Goal: Communication & Community: Answer question/provide support

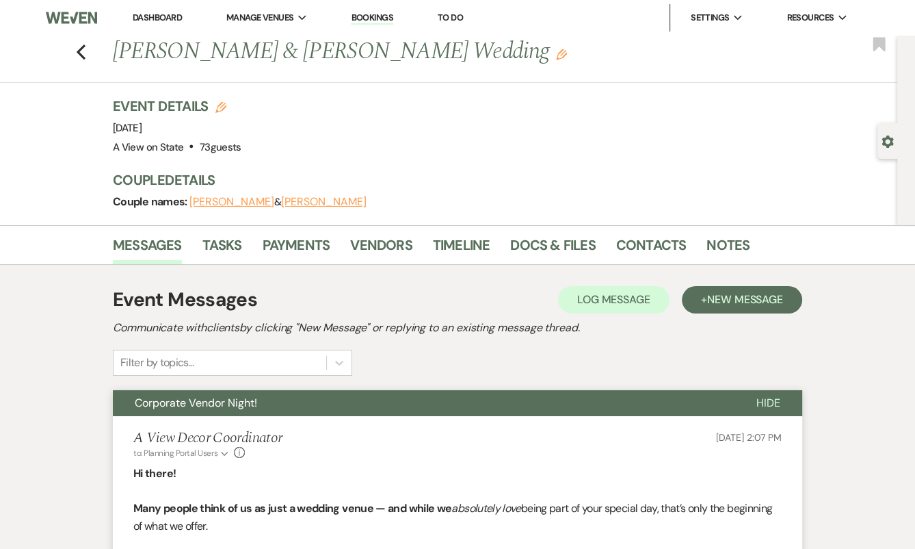
click at [330, 395] on button "Corporate Vendor Night!" at bounding box center [424, 403] width 622 height 26
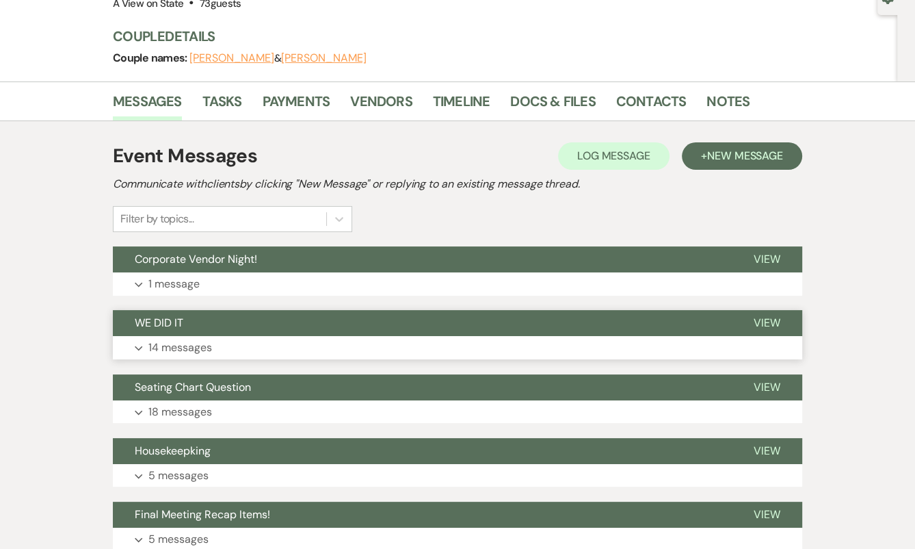
click at [320, 340] on button "Expand 14 messages" at bounding box center [457, 347] width 689 height 23
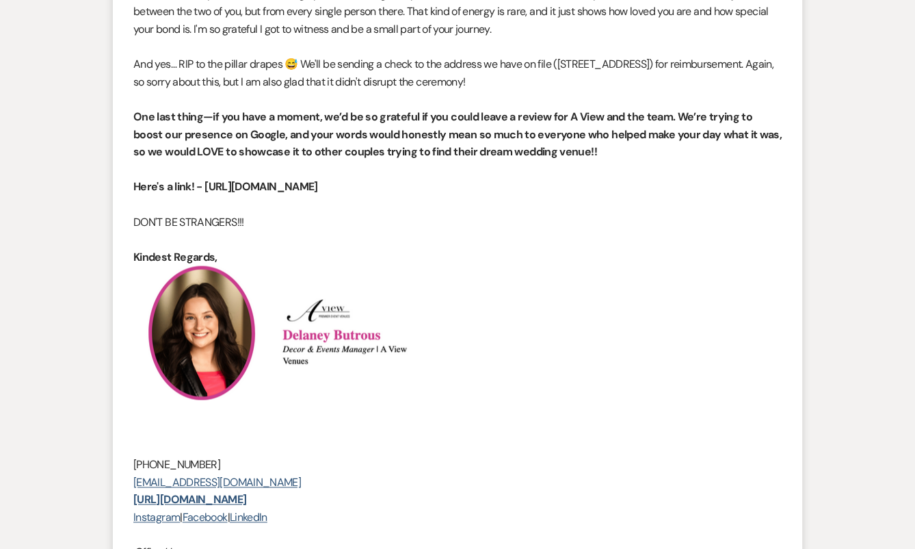
scroll to position [1379, 0]
click at [312, 214] on p at bounding box center [457, 205] width 648 height 18
drag, startPoint x: 313, startPoint y: 202, endPoint x: 207, endPoint y: 198, distance: 106.8
click at [207, 196] on p "Here's a link! - http://bit.ly/3F9YAAw" at bounding box center [457, 188] width 648 height 18
copy strong "http://bit.ly/3F9YAAw"
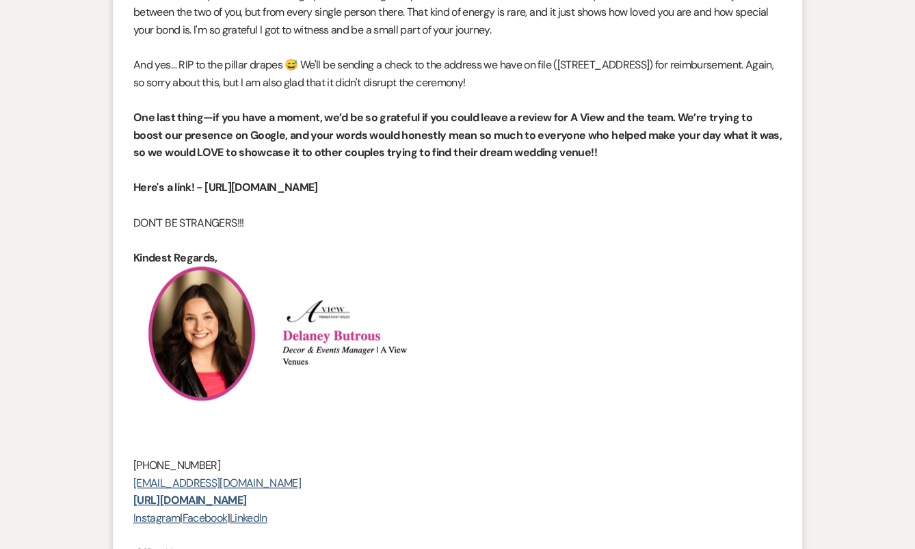
copy strong "http://bit.ly/3F9YAAw"
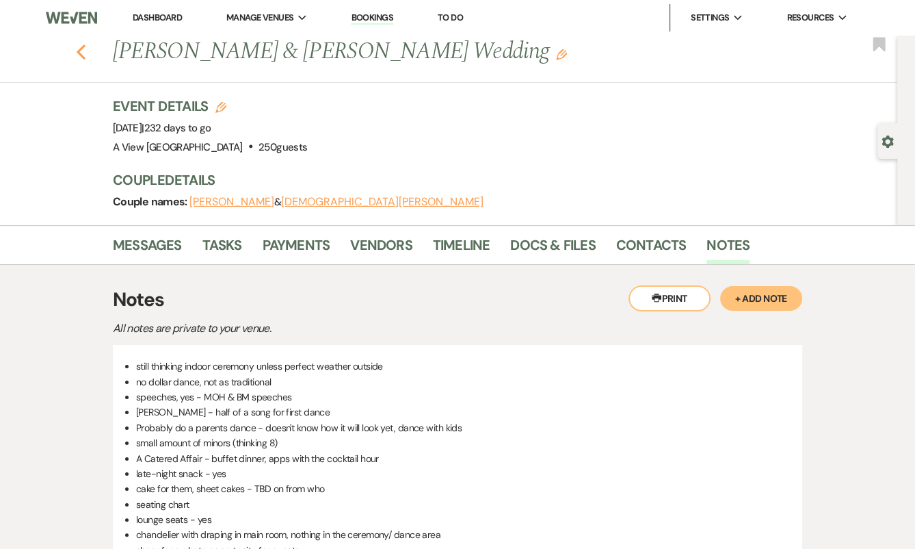
click at [81, 49] on use "button" at bounding box center [81, 51] width 9 height 15
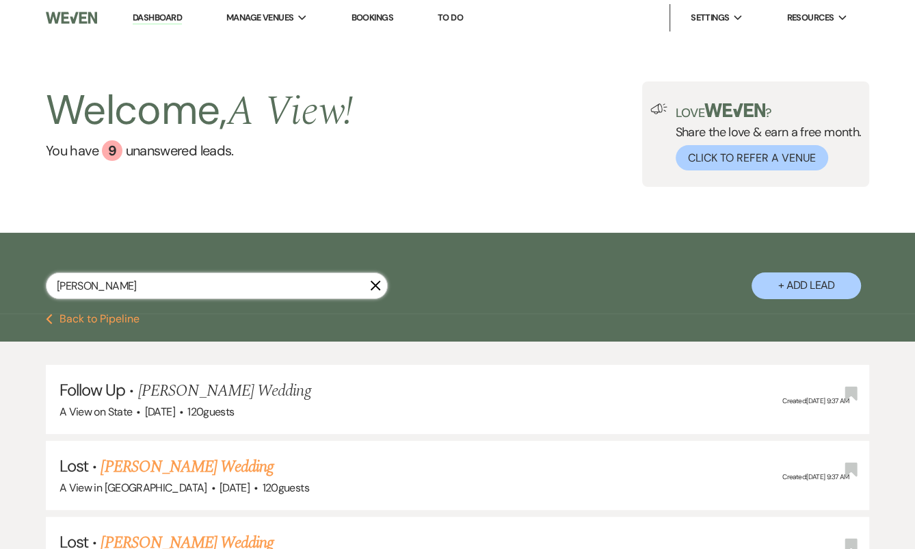
click at [168, 279] on input "jessica lebla" at bounding box center [217, 285] width 342 height 27
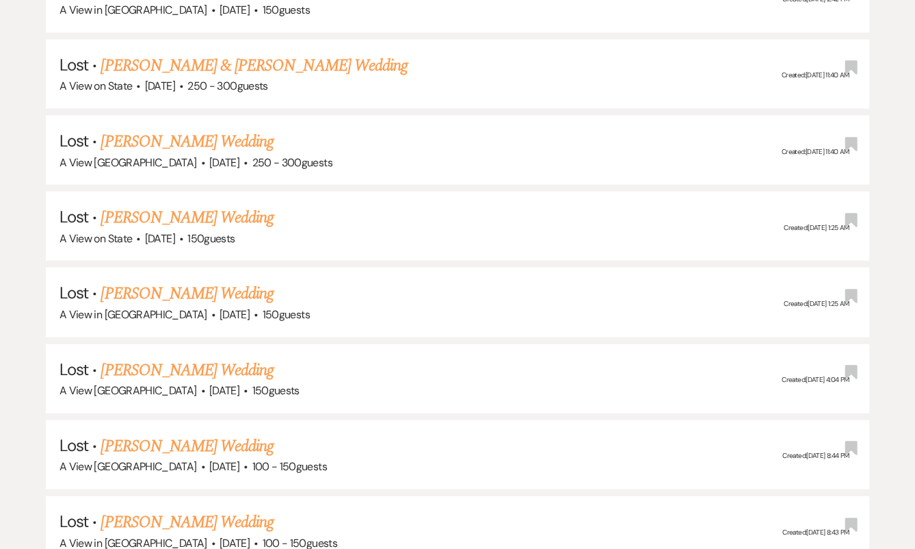
scroll to position [2319, 0]
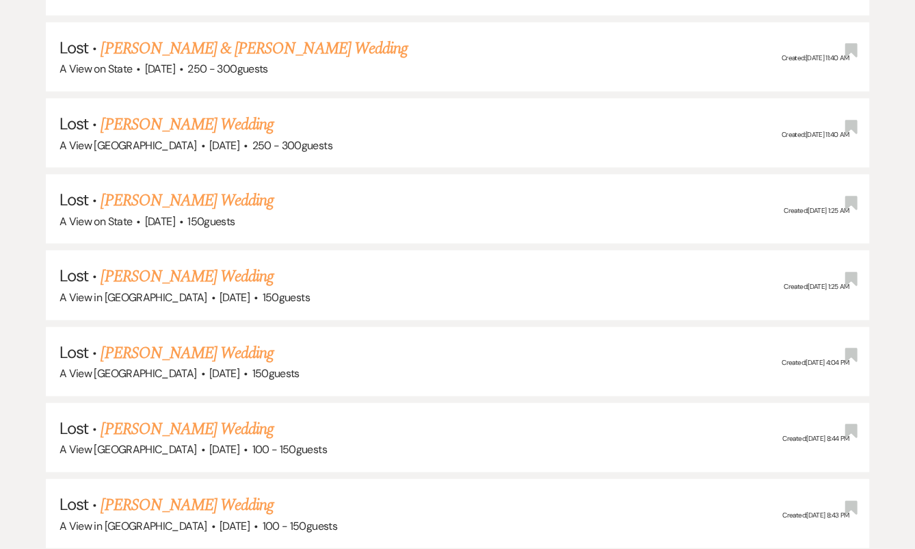
type input "emily ruda"
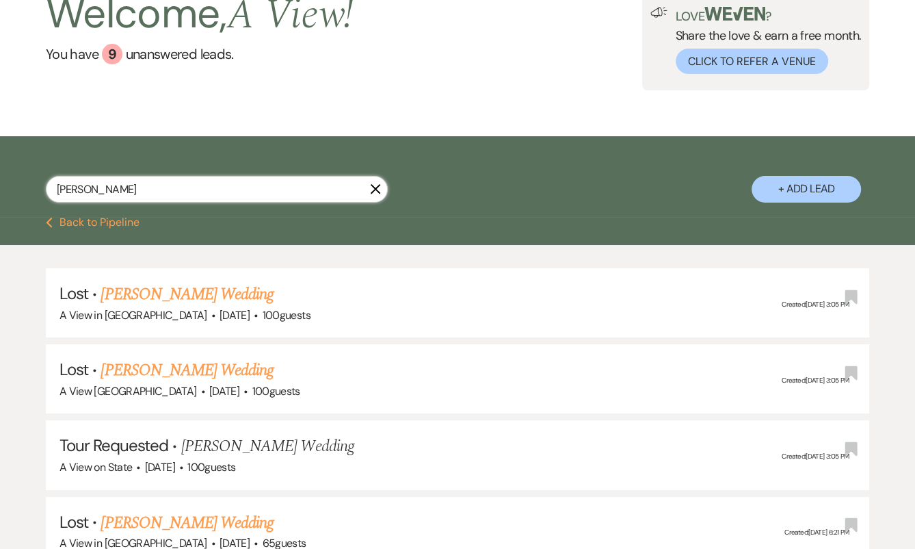
scroll to position [0, 0]
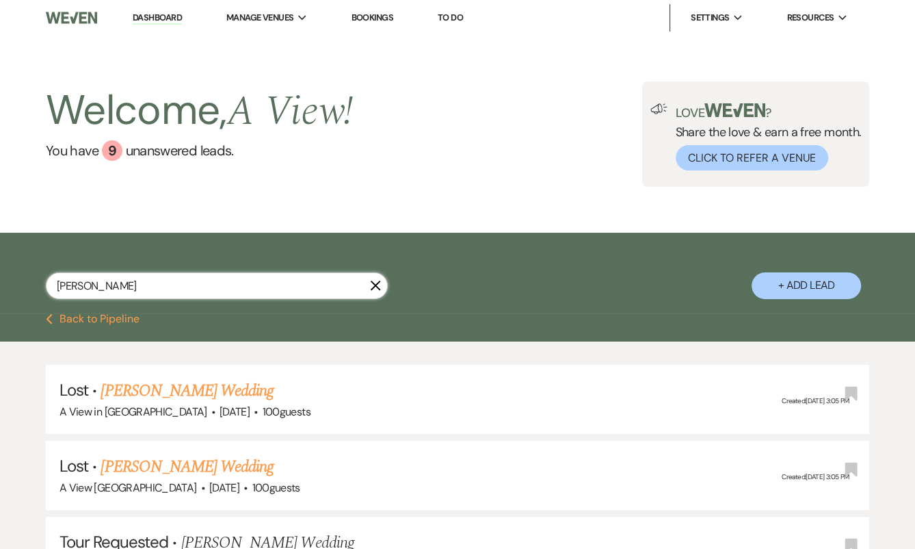
click at [208, 280] on input "emily ruda" at bounding box center [217, 285] width 342 height 27
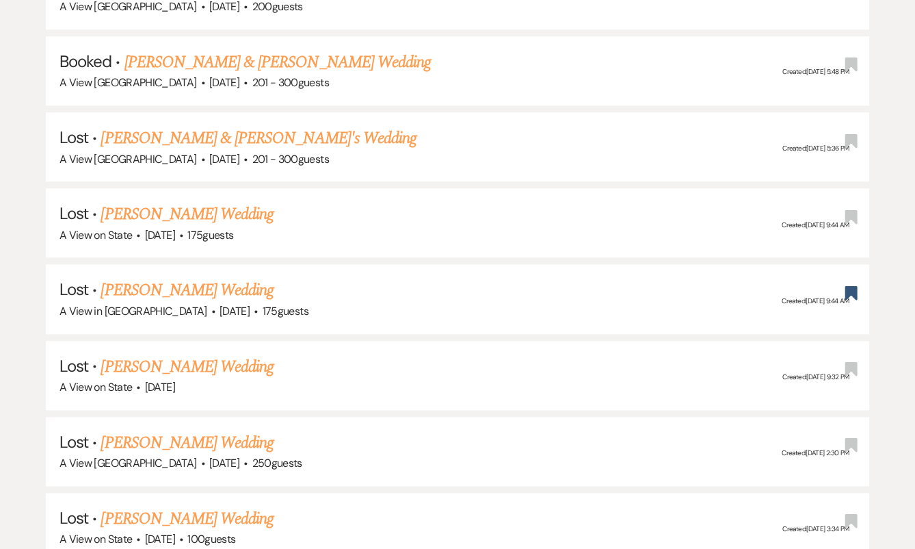
scroll to position [4850, 0]
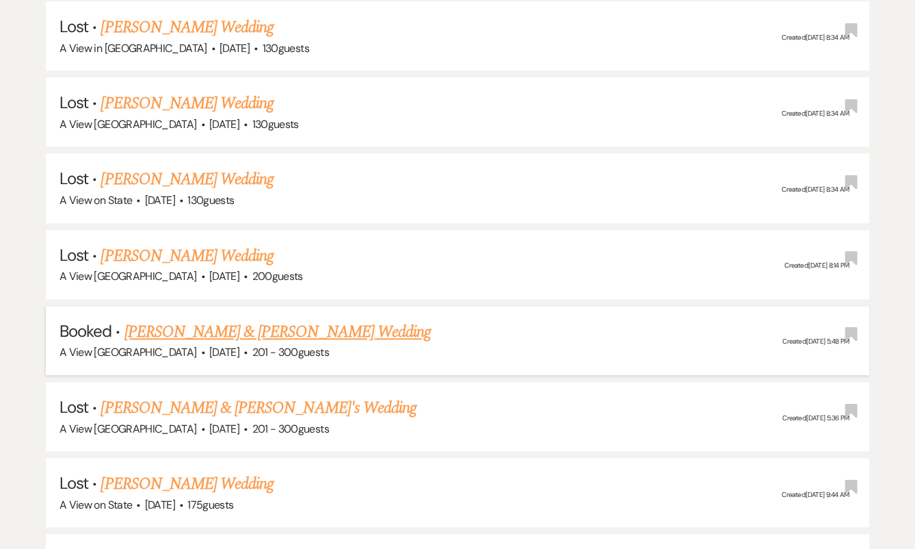
click at [214, 319] on link "Emily Ruda & Riley Coy's Wedding" at bounding box center [277, 331] width 306 height 25
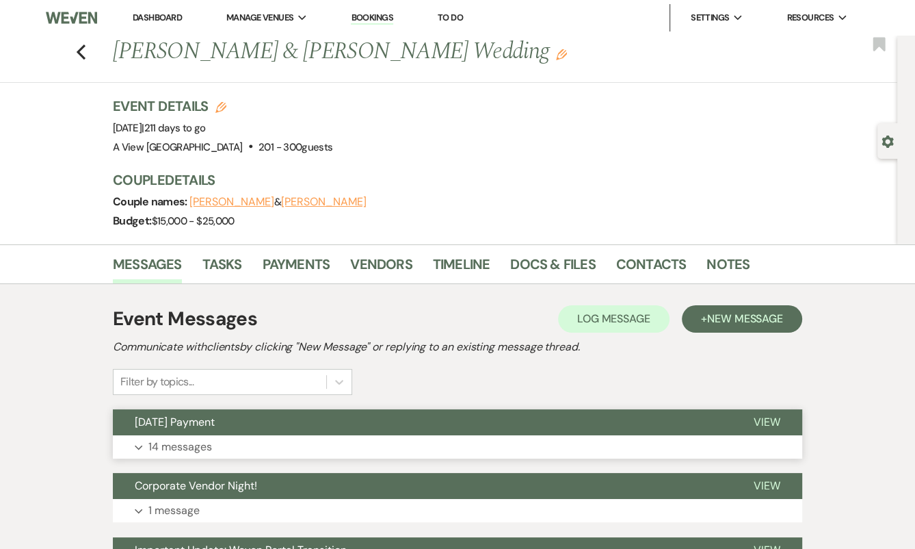
click at [605, 418] on button "August 18 Payment" at bounding box center [422, 422] width 619 height 26
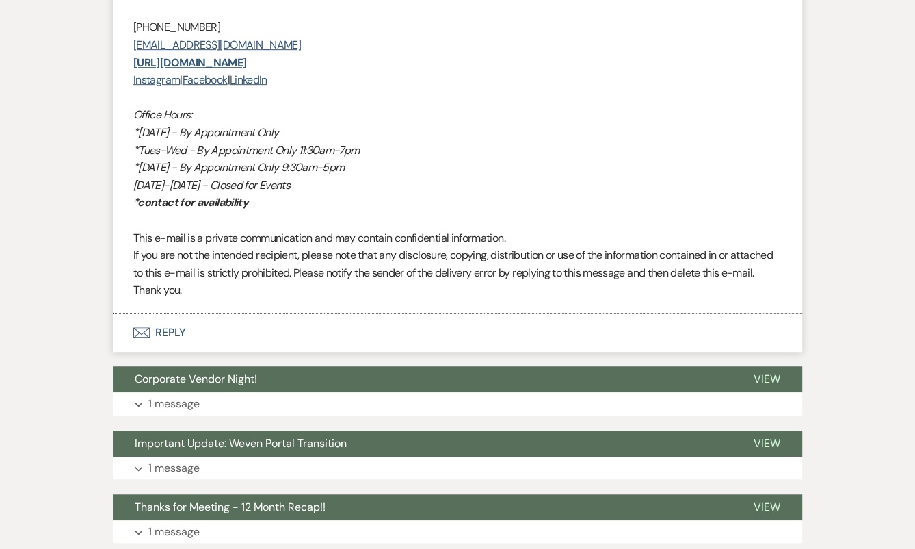
click at [568, 352] on button "Envelope Reply" at bounding box center [457, 332] width 689 height 38
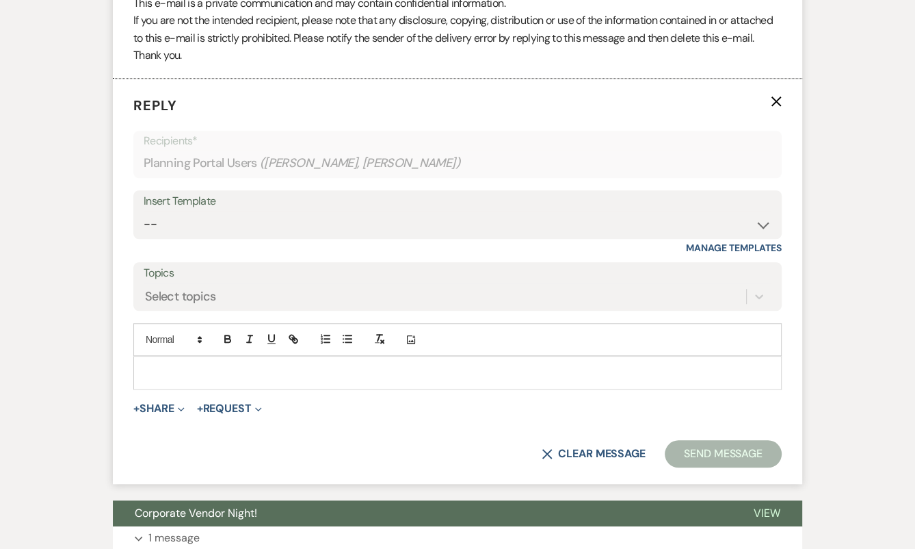
scroll to position [5000, 0]
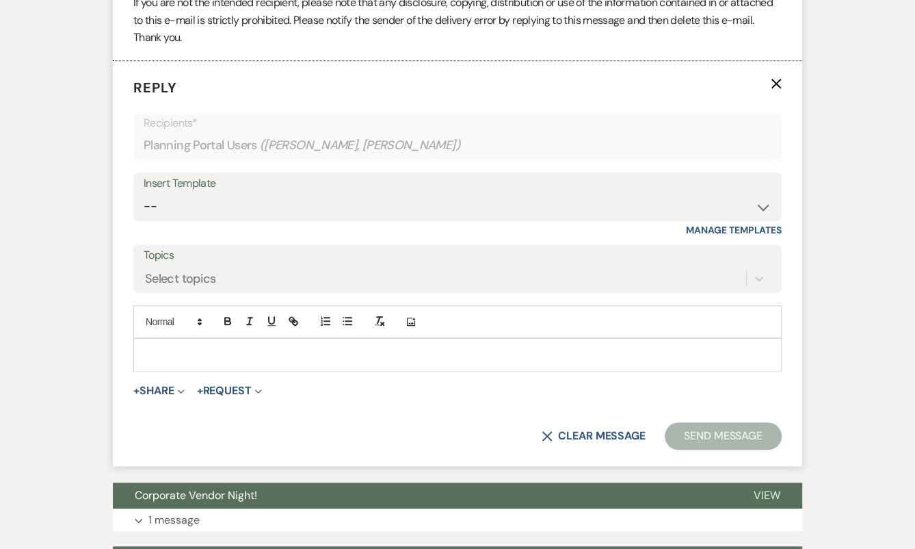
click at [553, 362] on p at bounding box center [457, 354] width 627 height 15
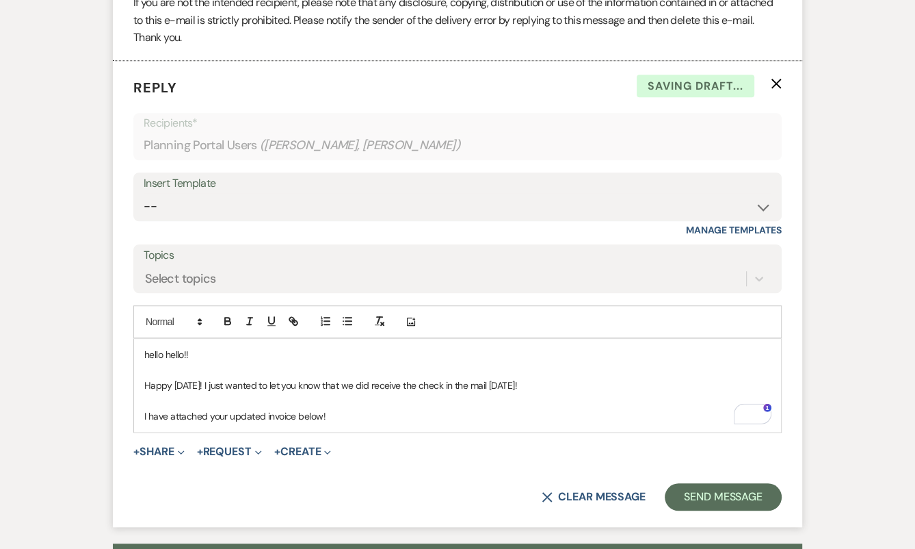
click at [150, 362] on p "hello hello!!" at bounding box center [457, 354] width 627 height 15
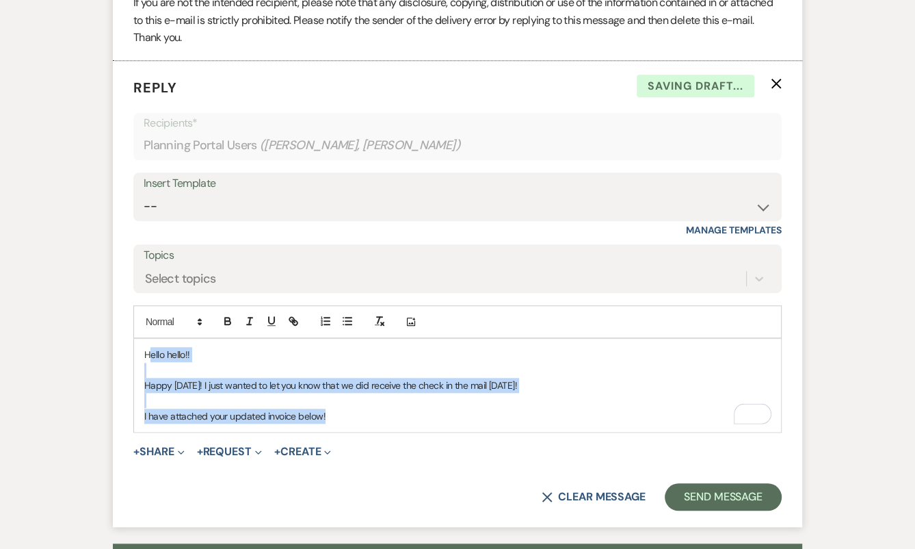
drag, startPoint x: 355, startPoint y: 432, endPoint x: 148, endPoint y: 365, distance: 217.4
click at [148, 365] on div "Hello hello!! Happy Thursday! I just wanted to let you know that we did receive…" at bounding box center [457, 385] width 647 height 93
copy div "ello hello!! Happy Thursday! I just wanted to let you know that we did receive …"
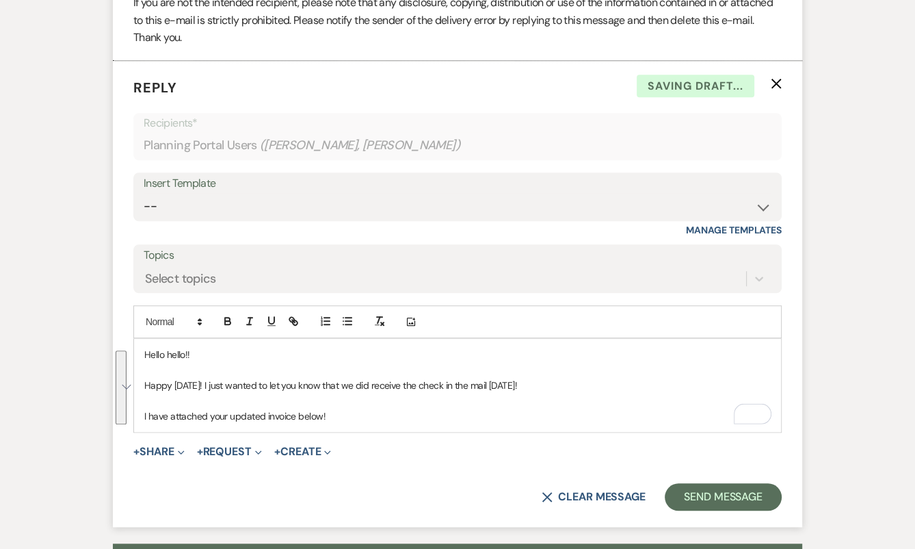
click at [312, 432] on div "Hello hello!! Happy Thursday! I just wanted to let you know that we did receive…" at bounding box center [457, 385] width 647 height 93
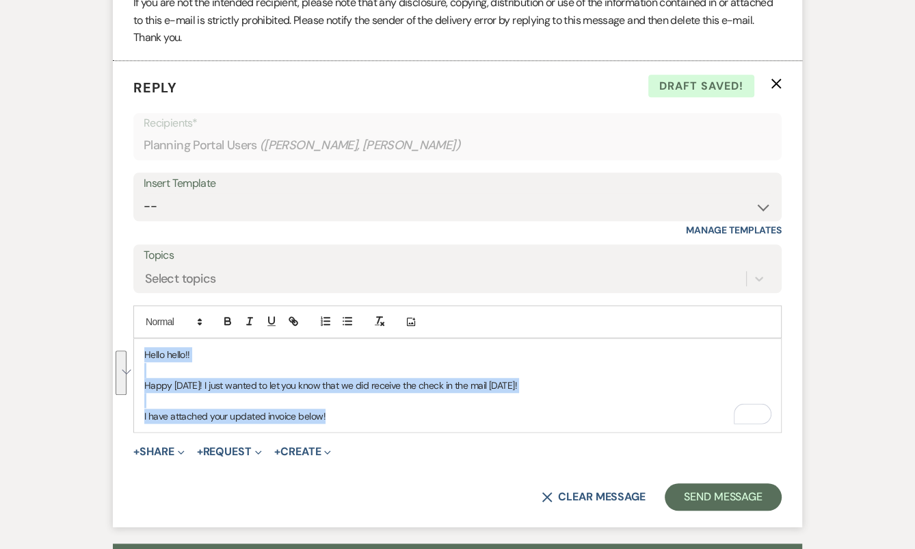
drag, startPoint x: 338, startPoint y: 433, endPoint x: 121, endPoint y: 347, distance: 233.1
click at [121, 348] on form "Reply X Draft saved! Recipients* Planning Portal Users ( Emily Ruda, Riley Coy …" at bounding box center [457, 294] width 689 height 466
copy div "Hello hello!! Happy Thursday! I just wanted to let you know that we did receive…"
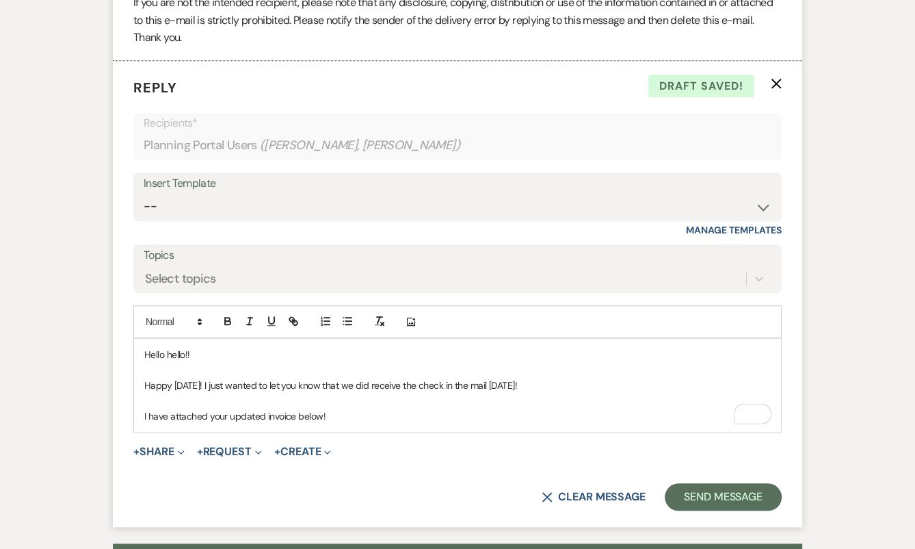
click at [232, 194] on div "Insert Template" at bounding box center [458, 184] width 628 height 20
click at [243, 215] on select "-- Tour Confirmation Contract (Pre-Booked Leads) Out of office Inquiry Email Al…" at bounding box center [458, 206] width 628 height 27
select select "4160"
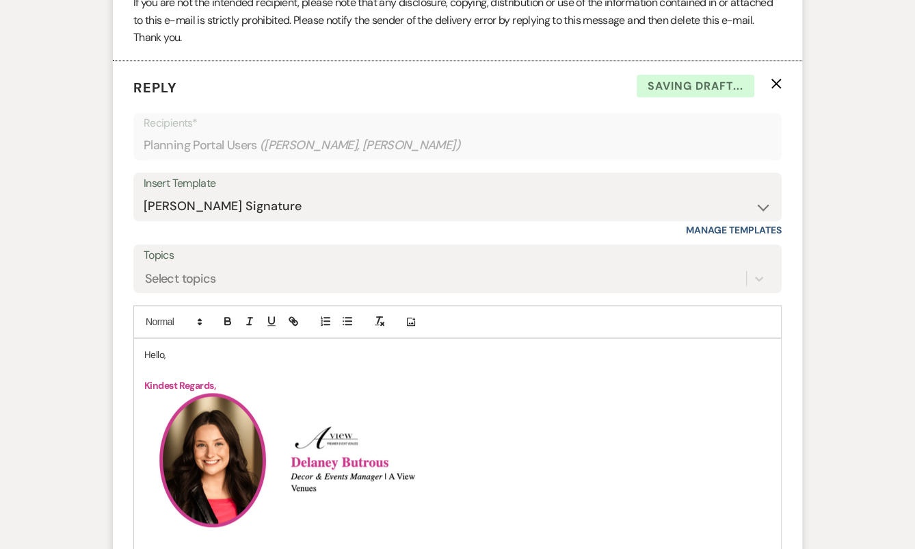
click at [148, 362] on p "Hello," at bounding box center [457, 354] width 627 height 15
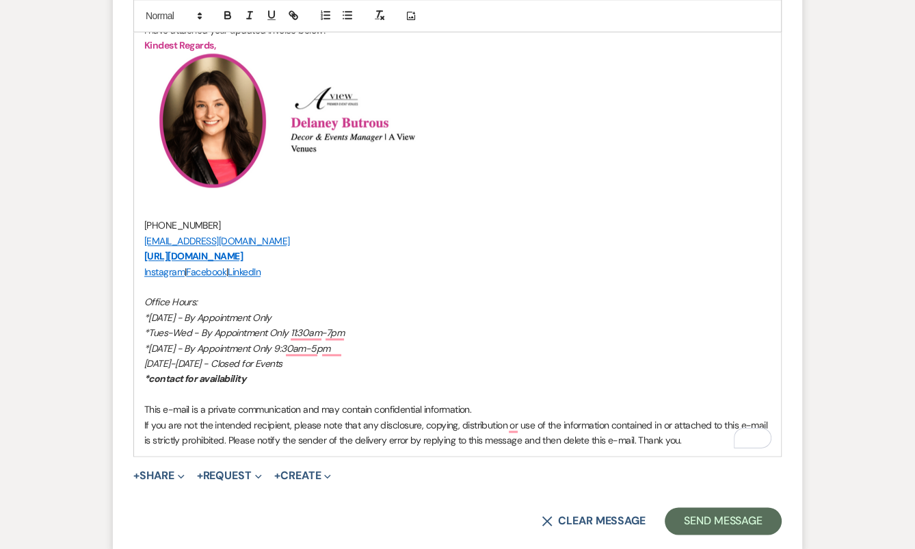
scroll to position [5421, 0]
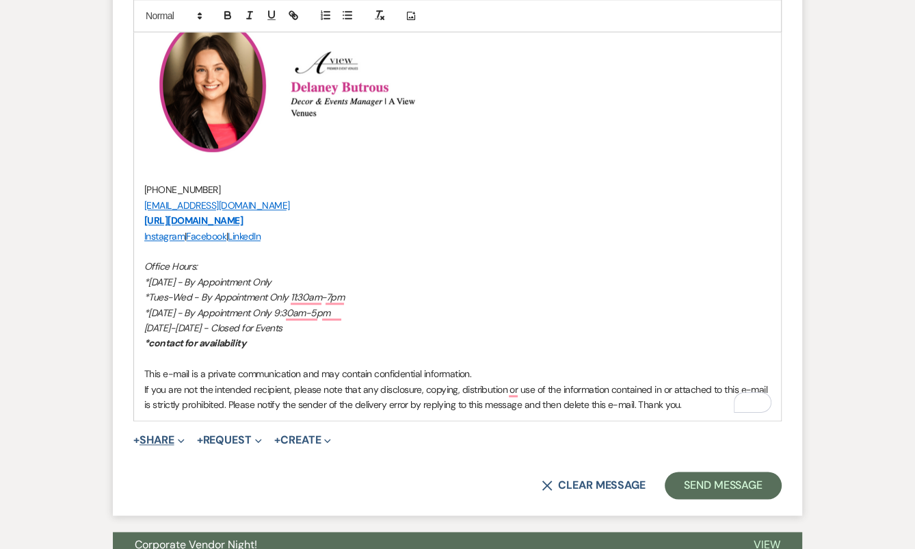
click at [181, 443] on use "button" at bounding box center [181, 440] width 6 height 4
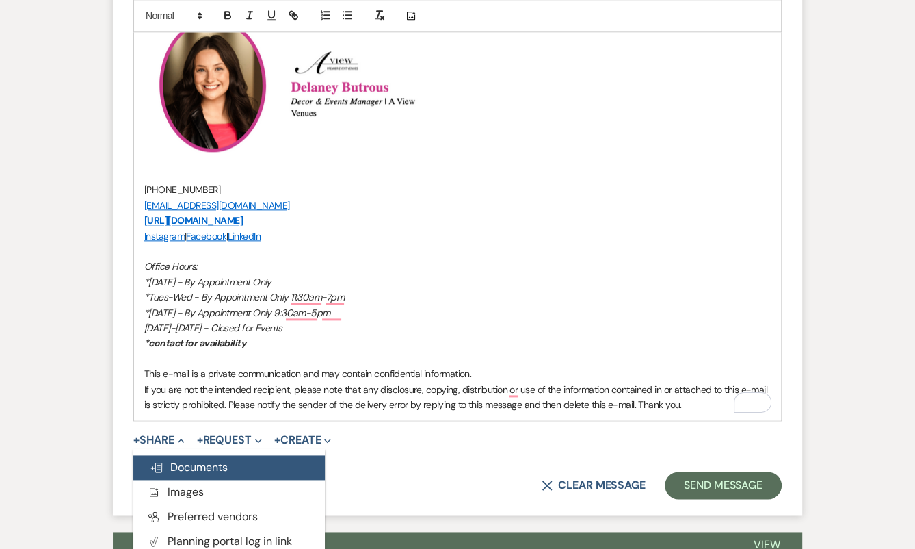
click at [226, 474] on span "Doc Upload Documents" at bounding box center [189, 467] width 78 height 14
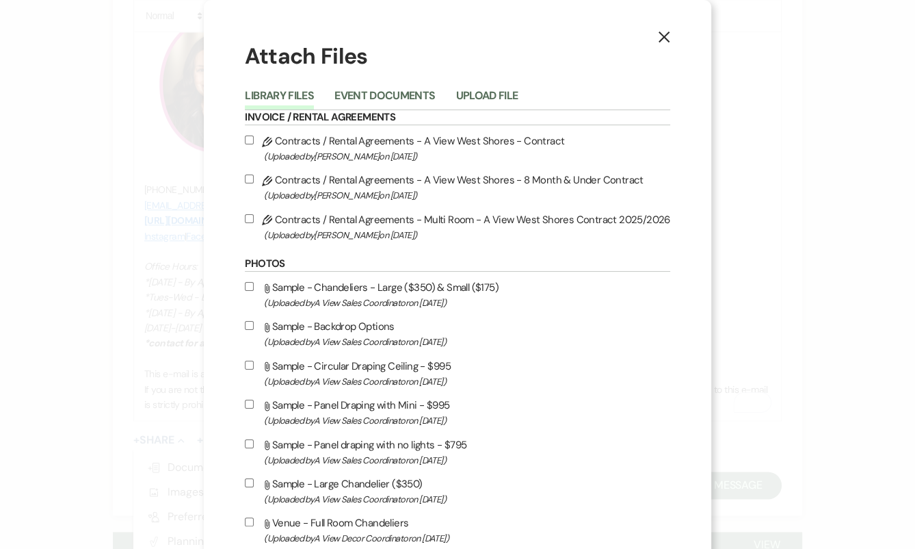
click at [488, 92] on button "Upload File" at bounding box center [487, 99] width 62 height 19
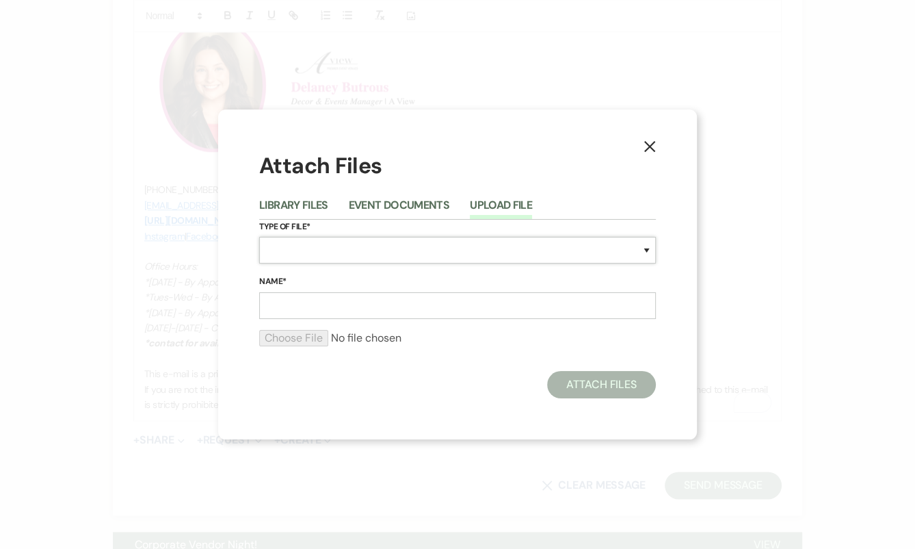
click at [416, 250] on select "Special Event Insurance Vendor Certificate of Insurance Contracts / Rental Agre…" at bounding box center [457, 250] width 397 height 27
select select "22"
click at [343, 306] on input "Name*" at bounding box center [457, 305] width 397 height 27
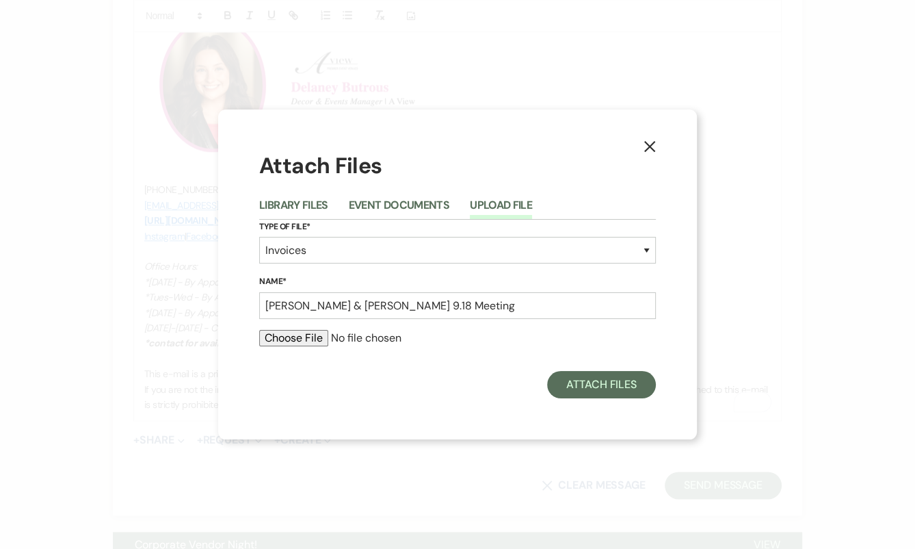
click at [311, 341] on input "file" at bounding box center [457, 338] width 397 height 16
drag, startPoint x: 425, startPoint y: 311, endPoint x: 356, endPoint y: 307, distance: 69.9
click at [356, 307] on input "Emily & Riley 9.18 Meeting" at bounding box center [457, 305] width 397 height 27
type input "Emily & Riley 9.18 Paid Invoice"
click at [321, 330] on input "file" at bounding box center [457, 338] width 397 height 16
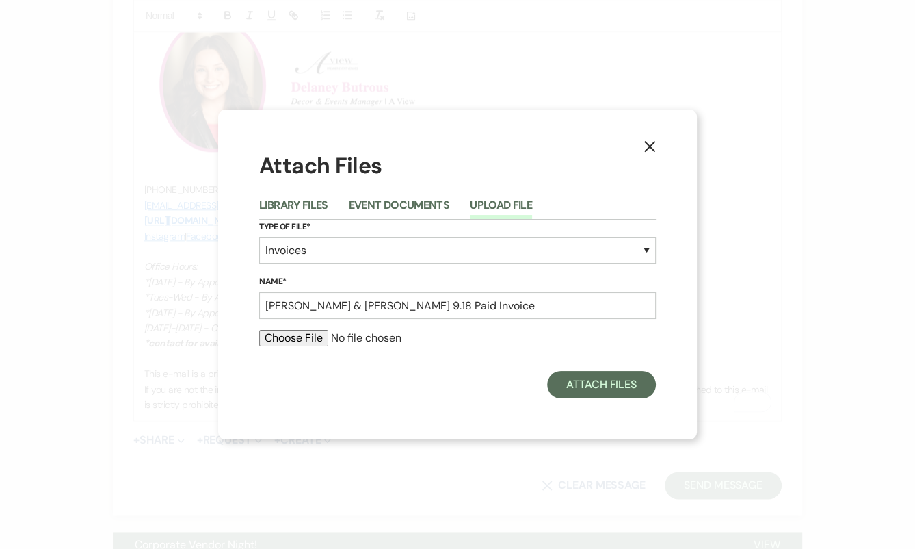
type input "C:\fakepath\job_invoice_1188690.pdf"
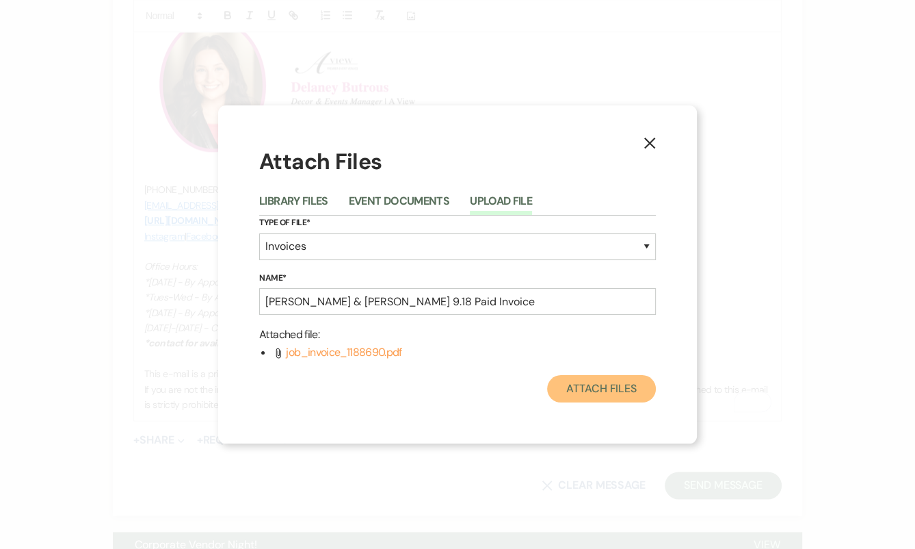
click at [592, 399] on button "Attach Files" at bounding box center [601, 388] width 109 height 27
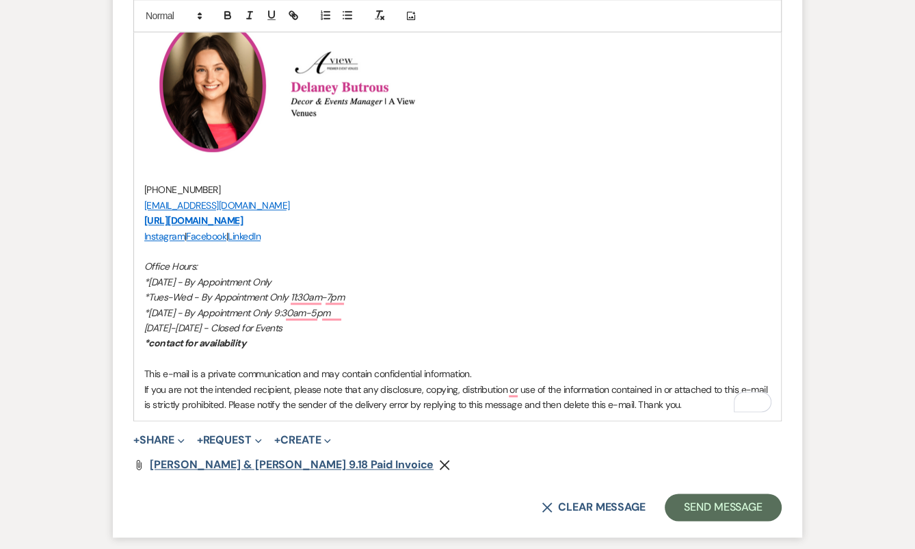
click at [220, 471] on span "Emily & Riley 9.18 Paid Invoice" at bounding box center [292, 464] width 284 height 14
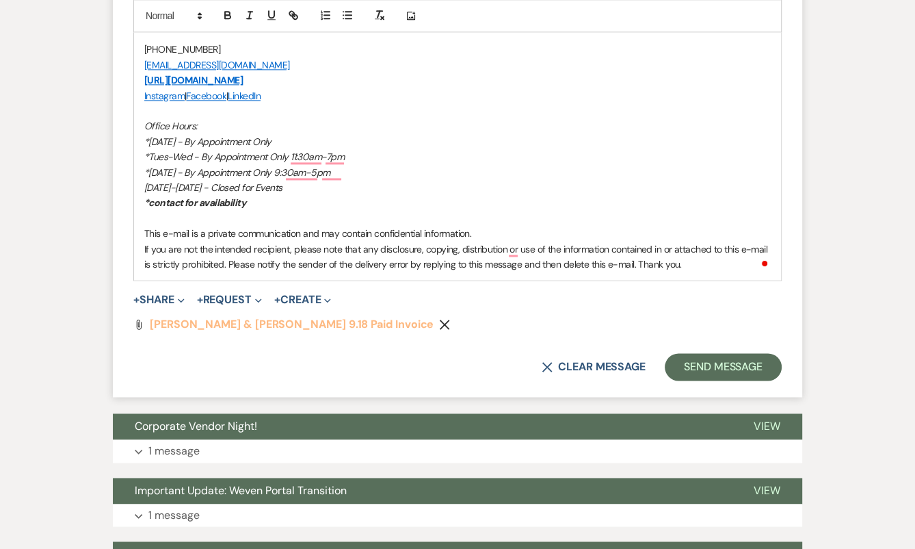
scroll to position [5590, 0]
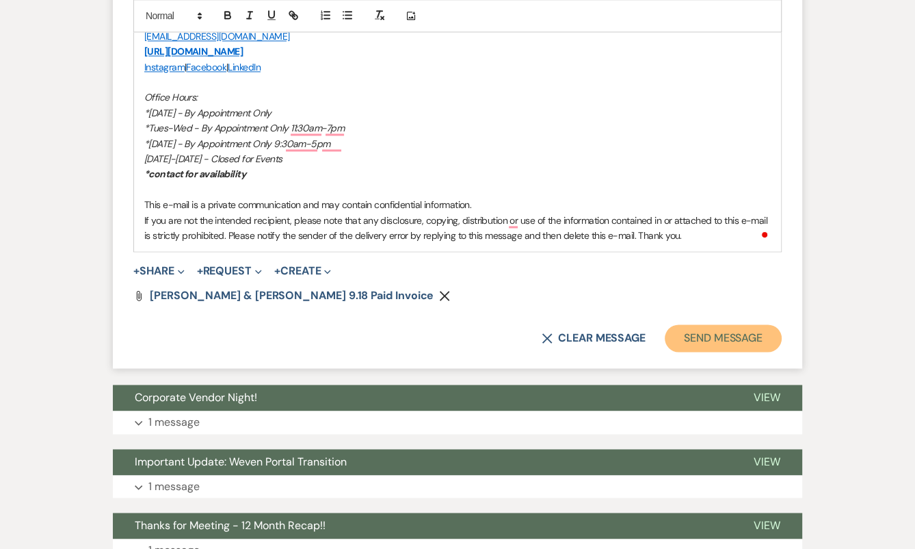
click at [754, 352] on button "Send Message" at bounding box center [723, 337] width 117 height 27
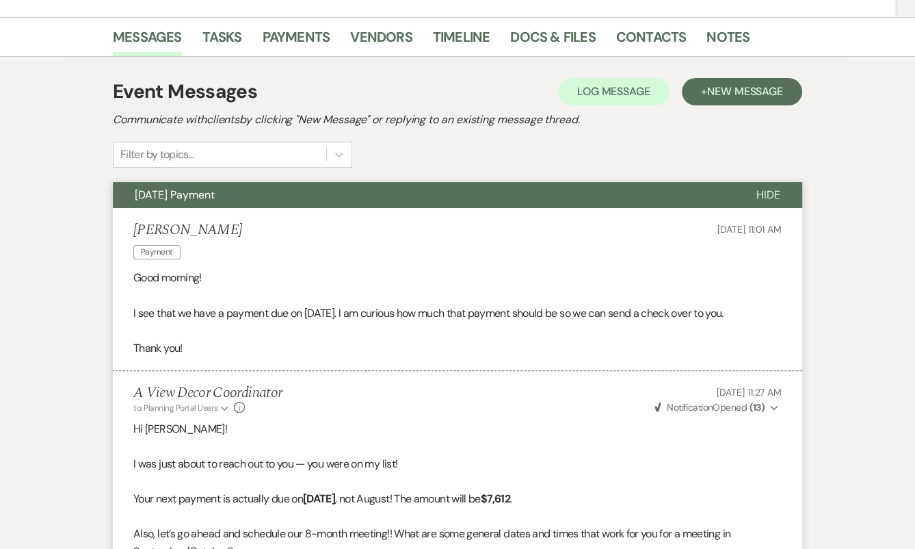
scroll to position [0, 0]
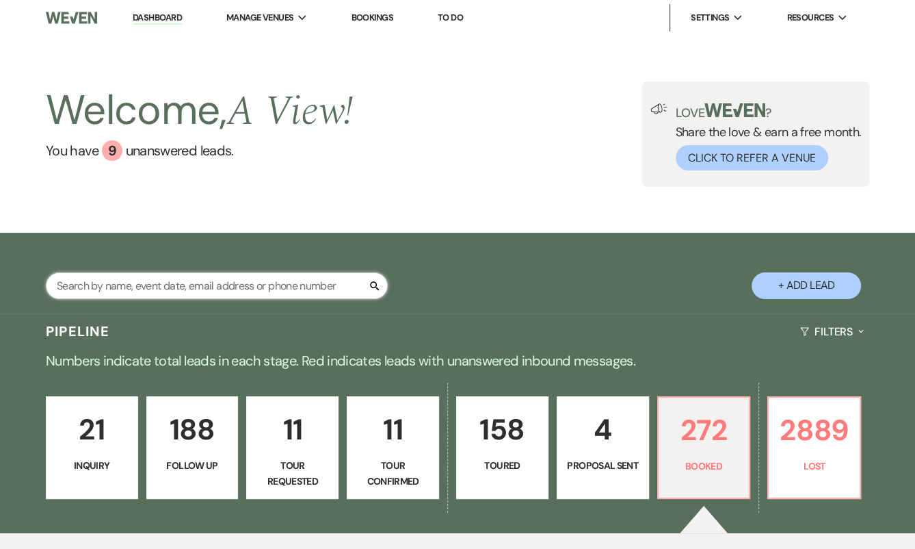
click at [205, 284] on input "text" at bounding box center [217, 285] width 342 height 27
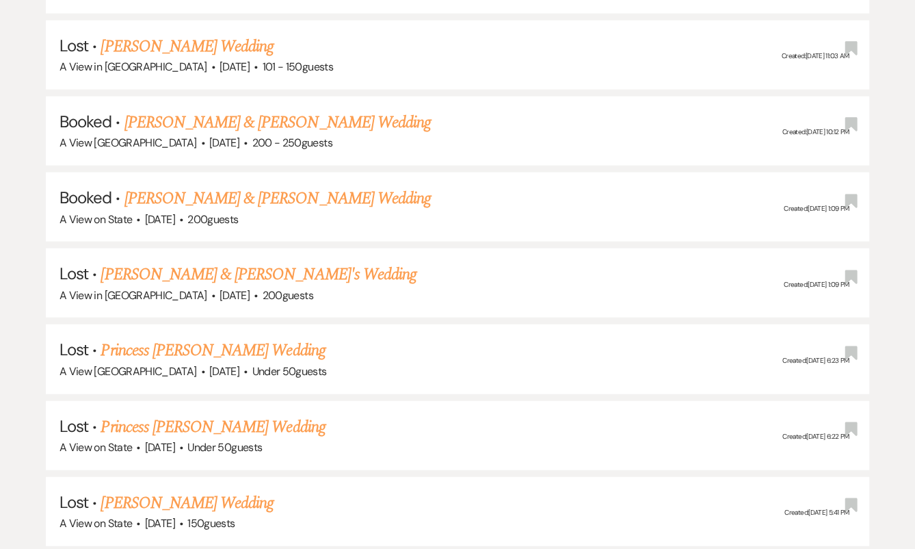
scroll to position [6733, 0]
type input "anna rigatuso"
click at [188, 109] on link "Anna Rigatuso & CJ Swoboda's Wedding" at bounding box center [277, 121] width 306 height 25
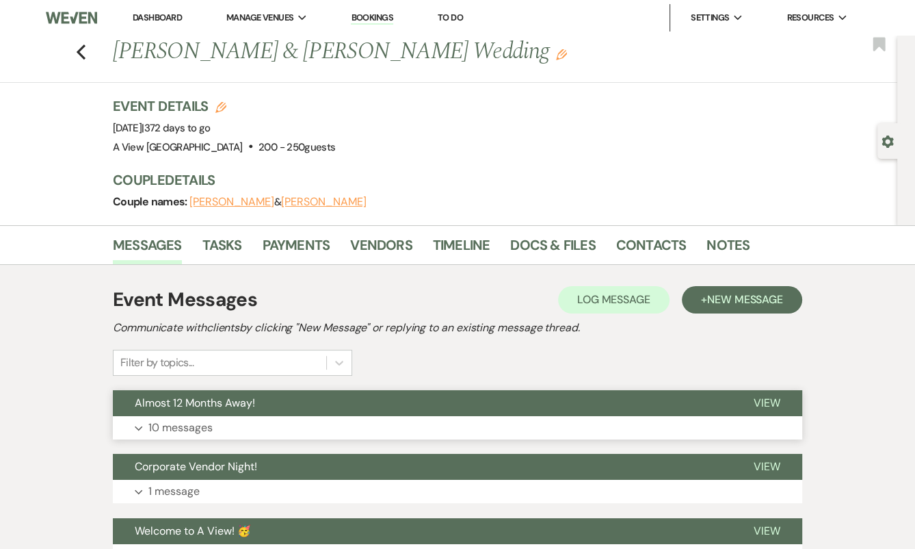
click at [290, 414] on button "Almost 12 Months Away!" at bounding box center [422, 403] width 619 height 26
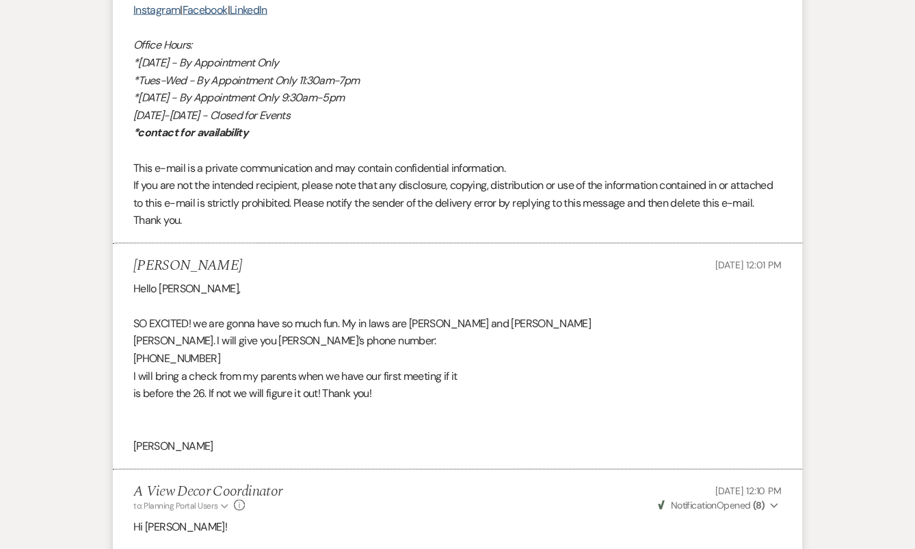
scroll to position [2329, 0]
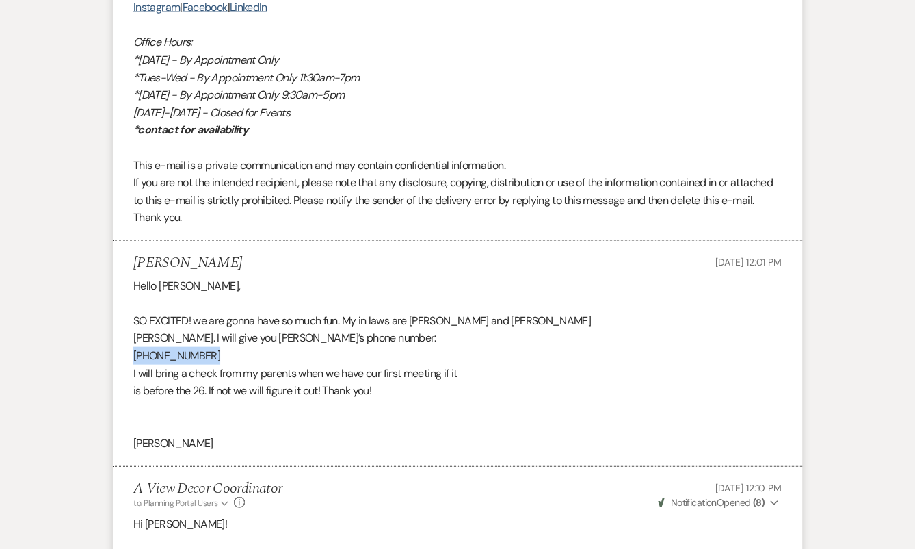
drag, startPoint x: 233, startPoint y: 367, endPoint x: 126, endPoint y: 365, distance: 106.7
click at [125, 365] on li "Anna Rigatuso Sep 15, 2025, 12:01 PM Hello Delaney, SO EXCITED! we are gonna ha…" at bounding box center [457, 354] width 689 height 226
copy div "(502) 558-6977"
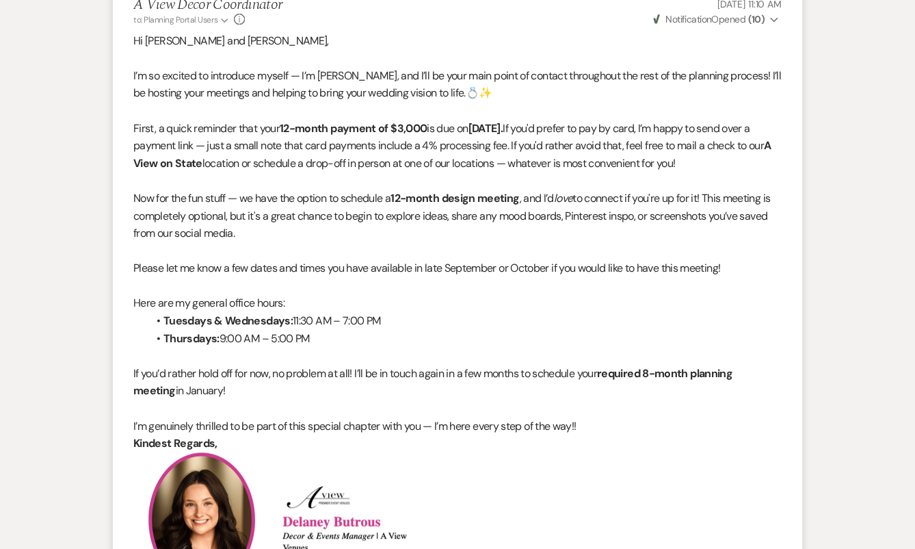
scroll to position [0, 0]
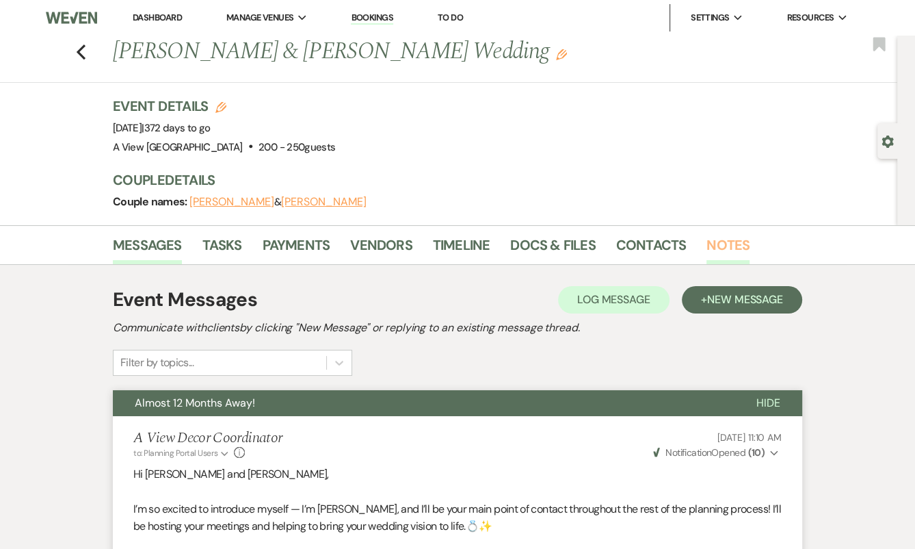
click at [707, 237] on link "Notes" at bounding box center [728, 249] width 43 height 30
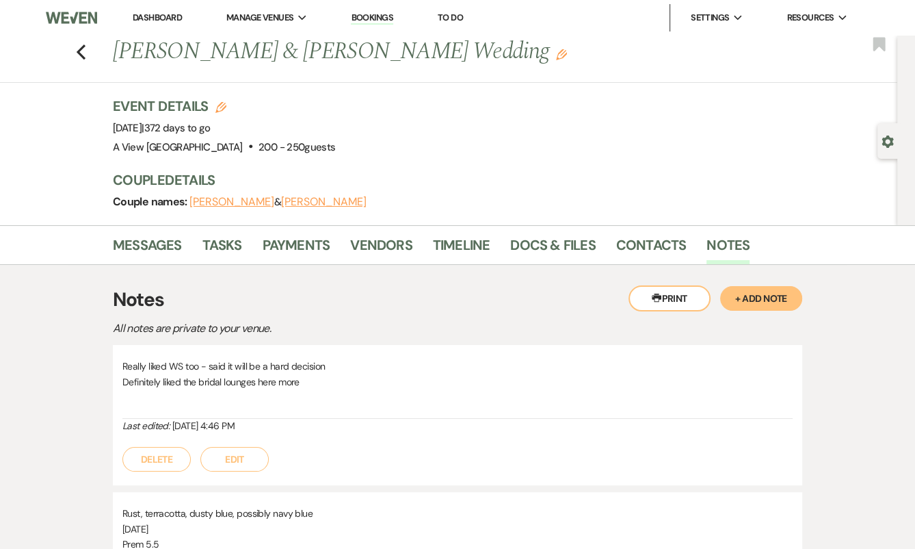
click at [772, 302] on button "+ Add Note" at bounding box center [761, 298] width 82 height 25
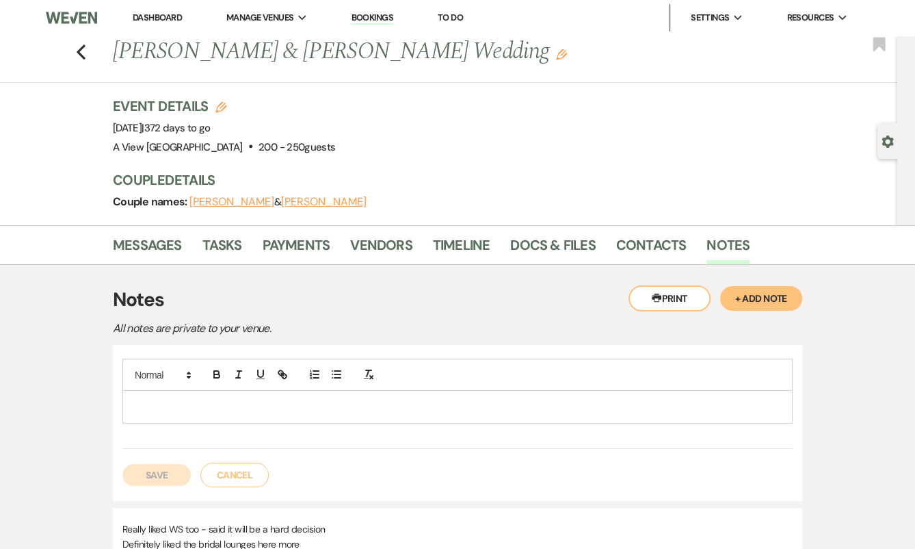
click at [184, 405] on p at bounding box center [457, 406] width 648 height 15
click at [184, 404] on link "CLICK TO SUBMIT PAYMENT" at bounding box center [189, 406] width 112 height 12
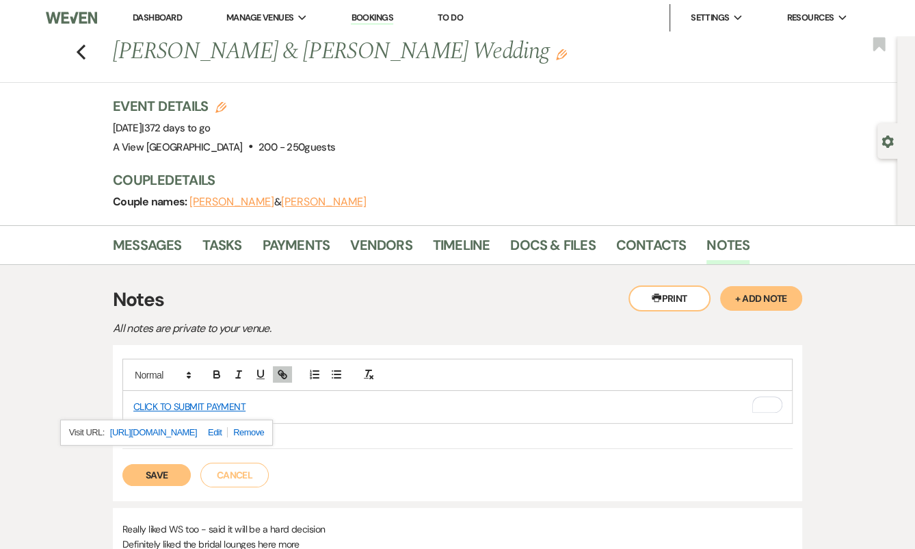
click at [197, 426] on link "https://ielightning.net/payments/payment.aspx?veloxLinkId=84e321a6-82a0-4c99-99…" at bounding box center [153, 432] width 87 height 18
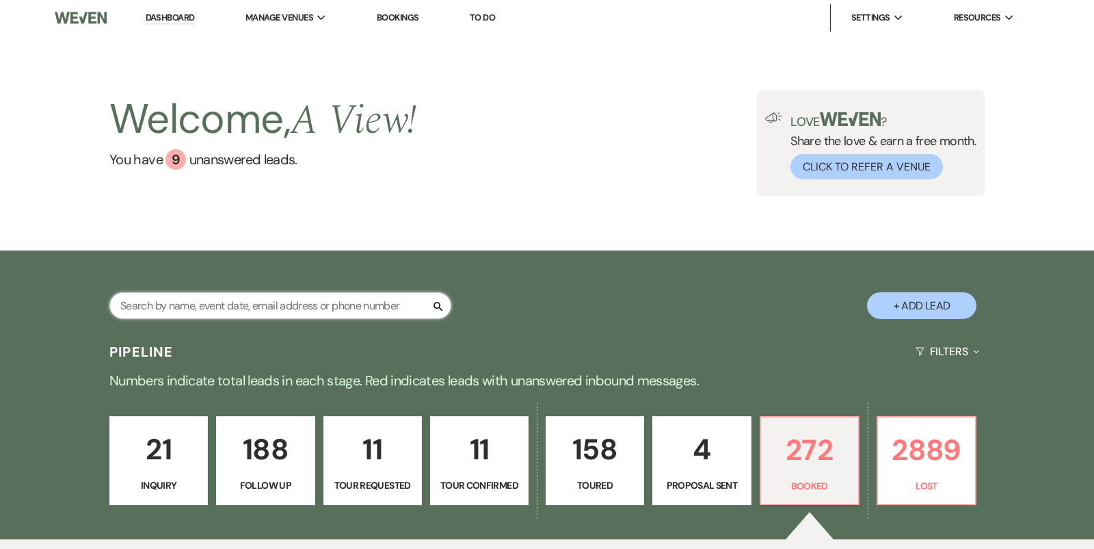
click at [306, 300] on input "text" at bounding box center [280, 305] width 342 height 27
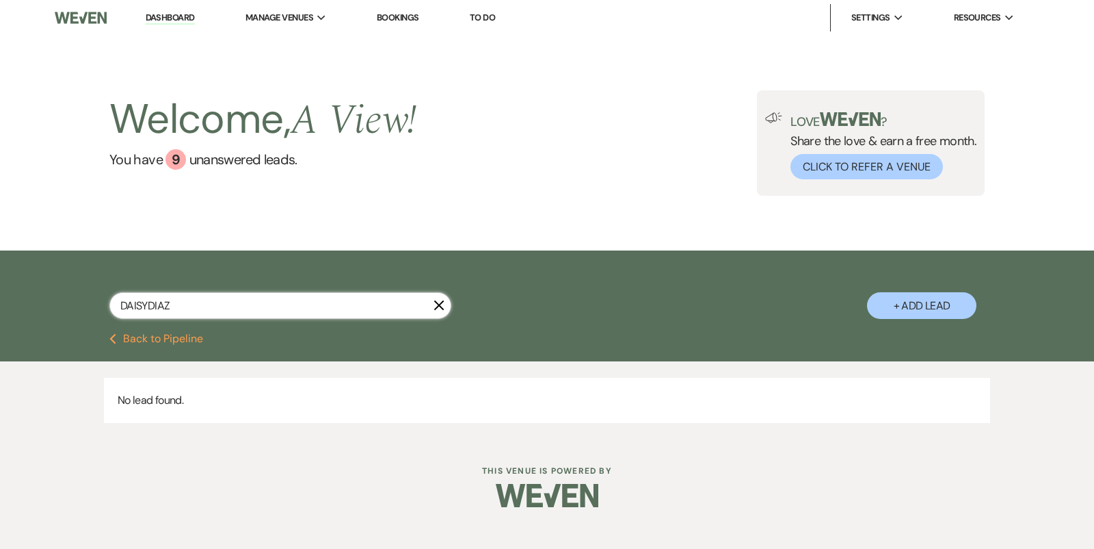
click at [148, 306] on input "DAISYDIAZ" at bounding box center [280, 305] width 342 height 27
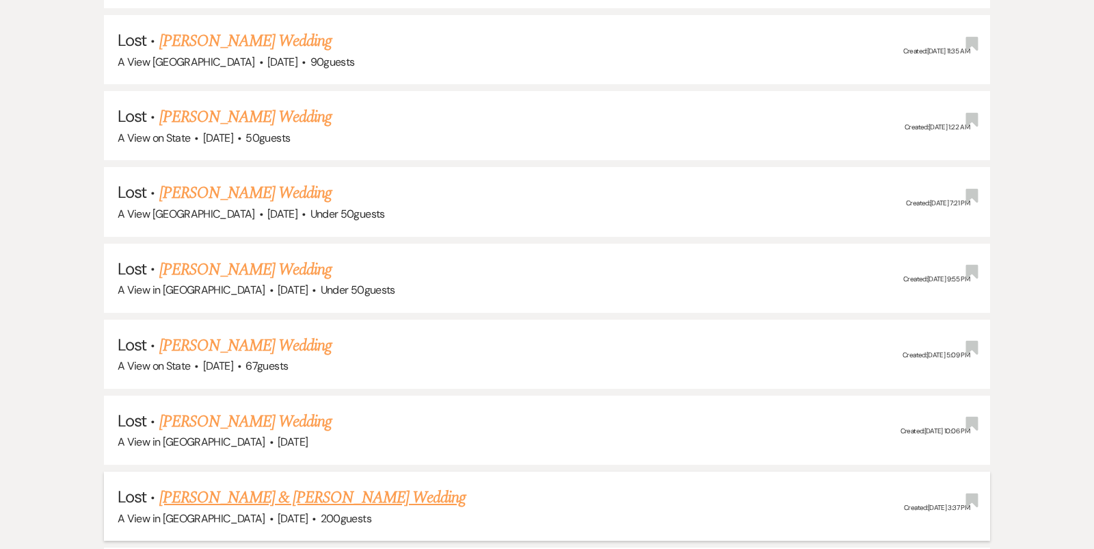
scroll to position [486, 0]
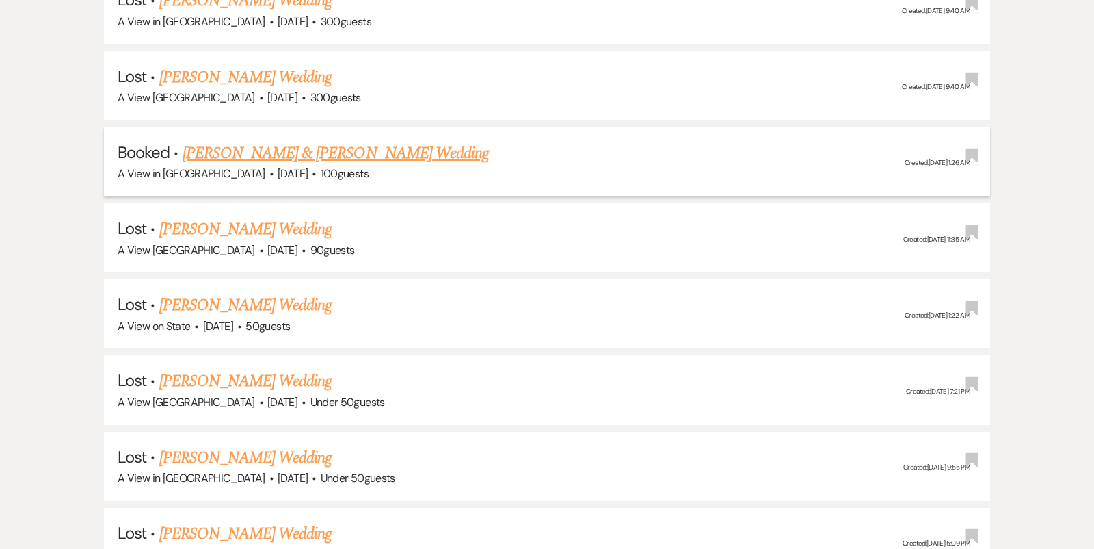
type input "[PERSON_NAME]"
click at [351, 172] on span "100 guests" at bounding box center [345, 173] width 48 height 14
click at [351, 141] on link "[PERSON_NAME] & [PERSON_NAME] Wedding" at bounding box center [336, 153] width 306 height 25
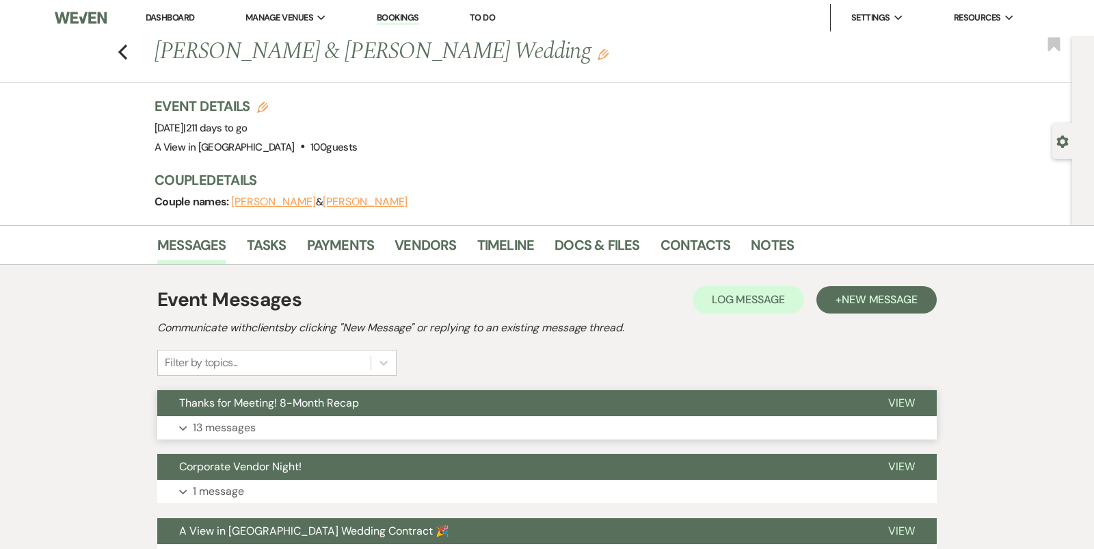
click at [513, 414] on button "Thanks for Meeting! 8-Month Recap" at bounding box center [511, 403] width 709 height 26
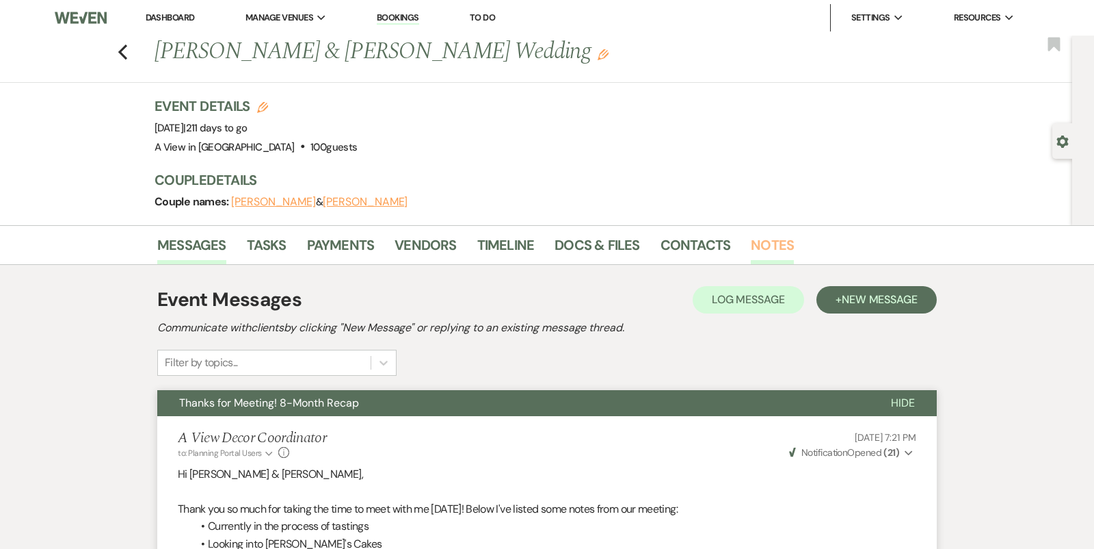
click at [754, 247] on link "Notes" at bounding box center [772, 249] width 43 height 30
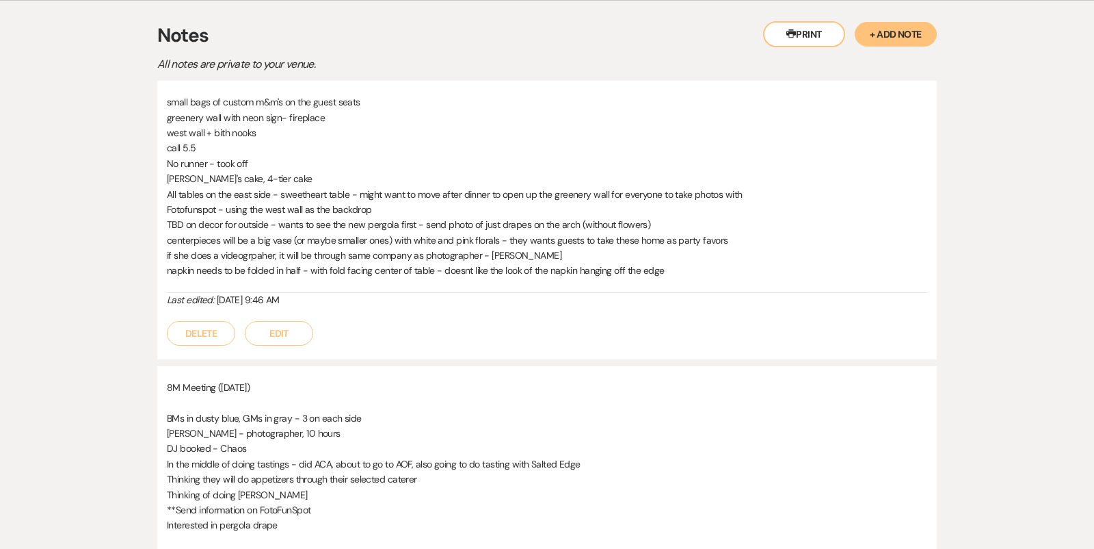
scroll to position [265, 0]
click at [296, 330] on button "Edit" at bounding box center [279, 332] width 68 height 25
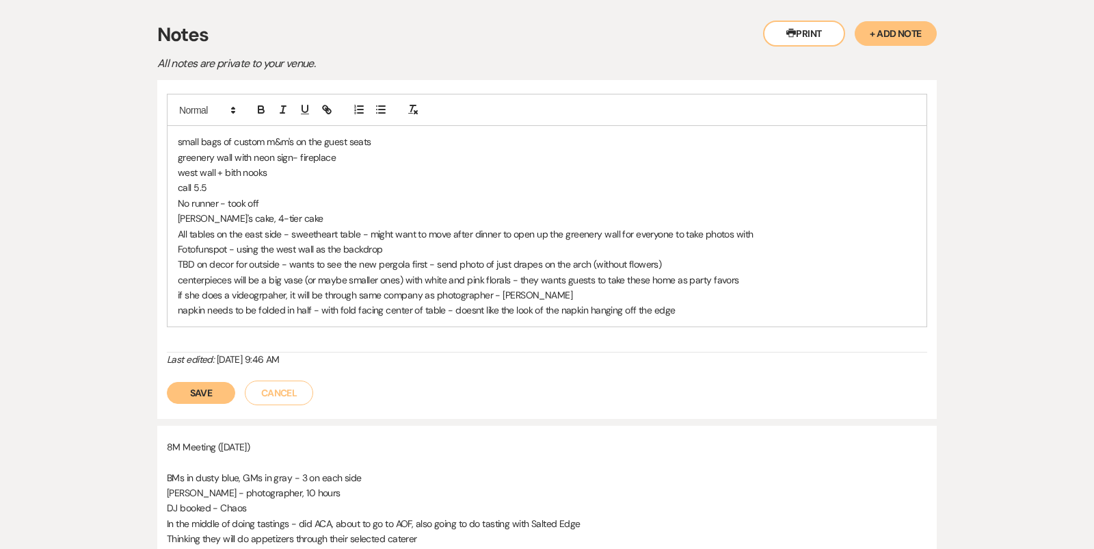
click at [698, 316] on div "small bags of custom m&m's on the guest seats greenery wall with neon sign- fir…" at bounding box center [547, 226] width 759 height 200
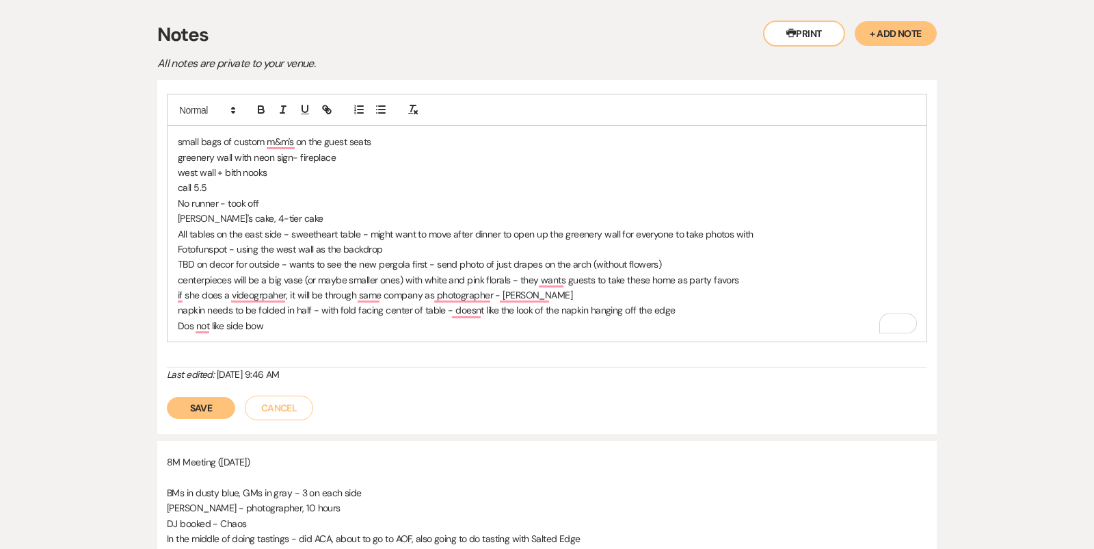
click at [202, 404] on button "Save" at bounding box center [201, 408] width 68 height 22
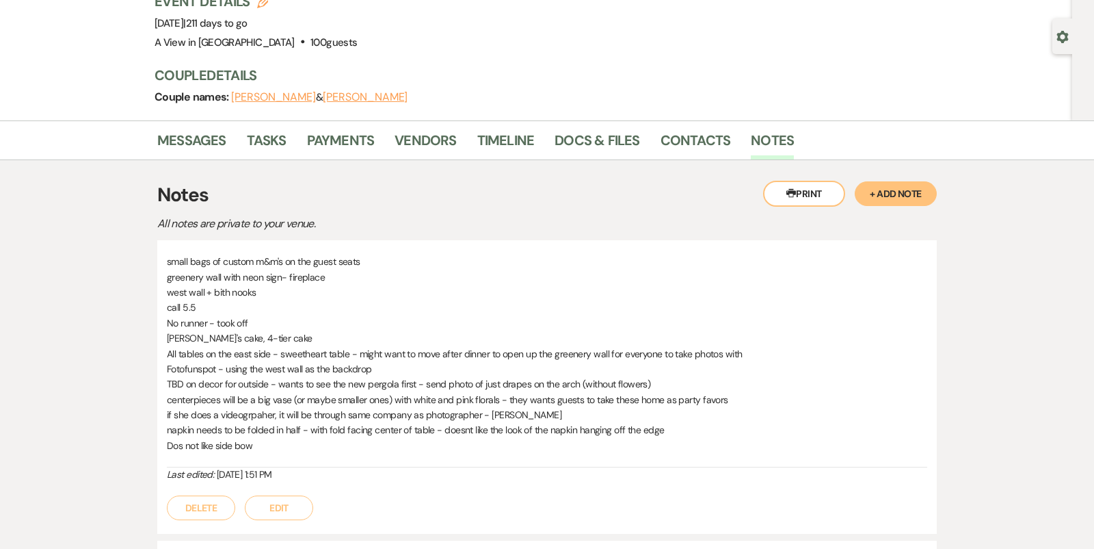
scroll to position [0, 0]
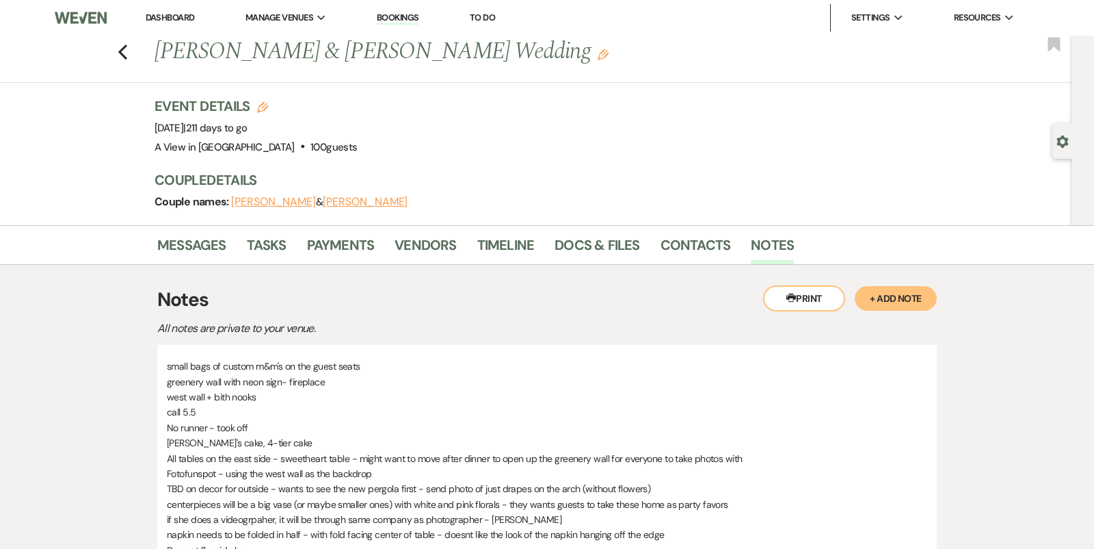
drag, startPoint x: 124, startPoint y: 48, endPoint x: 103, endPoint y: 160, distance: 114.2
click at [103, 161] on div "Previous Daisy Diaz & Matthew Bailey's Wedding Edit Bookmark Gear Settings Even…" at bounding box center [536, 130] width 1072 height 189
click at [226, 248] on li "Messages" at bounding box center [202, 247] width 90 height 33
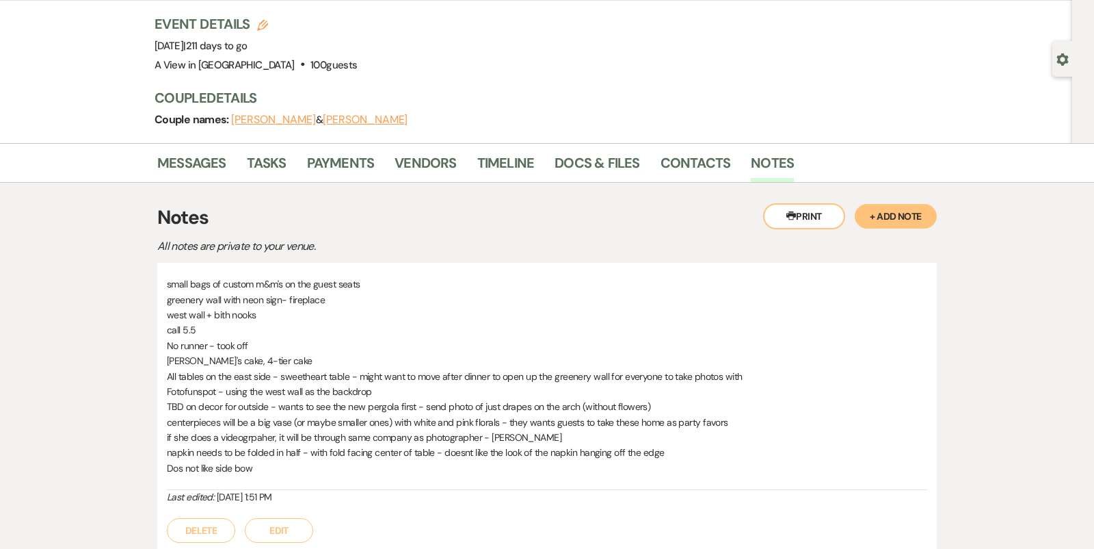
scroll to position [83, 0]
click at [177, 157] on link "Messages" at bounding box center [191, 165] width 69 height 30
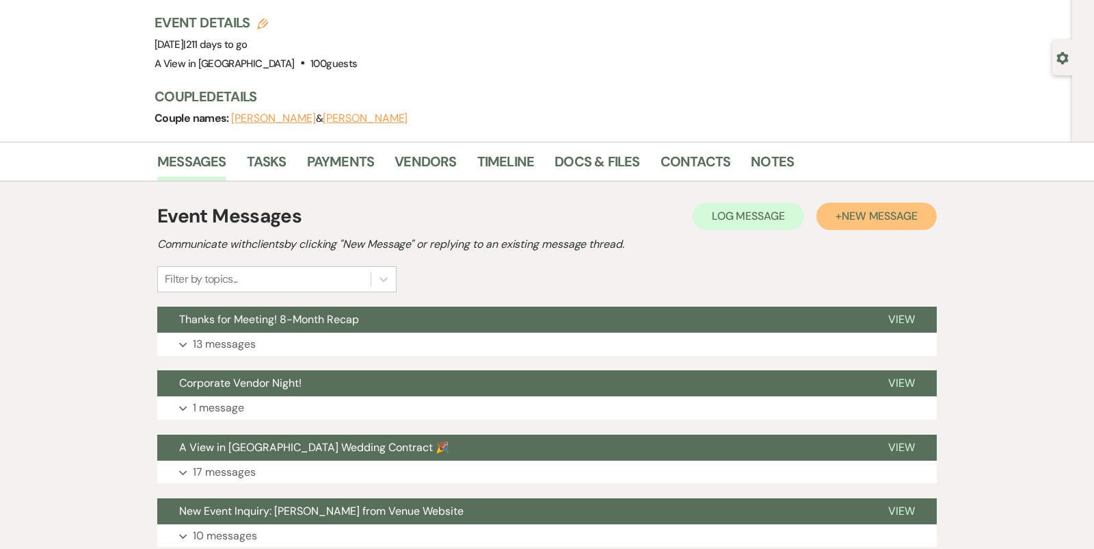
click at [852, 218] on span "New Message" at bounding box center [880, 216] width 76 height 14
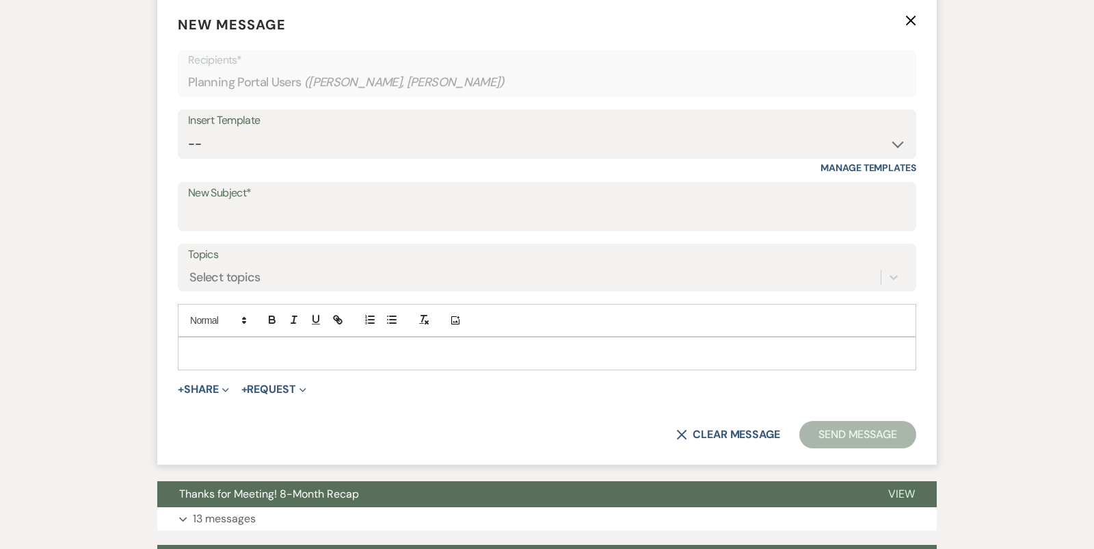
scroll to position [417, 0]
click at [496, 211] on input "New Subject*" at bounding box center [547, 217] width 718 height 27
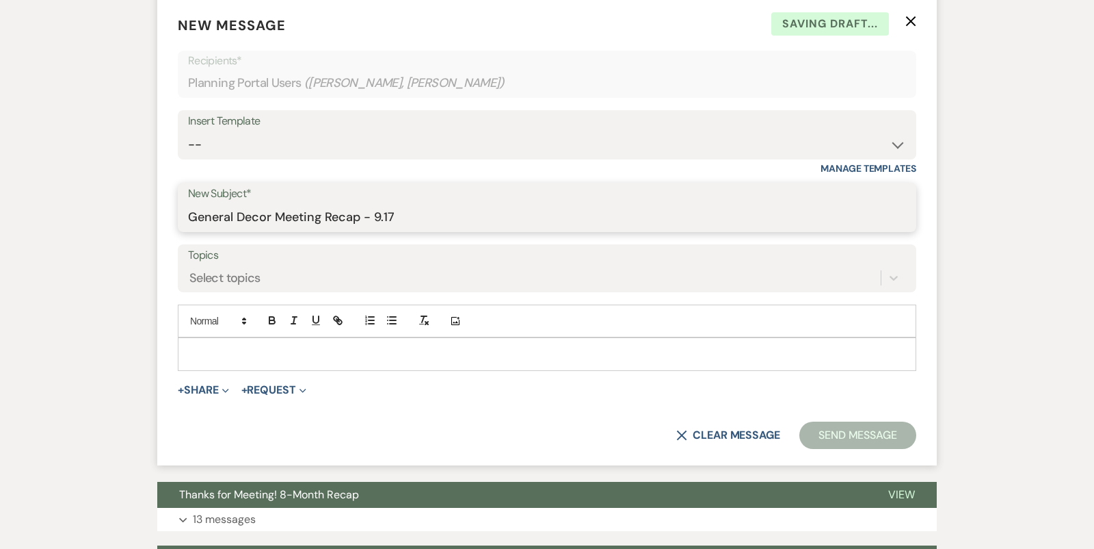
type input "General Decor Meeting Recap - 9.17"
click at [407, 369] on form "New Message X Saving draft... Recipients* Planning Portal Users ( Daisy Diaz, M…" at bounding box center [547, 232] width 780 height 466
click at [399, 356] on p "To enrich screen reader interactions, please activate Accessibility in Grammarl…" at bounding box center [547, 353] width 717 height 15
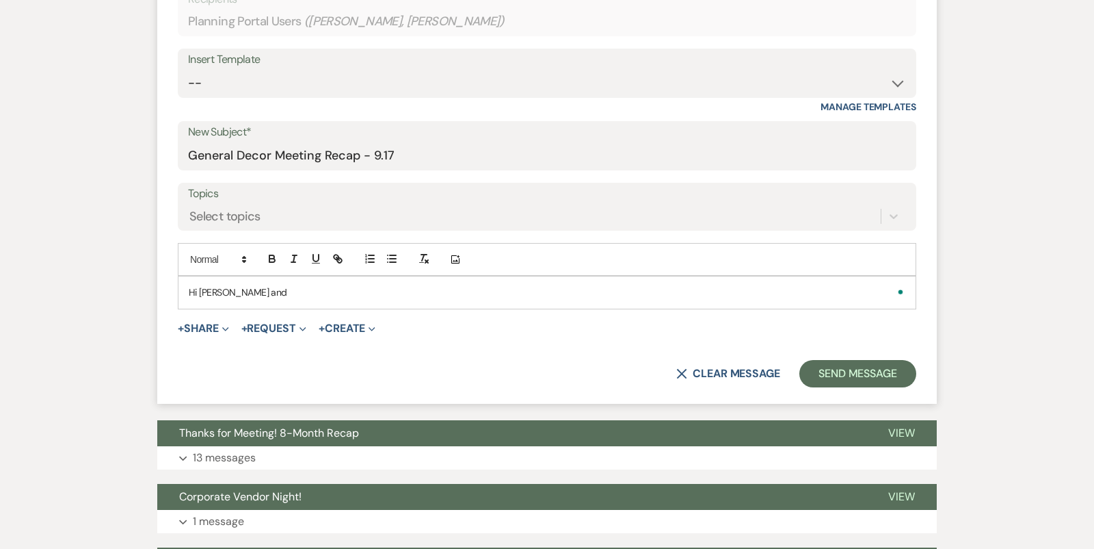
scroll to position [478, 0]
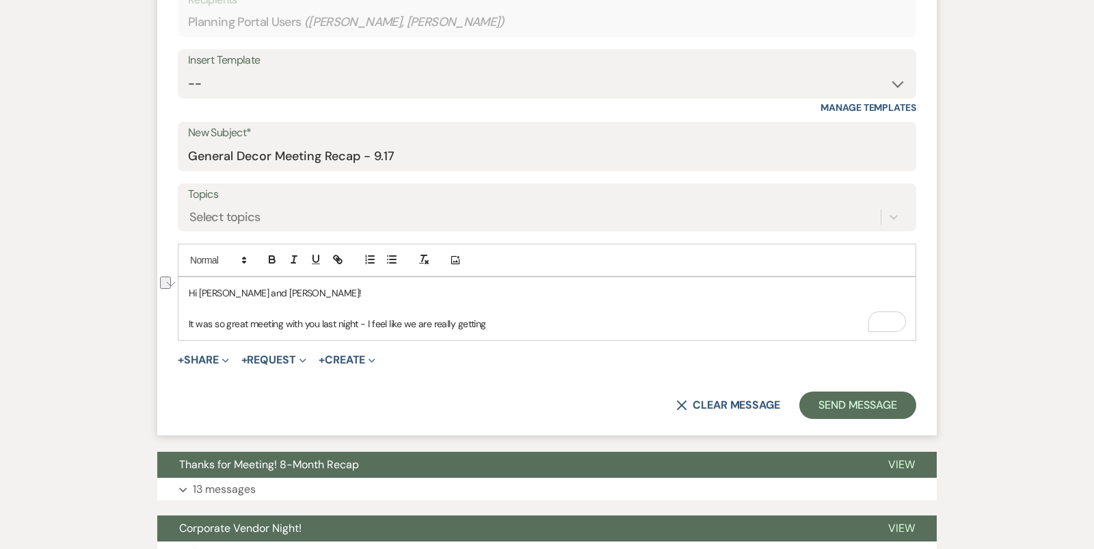
drag, startPoint x: 508, startPoint y: 319, endPoint x: 360, endPoint y: 317, distance: 147.1
click at [360, 318] on p "It was so great meeting with you last night - I feel like we are really getting" at bounding box center [547, 323] width 717 height 15
click at [319, 321] on p "It was so great meeting with you last night - I feel like we are really getting" at bounding box center [547, 323] width 717 height 15
drag, startPoint x: 525, startPoint y: 324, endPoint x: 385, endPoint y: 322, distance: 140.2
click at [385, 322] on p "It was so great meeting with you both last night - I feel like we are really ge…" at bounding box center [547, 323] width 717 height 15
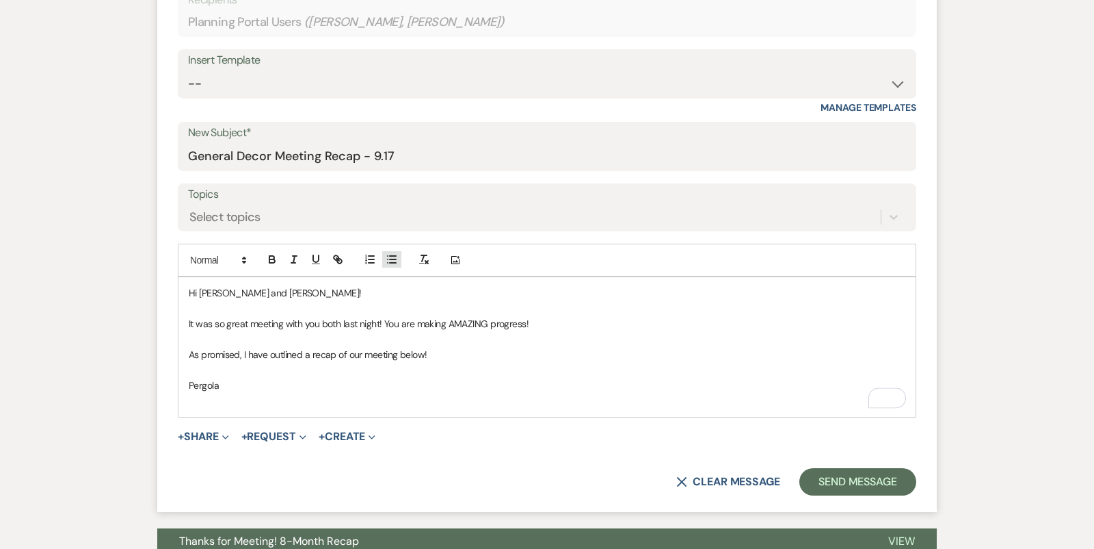
click at [391, 256] on line "button" at bounding box center [393, 256] width 6 height 0
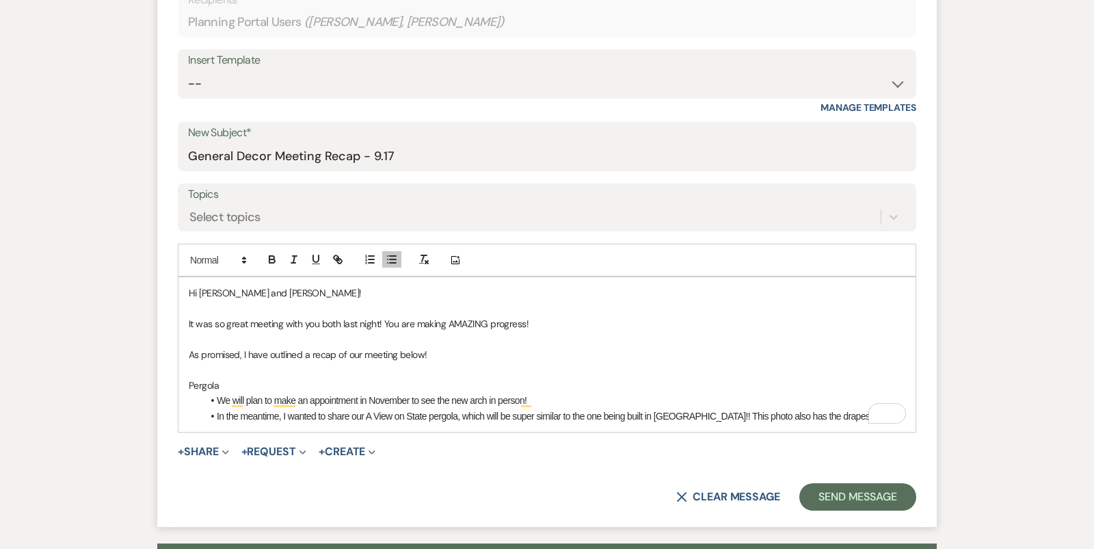
click at [610, 393] on li "We will plan to make an appointment in November to see the new arch in person!" at bounding box center [553, 400] width 703 height 15
click at [836, 414] on li "In the meantime, I wanted to share our A View on State pergola, which will be s…" at bounding box center [553, 415] width 703 height 15
click at [795, 414] on li "In the meantime, I wanted to share our A View on State pergola, which will be s…" at bounding box center [553, 415] width 703 height 15
click at [844, 421] on div "Hi Daisy and Matthew! It was so great meeting with you both last night! You are…" at bounding box center [547, 354] width 737 height 155
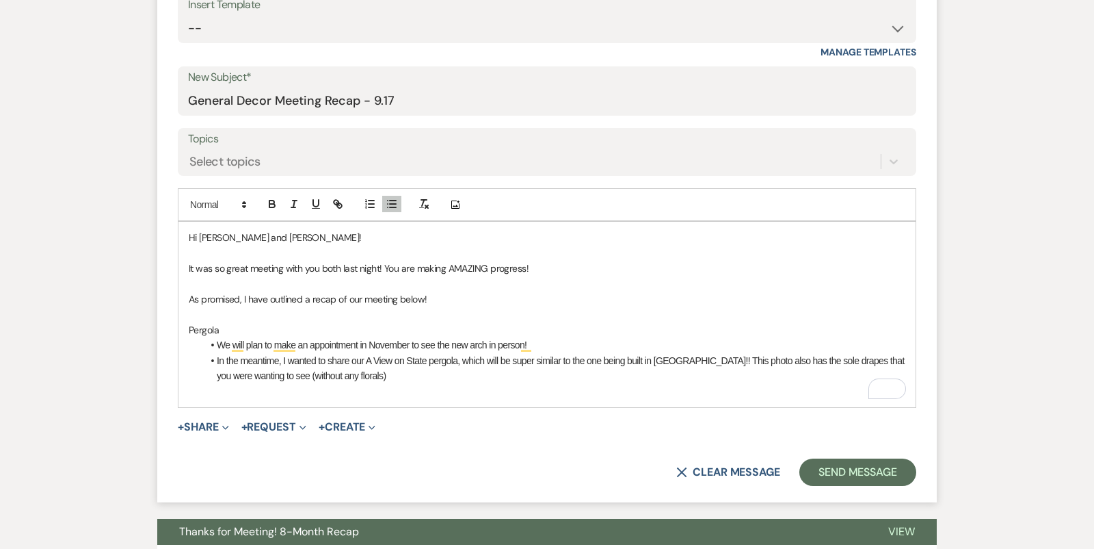
scroll to position [542, 0]
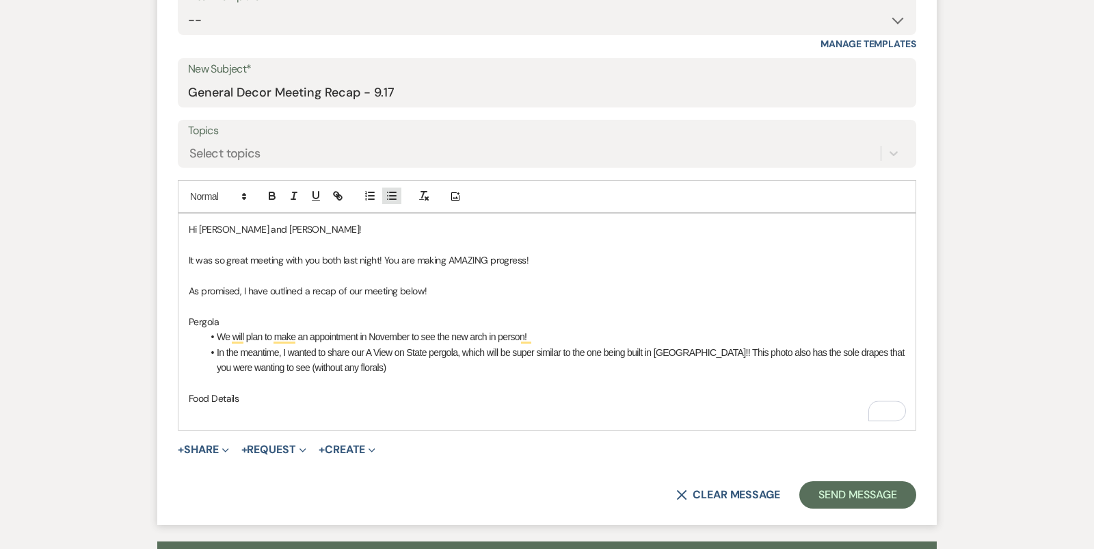
click at [391, 199] on line "button" at bounding box center [393, 199] width 6 height 0
click at [244, 411] on li "To enrich screen reader interactions, please activate Accessibility in Grammarl…" at bounding box center [553, 413] width 703 height 15
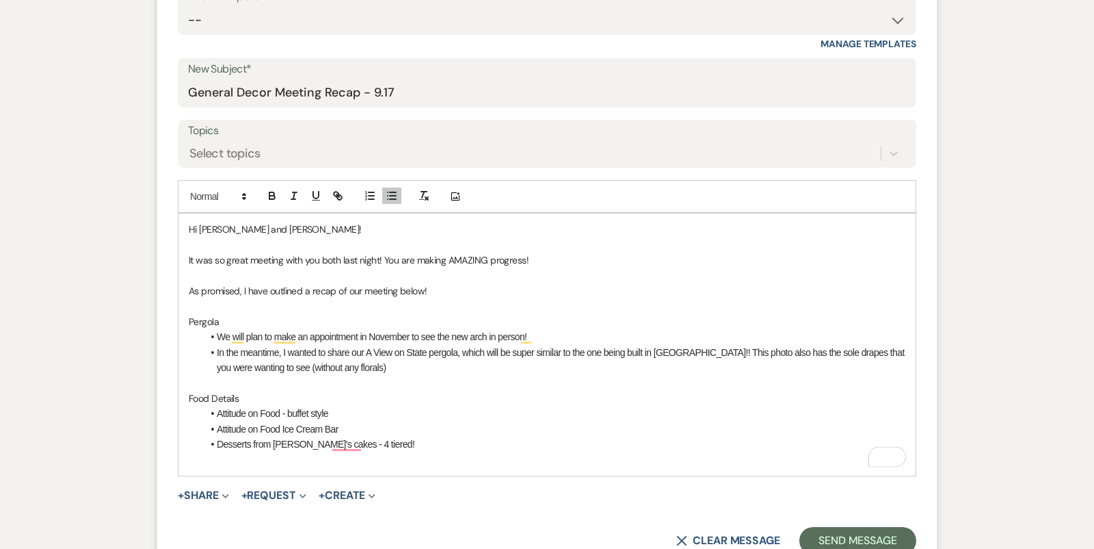
click at [314, 438] on li "Desserts from Dave's cakes - 4 tiered!" at bounding box center [553, 443] width 703 height 15
click at [311, 441] on li "Desserts from Dave's cakes - 4-tiered!" at bounding box center [553, 443] width 703 height 15
click at [318, 457] on p "To enrich screen reader interactions, please activate Accessibility in Grammarl…" at bounding box center [547, 458] width 717 height 15
click at [393, 436] on li "Desserts from Dave's cakes - 4-tiered!" at bounding box center [553, 443] width 703 height 15
click at [383, 456] on p "To enrich screen reader interactions, please activate Accessibility in Grammarl…" at bounding box center [547, 458] width 717 height 15
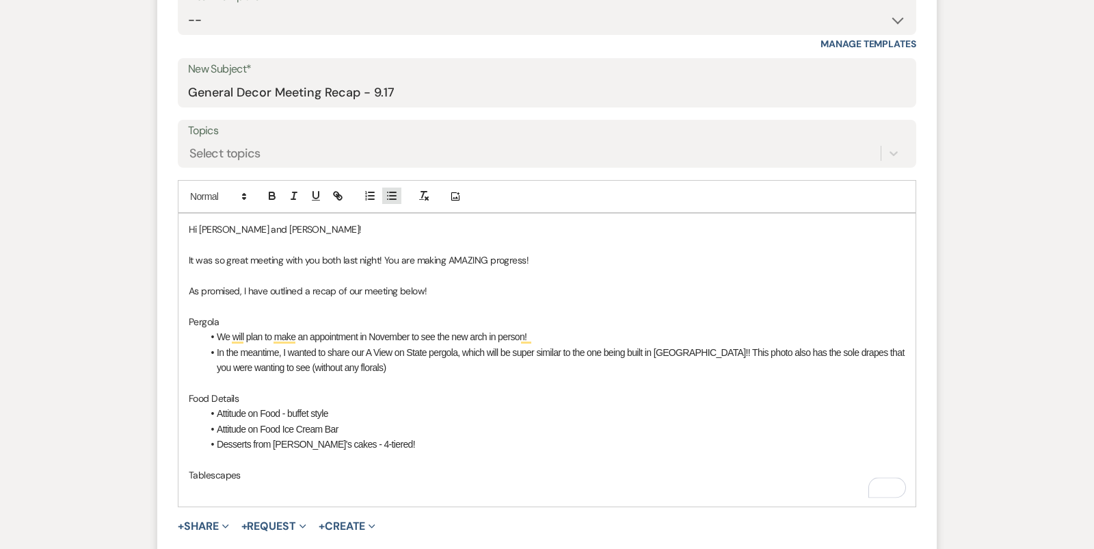
click at [393, 195] on icon "button" at bounding box center [392, 195] width 12 height 12
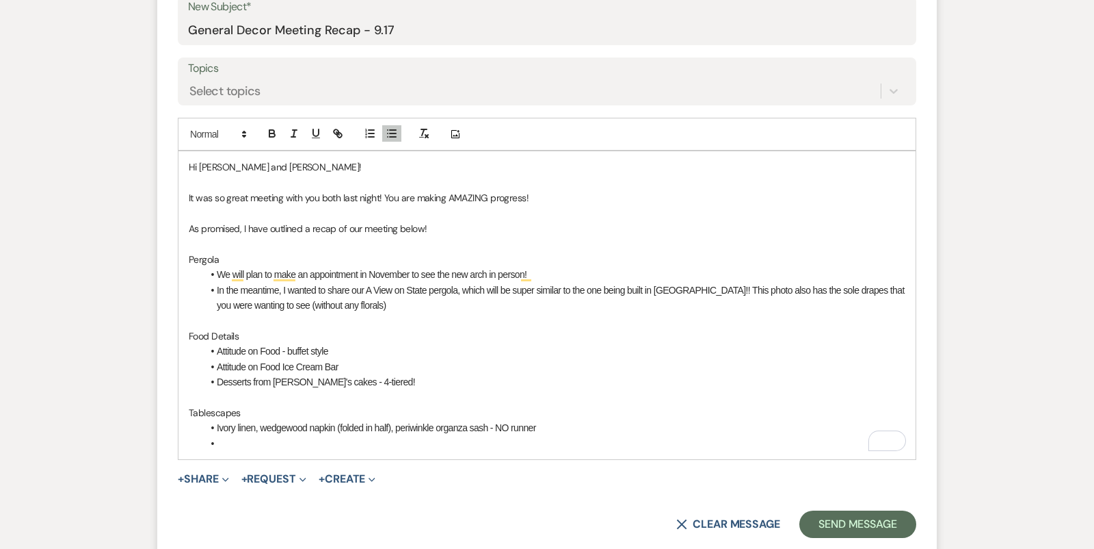
scroll to position [603, 0]
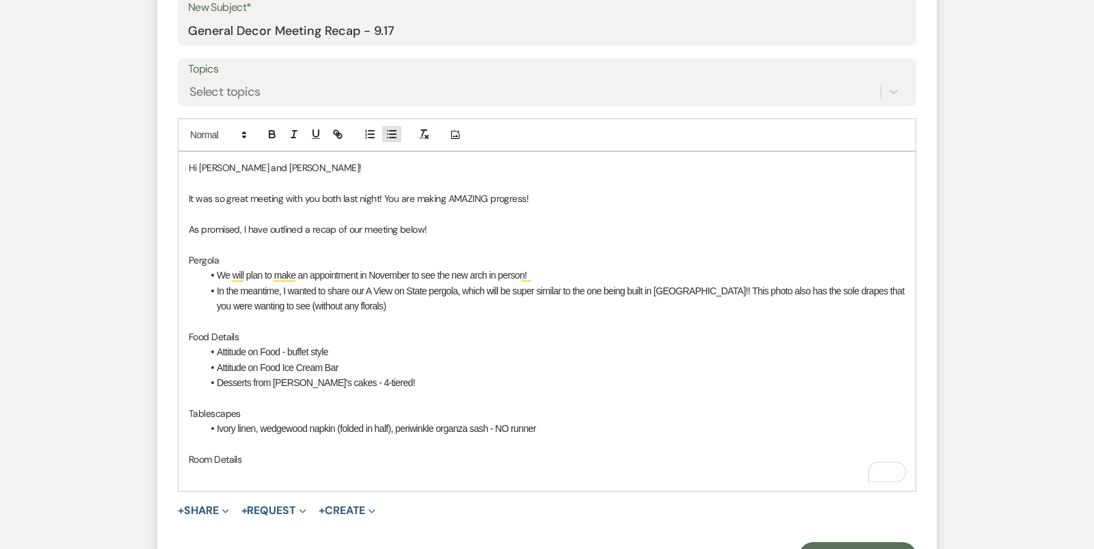
click at [395, 137] on icon "button" at bounding box center [392, 134] width 12 height 12
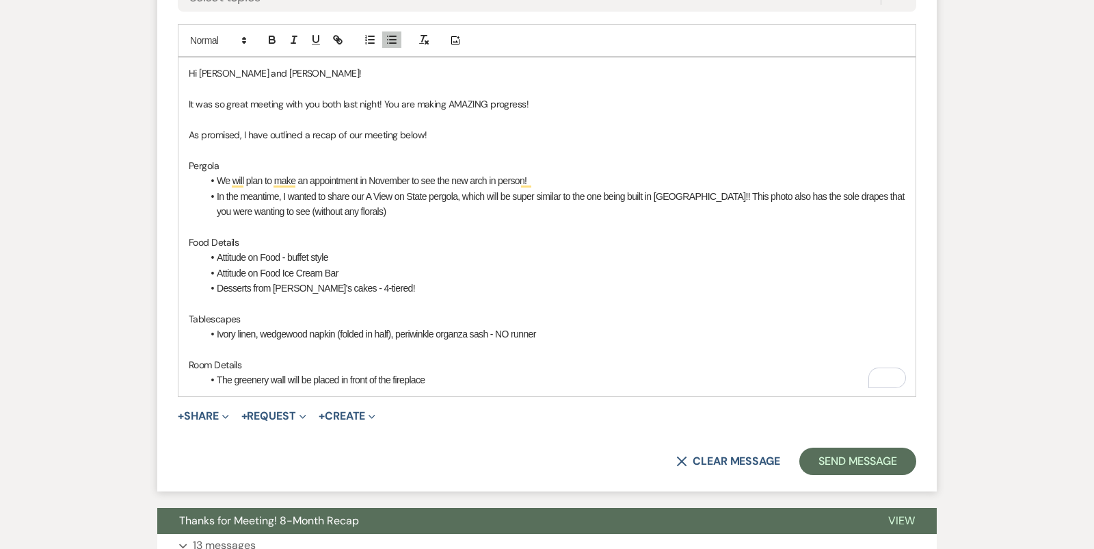
scroll to position [696, 0]
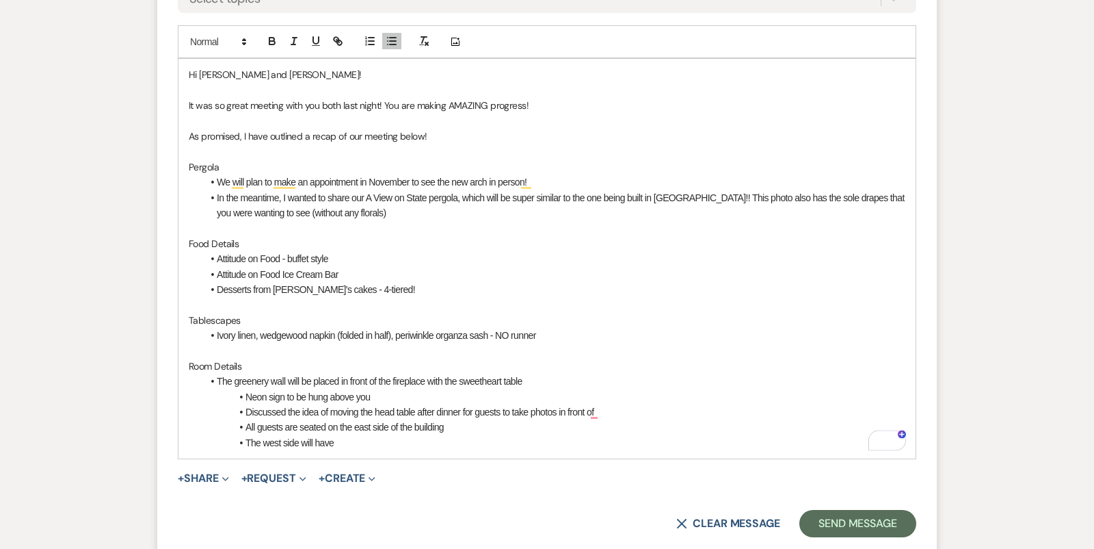
click at [338, 442] on li "The west side will have" at bounding box center [553, 442] width 703 height 15
click at [501, 437] on li "The west side will have" at bounding box center [553, 442] width 703 height 15
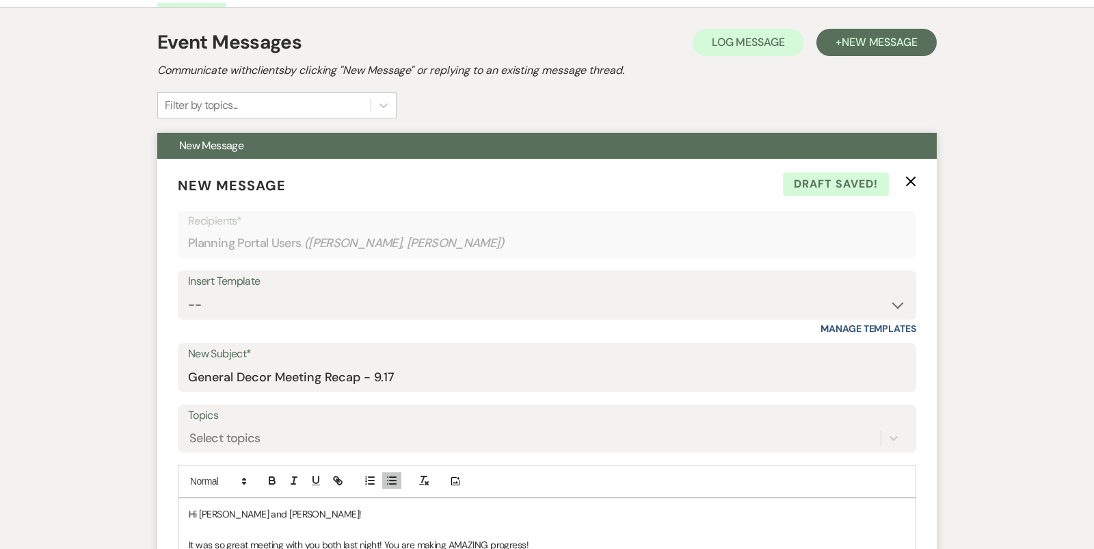
scroll to position [0, 0]
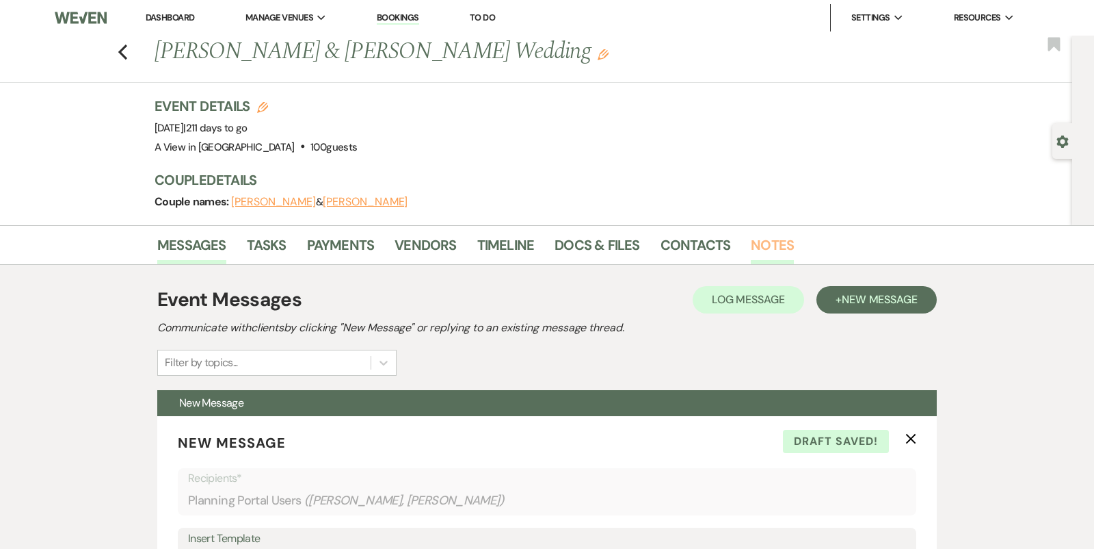
click at [763, 248] on link "Notes" at bounding box center [772, 249] width 43 height 30
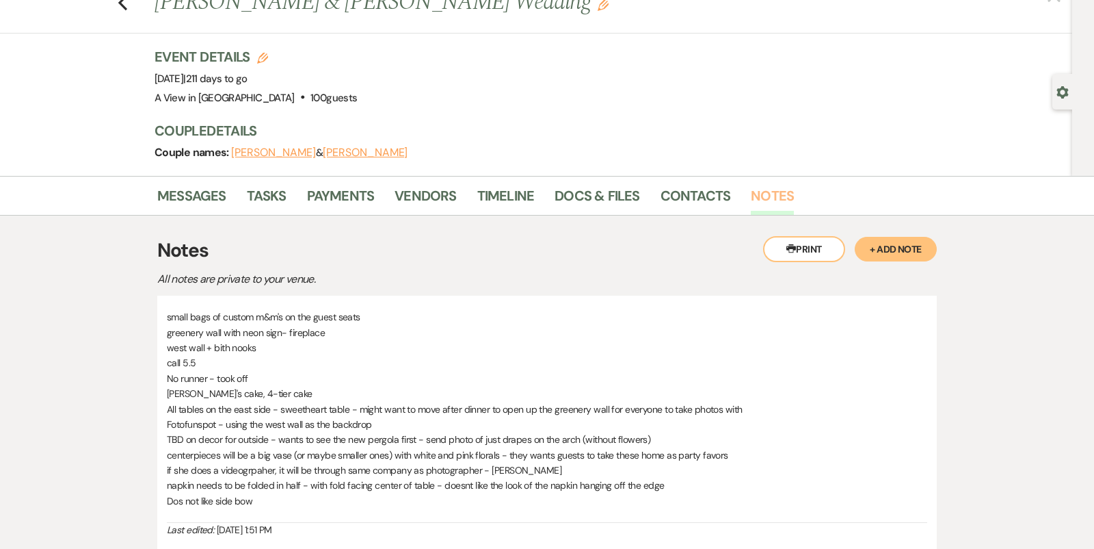
scroll to position [52, 0]
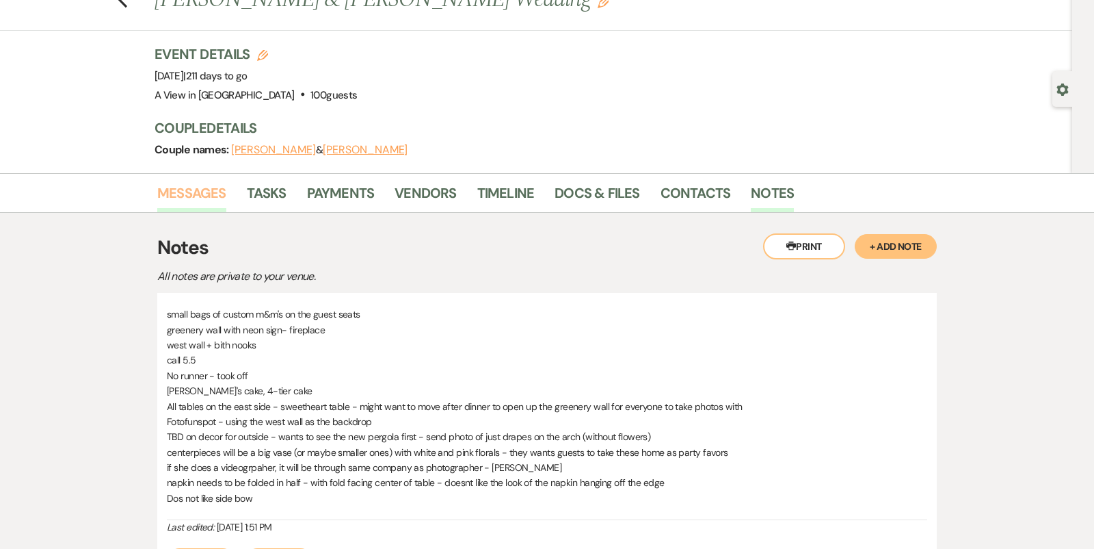
click at [203, 193] on link "Messages" at bounding box center [191, 197] width 69 height 30
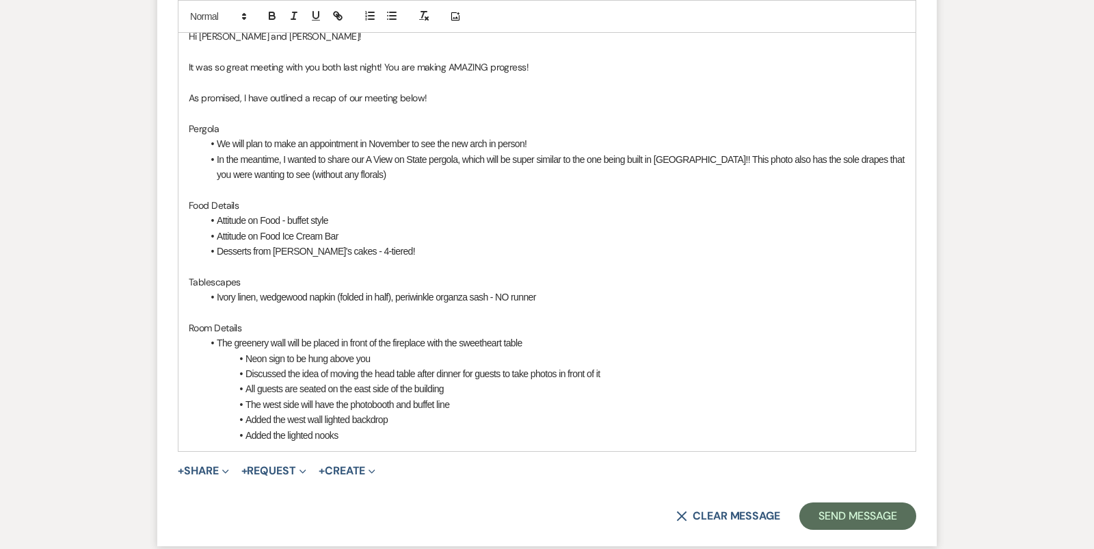
scroll to position [740, 0]
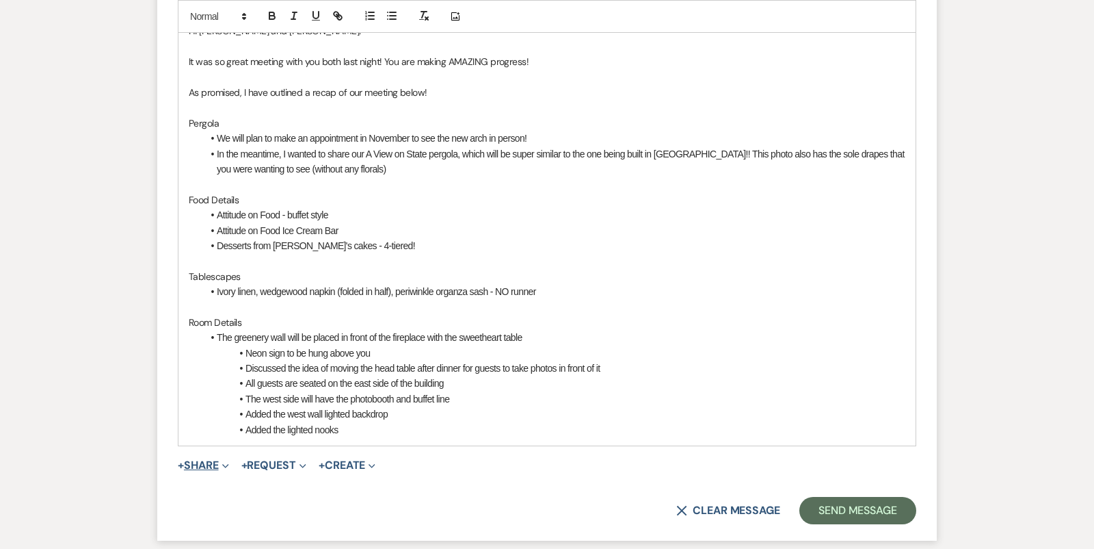
click at [222, 459] on span "Expand" at bounding box center [224, 465] width 10 height 14
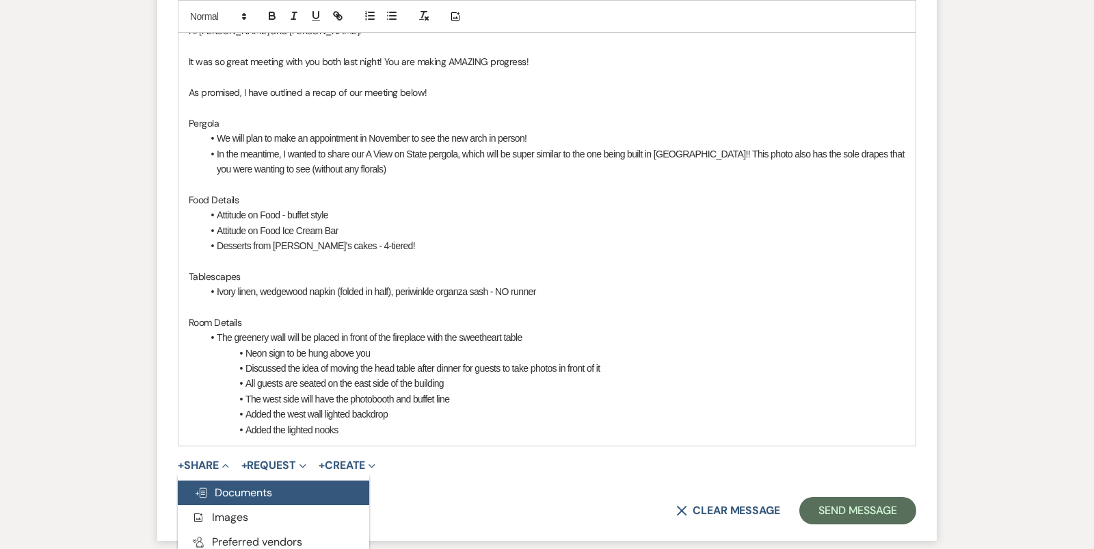
click at [246, 485] on span "Doc Upload Documents" at bounding box center [233, 492] width 78 height 14
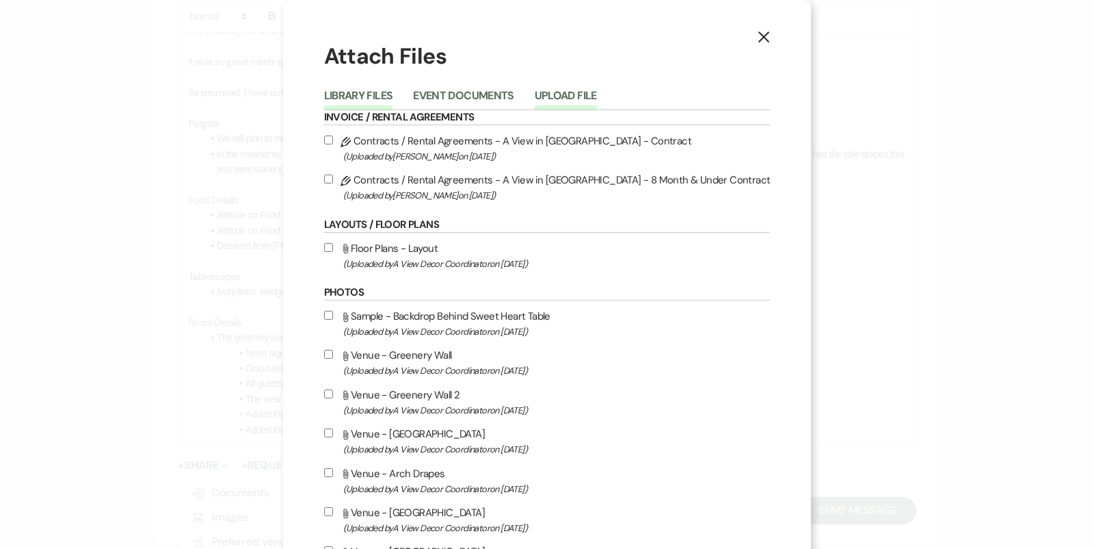
click at [597, 96] on button "Upload File" at bounding box center [566, 99] width 62 height 19
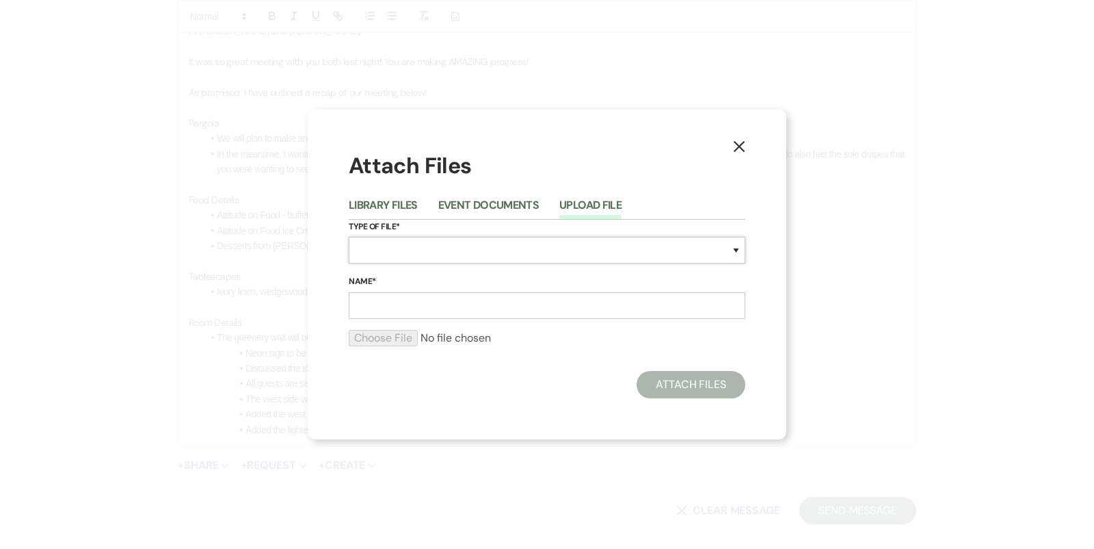
click at [511, 254] on select "Special Event Insurance Vendor Certificate of Insurance Contracts / Rental Agre…" at bounding box center [547, 250] width 397 height 27
select select "55"
click at [445, 307] on input "Name*" at bounding box center [547, 305] width 397 height 27
type input "A"
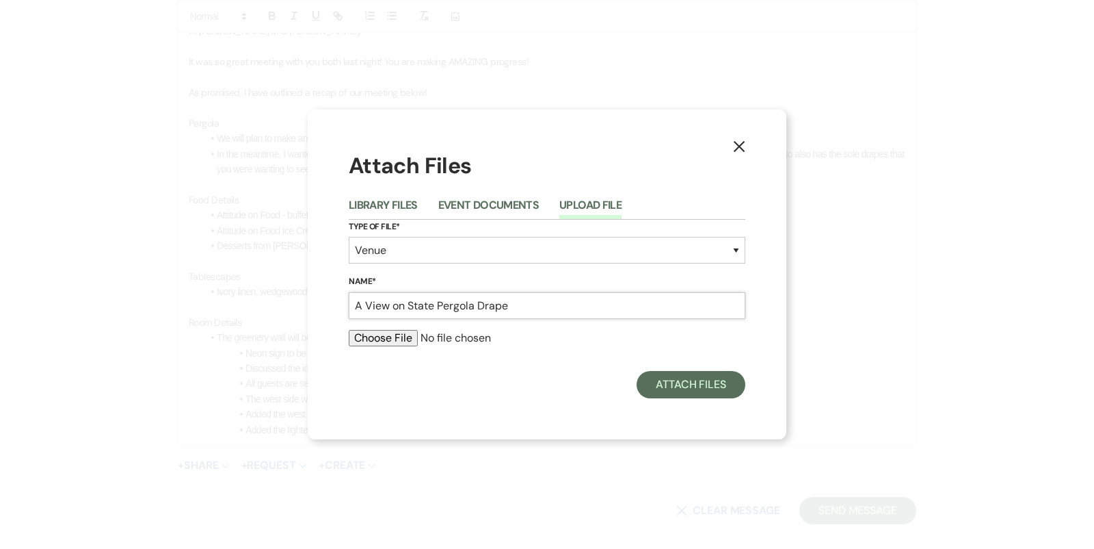
type input "A View on State Pergola Drape"
click at [397, 332] on input "file" at bounding box center [547, 338] width 397 height 16
type input "C:\fakepath\Screenshot 2025-03-11 at 3.01.07 PM.png"
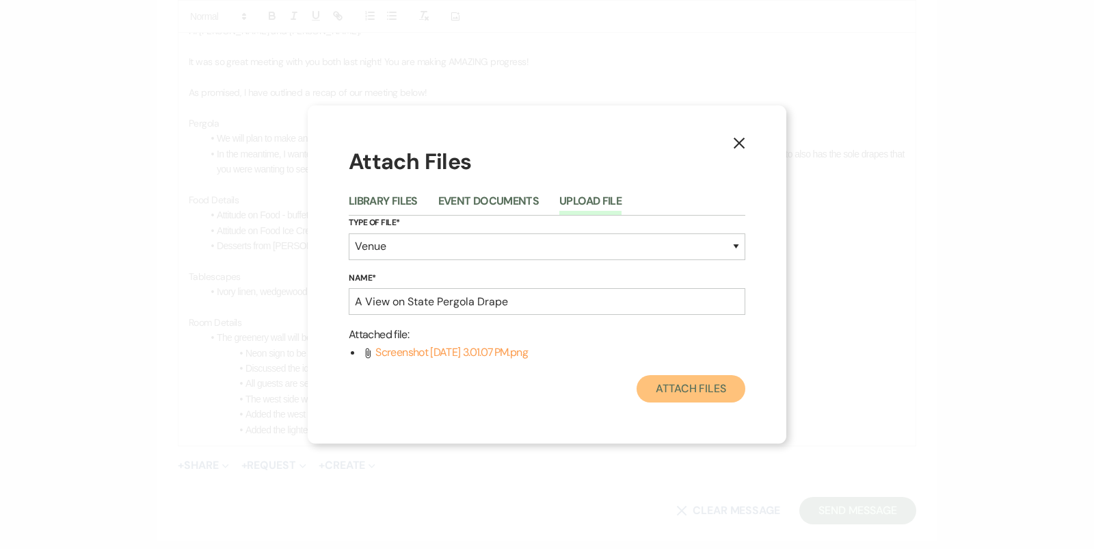
click at [672, 395] on button "Attach Files" at bounding box center [691, 388] width 109 height 27
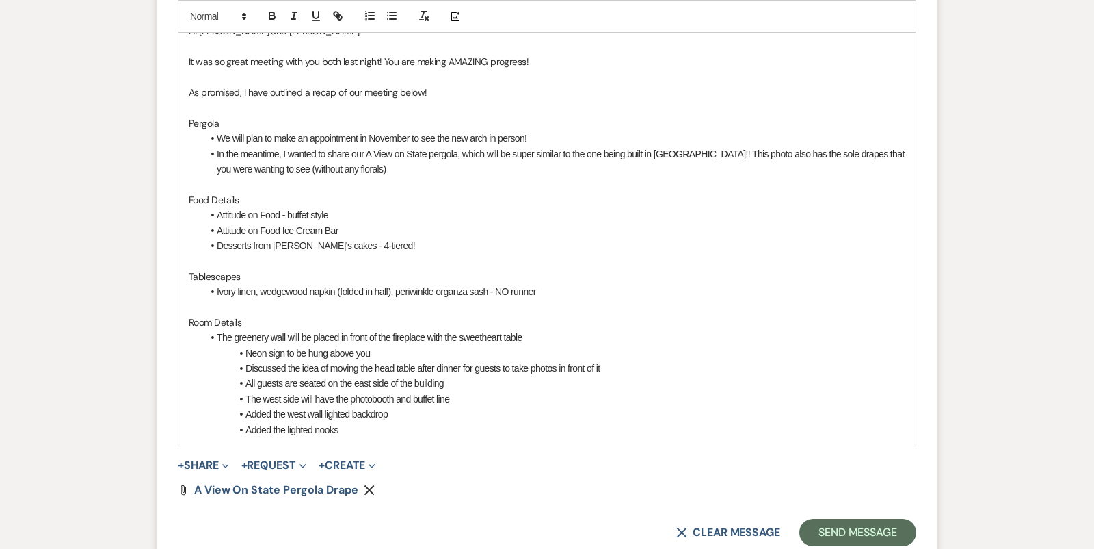
click at [371, 432] on li "Added the lighted nooks" at bounding box center [553, 429] width 703 height 15
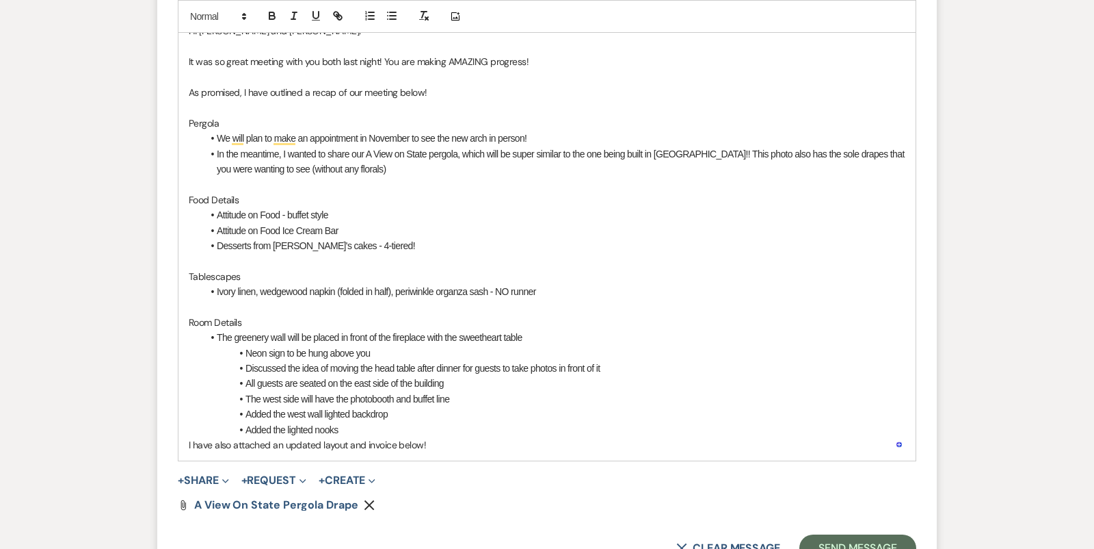
click at [359, 424] on li "Added the lighted nooks" at bounding box center [553, 429] width 703 height 15
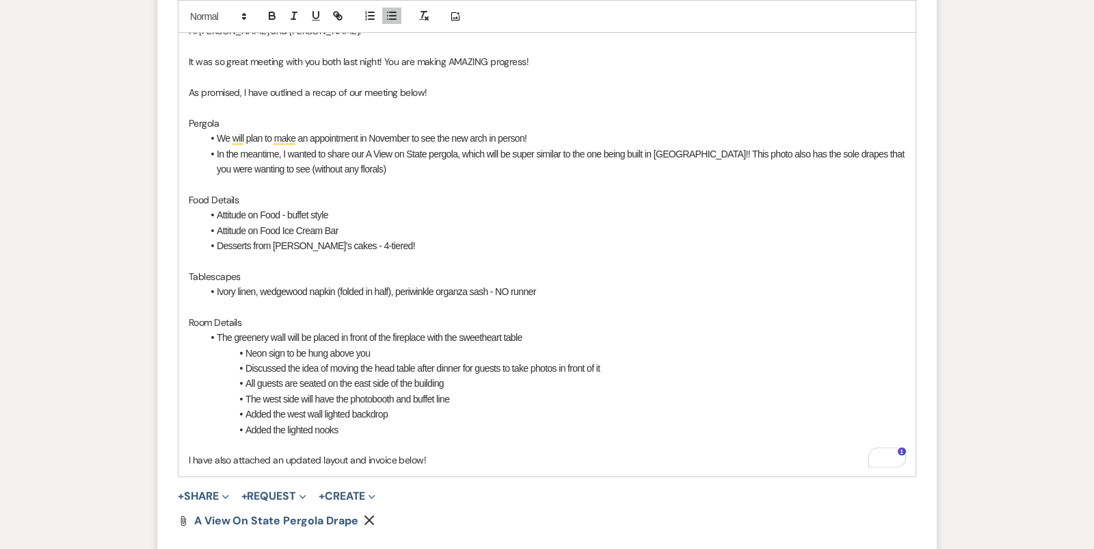
click at [495, 453] on p "I have also attached an updated layout and invoice below!" at bounding box center [547, 459] width 717 height 15
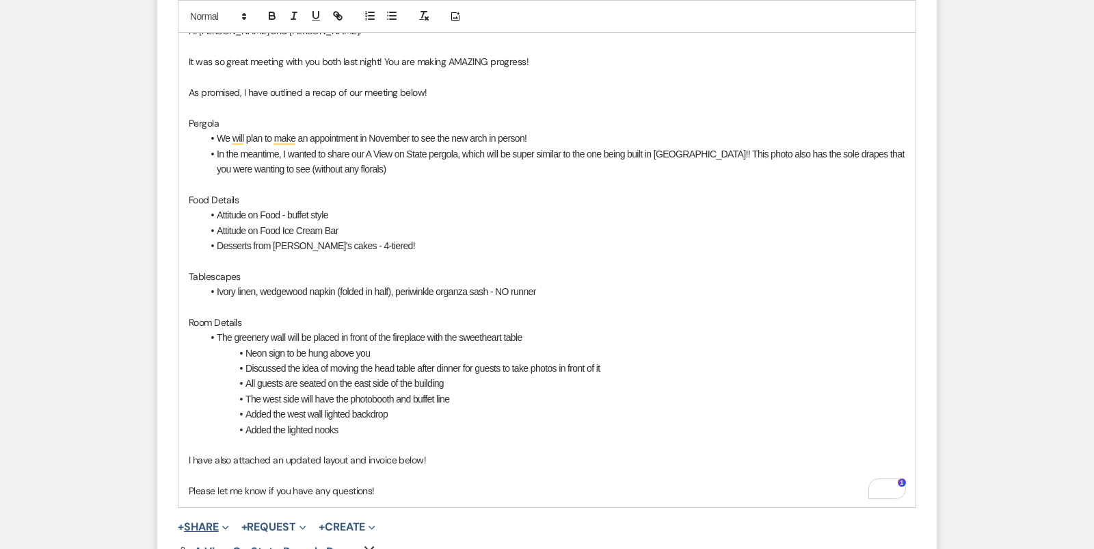
click at [224, 524] on span "Expand" at bounding box center [224, 526] width 10 height 14
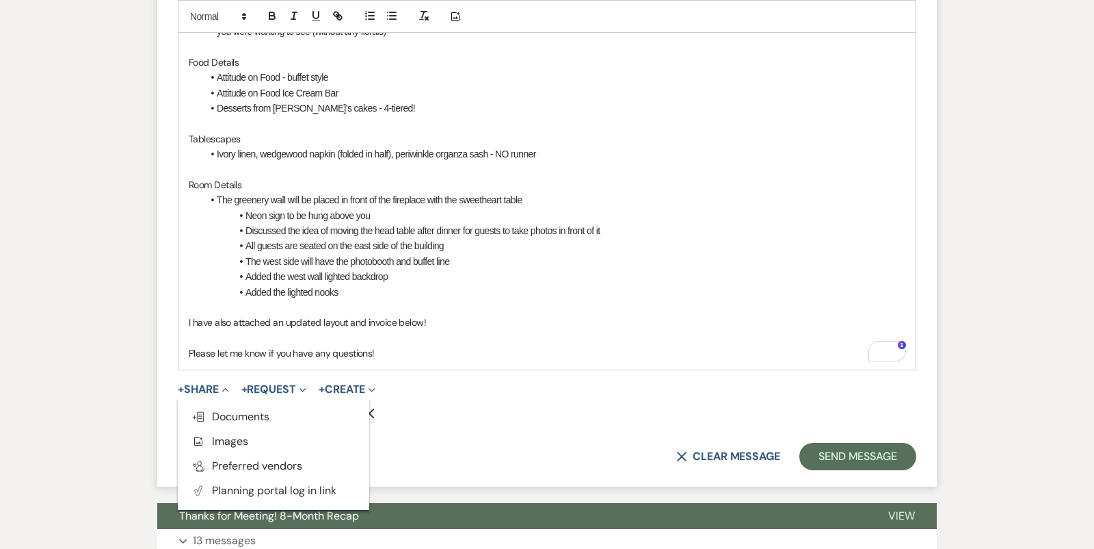
scroll to position [915, 0]
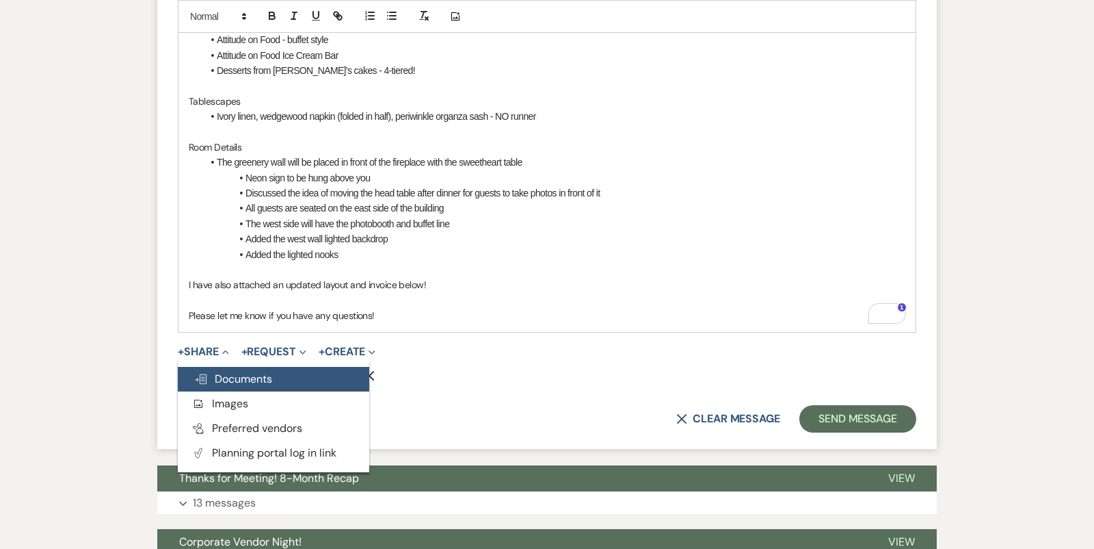
click at [261, 376] on span "Doc Upload Documents" at bounding box center [233, 378] width 78 height 14
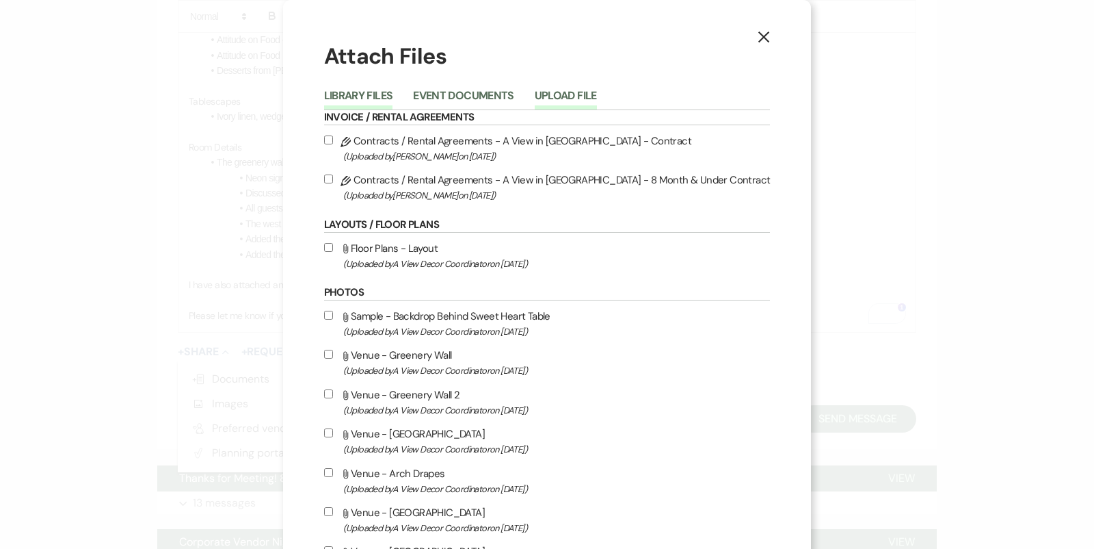
click at [585, 94] on button "Upload File" at bounding box center [566, 99] width 62 height 19
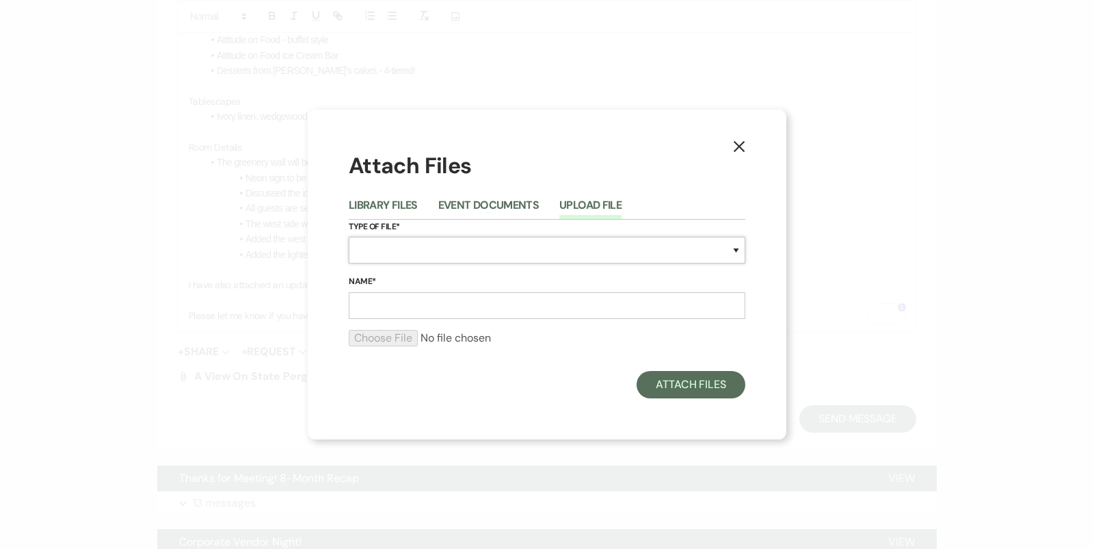
click at [559, 246] on select "Special Event Insurance Vendor Certificate of Insurance Contracts / Rental Agre…" at bounding box center [547, 250] width 397 height 27
select select "25"
click at [451, 306] on input "Name*" at bounding box center [547, 305] width 397 height 27
type input "Daisy & Matthew 8M Layout"
click at [395, 341] on input "file" at bounding box center [547, 338] width 397 height 16
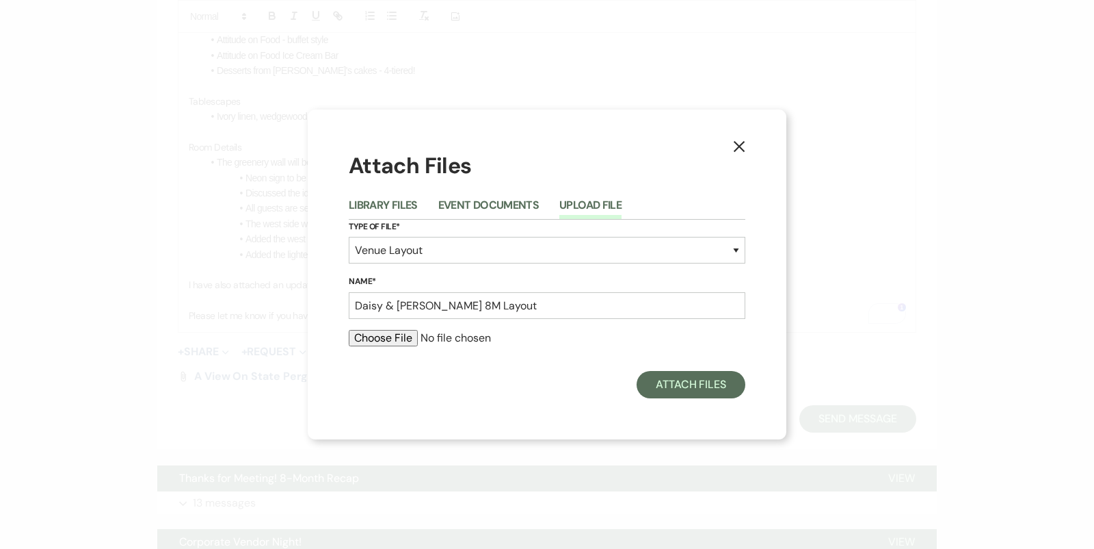
type input "C:\fakepath\MainFloor17010TopsfromDaisyDiaz.pdf"
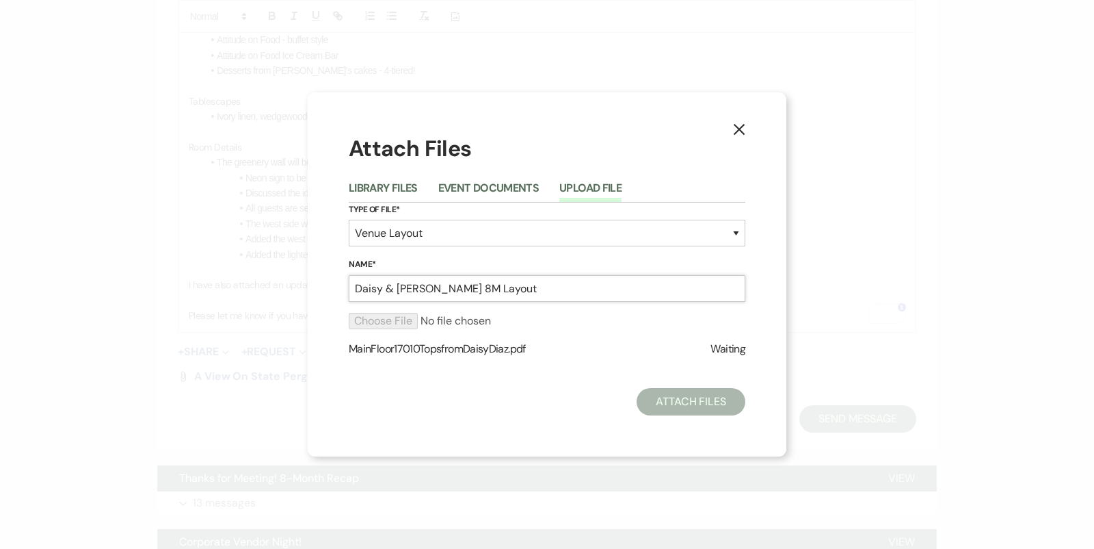
click at [460, 285] on input "Daisy & Matthew 8M Layout" at bounding box center [547, 288] width 397 height 27
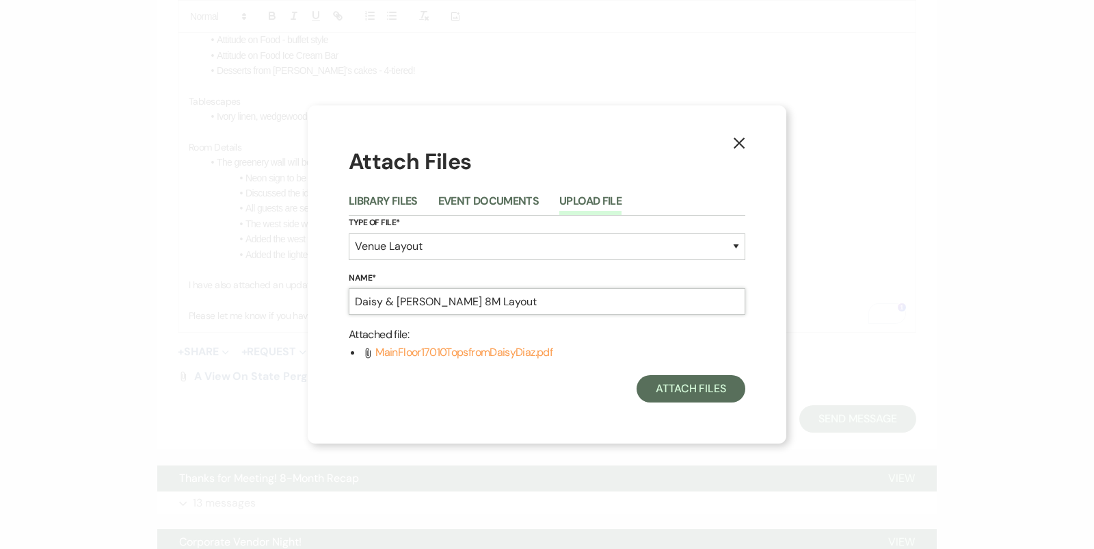
drag, startPoint x: 460, startPoint y: 298, endPoint x: 442, endPoint y: 298, distance: 17.8
click at [442, 298] on input "Daisy & Matthew 8M Layout" at bounding box center [547, 301] width 397 height 27
click at [551, 298] on input "Daisy & Matthew Updated Layout" at bounding box center [547, 301] width 397 height 27
type input "Daisy & Matthew Updated Layout 9.17"
click at [711, 393] on button "Attach Files" at bounding box center [691, 388] width 109 height 27
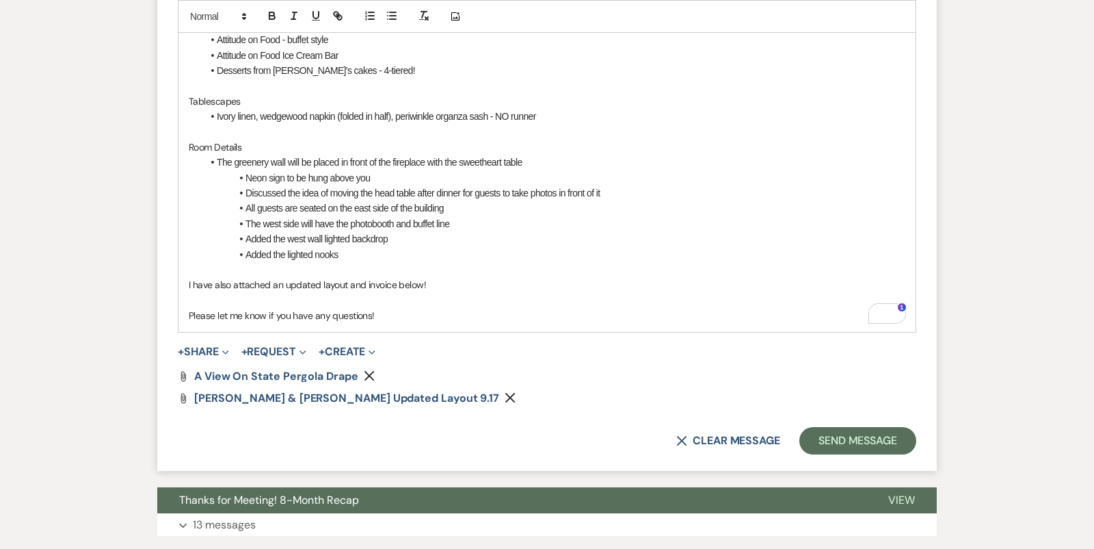
click at [205, 343] on span "+ Share Expand Doc Upload Documents Add Photo Images Pref Vendors Preferred ven…" at bounding box center [203, 351] width 51 height 16
click at [205, 346] on button "+ Share Expand" at bounding box center [203, 351] width 51 height 11
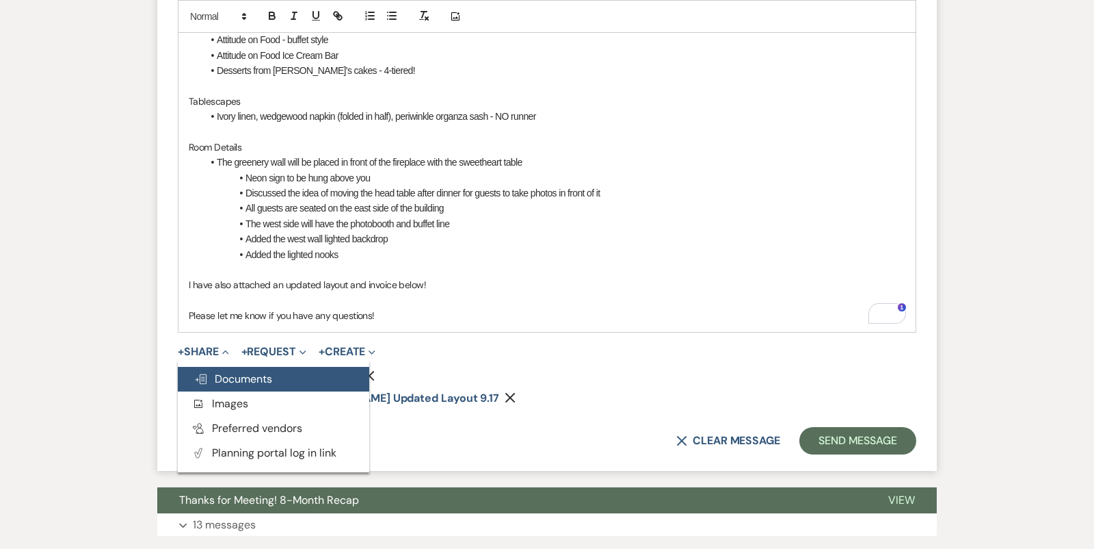
click at [239, 374] on span "Doc Upload Documents" at bounding box center [233, 378] width 78 height 14
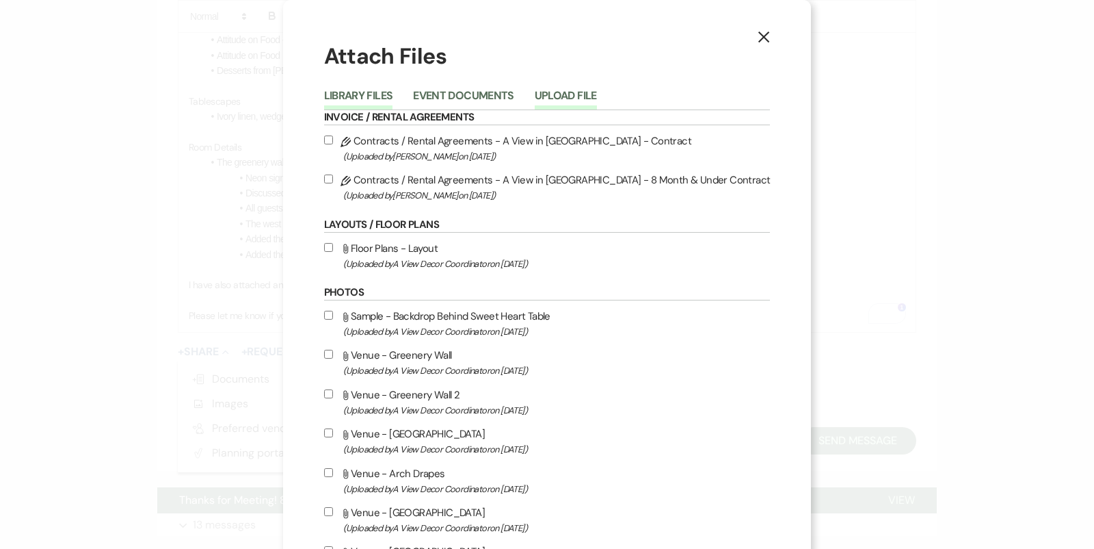
click at [597, 92] on button "Upload File" at bounding box center [566, 99] width 62 height 19
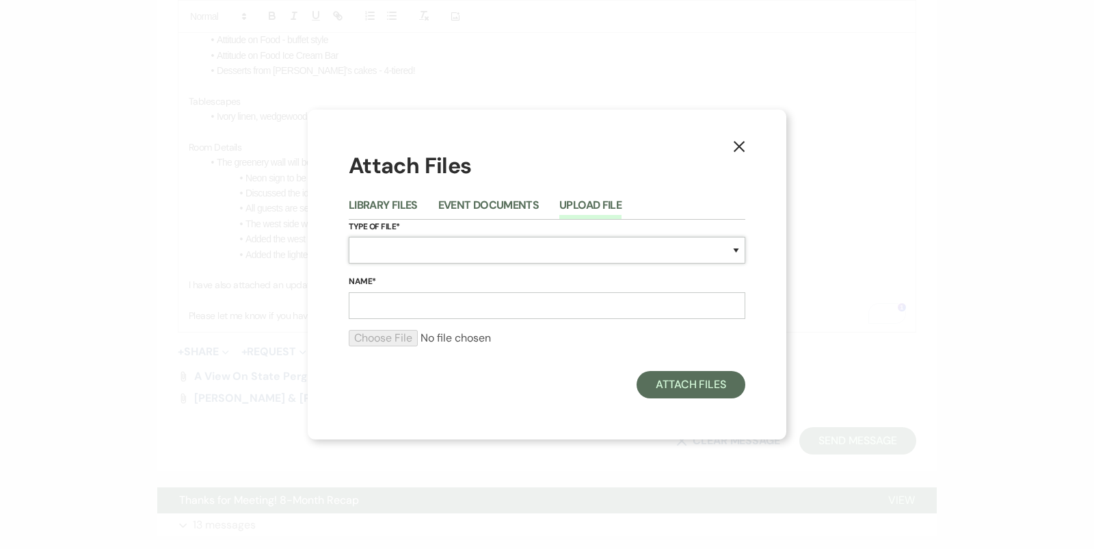
click at [511, 248] on select "Special Event Insurance Vendor Certificate of Insurance Contracts / Rental Agre…" at bounding box center [547, 250] width 397 height 27
select select "22"
click at [471, 317] on input "Name*" at bounding box center [547, 305] width 397 height 27
drag, startPoint x: 524, startPoint y: 310, endPoint x: 491, endPoint y: 308, distance: 32.9
click at [491, 308] on input "Daisy & Matthew Updated Layout 9.17" at bounding box center [547, 305] width 397 height 27
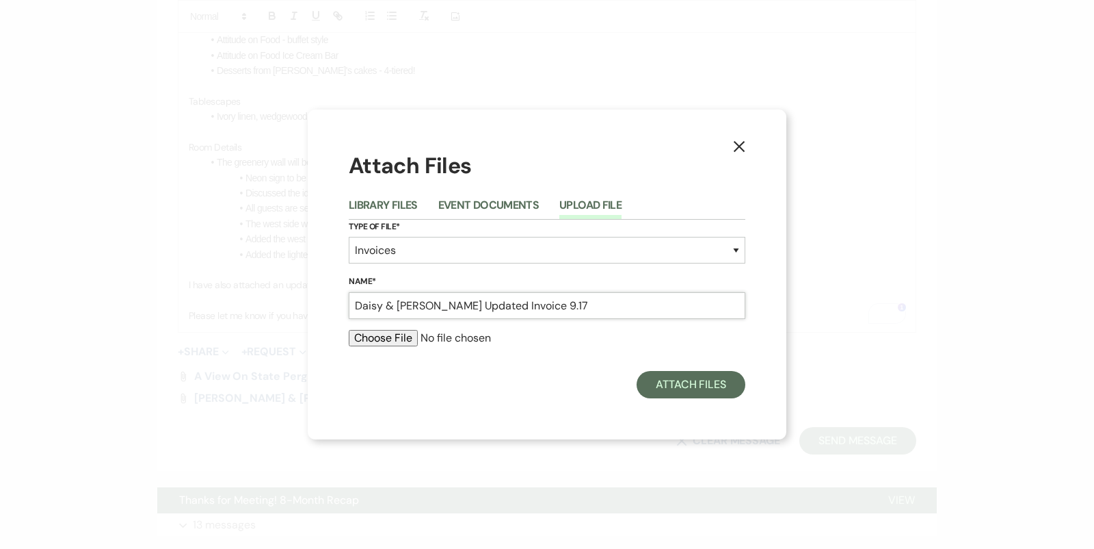
type input "Daisy & Matthew Updated Invoice 9.17"
click at [405, 334] on input "file" at bounding box center [547, 338] width 397 height 16
type input "C:\fakepath\job_invoice_1249373.pdf"
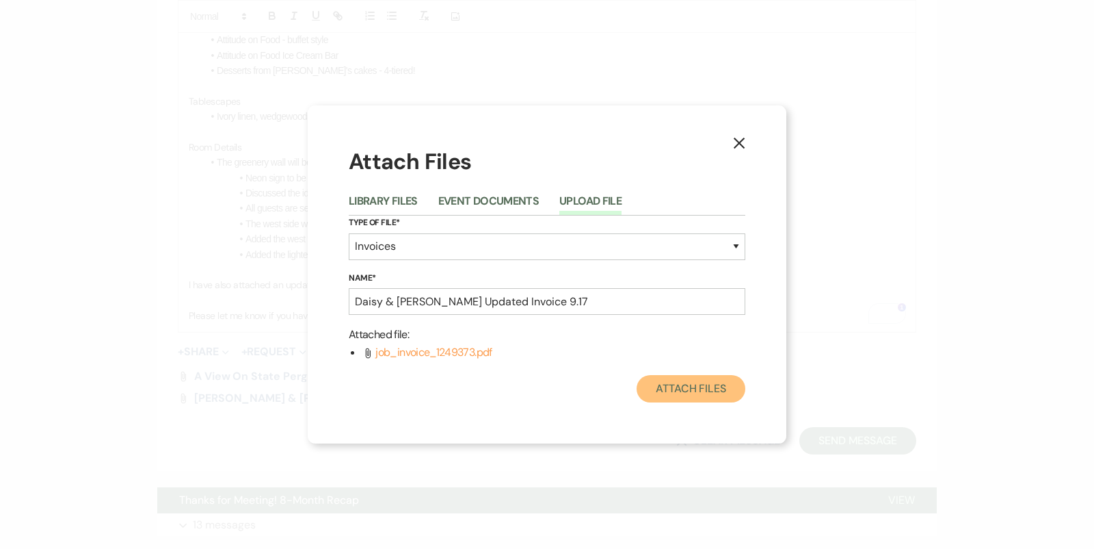
click at [698, 391] on button "Attach Files" at bounding box center [691, 388] width 109 height 27
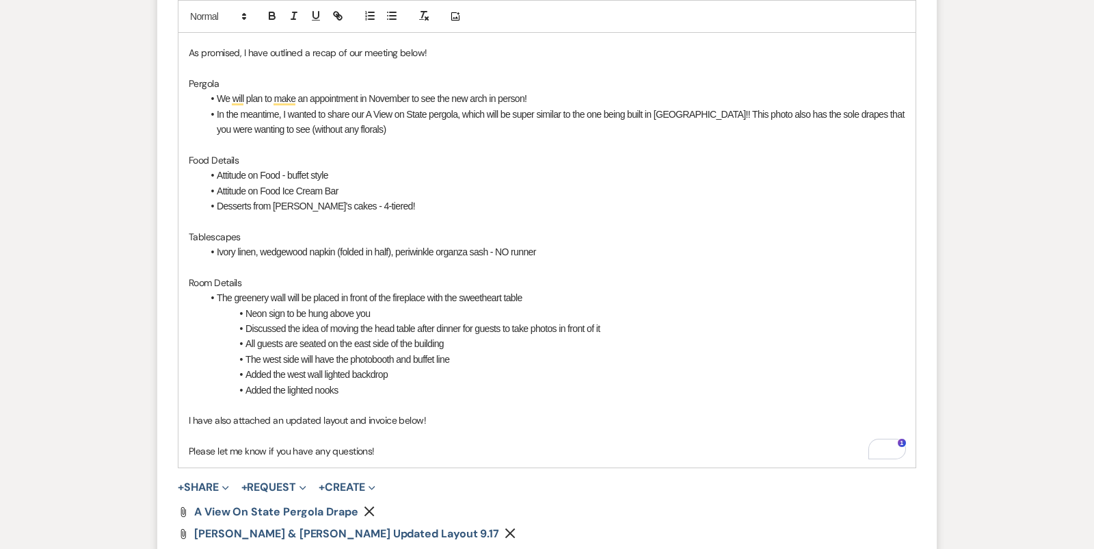
scroll to position [782, 0]
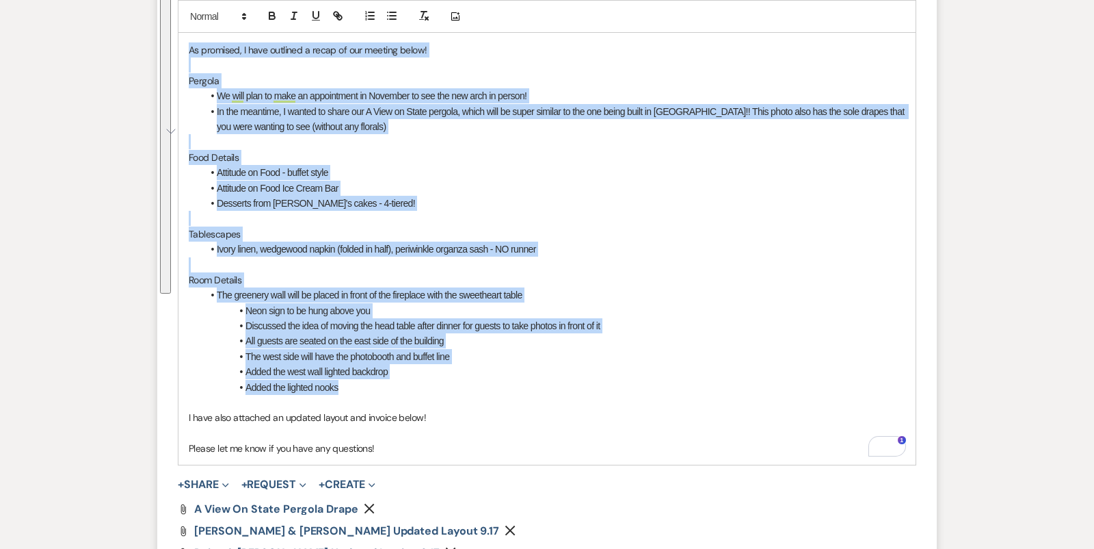
drag, startPoint x: 394, startPoint y: 388, endPoint x: 239, endPoint y: 39, distance: 382.4
click at [239, 39] on div "Hi Daisy and Matthew! It was so great meeting with you both last night! You are…" at bounding box center [547, 218] width 737 height 491
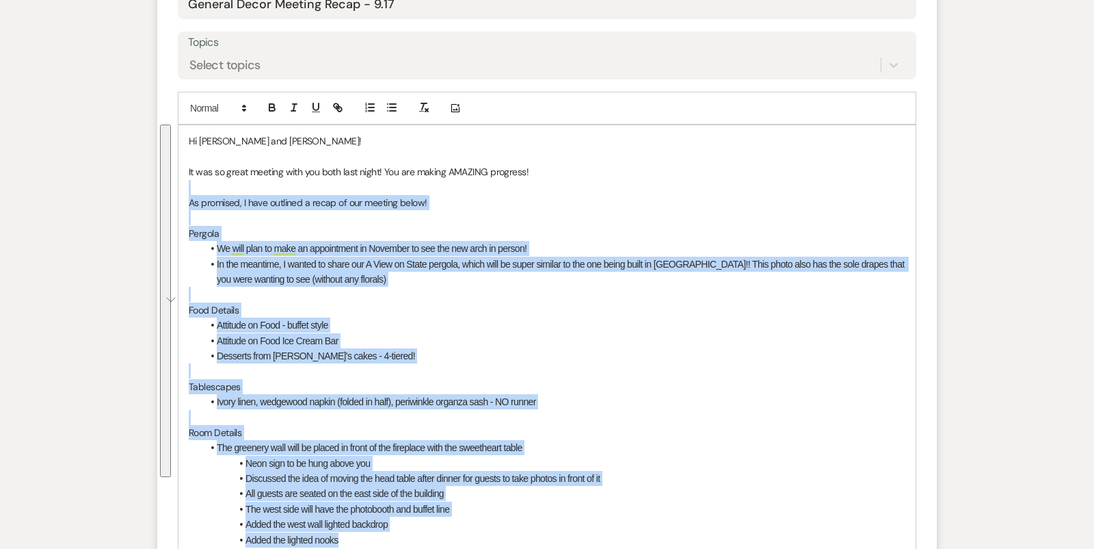
scroll to position [620, 0]
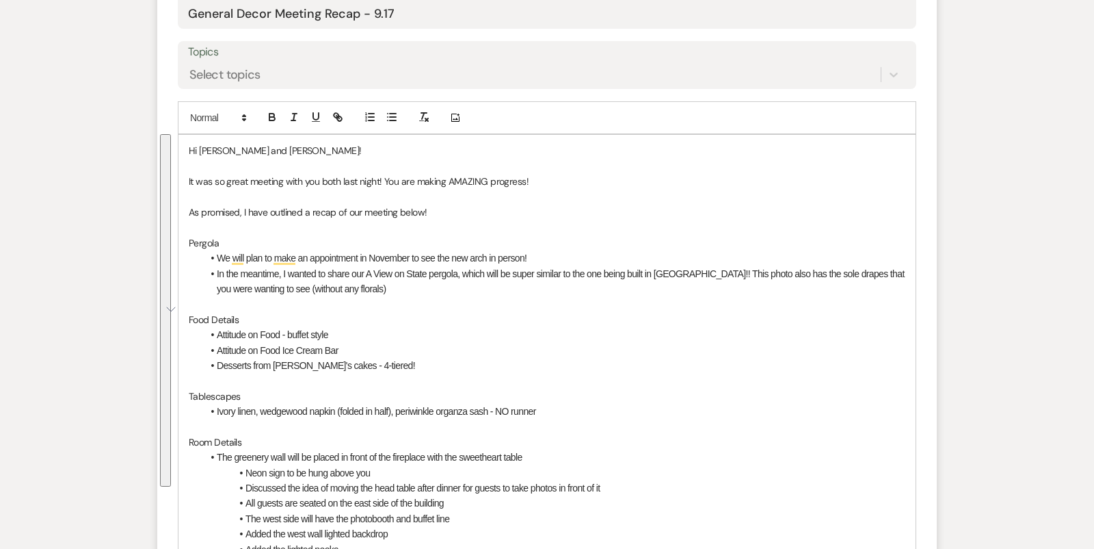
click at [221, 174] on p "It was so great meeting with you both last night! You are making AMAZING progre…" at bounding box center [547, 181] width 717 height 15
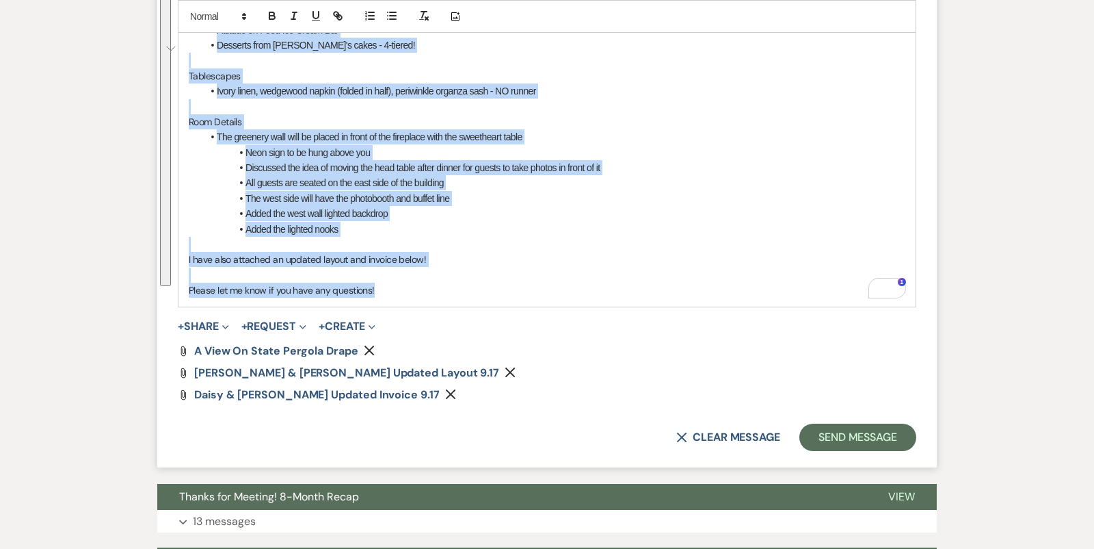
scroll to position [1054, 0]
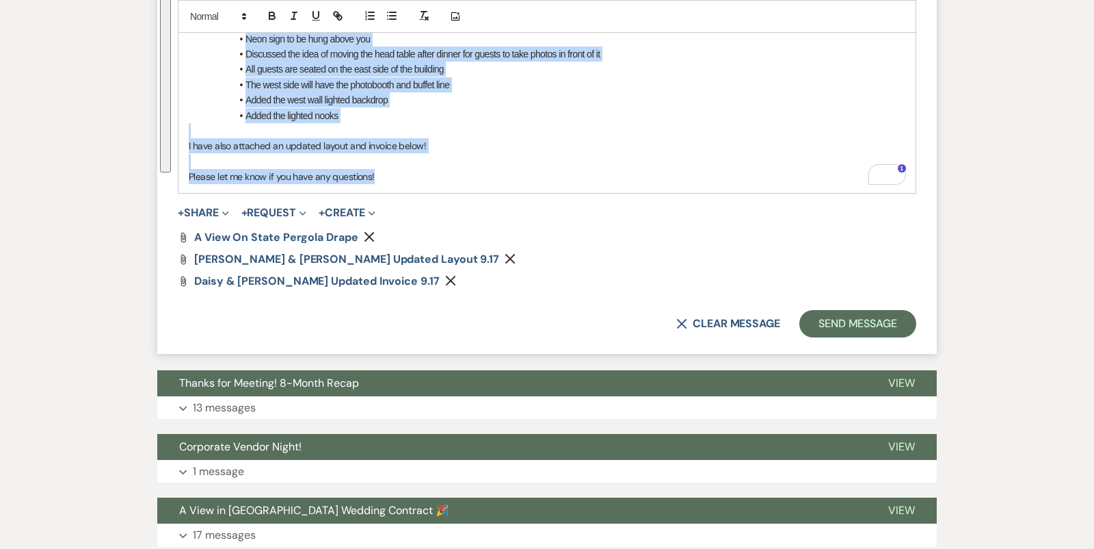
drag, startPoint x: 187, startPoint y: 146, endPoint x: 431, endPoint y: 185, distance: 247.3
copy div "Hi Daisy and Matthew! It was so great meeting with you both last night! You are…"
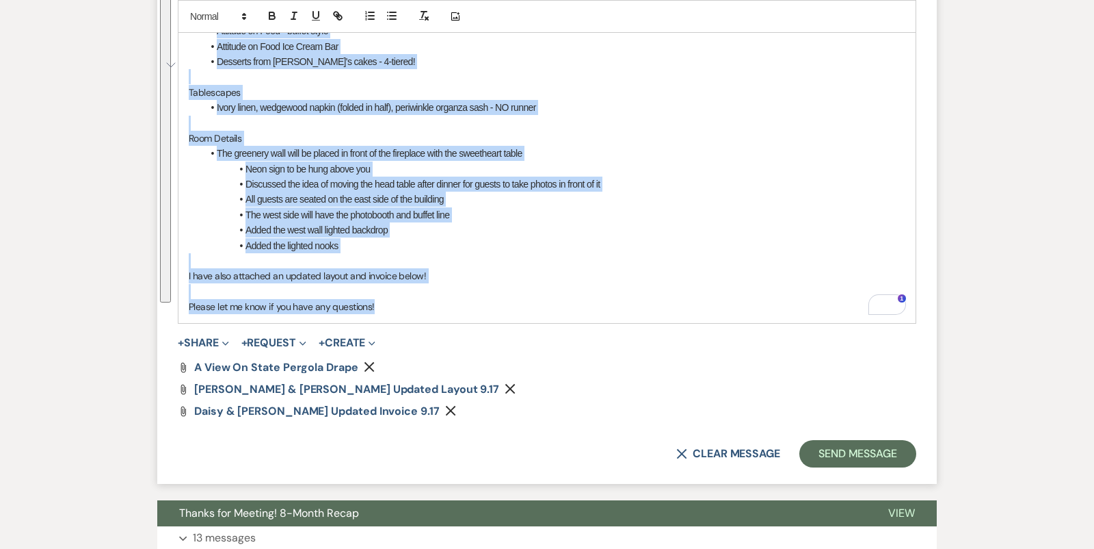
scroll to position [672, 0]
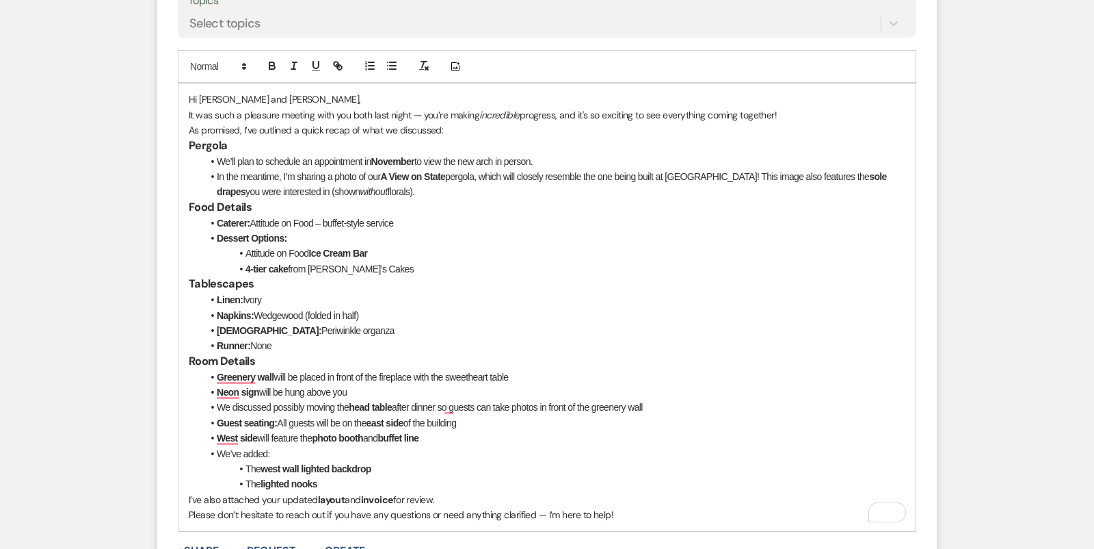
click at [350, 80] on div "Add Photo" at bounding box center [547, 66] width 739 height 33
click at [350, 100] on p "Hi Daisy and Matthew," at bounding box center [547, 99] width 717 height 15
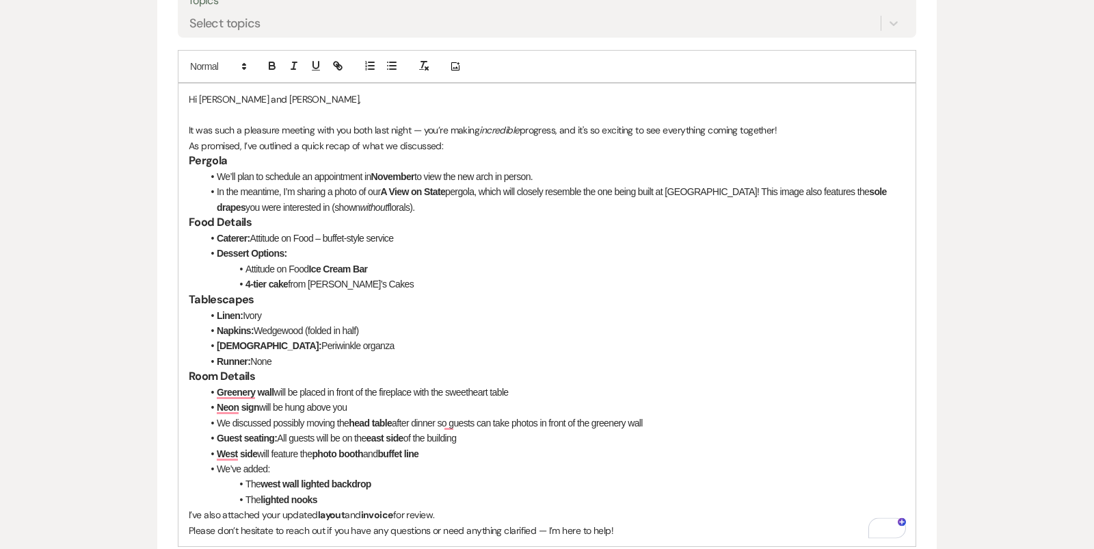
click at [477, 153] on h3 "Pergola" at bounding box center [547, 161] width 717 height 16
click at [470, 144] on p "As promised, I’ve outlined a quick recap of what we discussed:" at bounding box center [547, 145] width 717 height 15
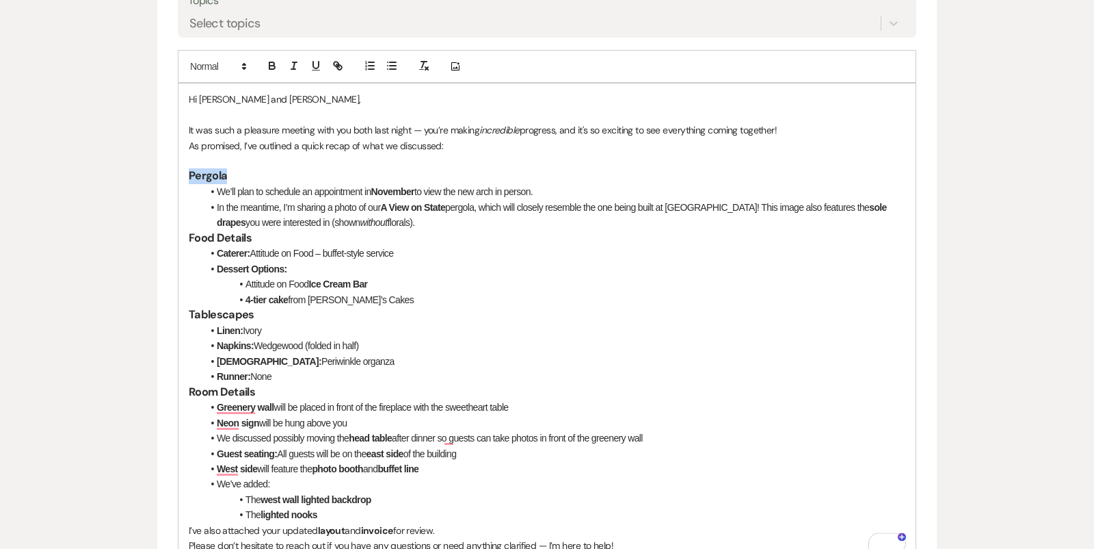
drag, startPoint x: 252, startPoint y: 170, endPoint x: 184, endPoint y: 168, distance: 68.4
click at [184, 168] on div "Hi Daisy and Matthew, It was such a pleasure meeting with you both last night —…" at bounding box center [547, 321] width 737 height 477
click at [222, 58] on span at bounding box center [217, 66] width 67 height 16
click at [228, 144] on span at bounding box center [231, 152] width 83 height 21
click at [253, 175] on p "Pergola" at bounding box center [547, 175] width 717 height 15
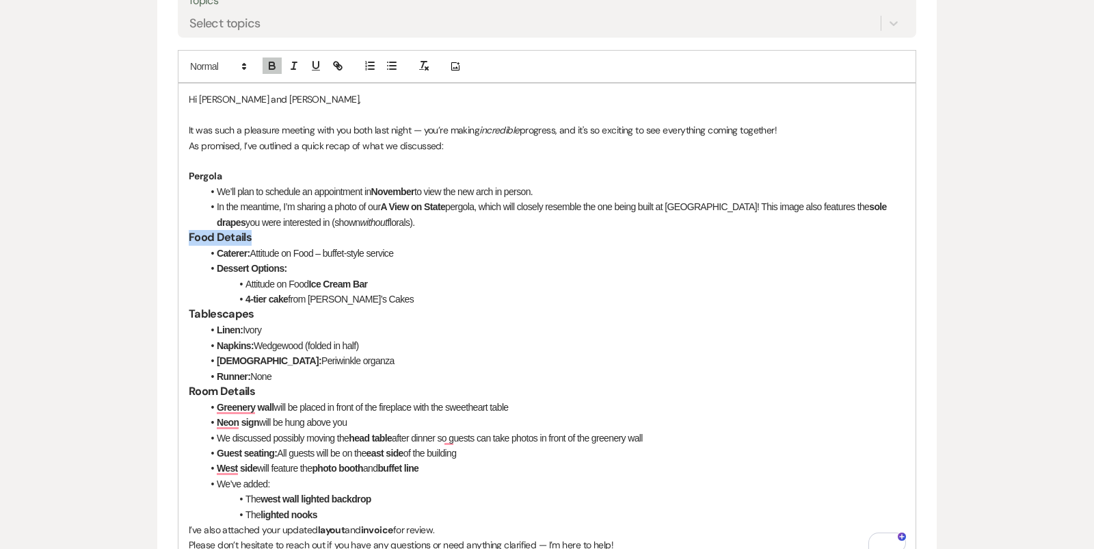
click at [172, 238] on div "Event Messages Log Log Message + New Message Communicate with clients by clicki…" at bounding box center [547, 328] width 780 height 1442
click at [224, 55] on div "Add Photo" at bounding box center [547, 66] width 739 height 33
drag, startPoint x: 268, startPoint y: 241, endPoint x: 176, endPoint y: 239, distance: 92.4
click at [176, 239] on form "New Message X Draft saved! Recipients* Planning Portal Users ( Daisy Diaz, Matt…" at bounding box center [547, 232] width 780 height 977
click at [209, 68] on span at bounding box center [217, 66] width 67 height 16
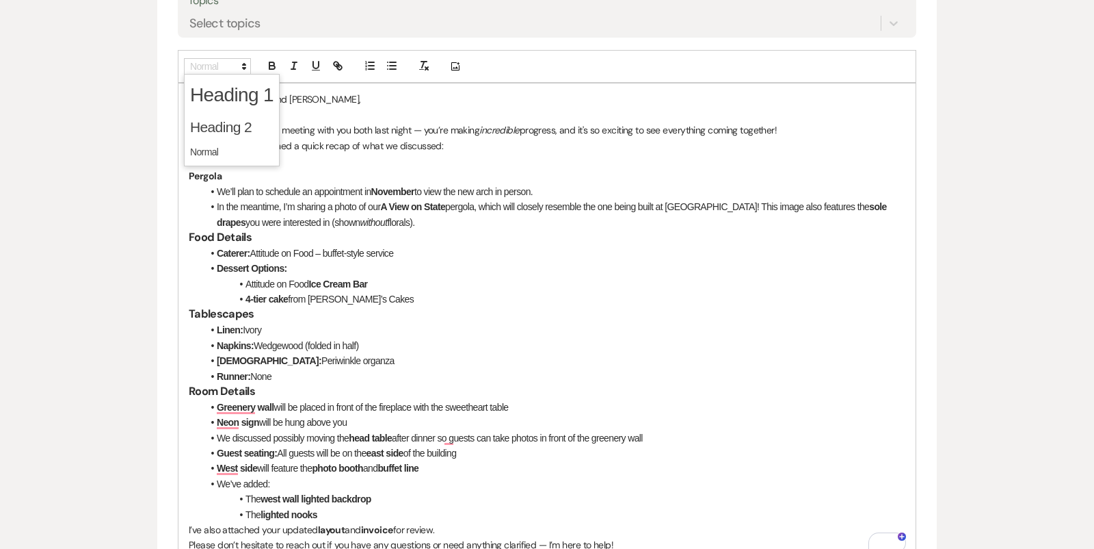
click at [215, 146] on span at bounding box center [231, 152] width 83 height 21
click at [189, 233] on strong "Food Details" at bounding box center [215, 237] width 53 height 12
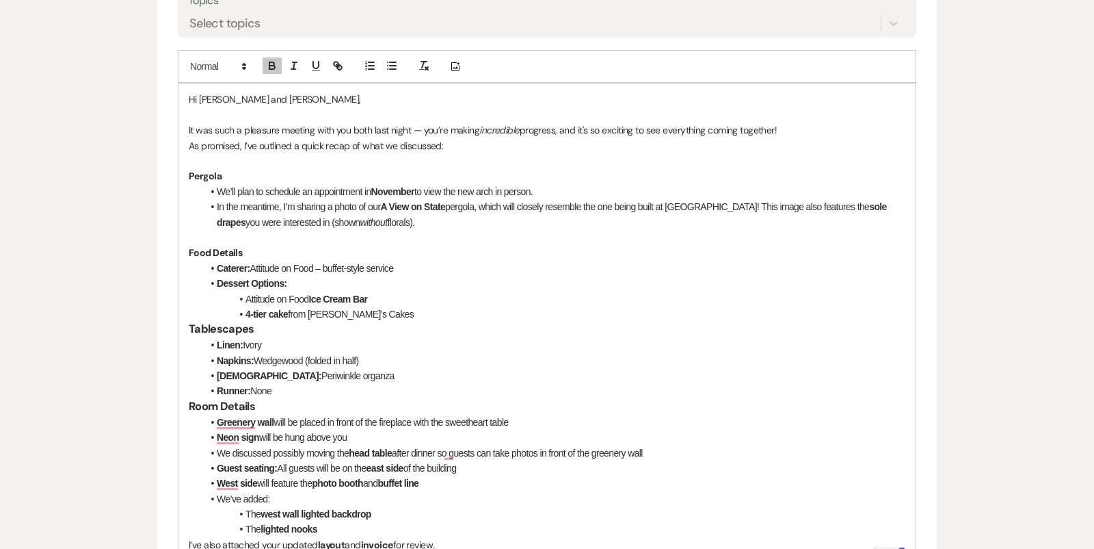
click at [190, 326] on strong "Tablescapes" at bounding box center [222, 328] width 66 height 14
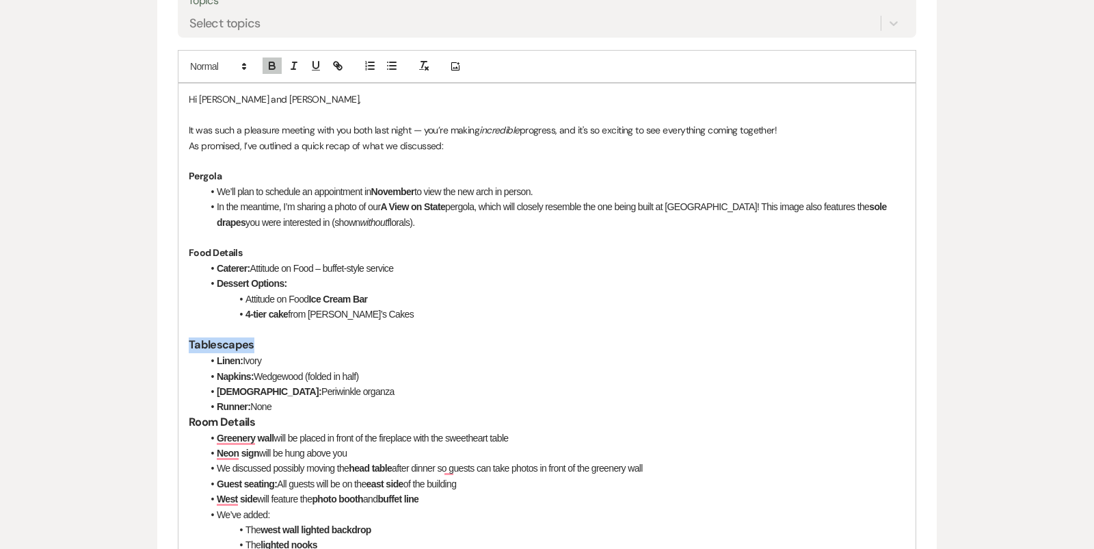
drag, startPoint x: 256, startPoint y: 341, endPoint x: 164, endPoint y: 341, distance: 91.7
click at [164, 341] on form "New Message X Saving draft... Recipients* Planning Portal Users ( Daisy Diaz, M…" at bounding box center [547, 247] width 780 height 1007
click at [207, 66] on span at bounding box center [217, 66] width 67 height 16
click at [220, 146] on span at bounding box center [231, 152] width 83 height 21
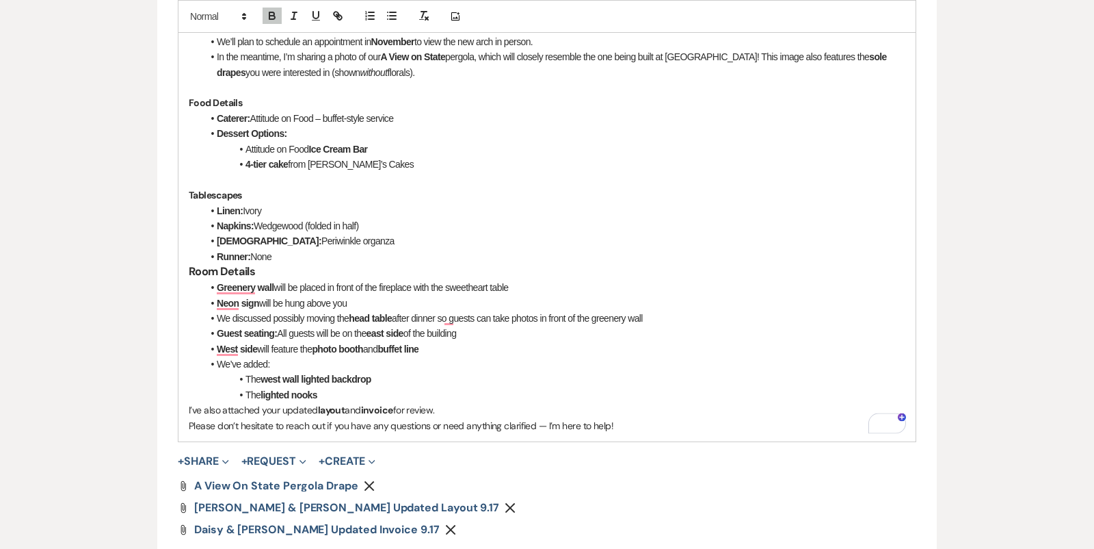
scroll to position [822, 0]
click at [190, 266] on strong "Room Details" at bounding box center [222, 270] width 66 height 14
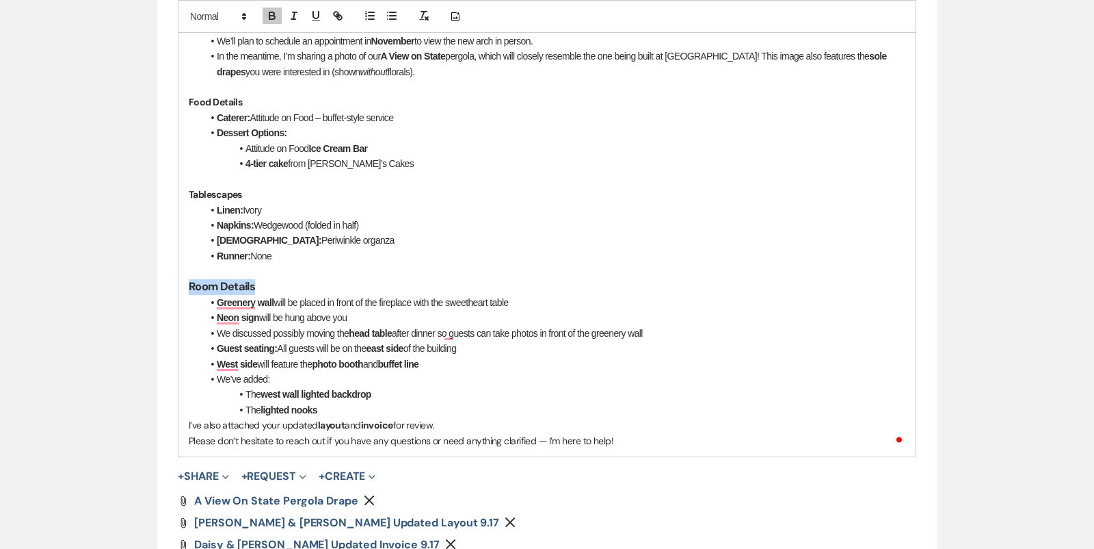
drag, startPoint x: 267, startPoint y: 290, endPoint x: 184, endPoint y: 289, distance: 82.8
click at [184, 289] on div "Hi Daisy and Matthew, It was such a pleasure meeting with you both last night —…" at bounding box center [547, 194] width 737 height 523
click at [222, 16] on span at bounding box center [217, 16] width 67 height 16
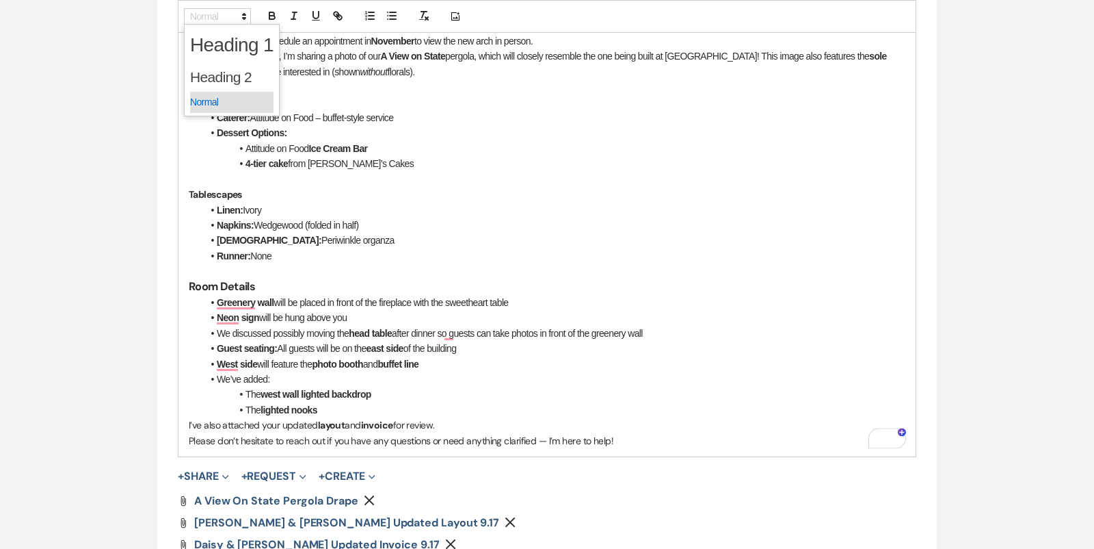
click at [226, 97] on span at bounding box center [231, 102] width 83 height 21
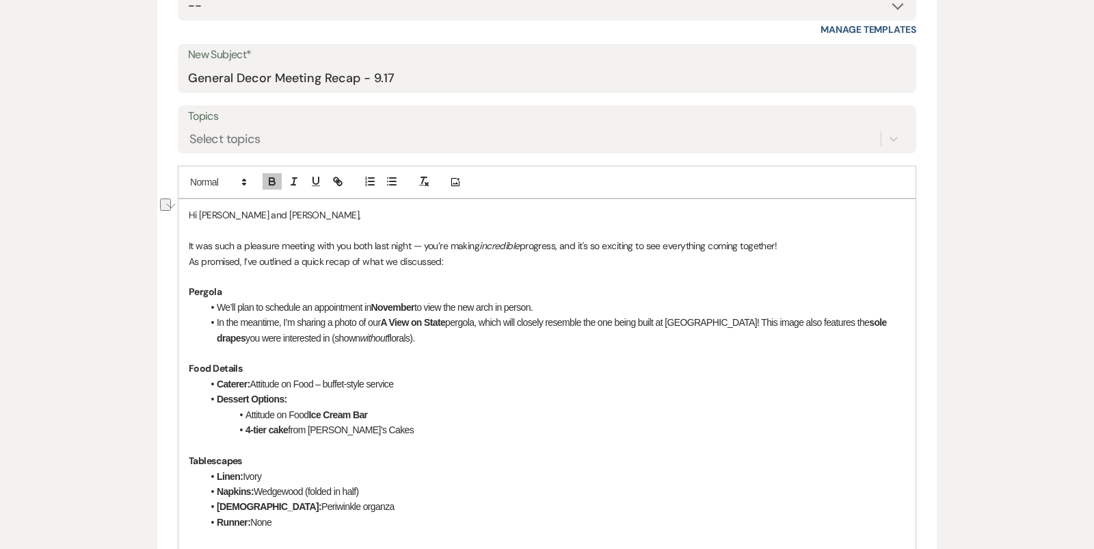
scroll to position [559, 0]
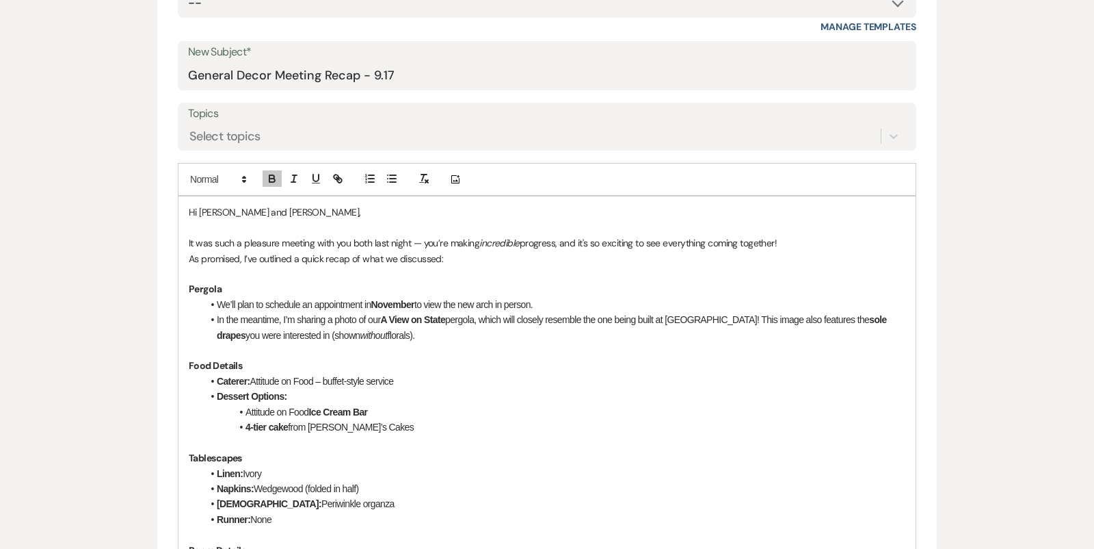
click at [419, 302] on li "We’ll plan to schedule an appointment in November to view the new arch in perso…" at bounding box center [553, 304] width 703 height 15
drag, startPoint x: 463, startPoint y: 304, endPoint x: 378, endPoint y: 300, distance: 85.6
click at [378, 300] on strong "November/December" at bounding box center [415, 304] width 88 height 11
click at [270, 176] on icon "button" at bounding box center [272, 178] width 12 height 12
click at [488, 375] on li "Caterer: Attitude on Food – buffet-style service" at bounding box center [553, 380] width 703 height 15
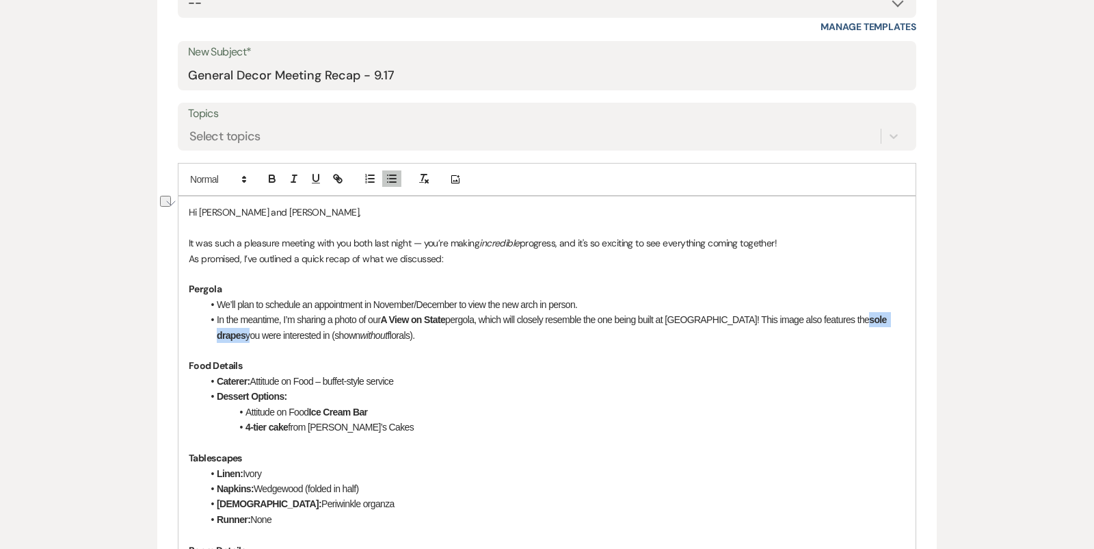
drag, startPoint x: 880, startPoint y: 316, endPoint x: 828, endPoint y: 319, distance: 51.4
click at [828, 319] on li "In the meantime, I’m sharing a photo of our A View on State pergola, which will…" at bounding box center [553, 327] width 703 height 31
click at [261, 174] on div at bounding box center [305, 179] width 88 height 21
drag, startPoint x: 877, startPoint y: 317, endPoint x: 827, endPoint y: 316, distance: 49.9
click at [826, 317] on li "In the meantime, I’m sharing a photo of our A View on State pergola, which will…" at bounding box center [553, 327] width 703 height 31
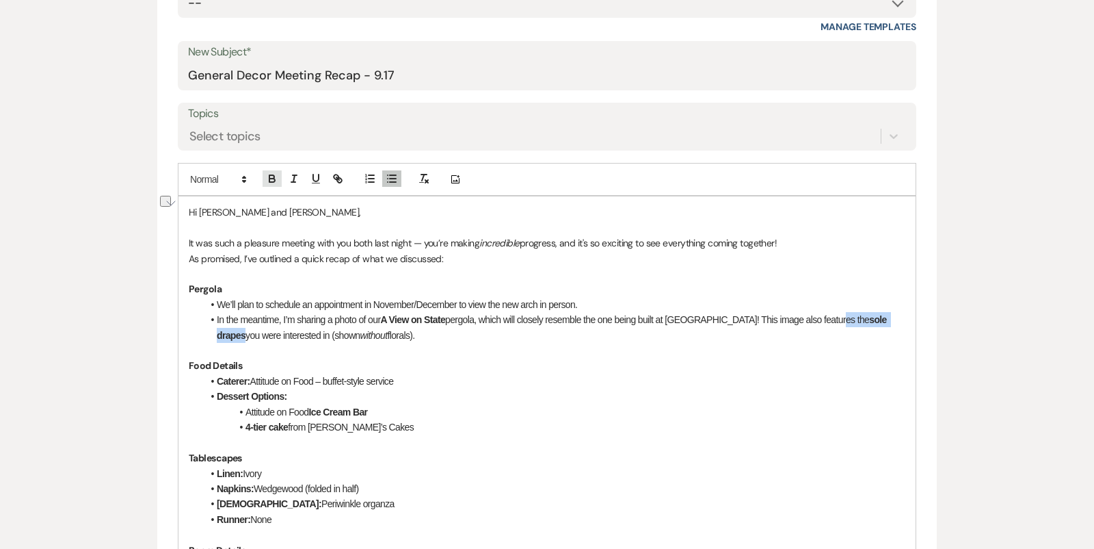
click at [269, 175] on icon "button" at bounding box center [271, 176] width 5 height 3
click at [590, 400] on li "Dessert Options:" at bounding box center [553, 395] width 703 height 15
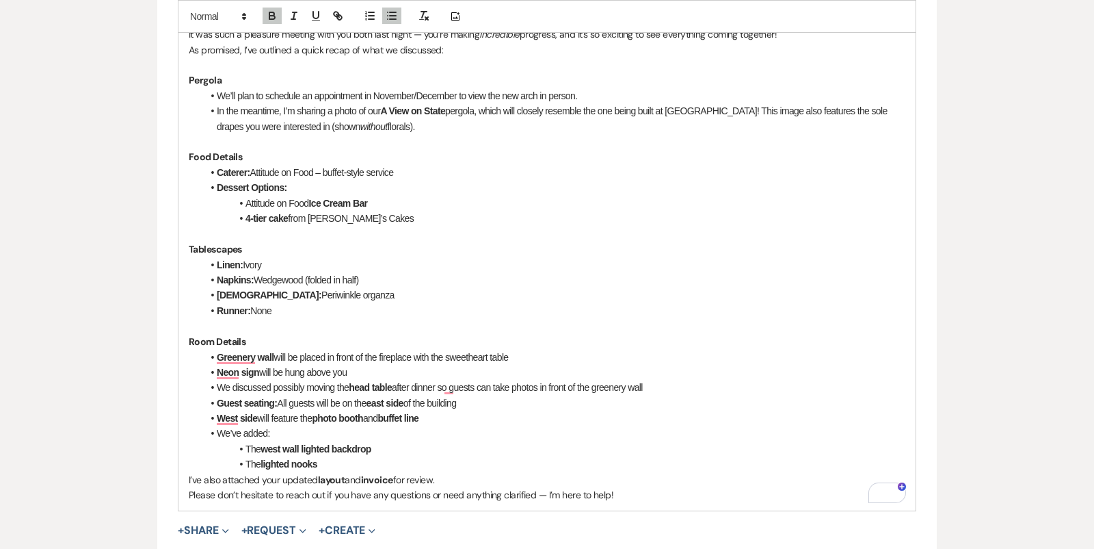
scroll to position [767, 0]
drag, startPoint x: 245, startPoint y: 213, endPoint x: 366, endPoint y: 217, distance: 121.1
click at [367, 217] on li "4-tier cake from Dave’s Cakes" at bounding box center [553, 218] width 703 height 15
click at [275, 11] on icon "button" at bounding box center [272, 16] width 12 height 12
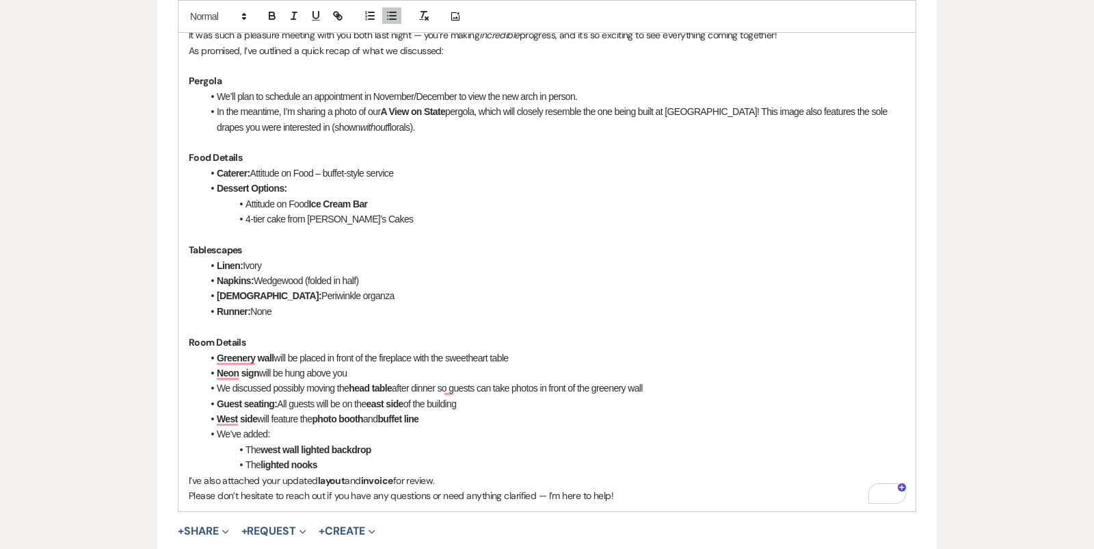
click at [372, 204] on li "Attitude on Food Ice Cream Bar" at bounding box center [553, 203] width 703 height 15
drag, startPoint x: 381, startPoint y: 203, endPoint x: 308, endPoint y: 202, distance: 72.5
click at [308, 202] on li "Attitude on Food Ice Cream Bar" at bounding box center [553, 203] width 703 height 15
click at [276, 14] on icon "button" at bounding box center [272, 16] width 12 height 12
click at [275, 14] on icon "button" at bounding box center [272, 16] width 12 height 12
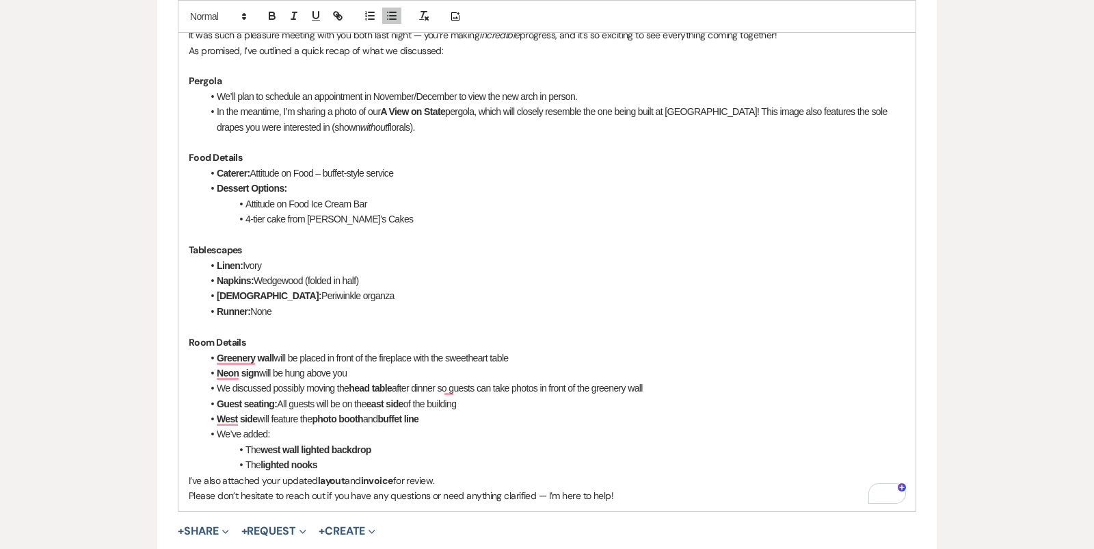
click at [412, 217] on li "4-tier cake from Dave’s Cakes" at bounding box center [553, 218] width 703 height 15
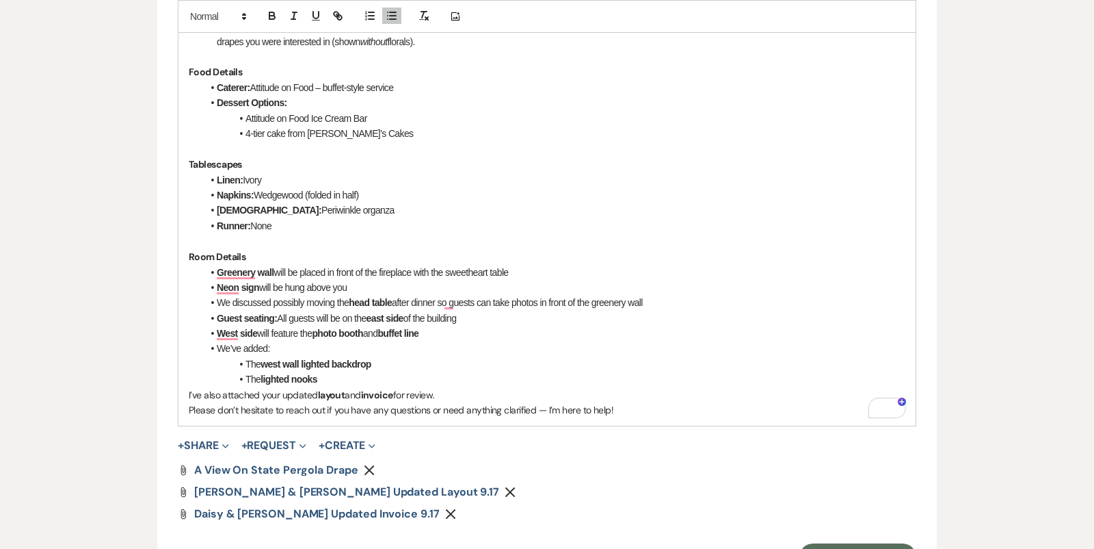
scroll to position [852, 0]
click at [276, 176] on li "Linen: Ivory" at bounding box center [553, 180] width 703 height 15
click at [217, 175] on strong "Linen:" at bounding box center [230, 180] width 26 height 11
click at [289, 176] on li "Linen: Ivory" at bounding box center [553, 180] width 703 height 15
click at [361, 258] on p "Room Details" at bounding box center [547, 257] width 717 height 15
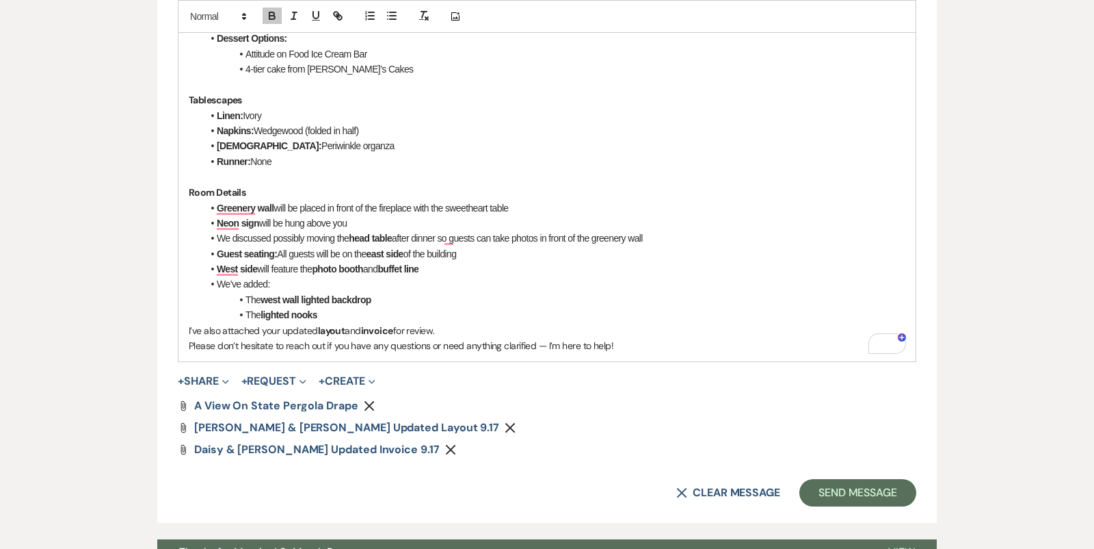
scroll to position [938, 0]
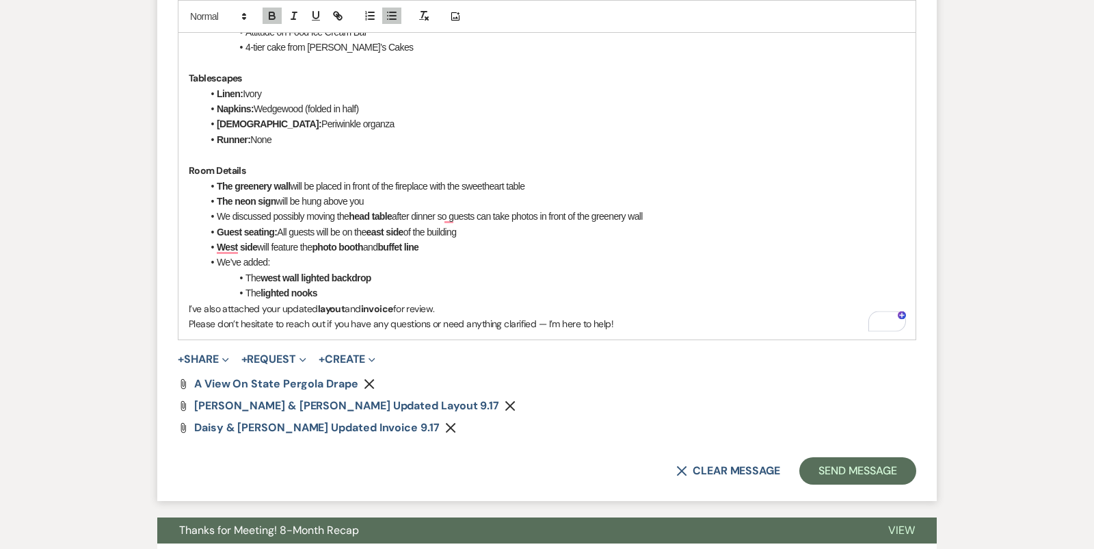
click at [217, 196] on strong "The neon sign" at bounding box center [247, 201] width 60 height 11
drag, startPoint x: 434, startPoint y: 197, endPoint x: 211, endPoint y: 178, distance: 223.8
click at [211, 179] on ul "The greenery wall will be placed in front of the fireplace with the sweetheart …" at bounding box center [553, 240] width 703 height 122
click at [269, 14] on icon "button" at bounding box center [272, 16] width 12 height 12
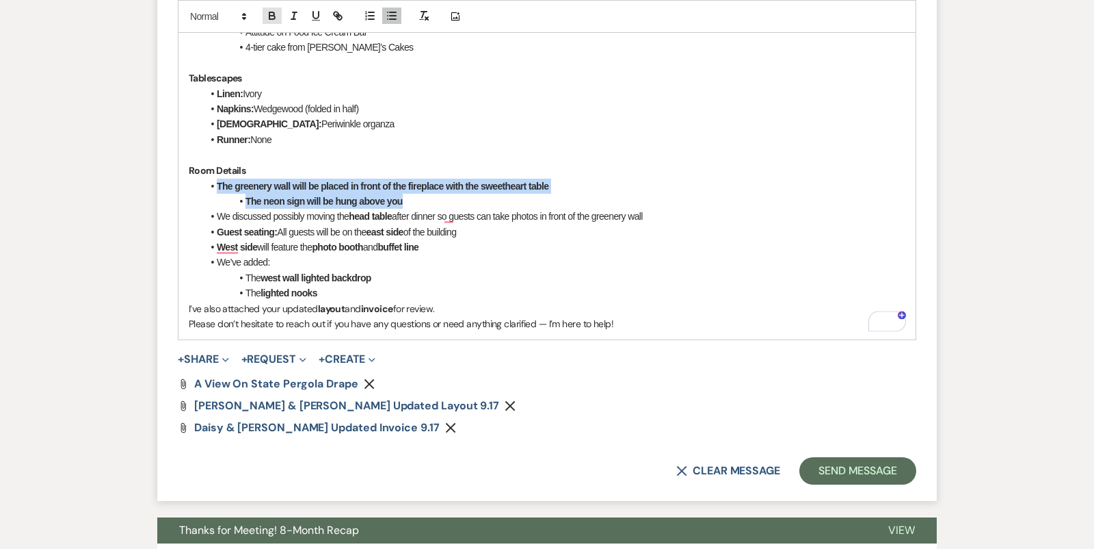
click at [269, 14] on icon "button" at bounding box center [272, 16] width 12 height 12
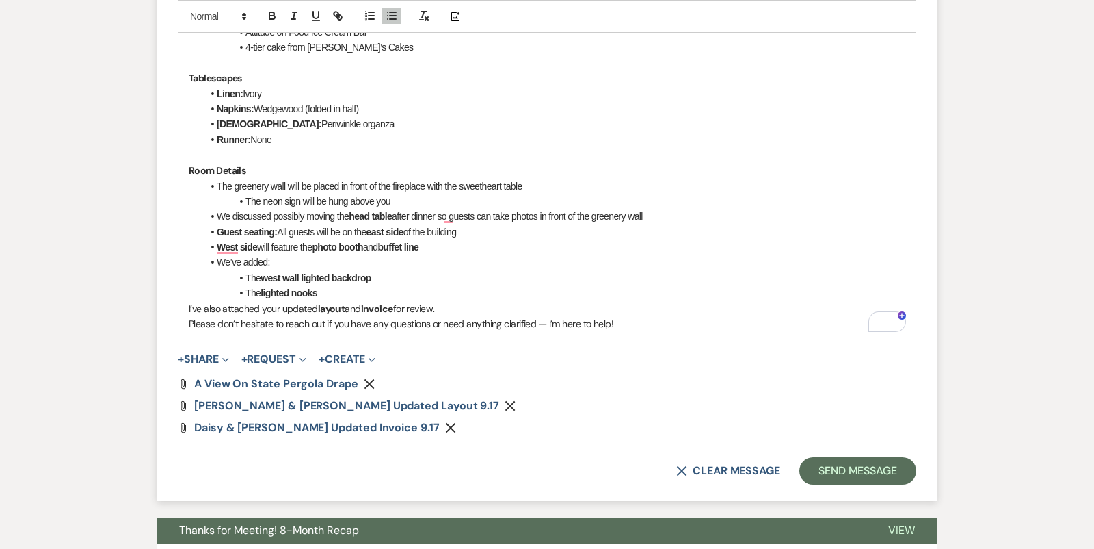
click at [324, 221] on li "We discussed possibly moving the head table after dinner so guests can take pho…" at bounding box center [553, 216] width 703 height 15
drag, startPoint x: 482, startPoint y: 240, endPoint x: 201, endPoint y: 239, distance: 280.4
click at [201, 240] on div "Hi Daisy and Matthew, It was such a pleasure meeting with you both last night —…" at bounding box center [547, 78] width 737 height 523
click at [270, 14] on icon "button" at bounding box center [272, 16] width 12 height 12
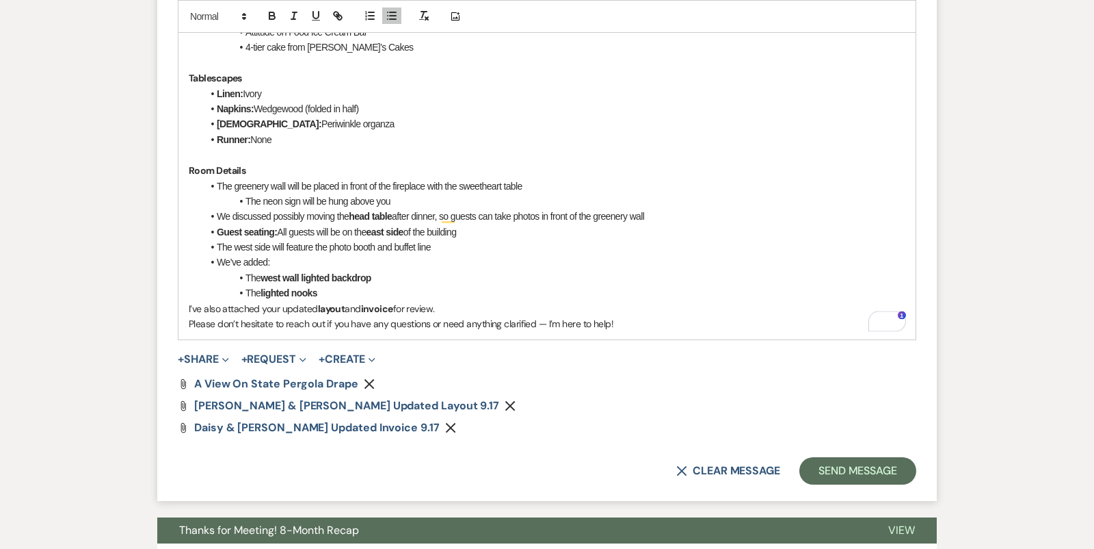
click at [356, 258] on li "We’ve added:" at bounding box center [553, 261] width 703 height 15
click at [372, 296] on li "The lighted nooks" at bounding box center [553, 292] width 703 height 15
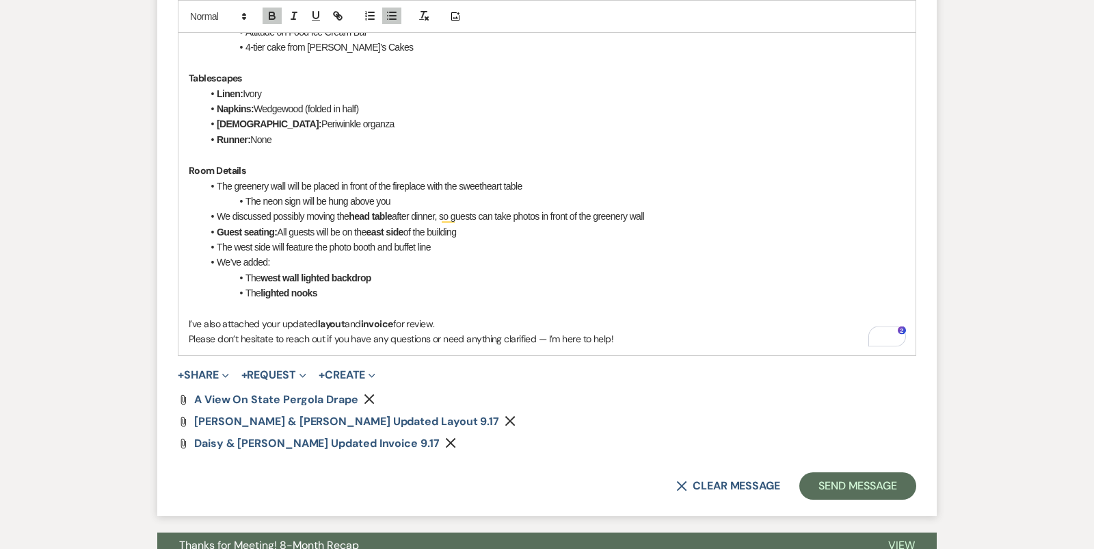
click at [477, 321] on p "I’ve also attached your updated layout and invoice for review." at bounding box center [547, 323] width 717 height 15
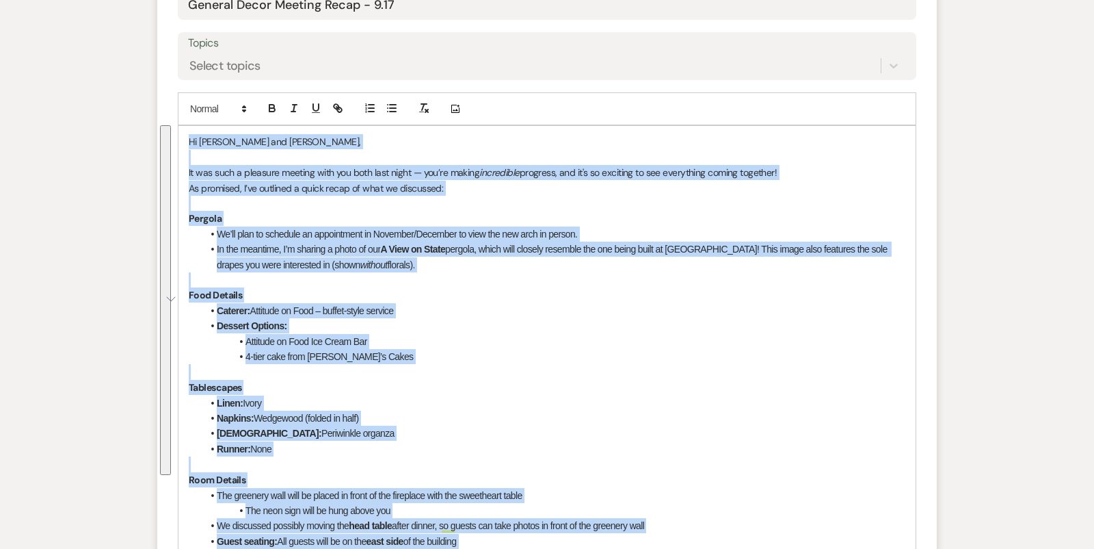
scroll to position [570, 0]
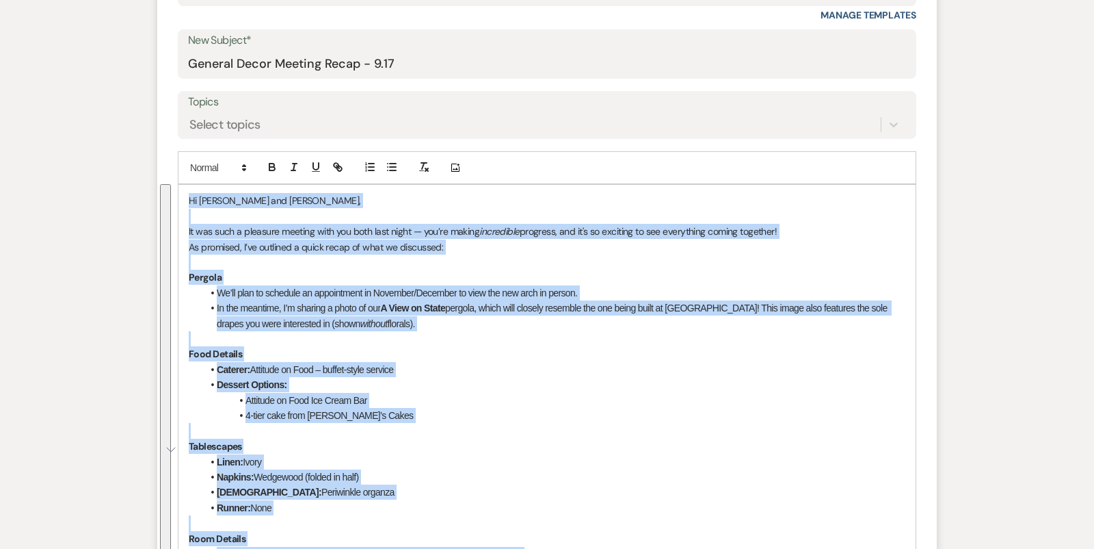
drag, startPoint x: 622, startPoint y: 358, endPoint x: 183, endPoint y: 172, distance: 477.3
click at [183, 172] on div "Add Photo Hi Daisy and Matthew, It was such a pleasure meeting with you both la…" at bounding box center [547, 445] width 739 height 588
copy div "Hi Daisy and Matthew, It was such a pleasure meeting with you both last night —…"
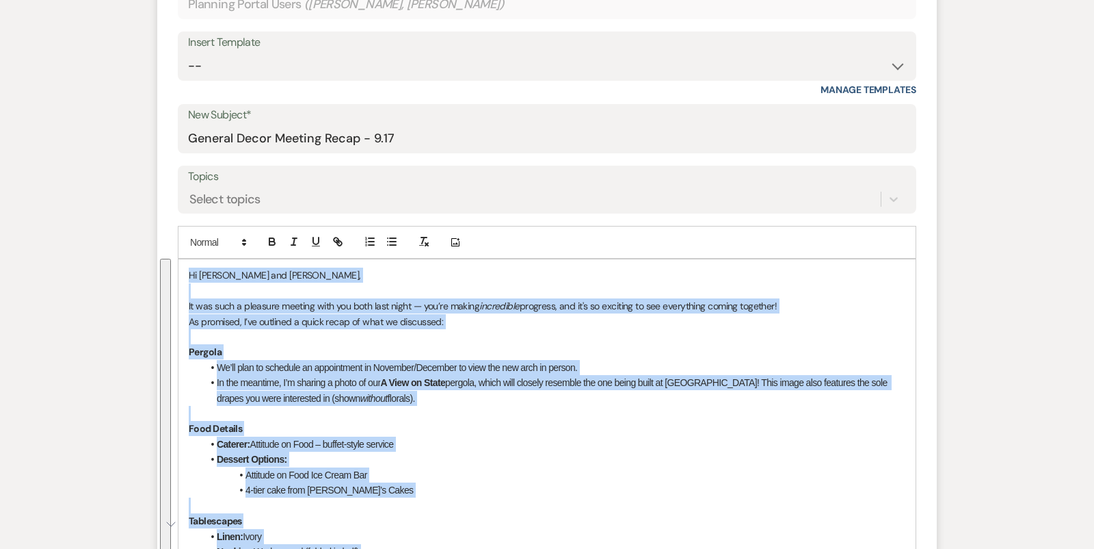
scroll to position [490, 0]
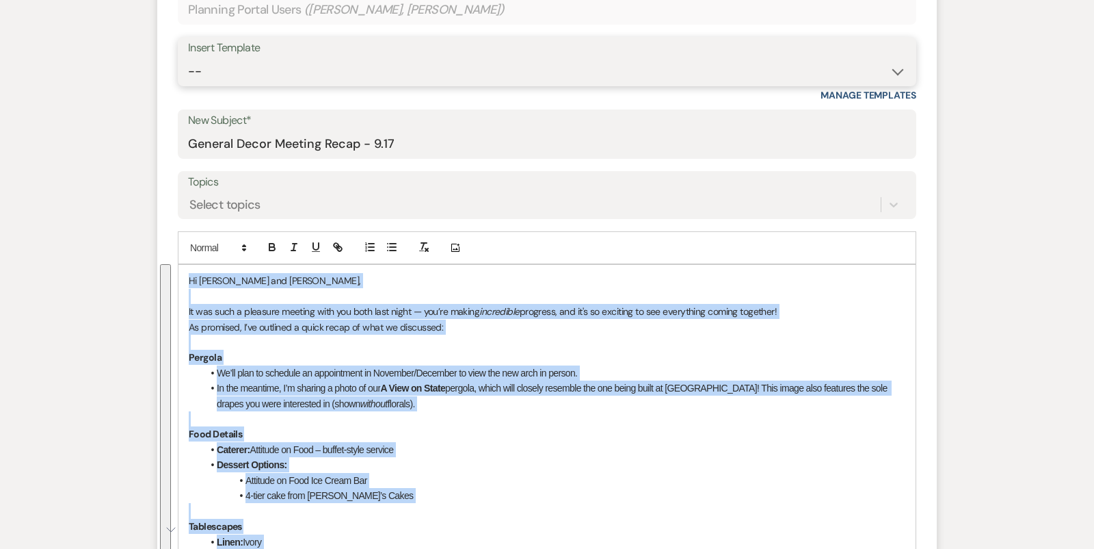
click at [290, 75] on select "-- Tour Confirmation Contract (Pre-Booked Leads) Out of office Inquiry Email Al…" at bounding box center [547, 71] width 718 height 27
select select "4142"
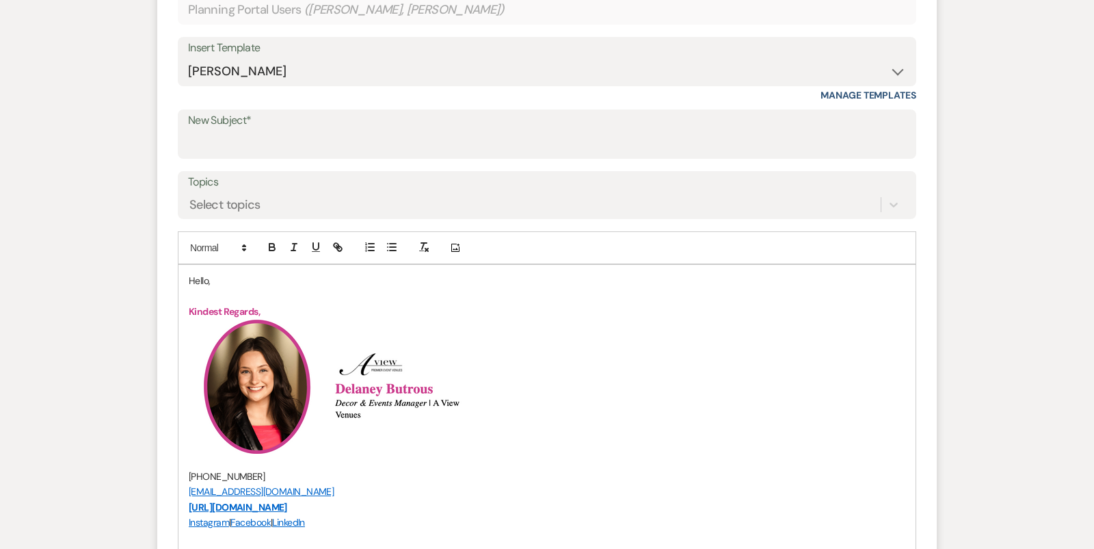
click at [200, 277] on p "Hello," at bounding box center [547, 280] width 717 height 15
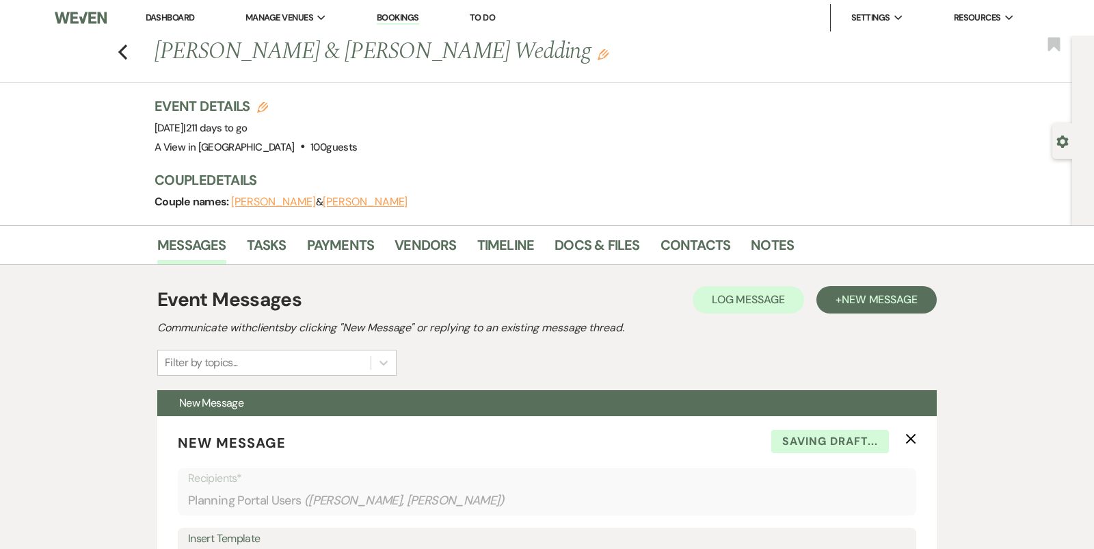
select select "4142"
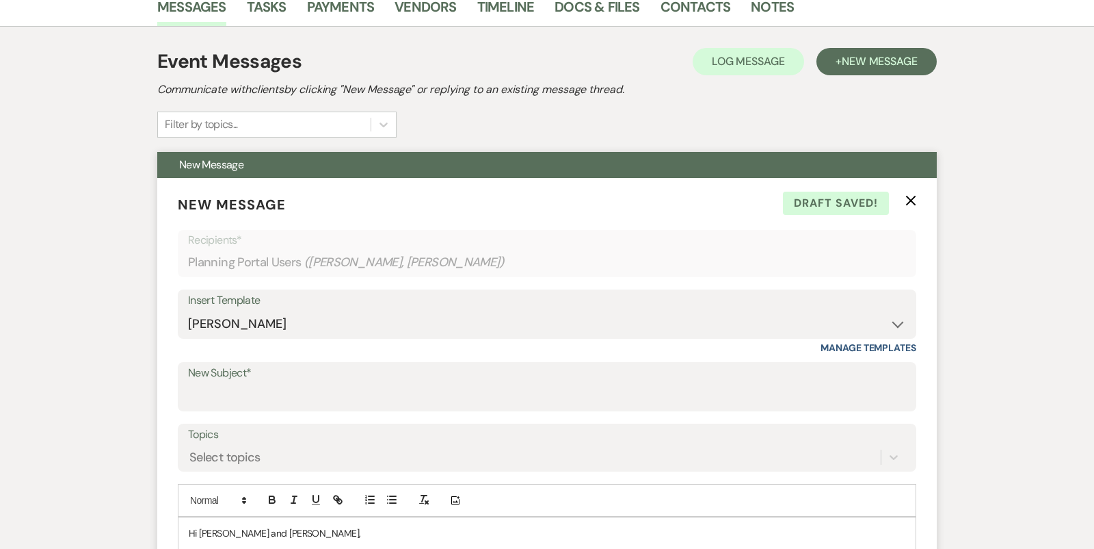
scroll to position [364, 0]
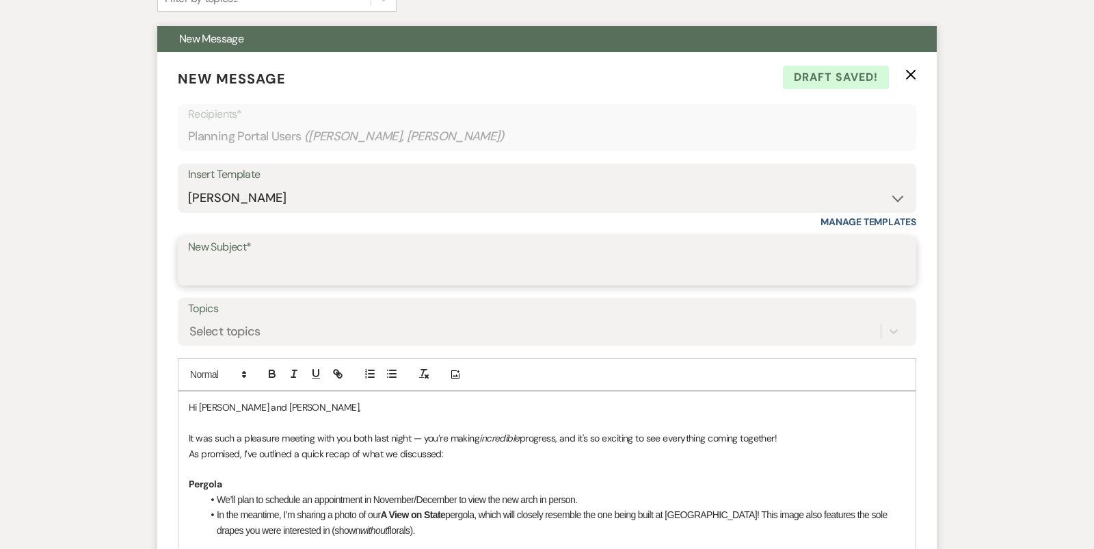
click at [241, 275] on input "New Subject*" at bounding box center [547, 270] width 718 height 27
type input "General Decor Meeting Recap - 9.17"
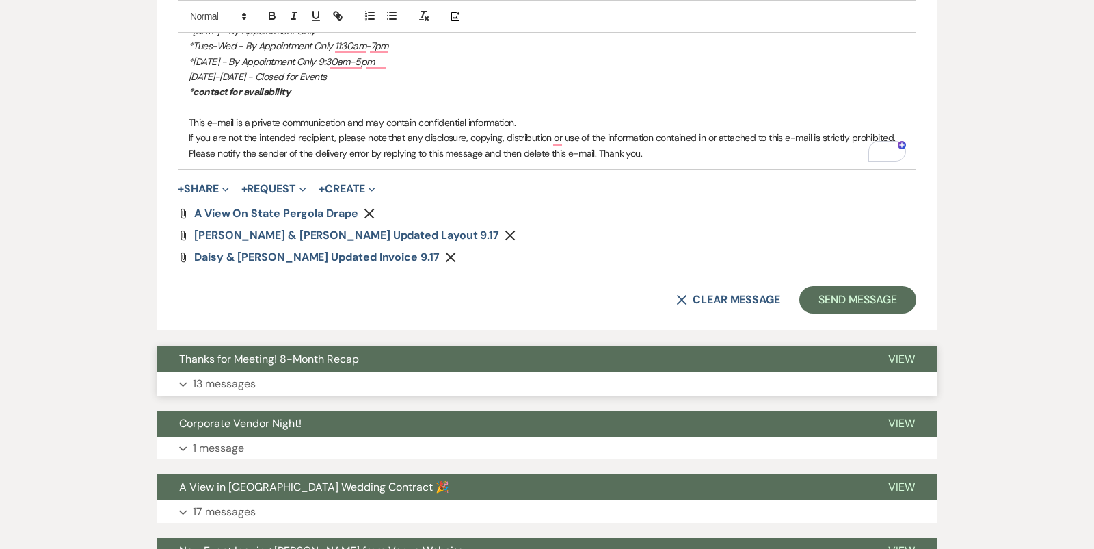
scroll to position [1603, 0]
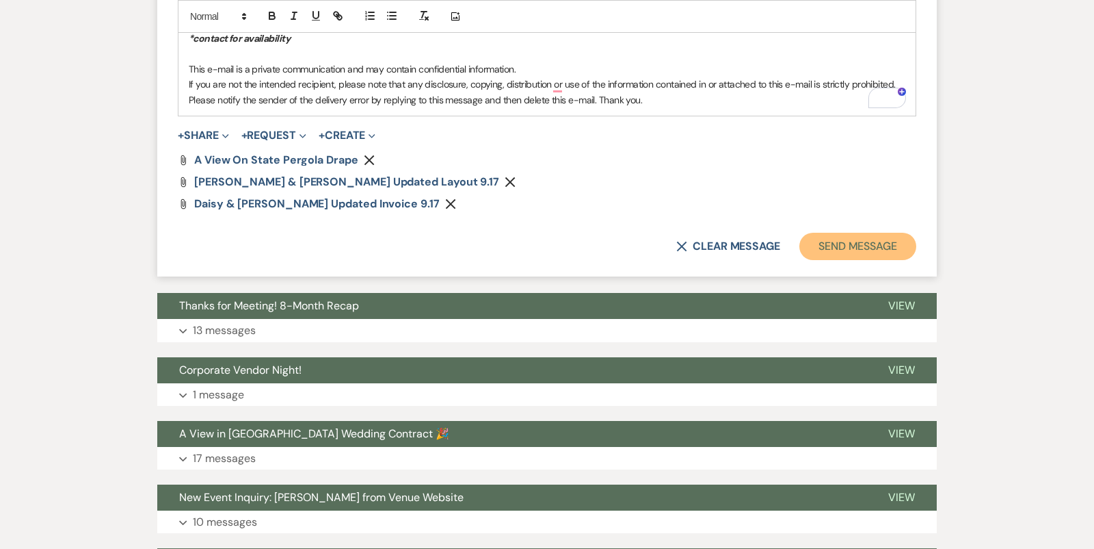
click at [873, 237] on button "Send Message" at bounding box center [858, 246] width 117 height 27
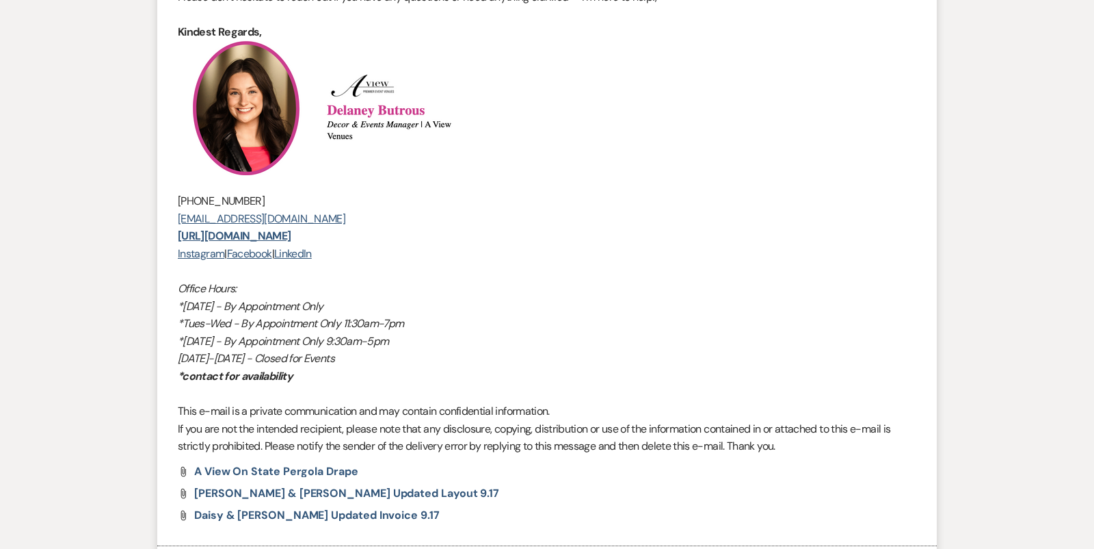
scroll to position [0, 0]
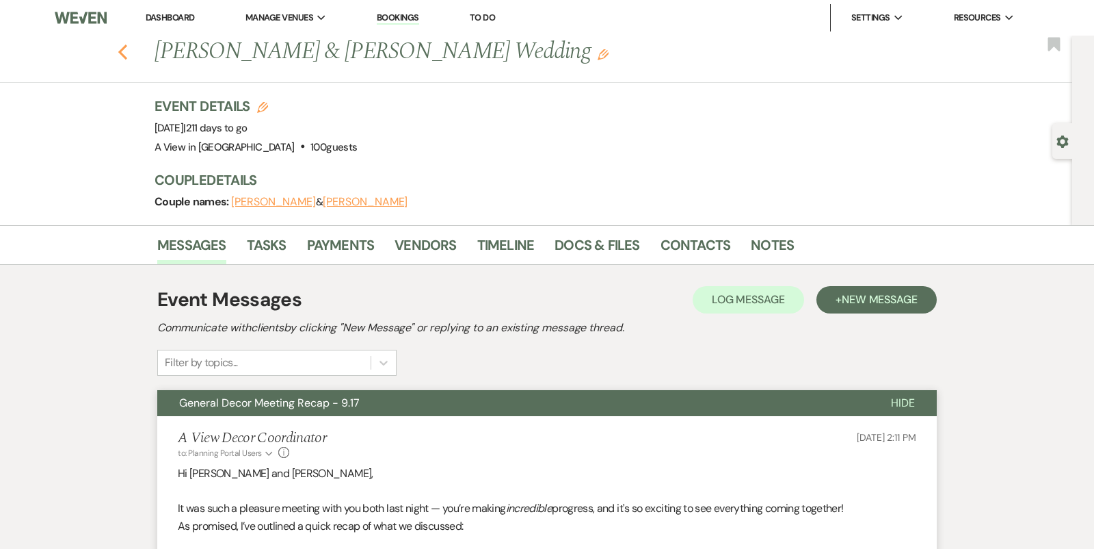
click at [120, 57] on icon "Previous" at bounding box center [123, 52] width 10 height 16
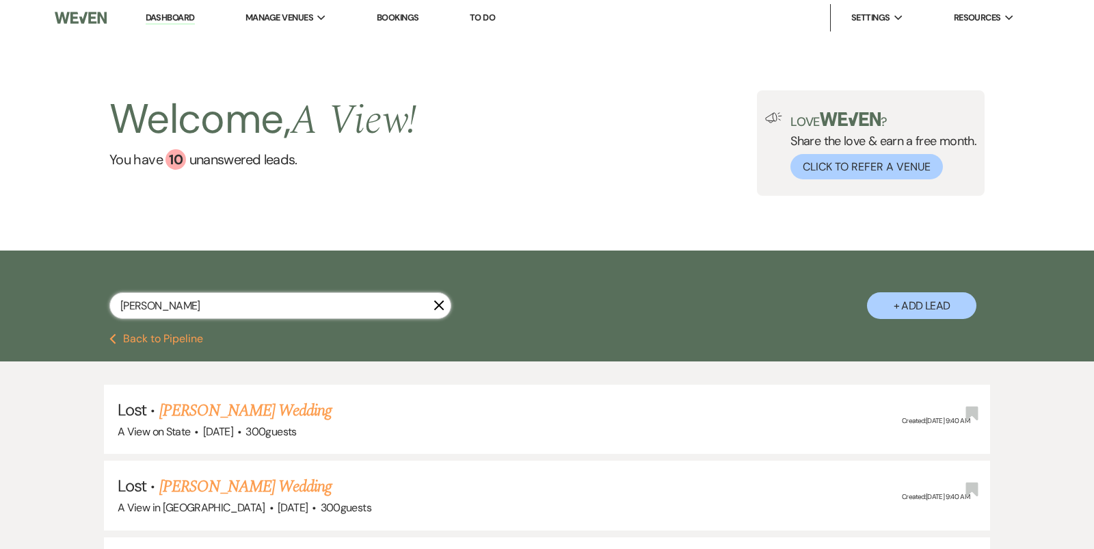
click at [213, 311] on input "[PERSON_NAME]" at bounding box center [280, 305] width 342 height 27
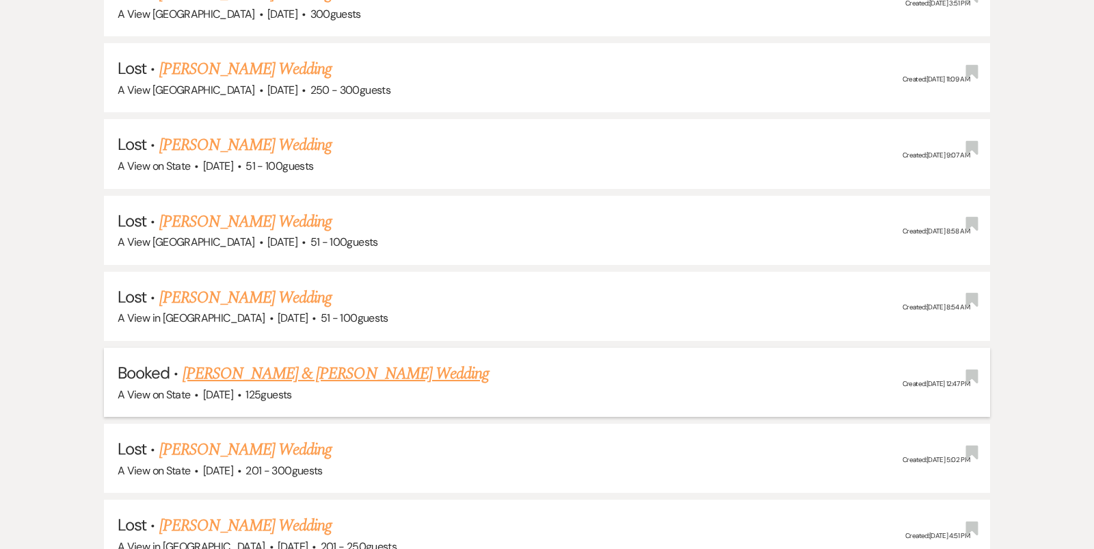
type input "[PERSON_NAME]"
click at [277, 362] on link "[PERSON_NAME] & [PERSON_NAME] Wedding" at bounding box center [336, 373] width 306 height 25
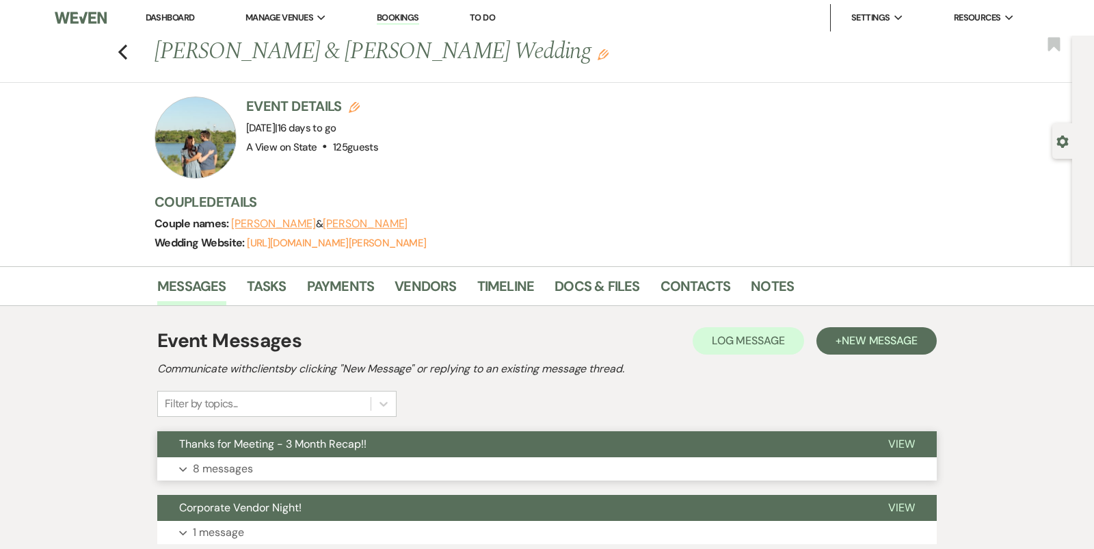
click at [358, 448] on span "Thanks for Meeting - 3 Month Recap!!" at bounding box center [272, 443] width 187 height 14
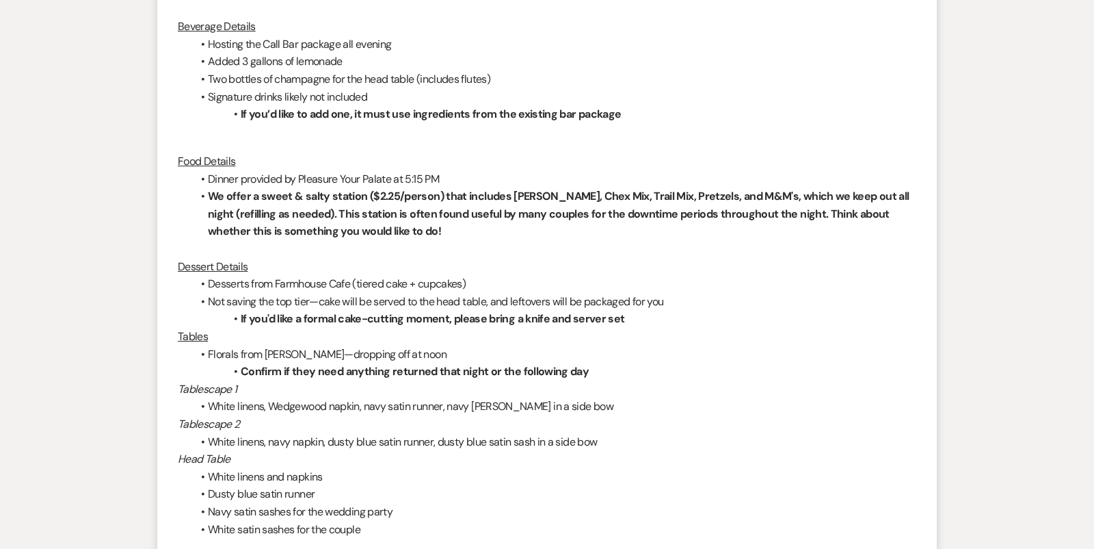
scroll to position [1190, 0]
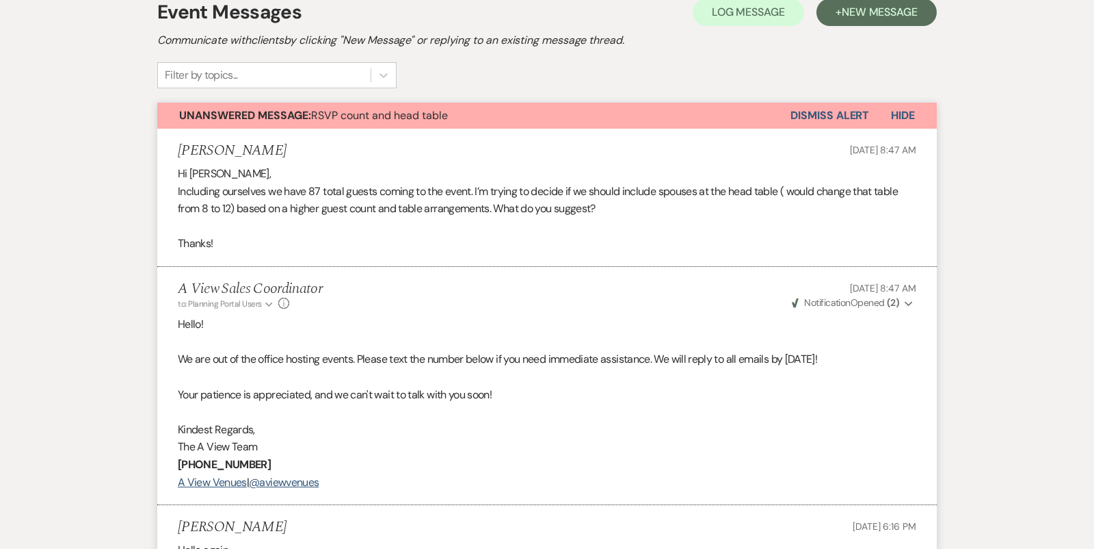
scroll to position [298, 0]
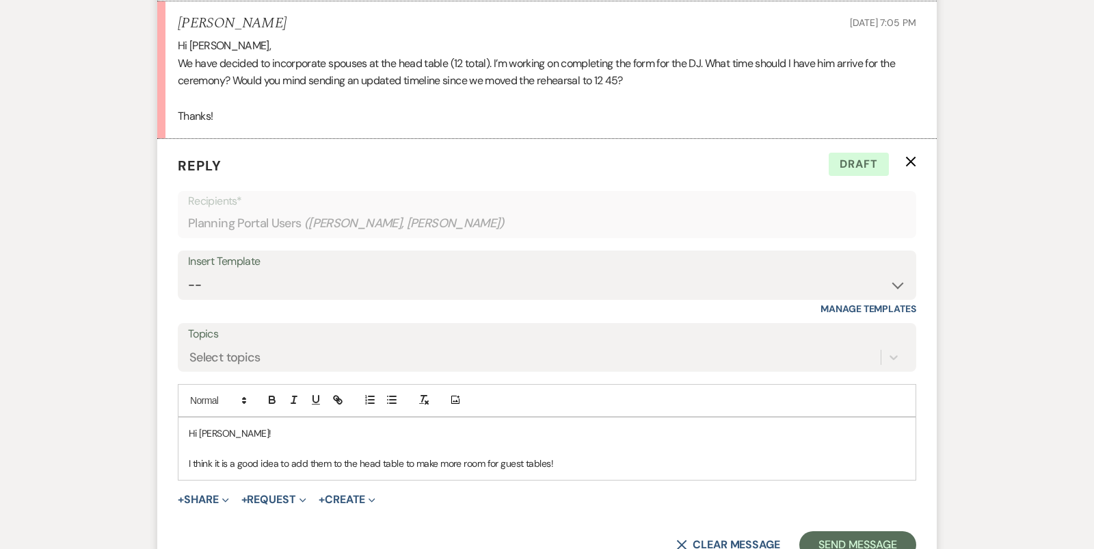
scroll to position [1157, 0]
click at [269, 443] on p at bounding box center [547, 447] width 717 height 15
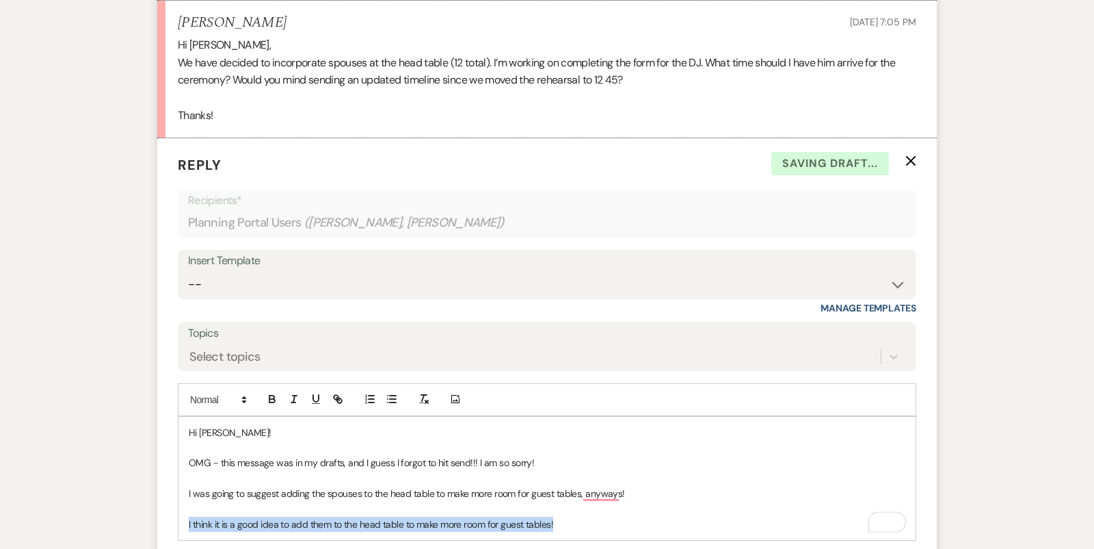
drag, startPoint x: 582, startPoint y: 518, endPoint x: 165, endPoint y: 520, distance: 417.2
click at [165, 520] on form "Reply X Saving draft... Recipients* Planning Portal Users ( [PERSON_NAME], [PER…" at bounding box center [547, 386] width 780 height 497
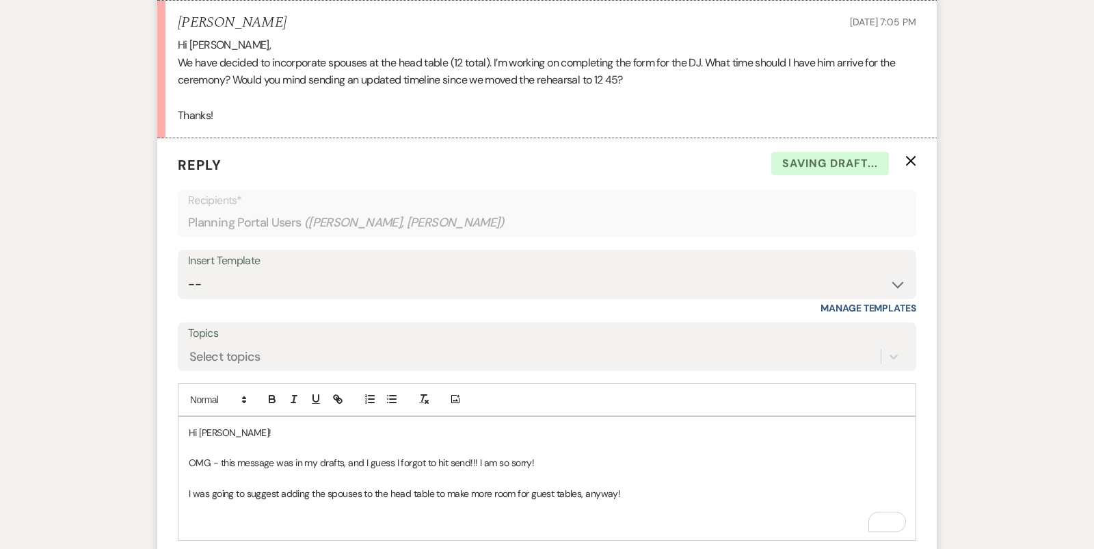
click at [638, 487] on p "I was going to suggest adding the spouses to the head table to make more room f…" at bounding box center [547, 493] width 717 height 15
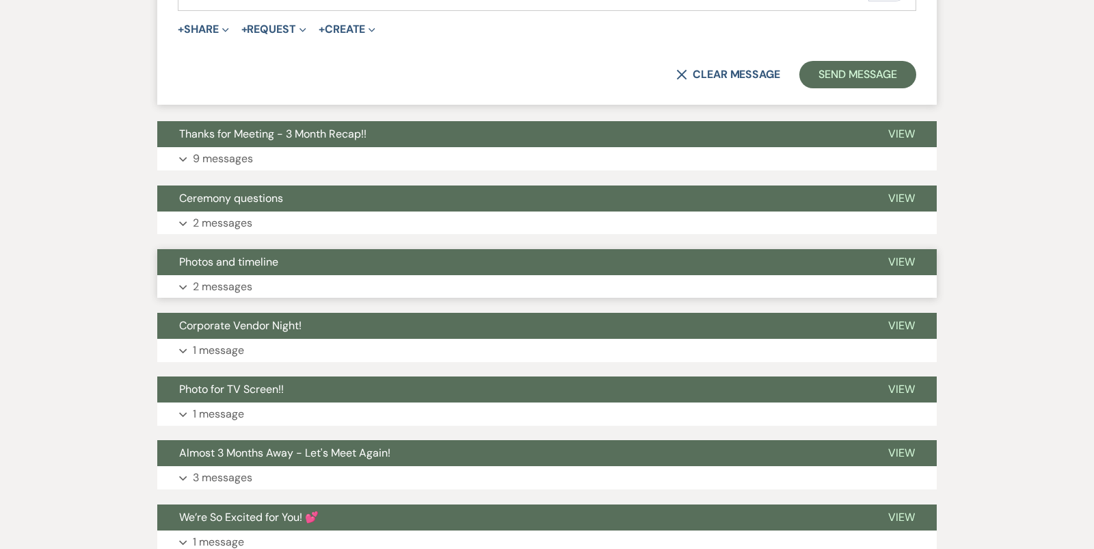
scroll to position [1691, 0]
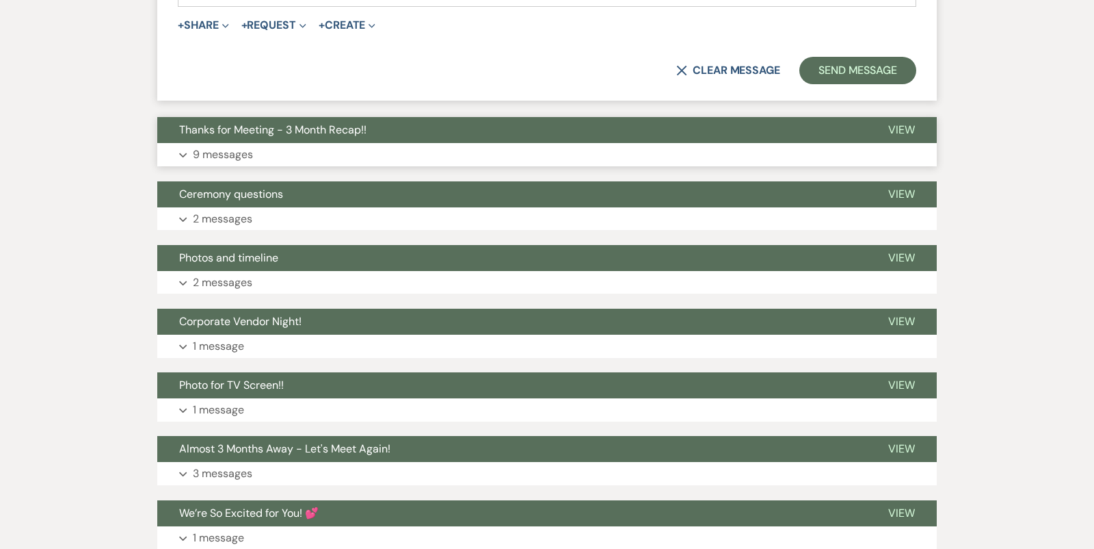
click at [447, 137] on button "Thanks for Meeting - 3 Month Recap!!" at bounding box center [511, 130] width 709 height 26
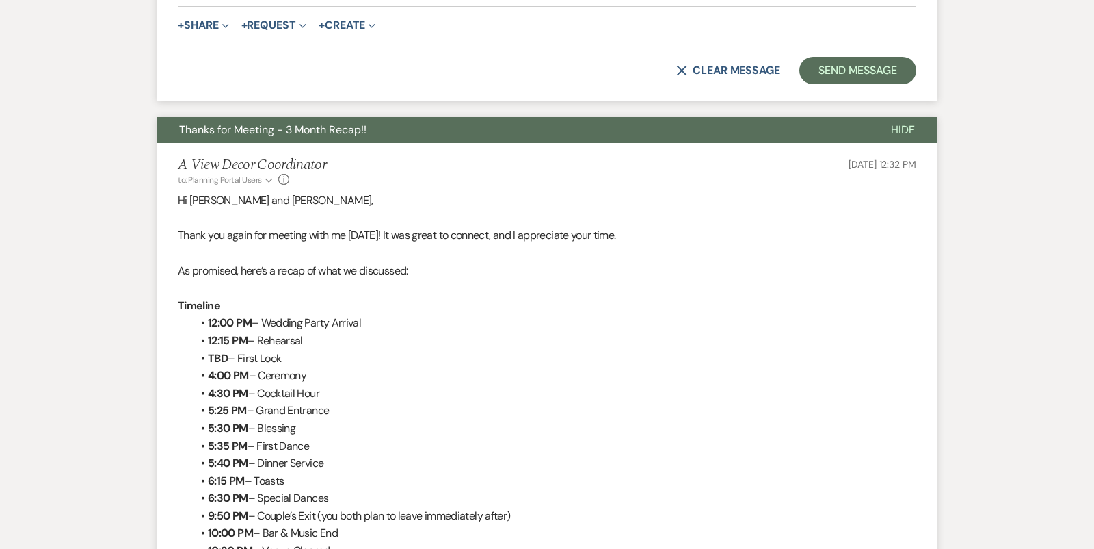
scroll to position [1847, 0]
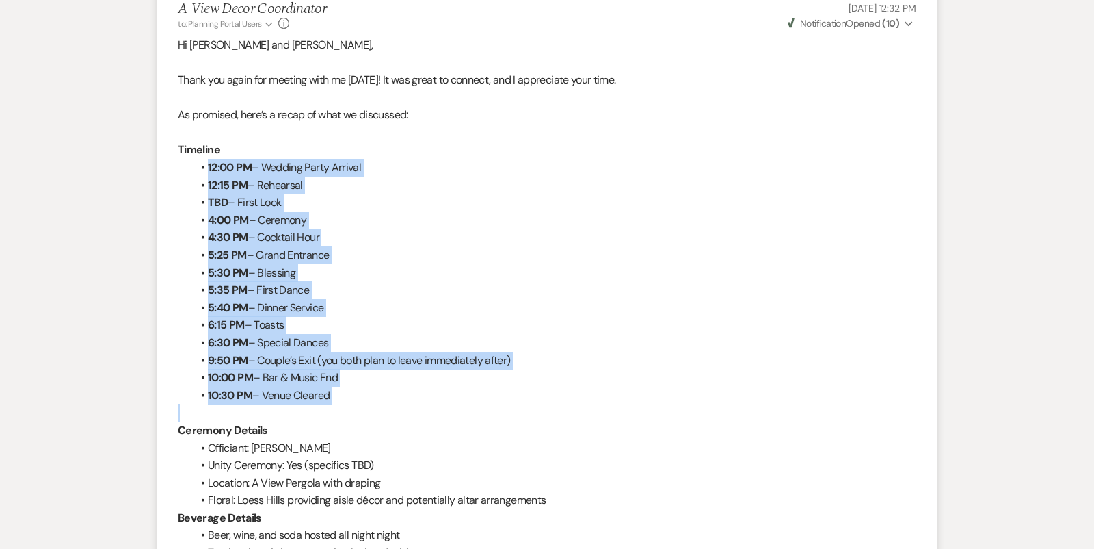
drag, startPoint x: 207, startPoint y: 163, endPoint x: 370, endPoint y: 400, distance: 287.8
copy ul "12:00 PM – Wedding Party Arrival 12:15 PM – Rehearsal TBD – First Look 4:00 PM …"
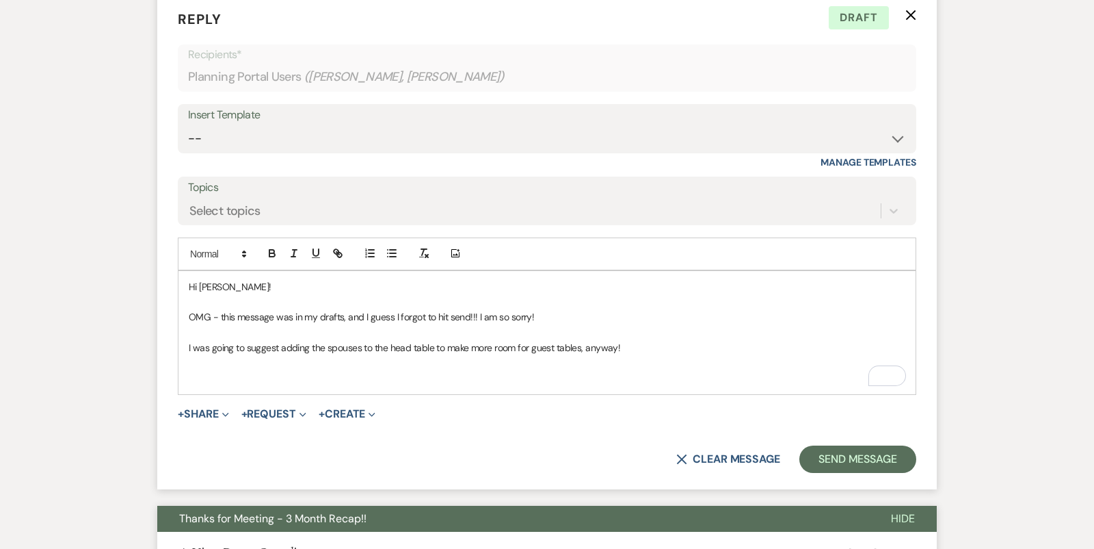
scroll to position [1308, 0]
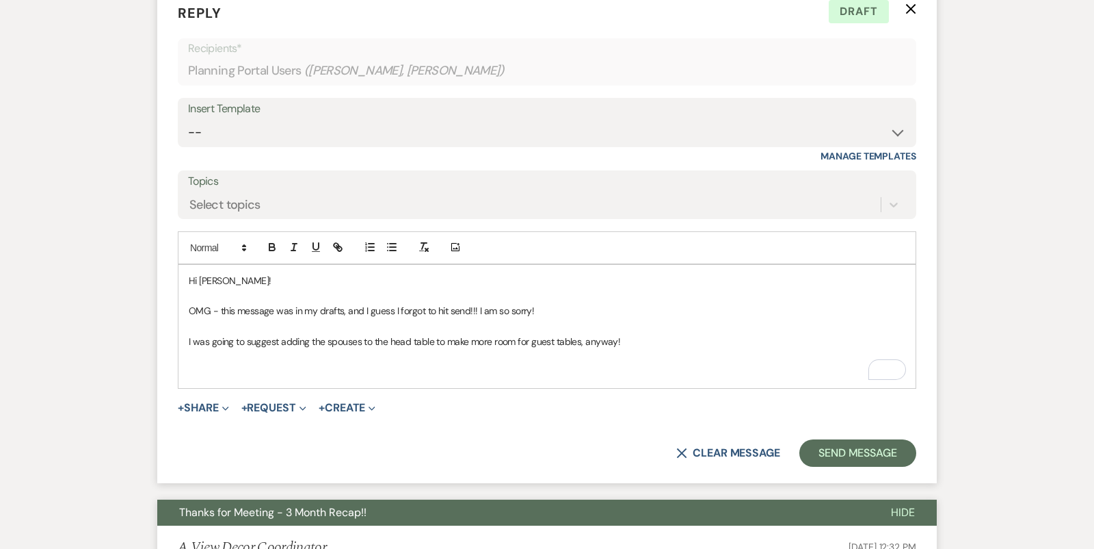
click at [363, 369] on p "To enrich screen reader interactions, please activate Accessibility in Grammarl…" at bounding box center [547, 372] width 717 height 15
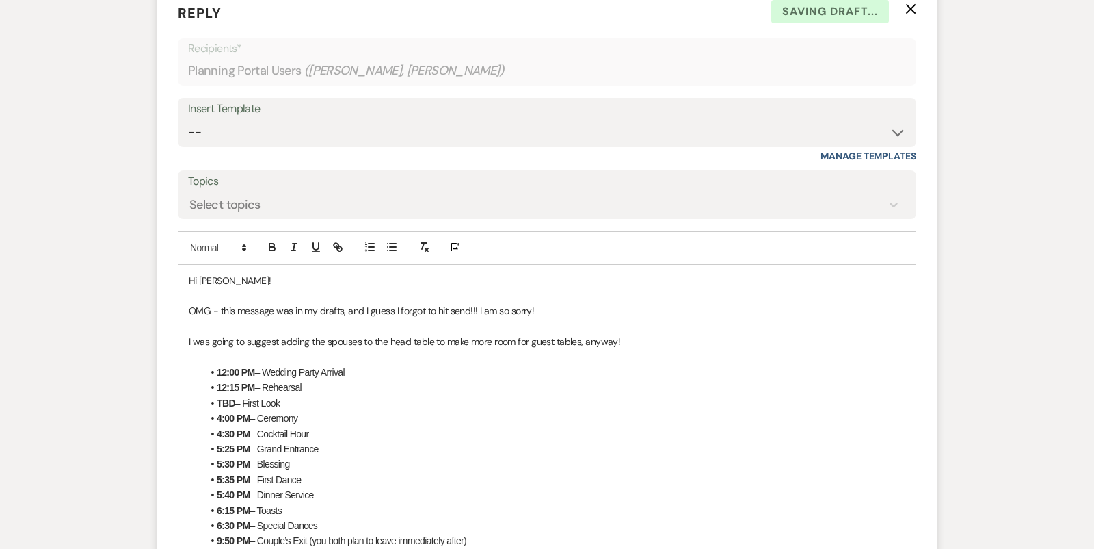
click at [217, 365] on span "To enrich screen reader interactions, please activate Accessibility in Grammarl…" at bounding box center [217, 372] width 0 height 15
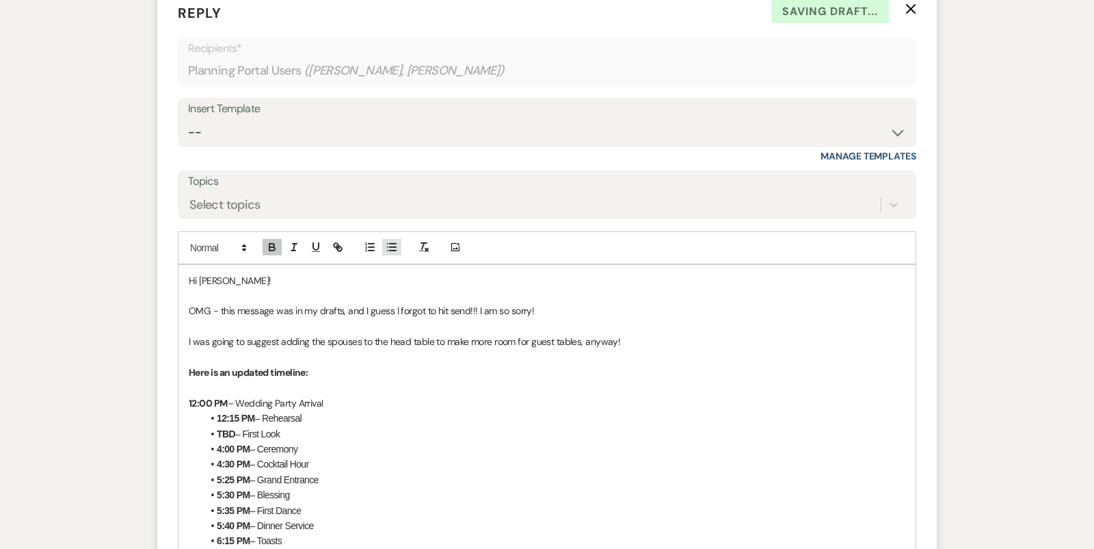
click at [390, 242] on icon "button" at bounding box center [392, 247] width 12 height 12
click at [347, 383] on p "To enrich screen reader interactions, please activate Accessibility in Grammarl…" at bounding box center [547, 387] width 717 height 15
click at [282, 401] on li "12:00 PM – Wedding Party Arrival" at bounding box center [553, 402] width 703 height 15
click at [300, 426] on li "TBD – First Look" at bounding box center [553, 433] width 703 height 15
click at [238, 412] on strong "12:15 PM" at bounding box center [236, 417] width 38 height 11
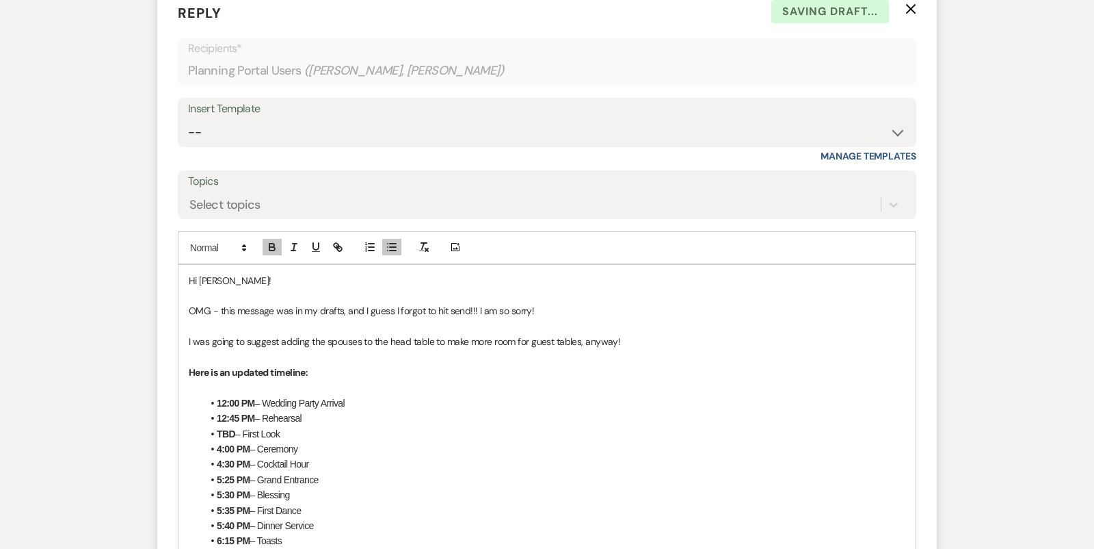
click at [450, 432] on li "TBD – First Look" at bounding box center [553, 433] width 703 height 15
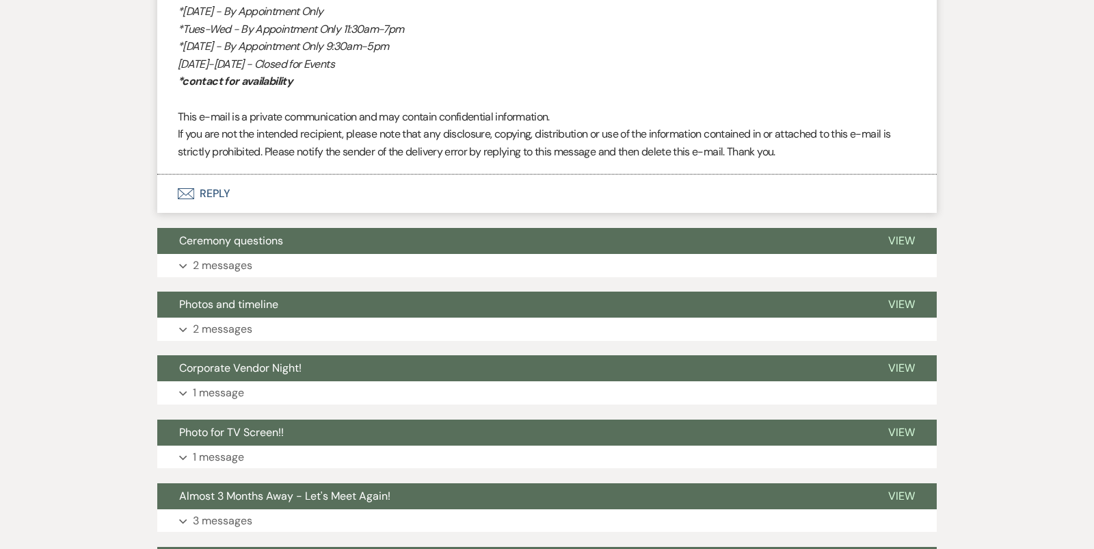
scroll to position [6379, 0]
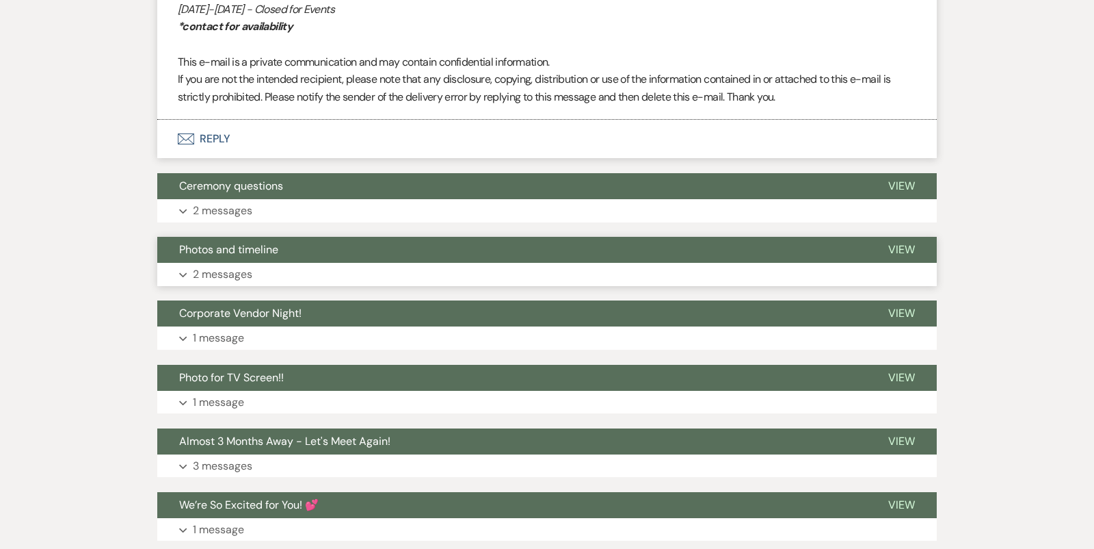
click at [319, 246] on button "Photos and timeline" at bounding box center [511, 250] width 709 height 26
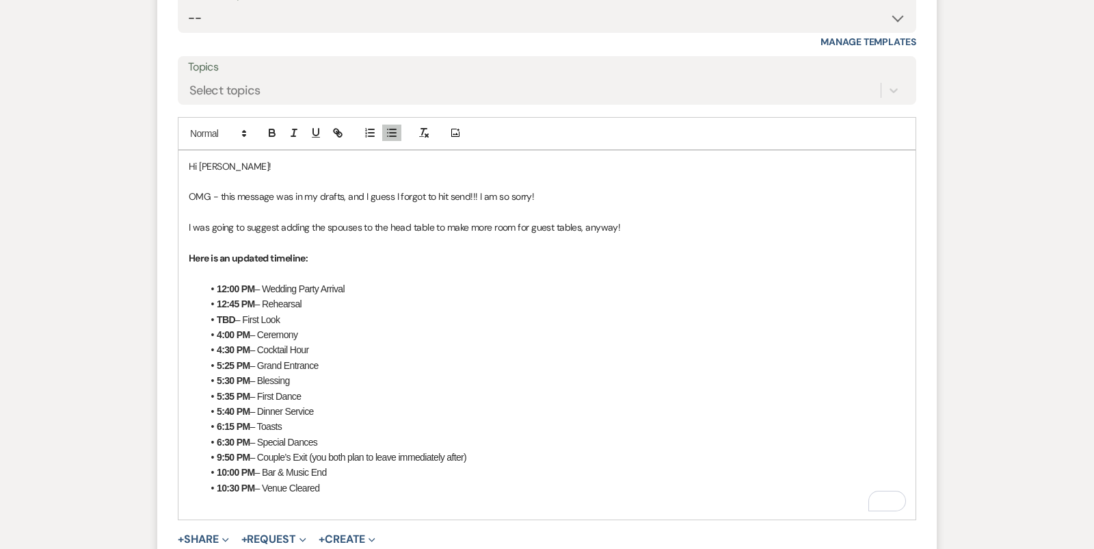
scroll to position [1426, 0]
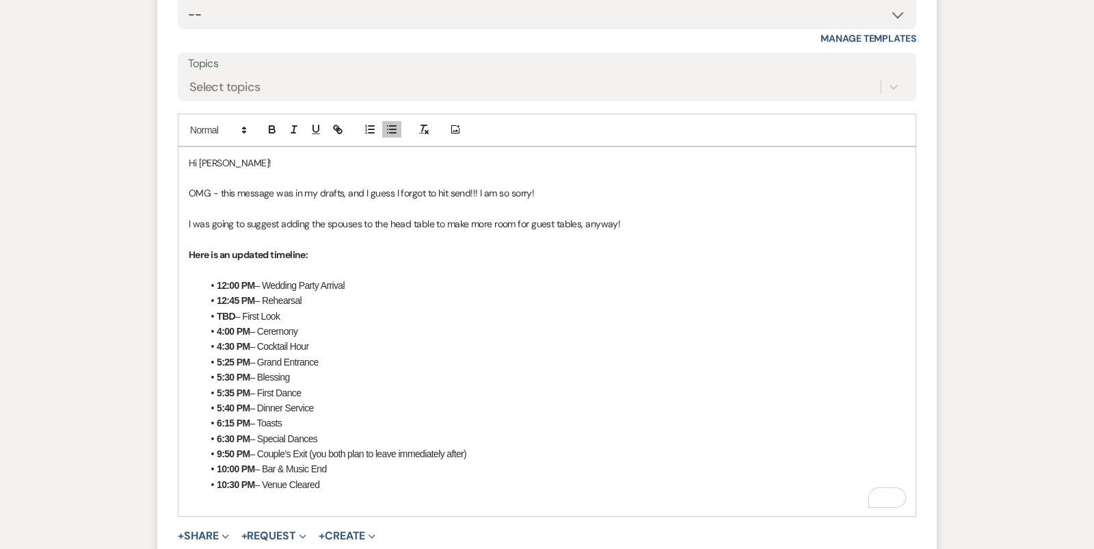
click at [237, 308] on li "TBD – First Look" at bounding box center [553, 315] width 703 height 15
click at [286, 315] on li "TBD – First Look" at bounding box center [553, 315] width 703 height 15
click at [310, 324] on li "4:00 PM – Ceremony" at bounding box center [553, 331] width 703 height 15
click at [313, 339] on li "4:30 PM – Cocktail Hour" at bounding box center [553, 346] width 703 height 15
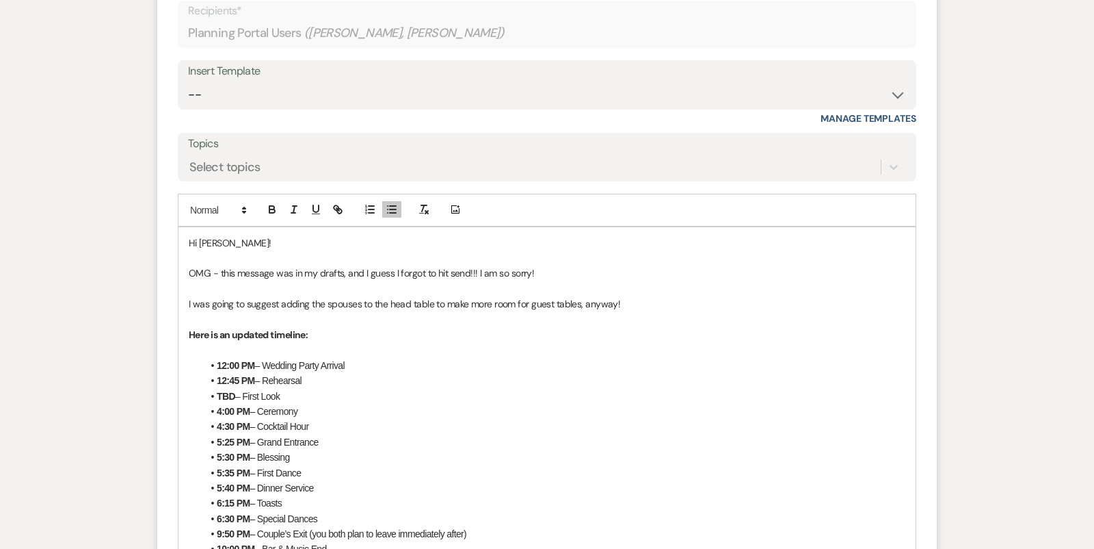
scroll to position [1408, 0]
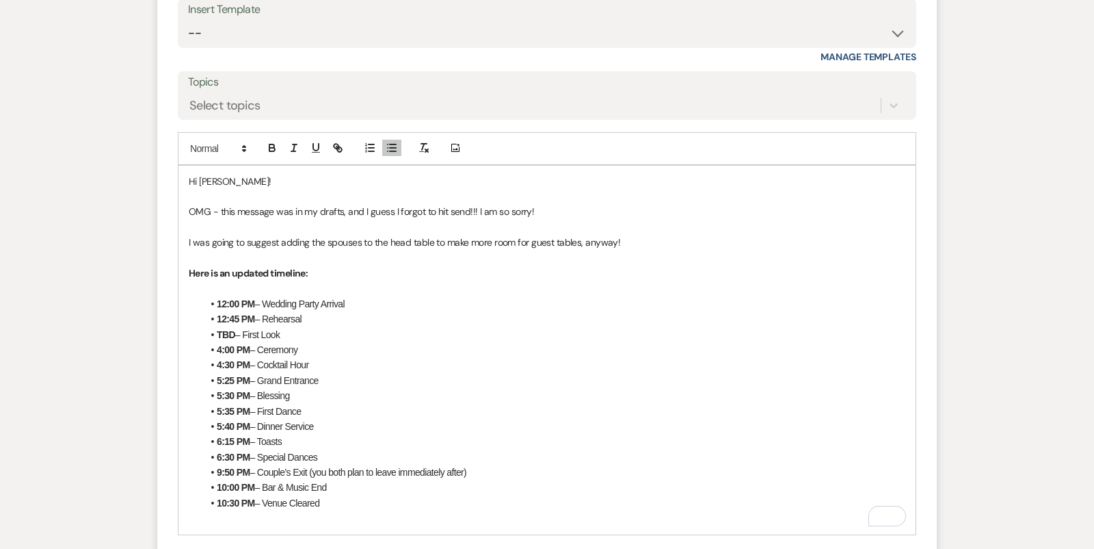
click at [318, 317] on li "12:45 PM – Rehearsal" at bounding box center [553, 318] width 703 height 15
click at [358, 296] on li "12:00 PM – Wedding Party Arrival" at bounding box center [553, 303] width 703 height 15
click at [344, 314] on li "12:45 PM – Rehearsal" at bounding box center [553, 318] width 703 height 15
click at [237, 298] on strong "12:00 PM" at bounding box center [236, 303] width 38 height 11
click at [336, 327] on li "TBD – First Look" at bounding box center [553, 334] width 703 height 15
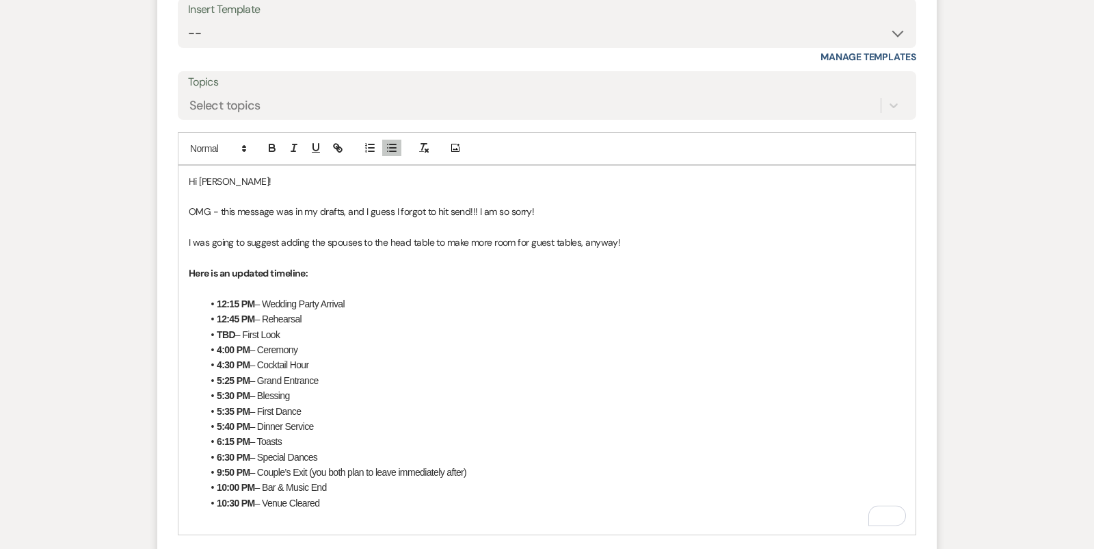
click at [372, 296] on li "12:15 PM – Wedding Party Arrival" at bounding box center [553, 303] width 703 height 15
click at [214, 296] on li "12:15 PM – Wedding Party Arrival" at bounding box center [553, 303] width 703 height 15
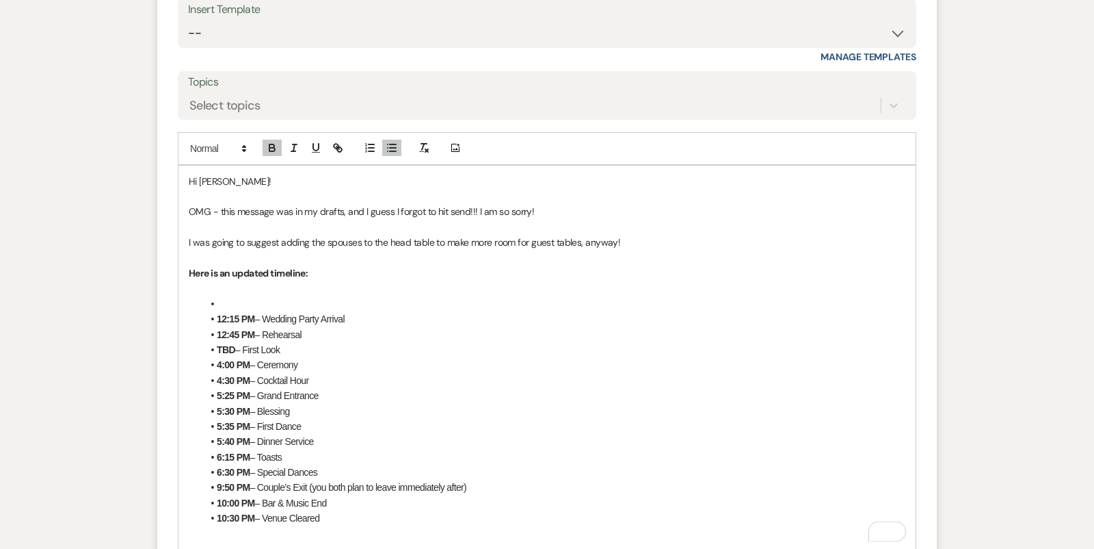
click at [237, 291] on p "To enrich screen reader interactions, please activate Accessibility in Grammarl…" at bounding box center [547, 287] width 717 height 15
click at [235, 304] on li "To enrich screen reader interactions, please activate Accessibility in Grammarl…" at bounding box center [553, 303] width 703 height 15
click at [379, 311] on li "12:15 PM – Wedding Party Arrival" at bounding box center [553, 318] width 703 height 15
click at [241, 313] on strong "12:15 PM" at bounding box center [236, 318] width 38 height 11
click at [230, 300] on li "12:00PM - Venue Opens" at bounding box center [553, 303] width 703 height 15
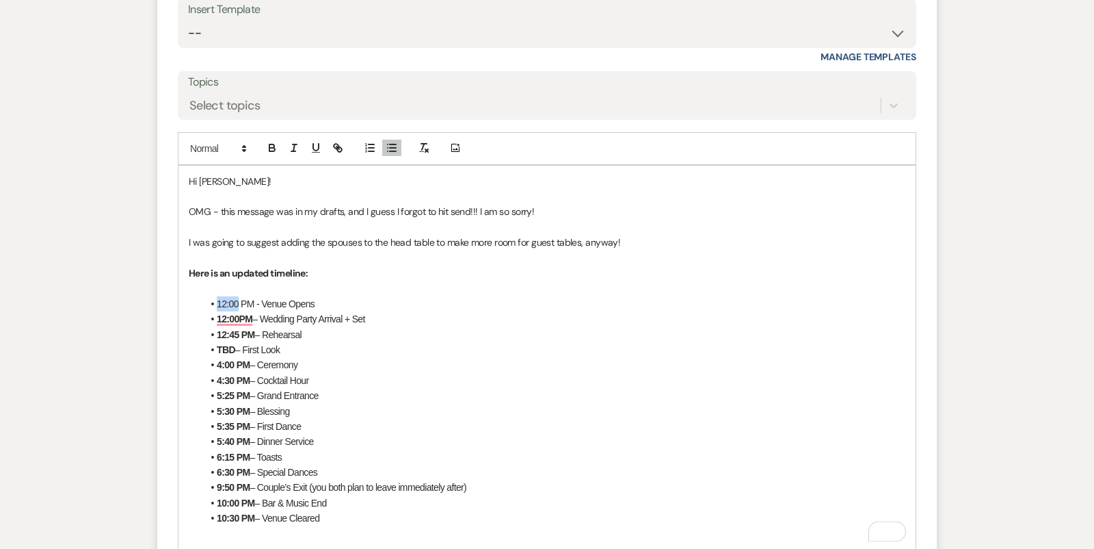
drag, startPoint x: 238, startPoint y: 296, endPoint x: 212, endPoint y: 296, distance: 26.0
click at [212, 296] on li "12:00 PM - Venue Opens" at bounding box center [553, 303] width 703 height 15
click at [274, 144] on icon "button" at bounding box center [271, 145] width 5 height 3
click at [234, 313] on strong "12:00PM" at bounding box center [235, 318] width 36 height 11
drag, startPoint x: 259, startPoint y: 298, endPoint x: 239, endPoint y: 297, distance: 19.9
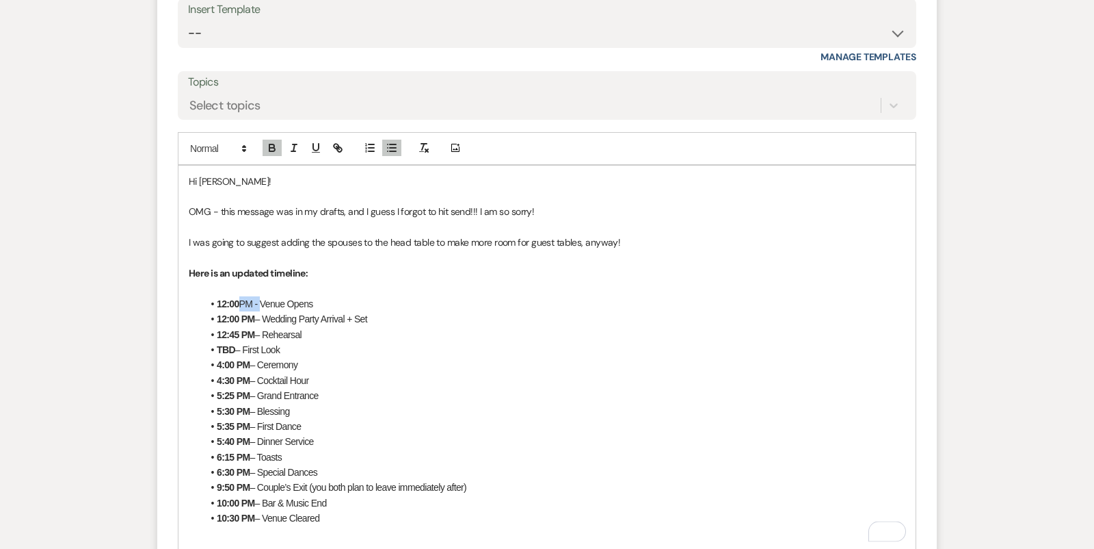
click at [239, 297] on li "12:00 PM - Venue Opens" at bounding box center [553, 303] width 703 height 15
click at [271, 148] on icon "button" at bounding box center [272, 148] width 12 height 12
click at [261, 311] on li "12:00 PM – Wedding Party Arrival + Set" at bounding box center [553, 318] width 703 height 15
click at [229, 346] on strong "TBD" at bounding box center [226, 349] width 18 height 11
click at [235, 343] on li "TBD – First Look" at bounding box center [553, 349] width 703 height 15
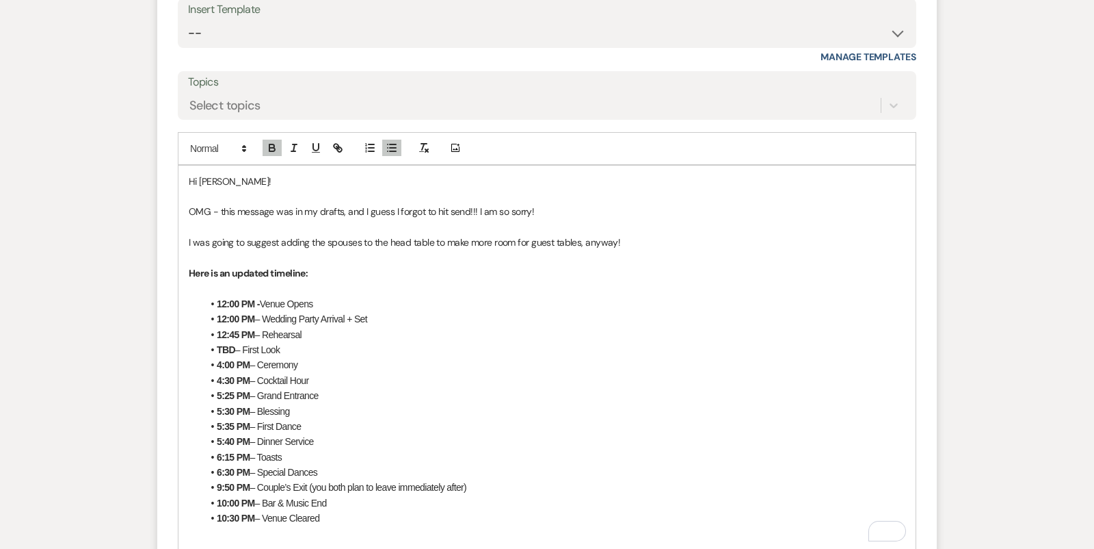
click at [319, 343] on li "TBD – First Look" at bounding box center [553, 349] width 703 height 15
click at [393, 358] on li "4:00 PM – Ceremony" at bounding box center [553, 364] width 703 height 15
drag, startPoint x: 382, startPoint y: 343, endPoint x: 285, endPoint y: 342, distance: 97.1
click at [285, 342] on li "TBD – First Look (I suggest around 1:30)" at bounding box center [553, 349] width 703 height 15
click at [293, 145] on line "button" at bounding box center [293, 147] width 1 height 7
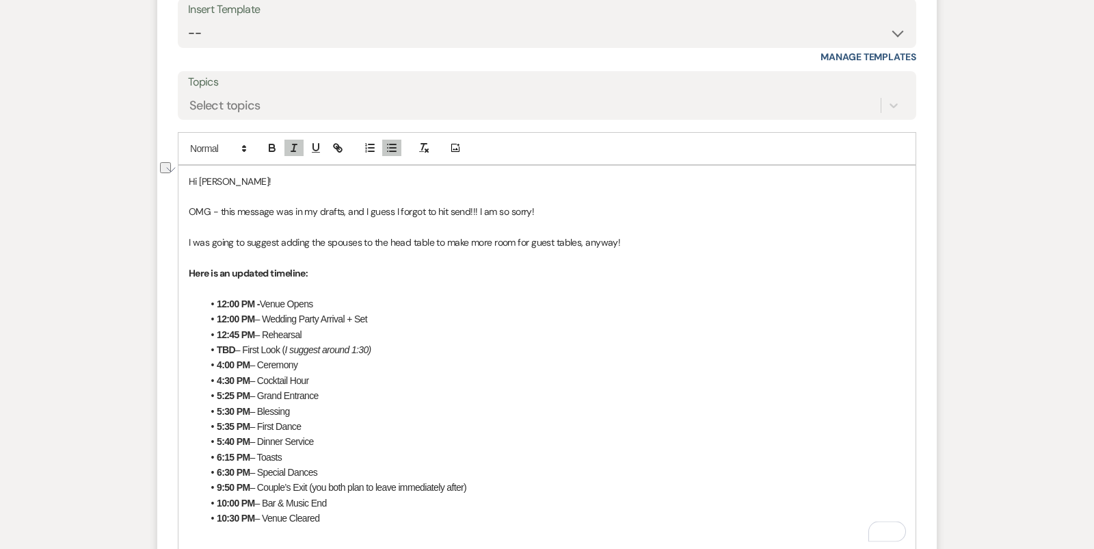
click at [329, 257] on p "To enrich screen reader interactions, please activate Accessibility in Grammarl…" at bounding box center [547, 257] width 717 height 15
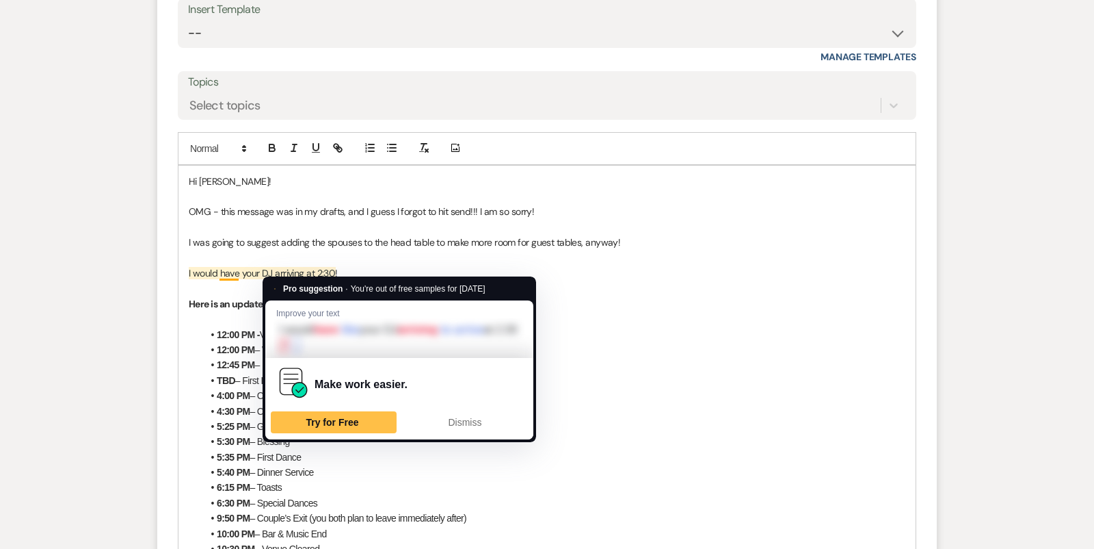
click at [240, 280] on p "To enrich screen reader interactions, please activate Accessibility in Grammarl…" at bounding box center [547, 287] width 717 height 15
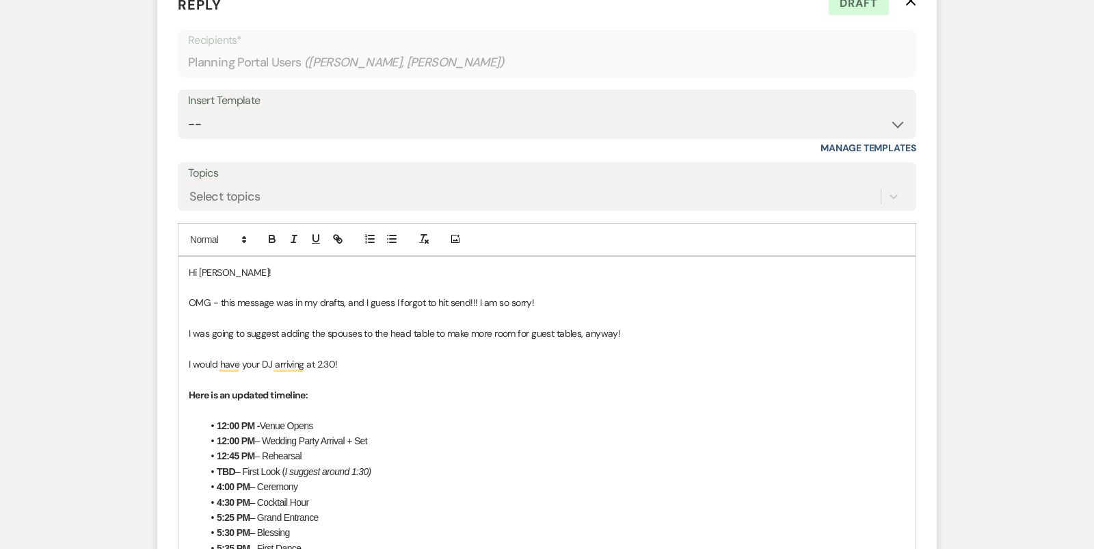
scroll to position [1319, 0]
click at [375, 359] on p "I would have your DJ arriving at 2:30!" at bounding box center [547, 361] width 717 height 15
click at [303, 356] on p "I would have your DJ arriving at 2:30!" at bounding box center [547, 361] width 717 height 15
click at [375, 358] on p "I would have your DJ arrive at 2:30!" at bounding box center [547, 361] width 717 height 15
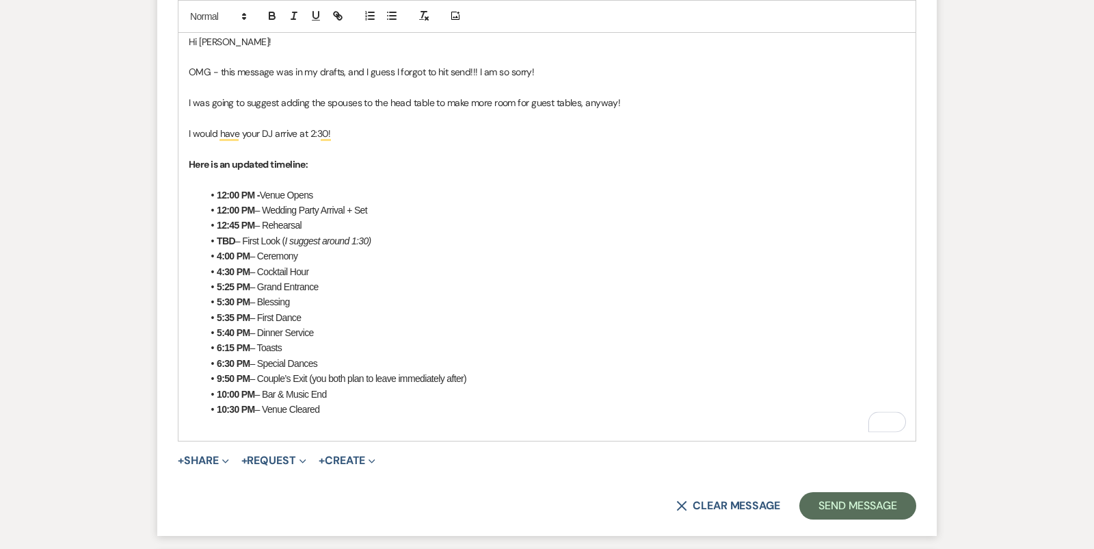
scroll to position [1544, 0]
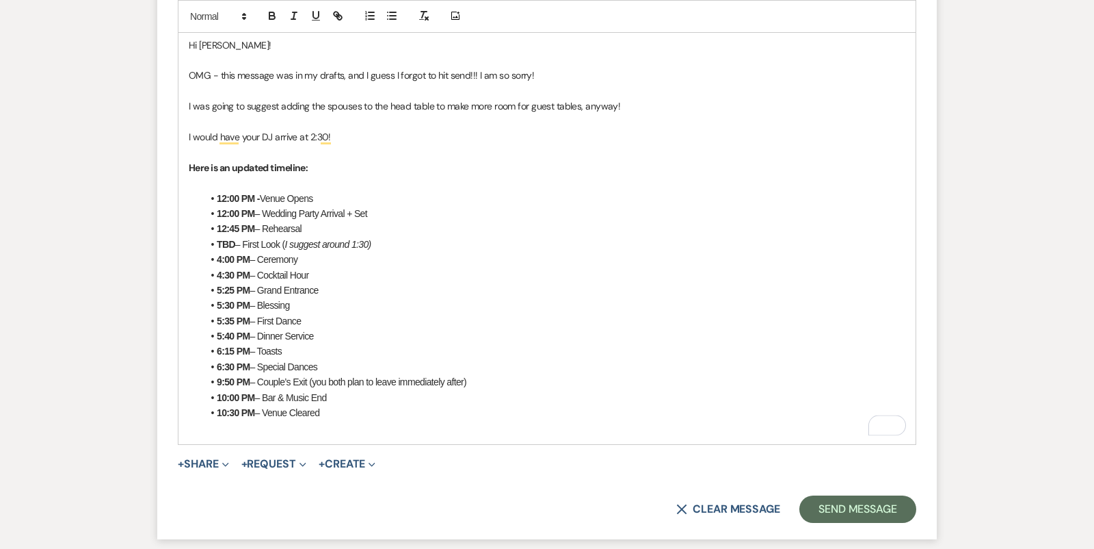
click at [321, 161] on p "Here is an updated timeline:" at bounding box center [547, 167] width 717 height 15
click at [376, 420] on p "To enrich screen reader interactions, please activate Accessibility in Grammarl…" at bounding box center [547, 427] width 717 height 15
click at [327, 410] on li "10:30 PM – Venue Cleared" at bounding box center [553, 412] width 703 height 15
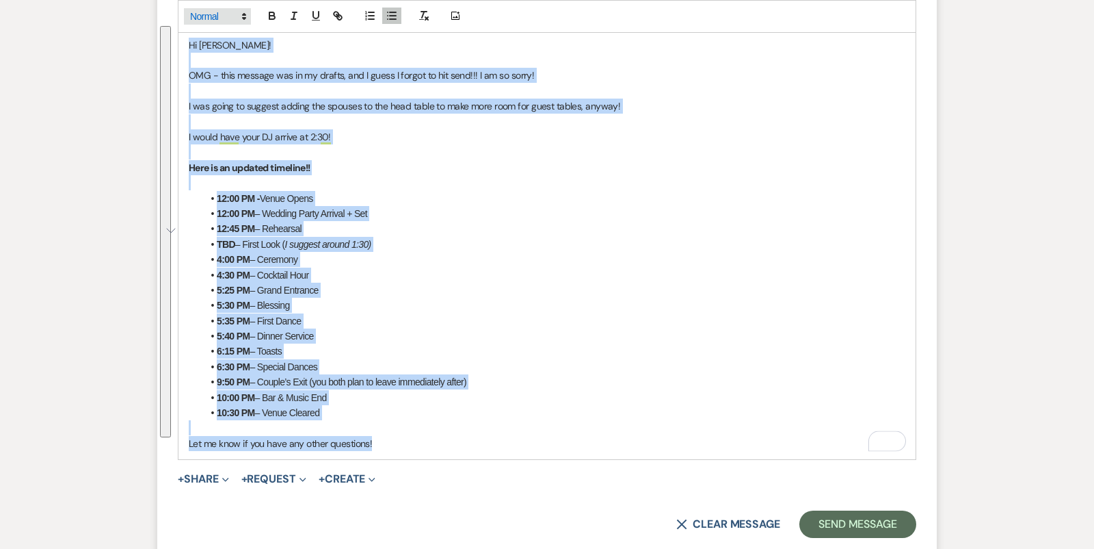
drag, startPoint x: 413, startPoint y: 438, endPoint x: 205, endPoint y: 12, distance: 474.1
click at [205, 12] on div "Add Photo Hi Amy! OMG - this message was in my drafts, and I guess I forgot to …" at bounding box center [547, 228] width 739 height 464
copy div "Hi Amy! OMG - this message was in my drafts, and I guess I forgot to hit send!!…"
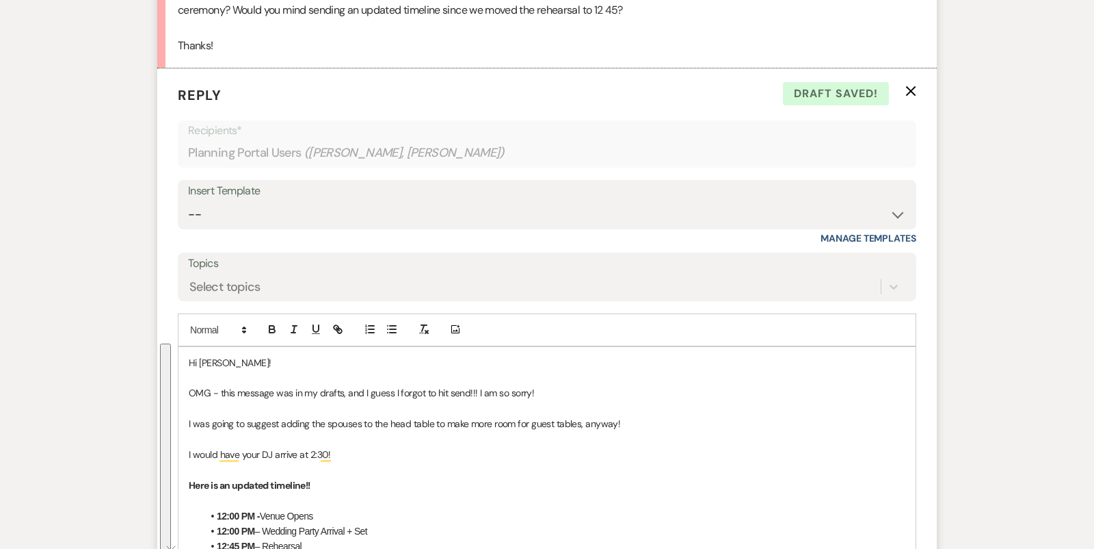
click at [288, 224] on div "Insert Template -- Tour Confirmation Contract (Pre-Booked Leads) Out of office …" at bounding box center [547, 204] width 739 height 49
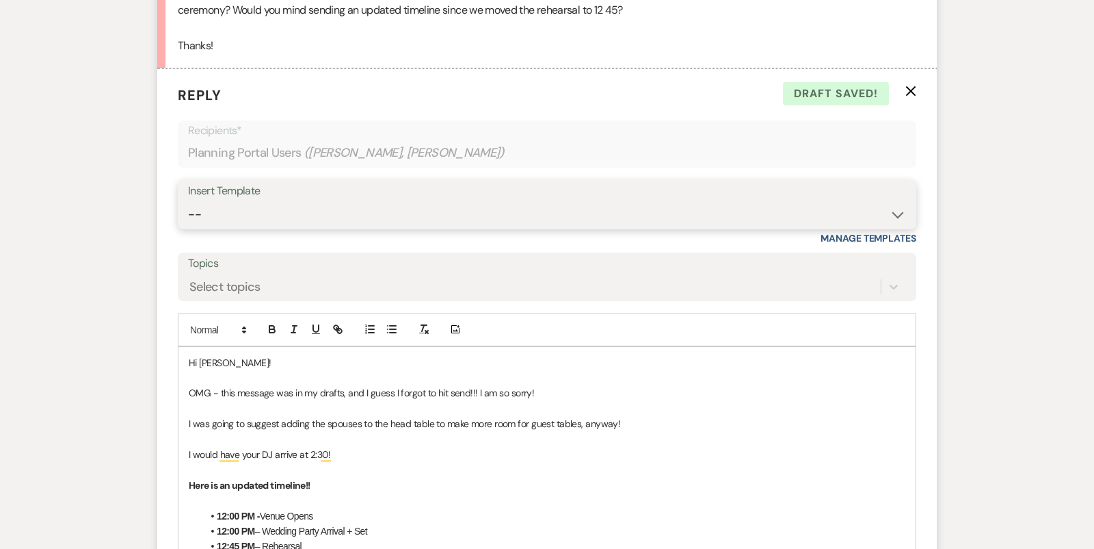
click at [288, 220] on select "-- Tour Confirmation Contract (Pre-Booked Leads) Out of office Inquiry Email Al…" at bounding box center [547, 214] width 718 height 27
select select "4160"
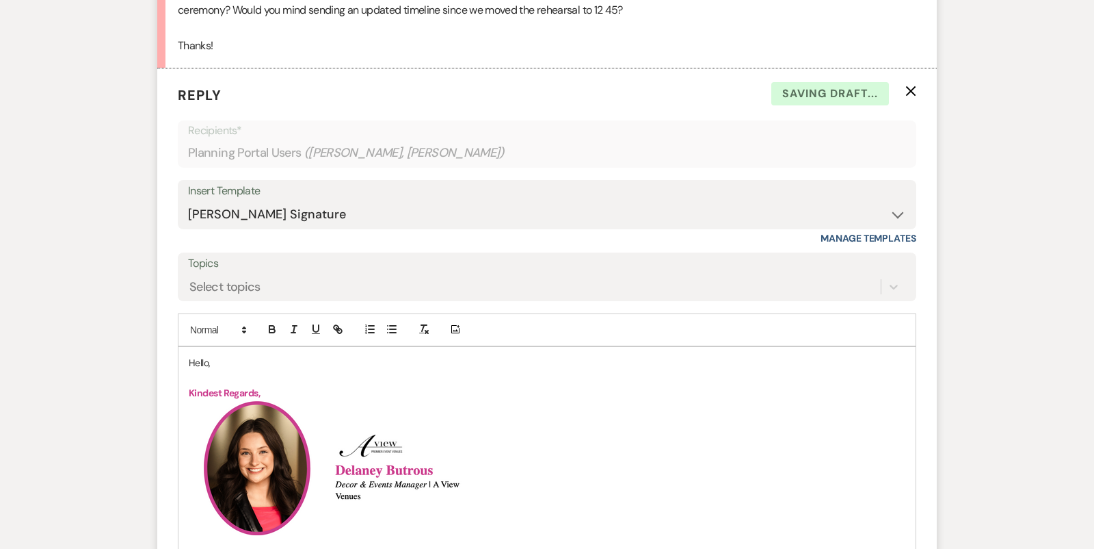
click at [189, 358] on p "Hello," at bounding box center [547, 362] width 717 height 15
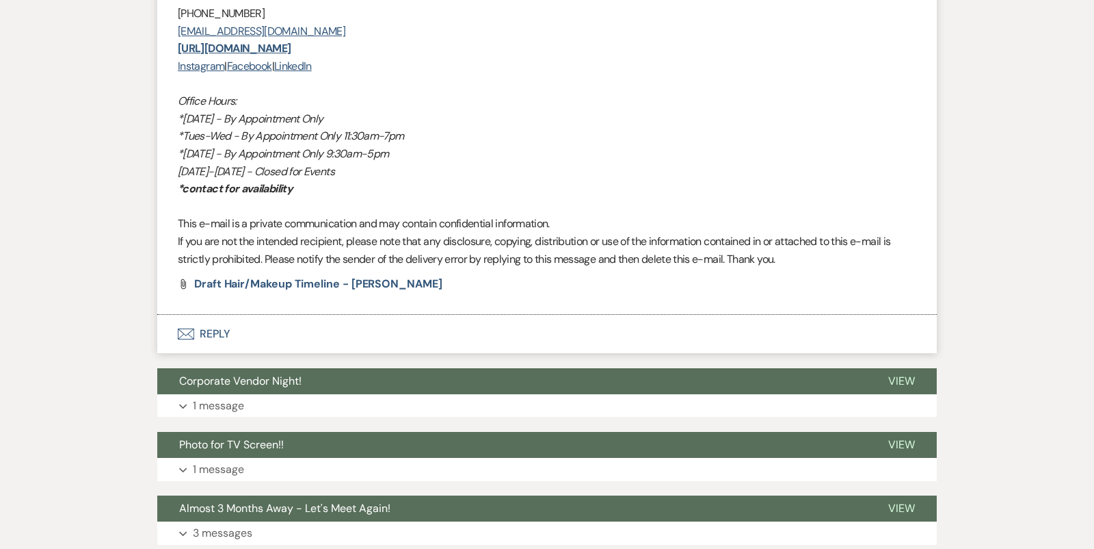
scroll to position [7888, 0]
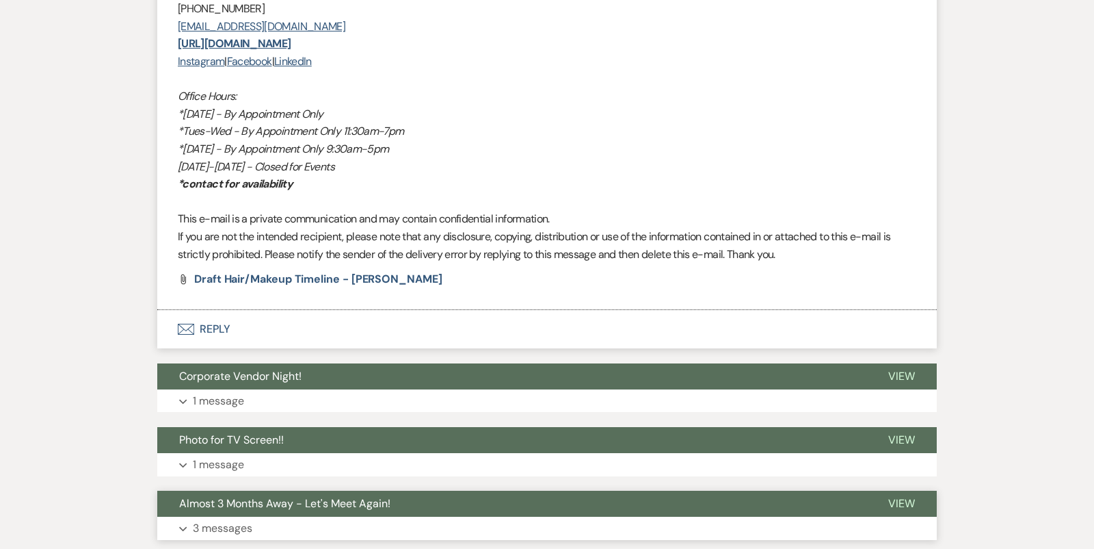
click at [442, 516] on button "Expand 3 messages" at bounding box center [547, 527] width 780 height 23
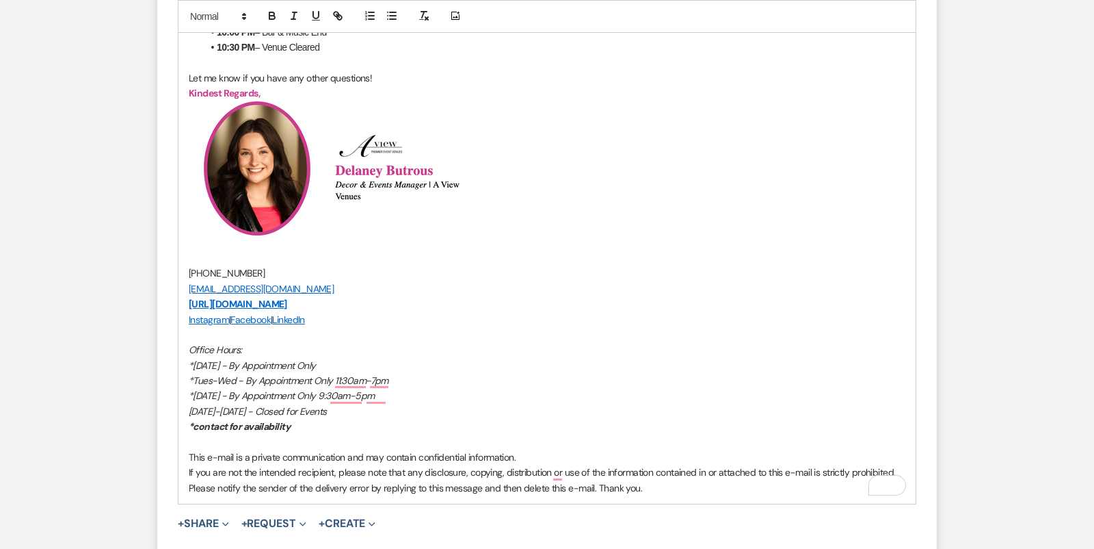
scroll to position [2077, 0]
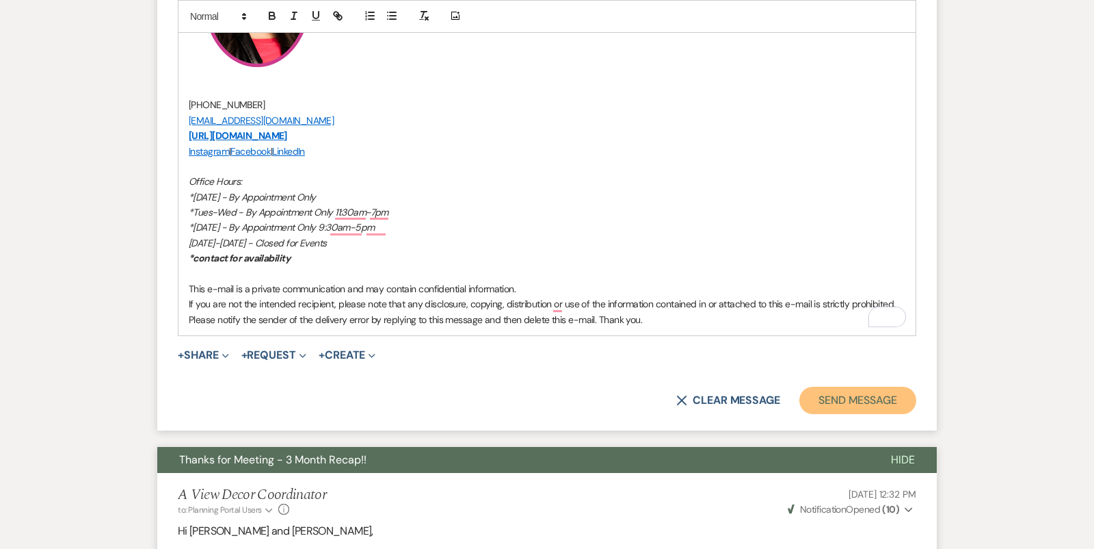
click at [839, 404] on button "Send Message" at bounding box center [858, 399] width 117 height 27
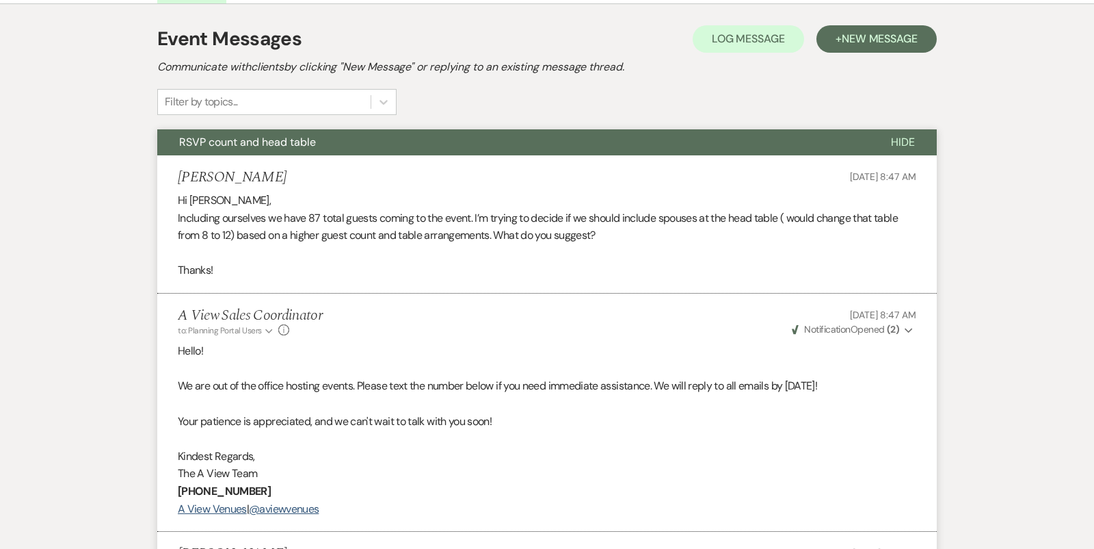
scroll to position [303, 0]
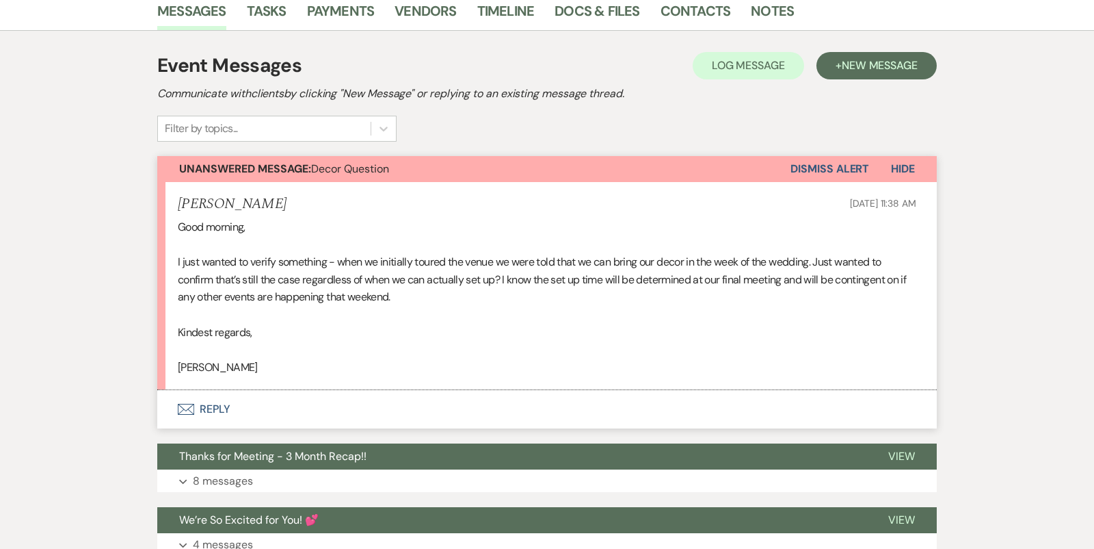
click at [500, 395] on button "Envelope Reply" at bounding box center [547, 409] width 780 height 38
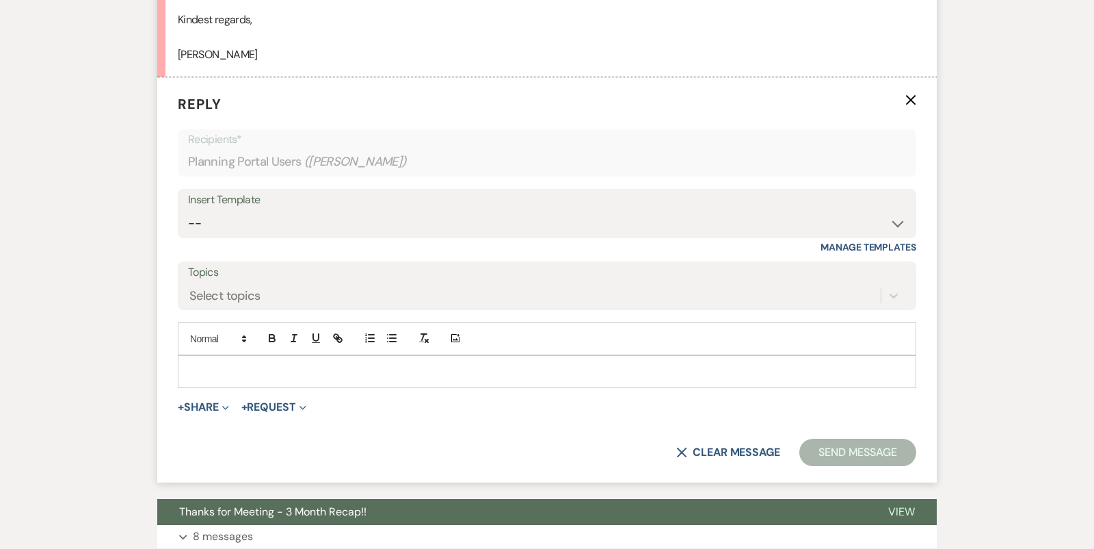
scroll to position [602, 0]
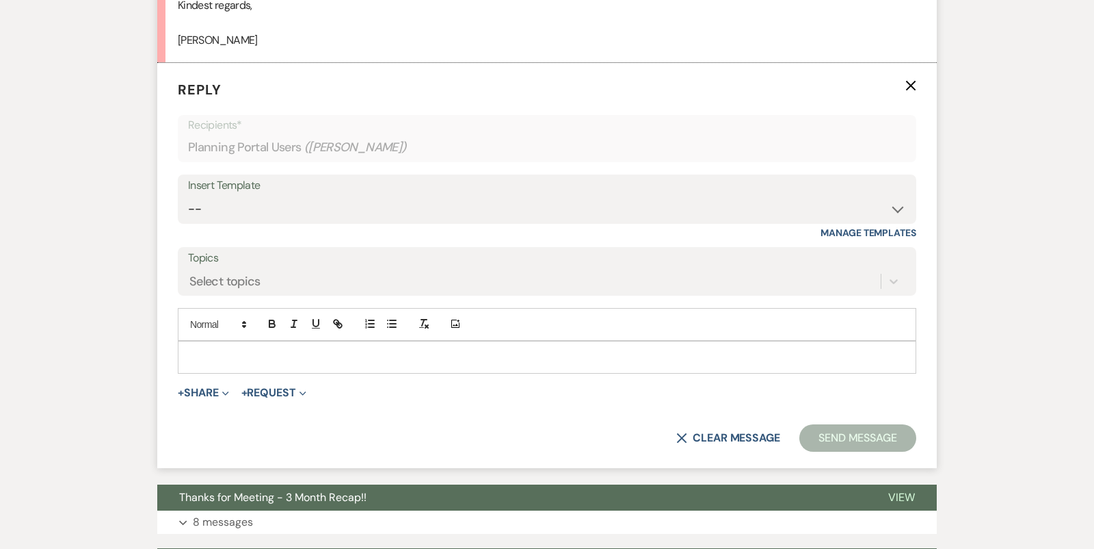
click at [482, 365] on div at bounding box center [547, 356] width 737 height 31
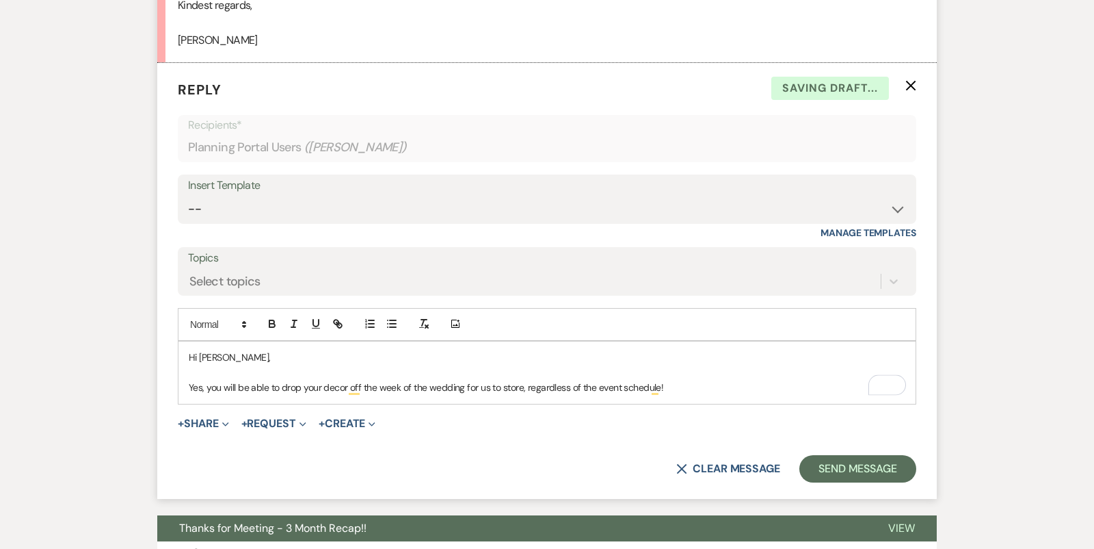
click at [511, 388] on p "Yes, you will be able to drop your decor off the week of the wedding for us to …" at bounding box center [547, 387] width 717 height 15
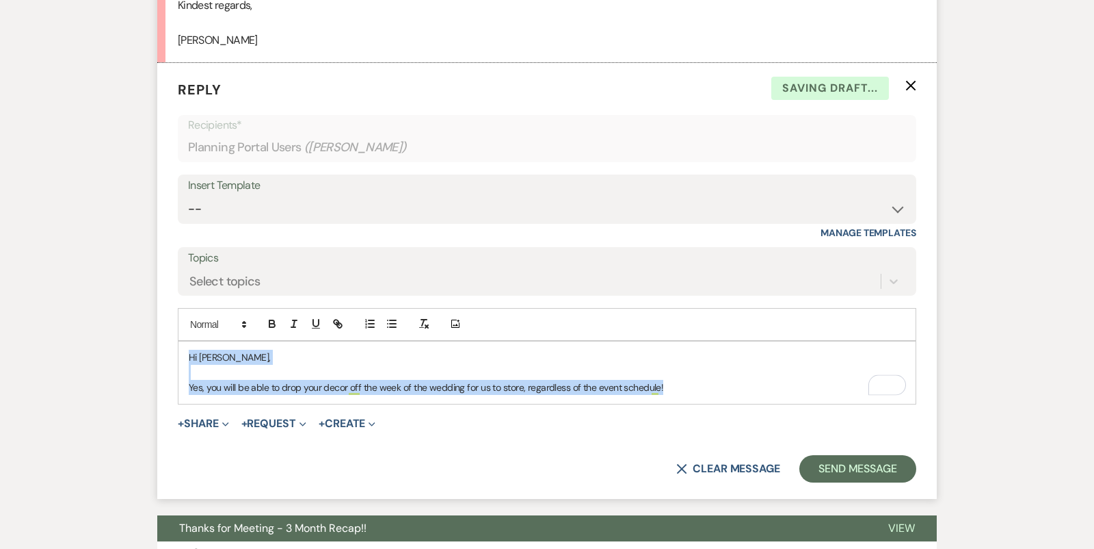
copy div "Hi Kirstina, Yes, you will be able to drop your decor off the week of the weddi…"
click at [246, 209] on select "-- Tour Confirmation Contract (Pre-Booked Leads) Out of office Inquiry Email Al…" at bounding box center [547, 209] width 718 height 27
select select "4142"
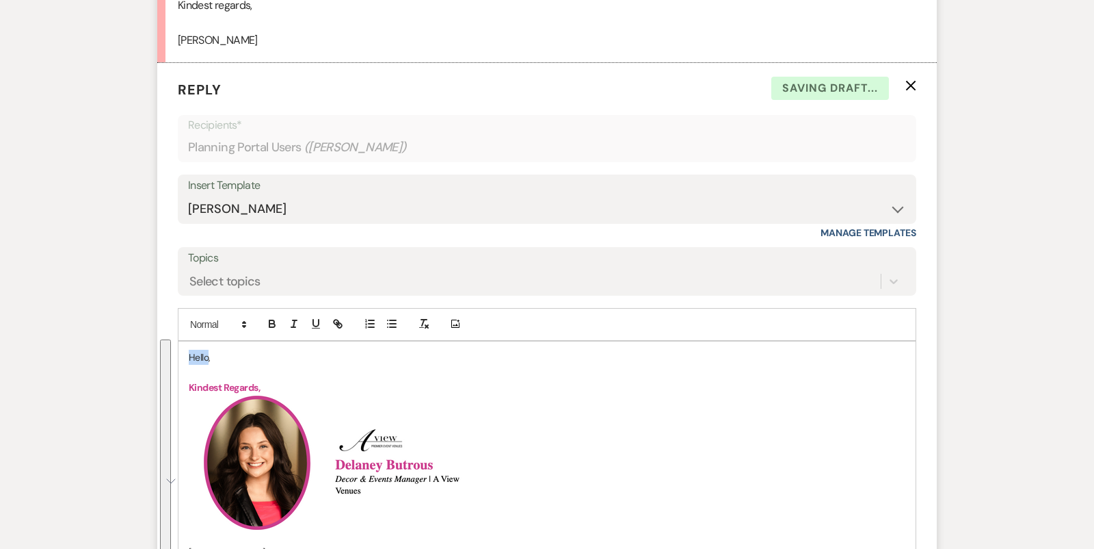
click at [202, 356] on p "Hello," at bounding box center [547, 357] width 717 height 15
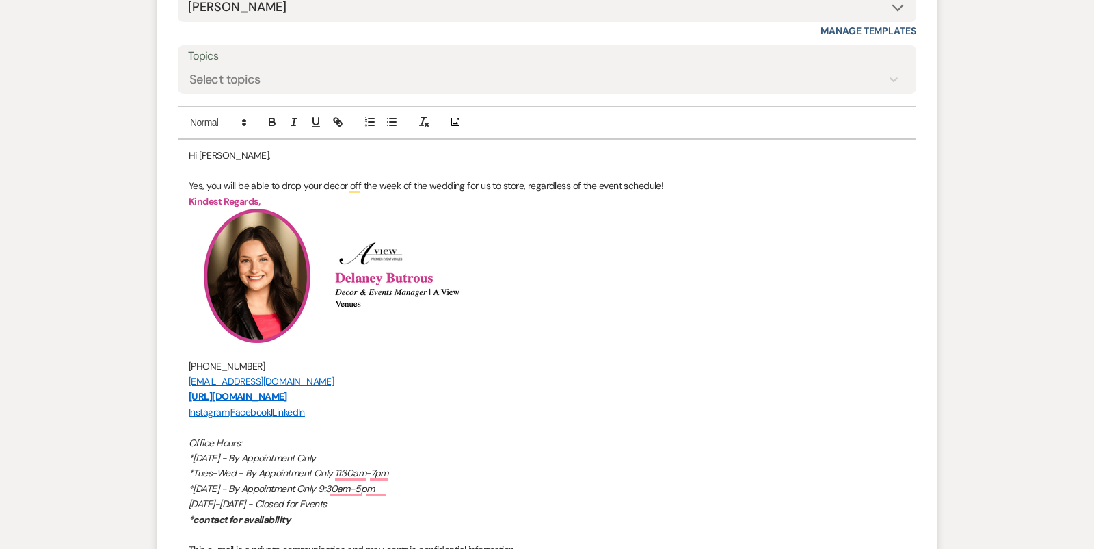
scroll to position [1098, 0]
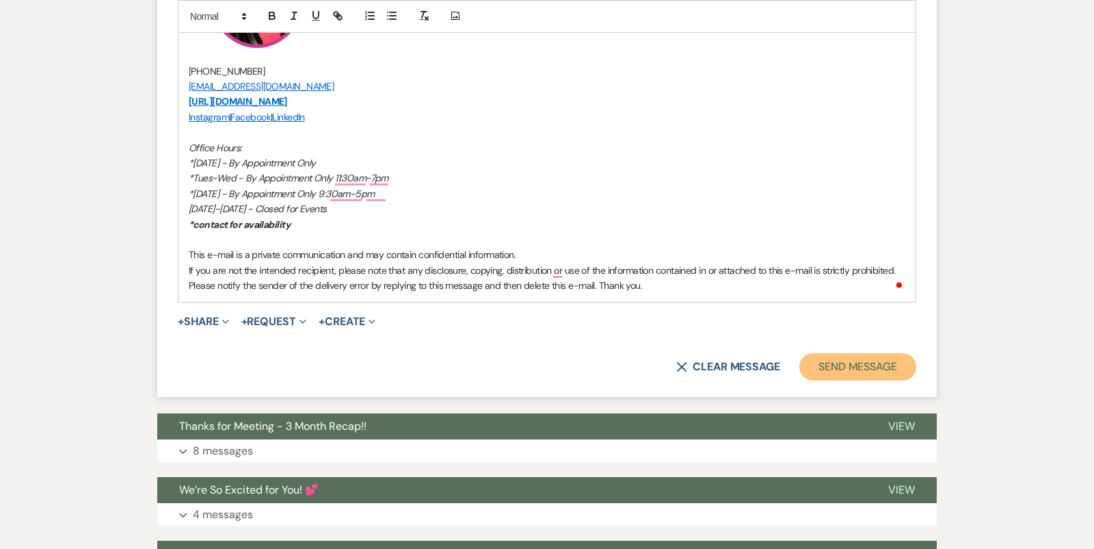
click at [837, 367] on button "Send Message" at bounding box center [858, 366] width 117 height 27
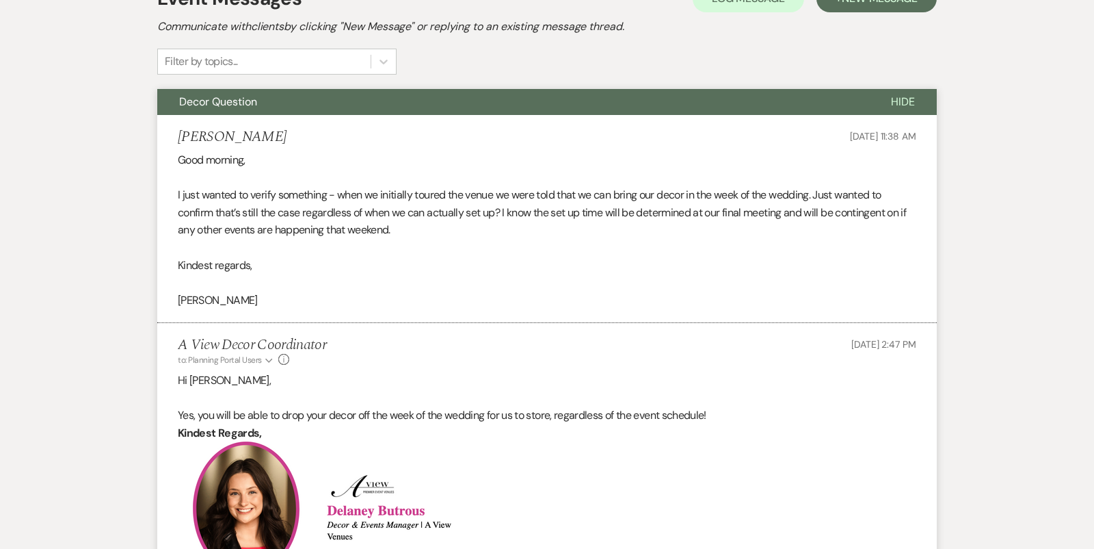
scroll to position [237, 0]
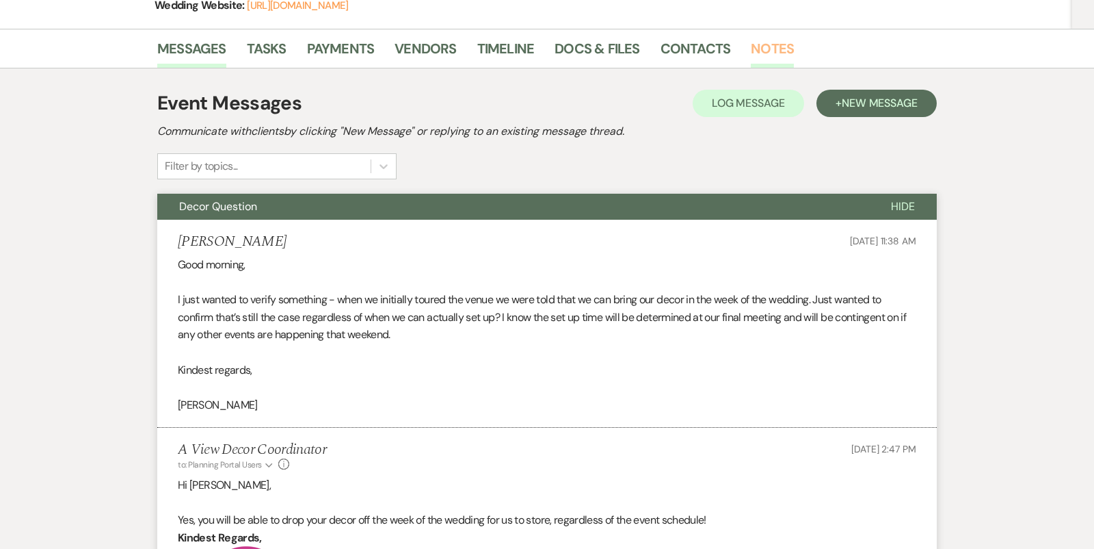
click at [780, 42] on link "Notes" at bounding box center [772, 53] width 43 height 30
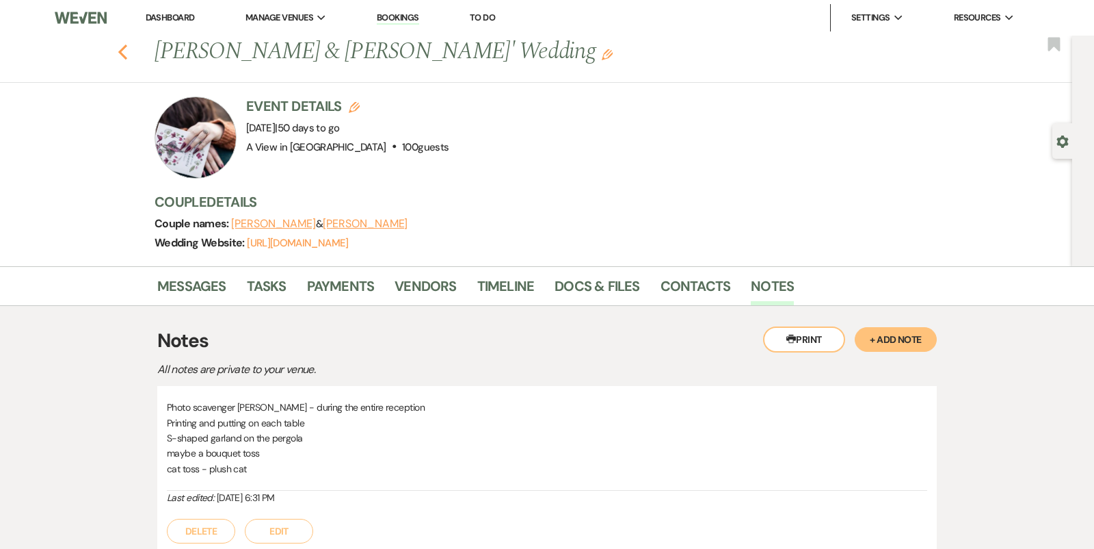
click at [126, 47] on icon "Previous" at bounding box center [123, 52] width 10 height 16
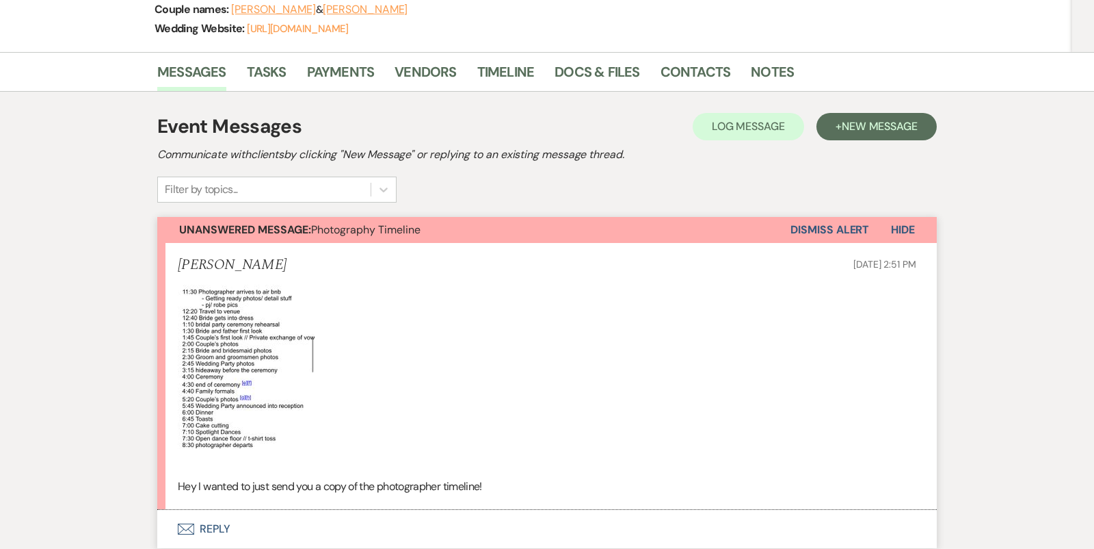
click at [251, 416] on img at bounding box center [246, 378] width 137 height 198
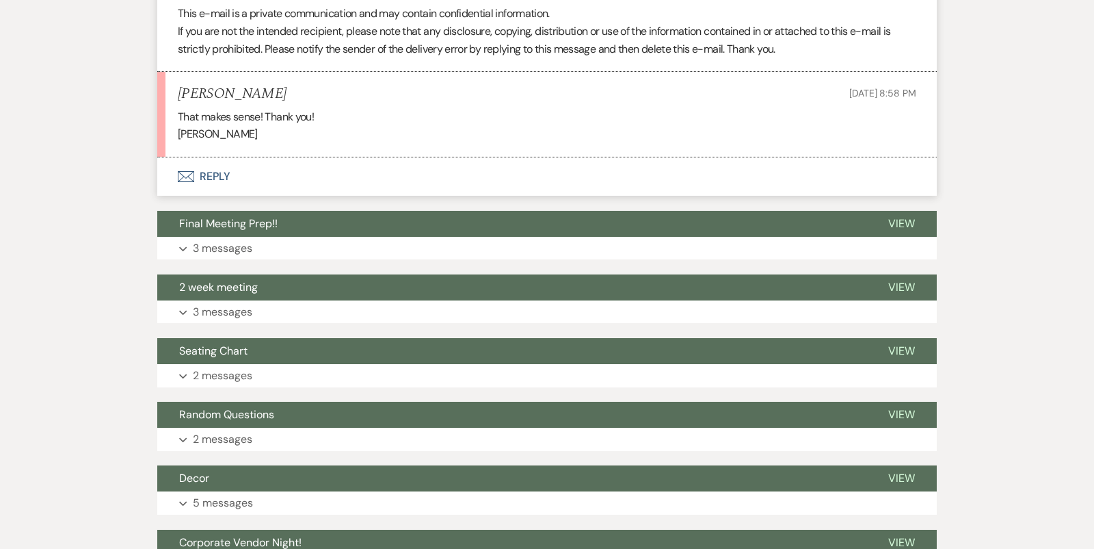
scroll to position [1449, 0]
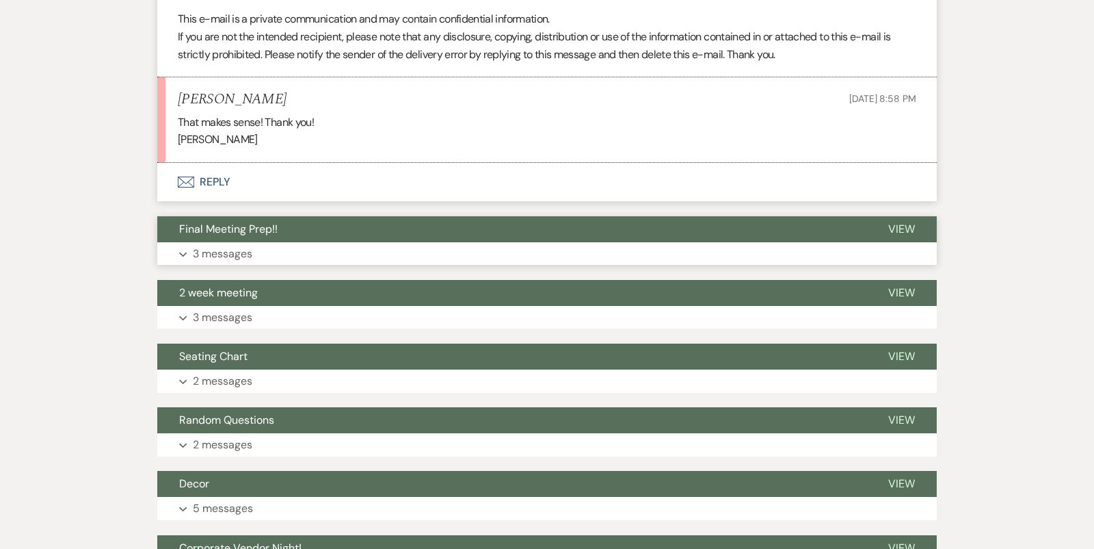
click at [280, 242] on button "Expand 3 messages" at bounding box center [547, 253] width 780 height 23
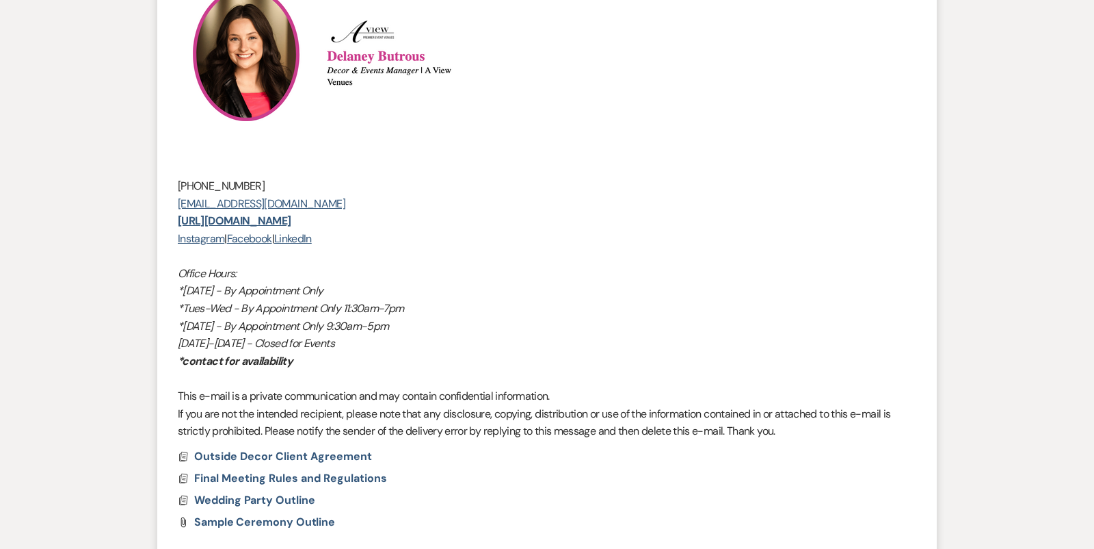
scroll to position [2108, 0]
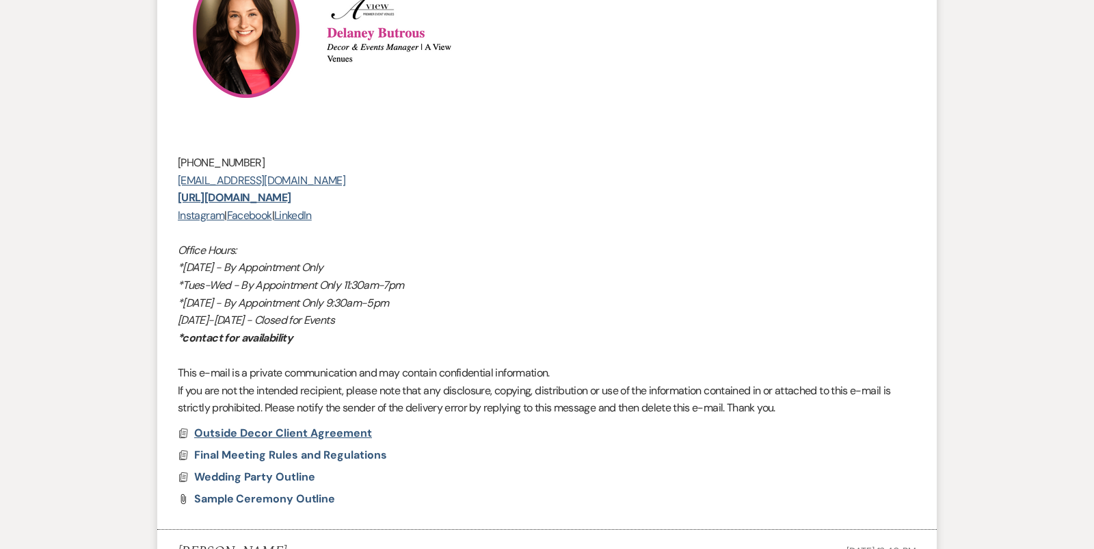
click at [265, 427] on span "Outside Decor Client Agreement" at bounding box center [283, 432] width 178 height 14
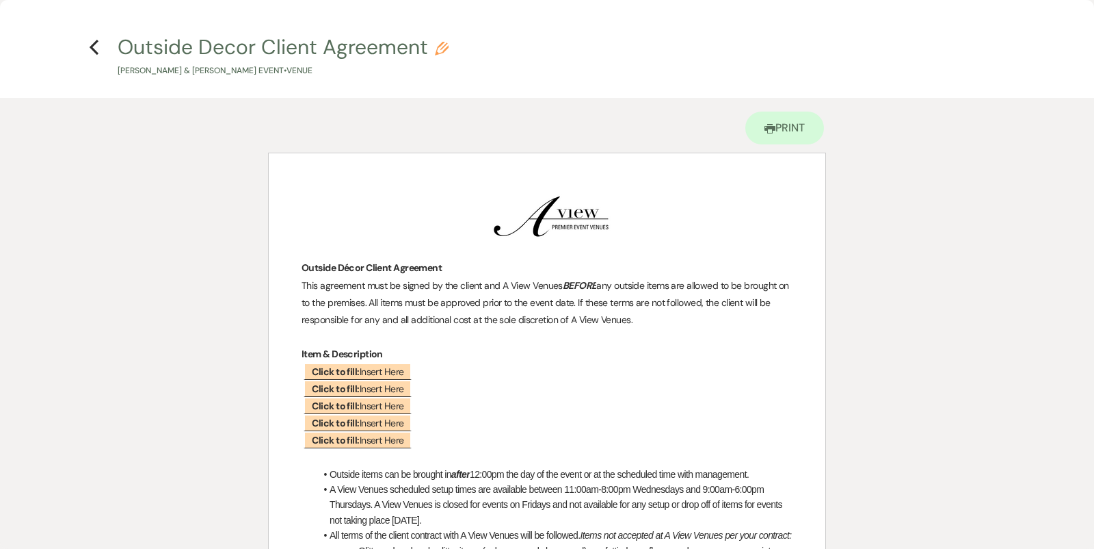
click at [101, 46] on h4 "Previous Outside Decor Client Agreement Pencil [PERSON_NAME] & [PERSON_NAME] Ev…" at bounding box center [547, 55] width 985 height 44
click at [92, 46] on use "button" at bounding box center [94, 47] width 9 height 15
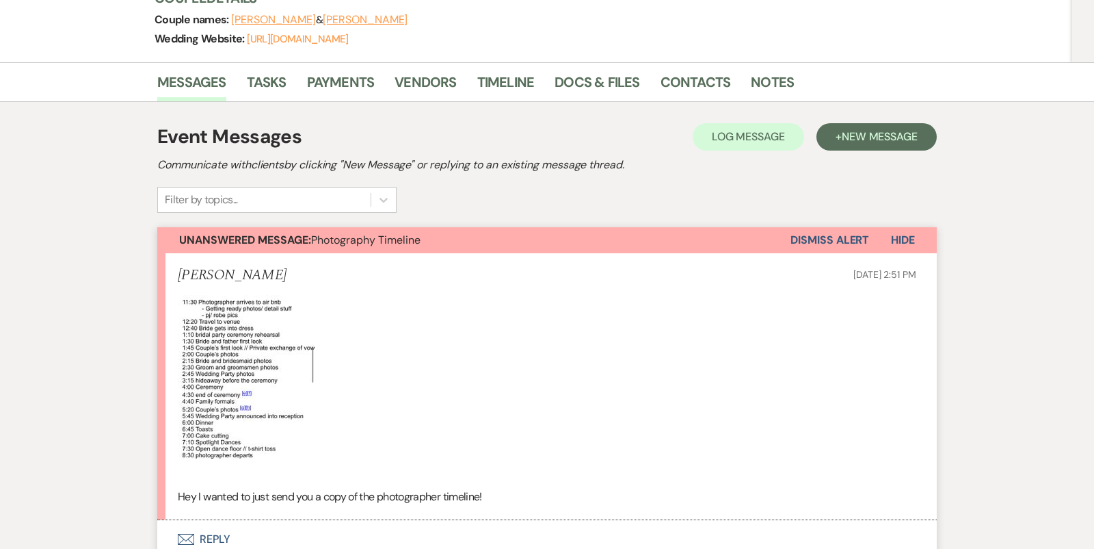
scroll to position [0, 0]
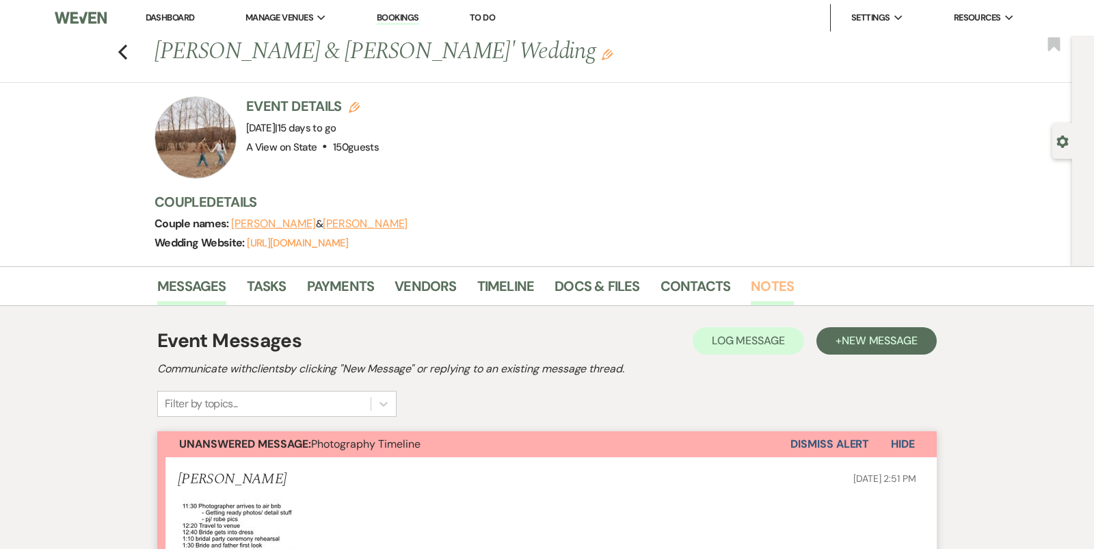
click at [765, 289] on link "Notes" at bounding box center [772, 290] width 43 height 30
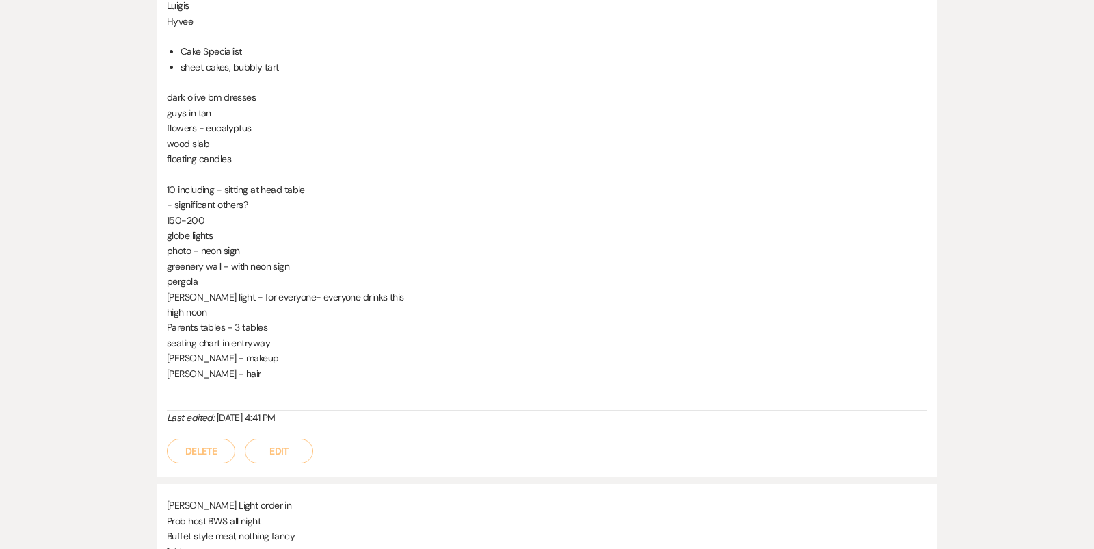
scroll to position [958, 0]
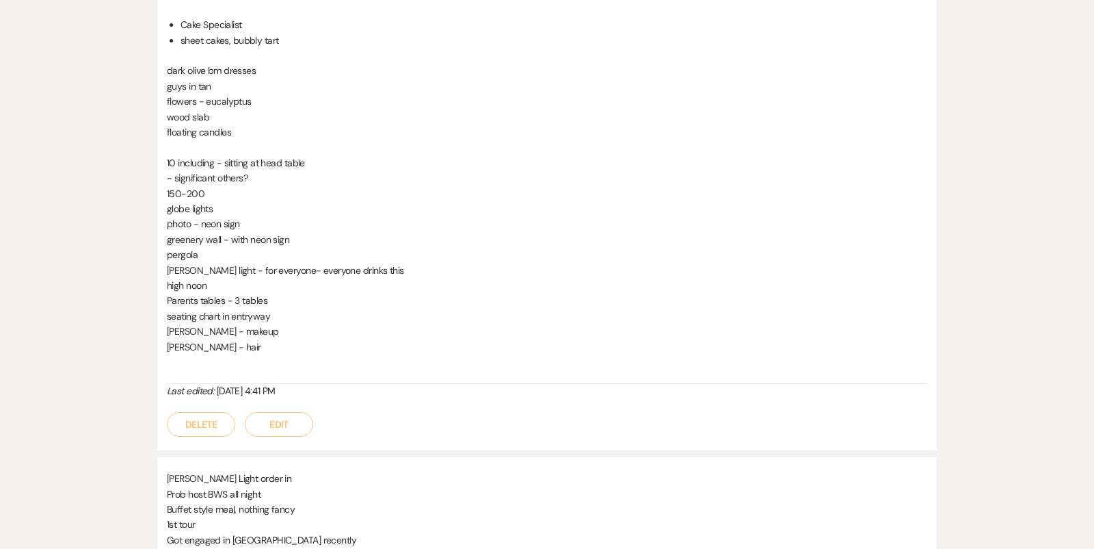
click at [223, 247] on p "pergola" at bounding box center [547, 254] width 761 height 15
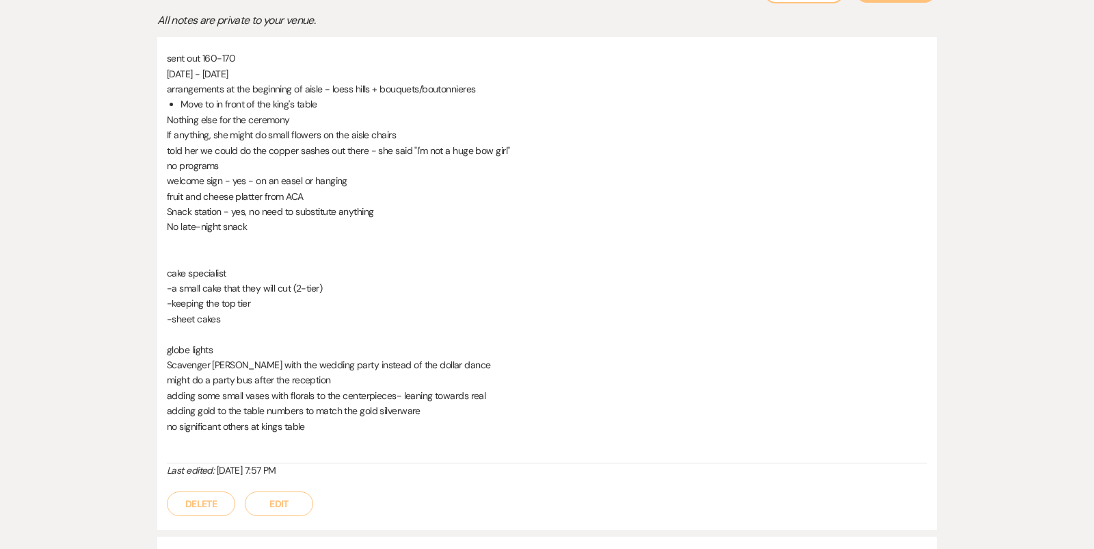
scroll to position [257, 0]
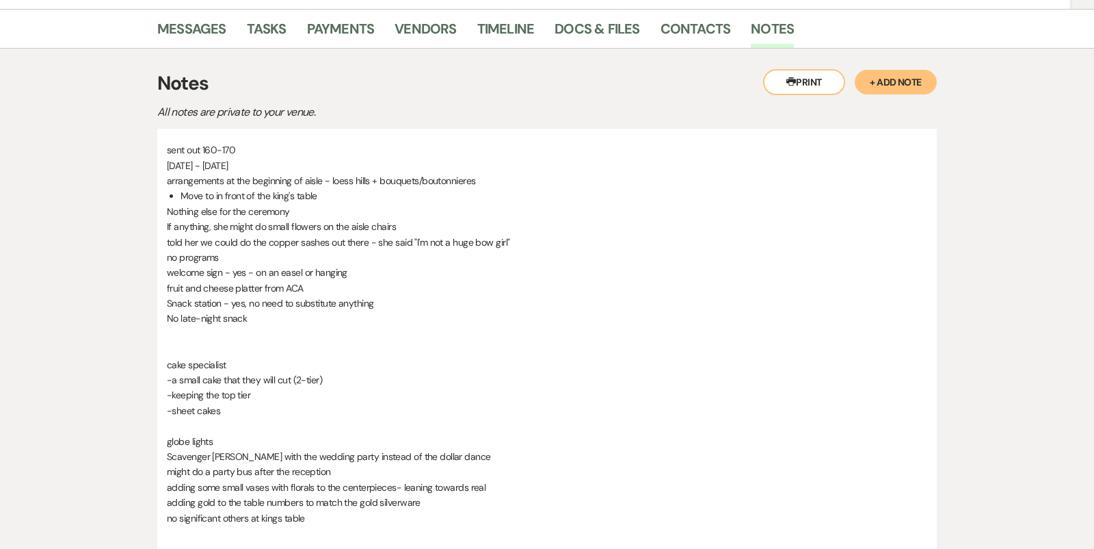
click at [226, 239] on p "told her we could do the copper sashes out there - she said "I'm not a huge bow…" at bounding box center [547, 242] width 761 height 15
click at [225, 258] on p "no programs" at bounding box center [547, 257] width 761 height 15
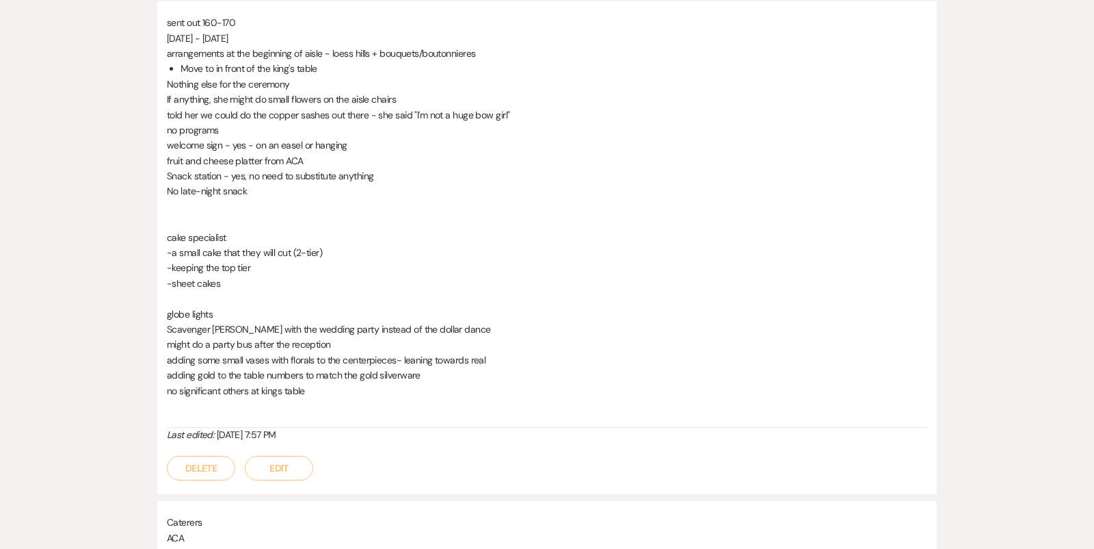
scroll to position [0, 0]
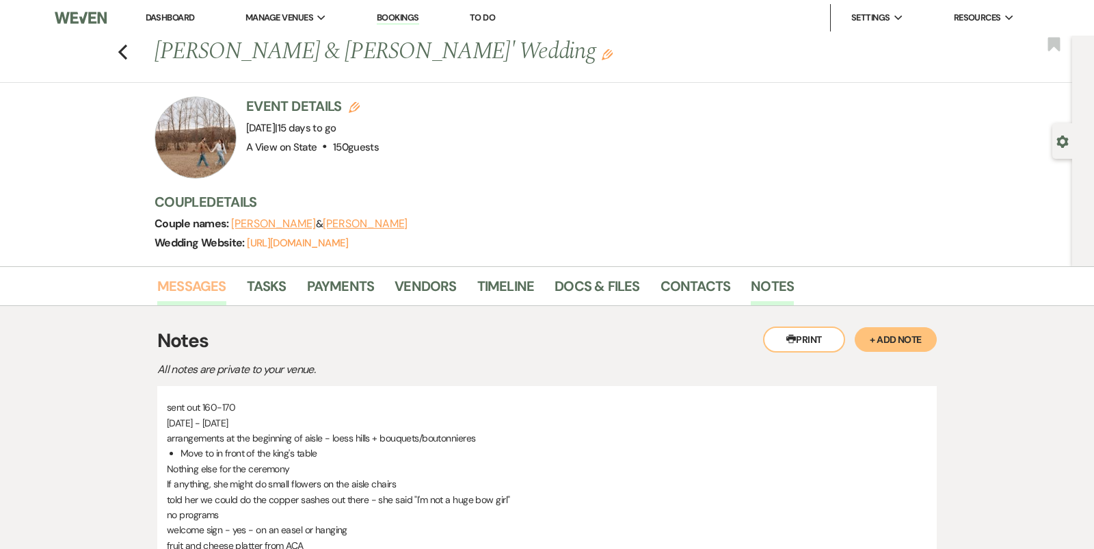
click at [211, 282] on link "Messages" at bounding box center [191, 290] width 69 height 30
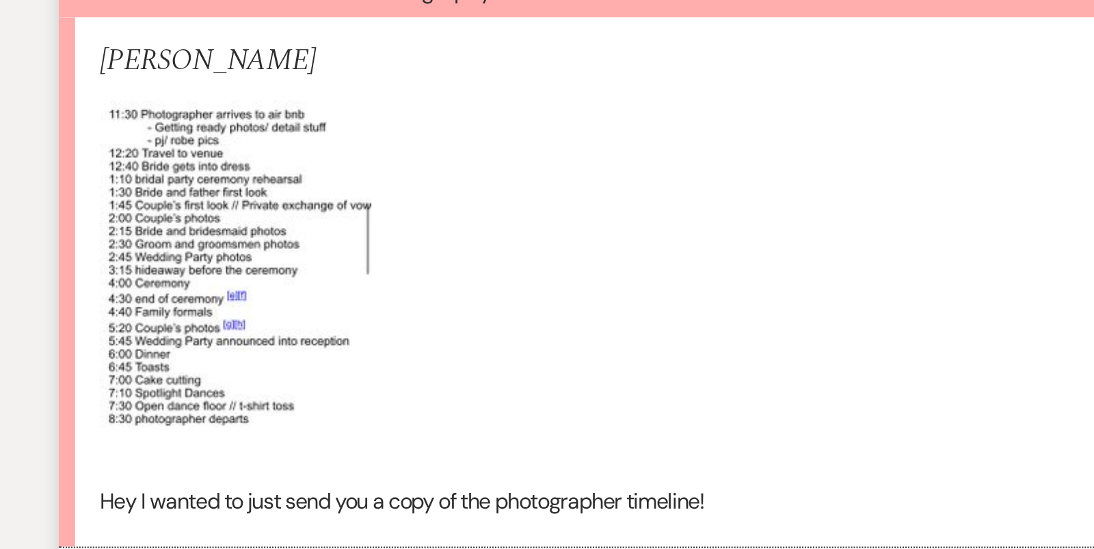
scroll to position [224, 0]
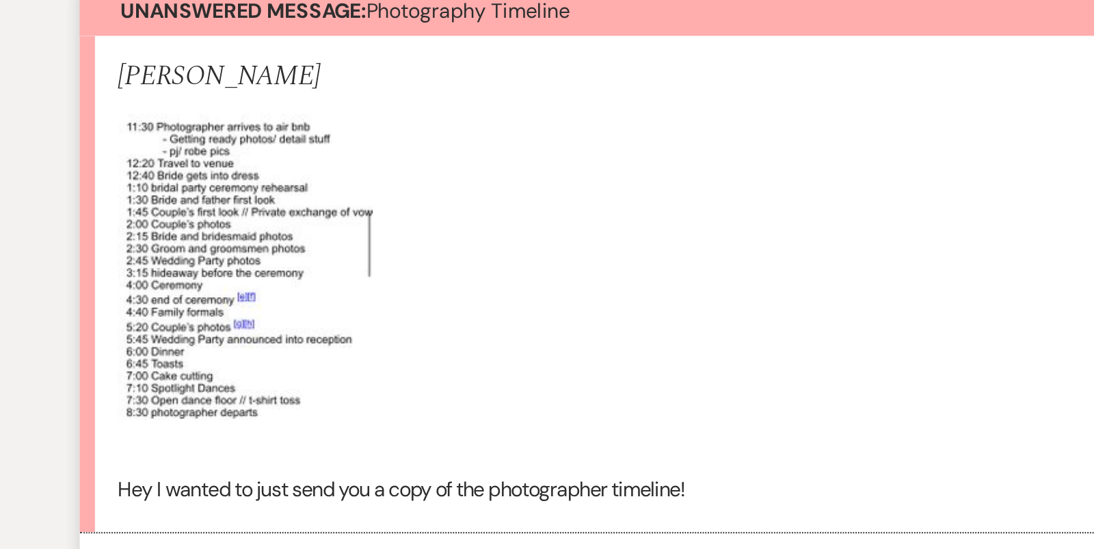
click at [265, 352] on img at bounding box center [246, 368] width 137 height 198
click at [264, 348] on img at bounding box center [246, 368] width 137 height 198
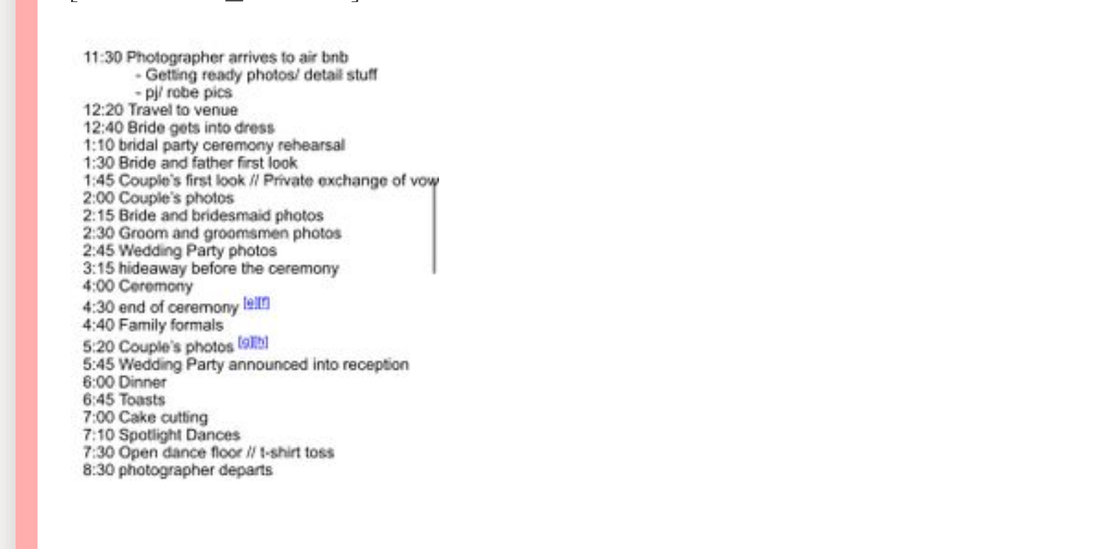
scroll to position [223, 0]
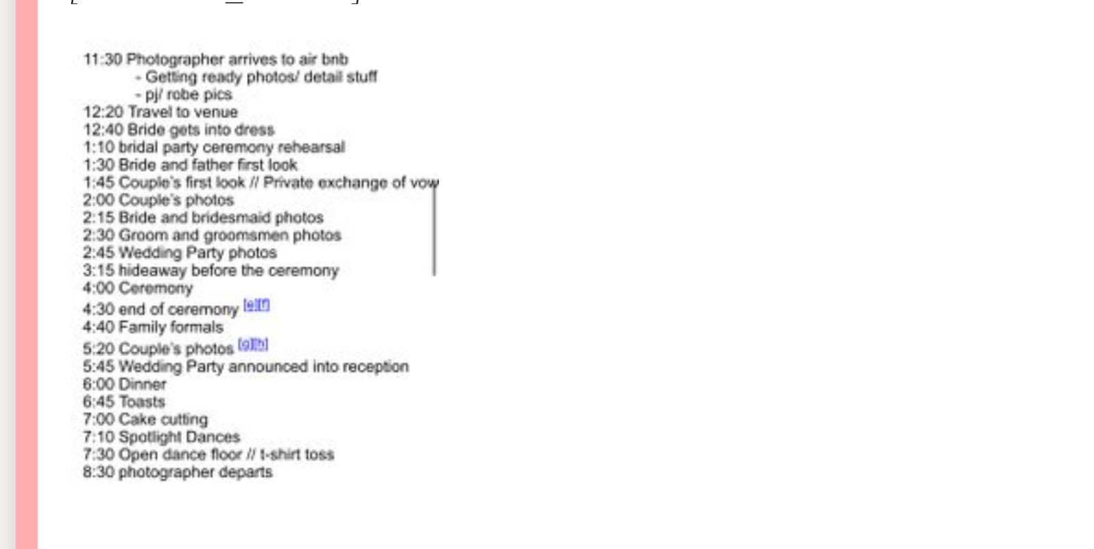
click at [352, 335] on p at bounding box center [547, 369] width 739 height 198
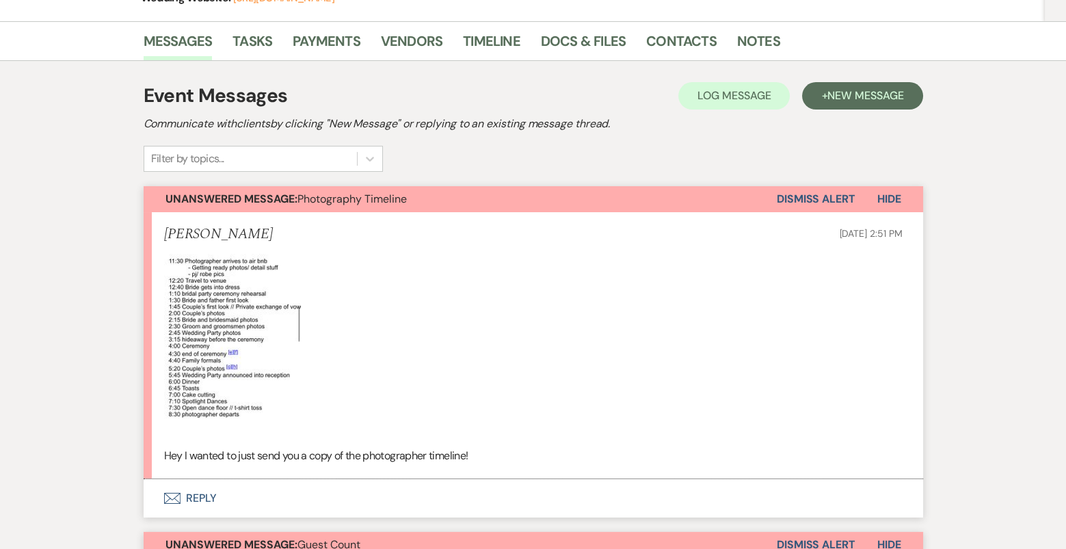
scroll to position [0, 0]
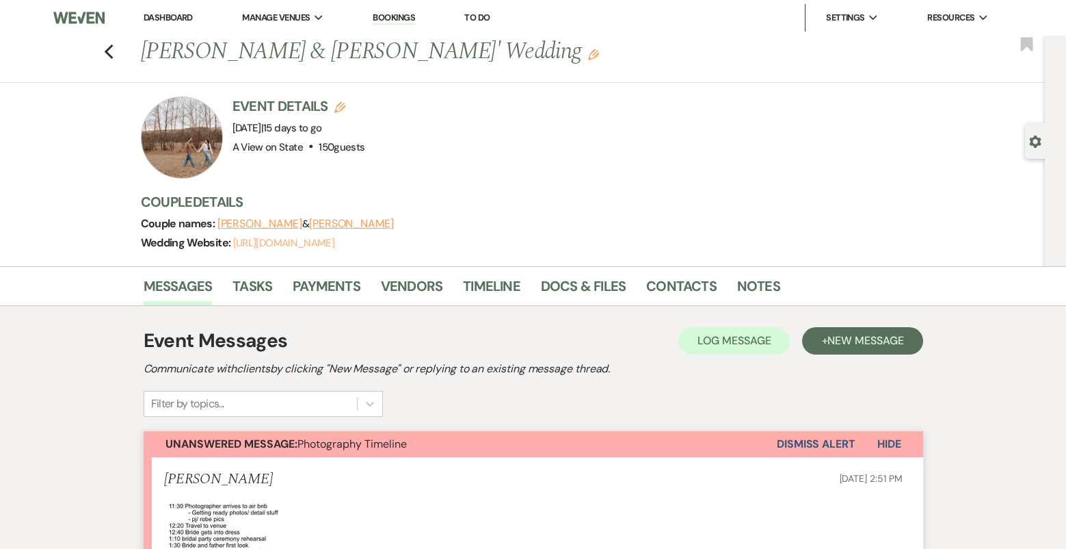
click at [287, 245] on link "[URL][DOMAIN_NAME]" at bounding box center [283, 243] width 101 height 14
click at [737, 298] on link "Notes" at bounding box center [758, 290] width 43 height 30
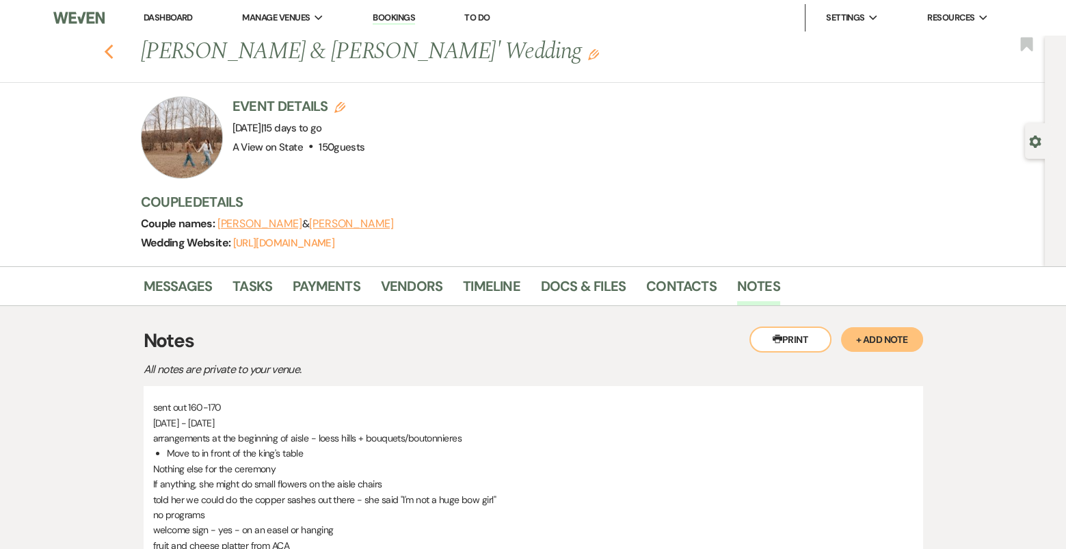
click at [108, 49] on use "button" at bounding box center [108, 51] width 9 height 15
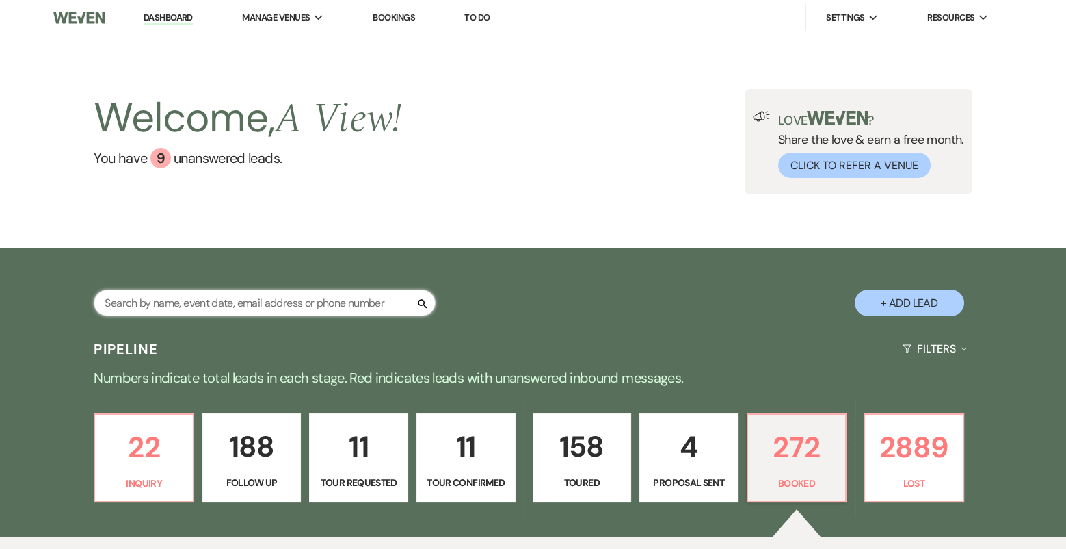
click at [207, 301] on input "text" at bounding box center [265, 302] width 342 height 27
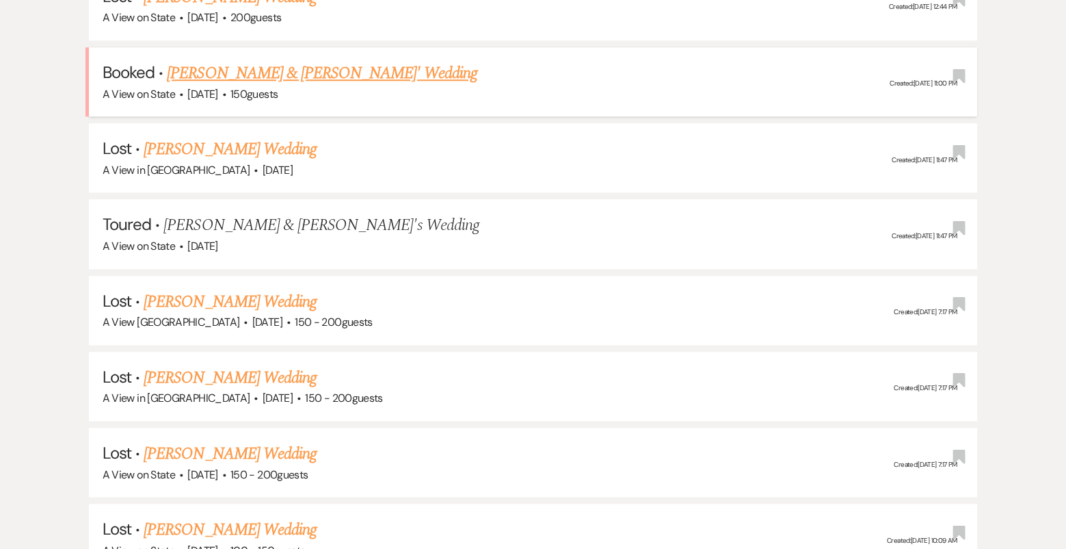
type input "[PERSON_NAME]"
click at [353, 61] on link "[PERSON_NAME] & [PERSON_NAME]' Wedding" at bounding box center [322, 73] width 311 height 25
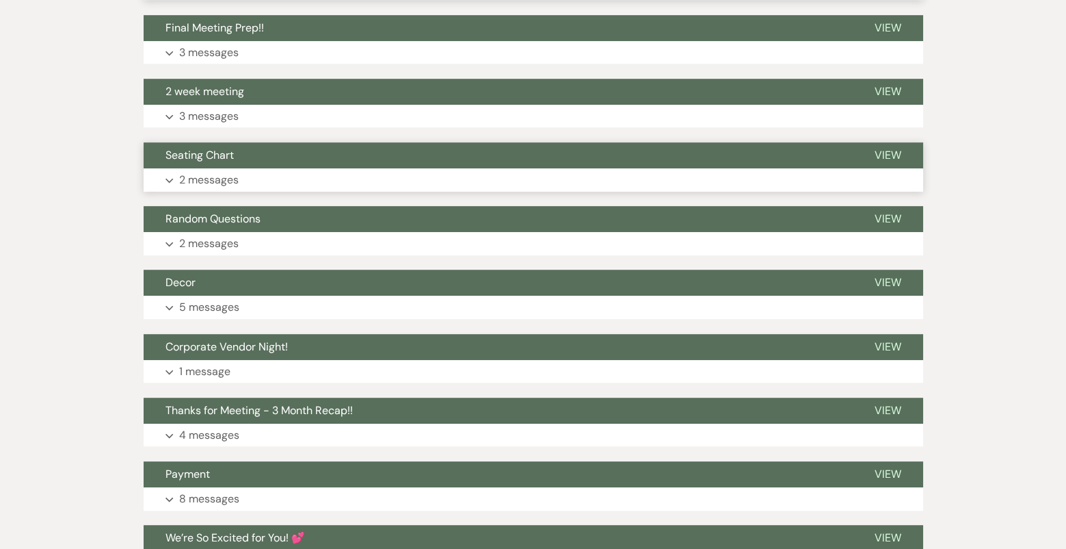
scroll to position [1644, 0]
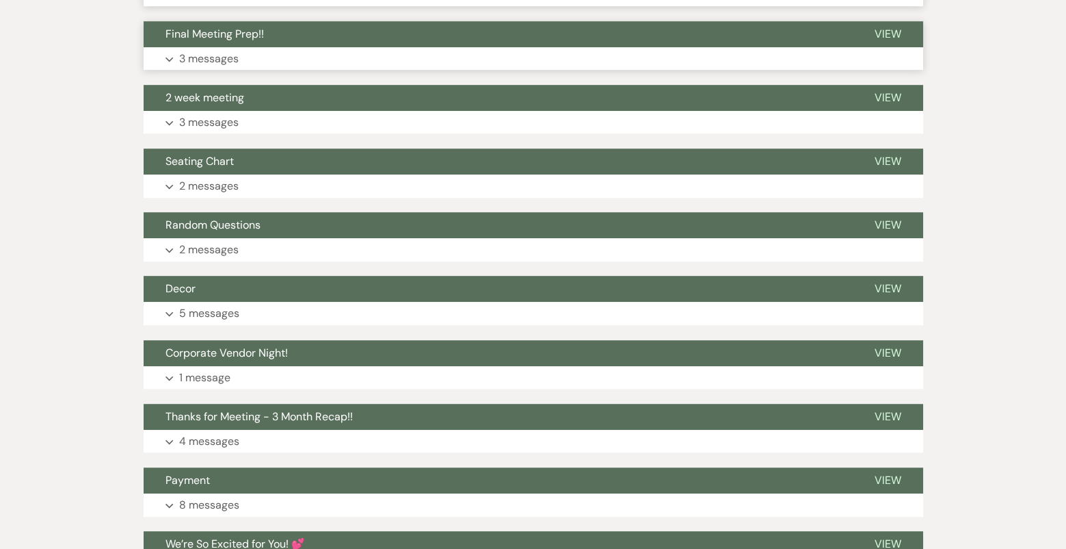
click at [307, 52] on button "Expand 3 messages" at bounding box center [534, 58] width 780 height 23
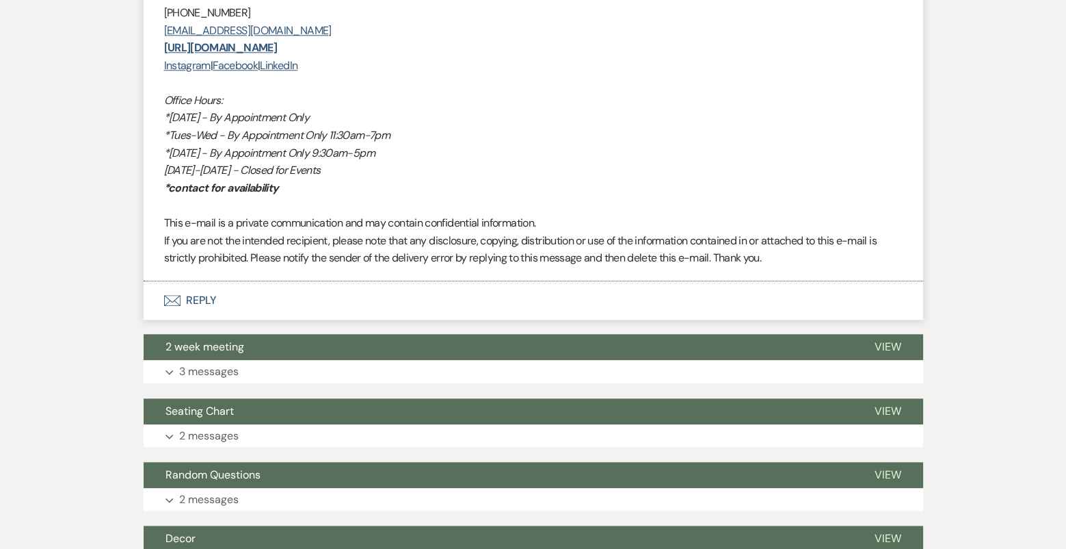
scroll to position [3150, 0]
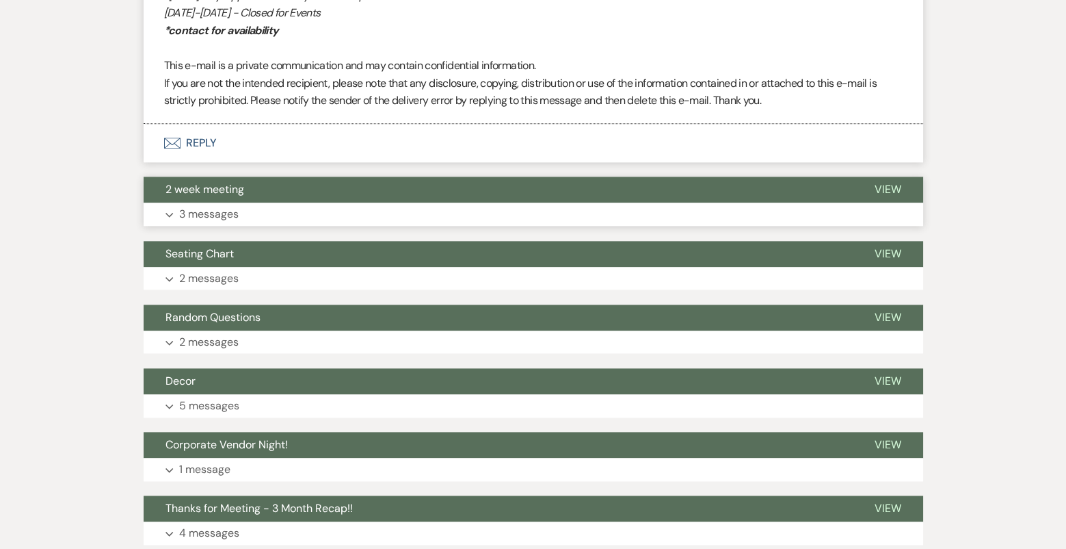
click at [240, 207] on button "Expand 3 messages" at bounding box center [534, 213] width 780 height 23
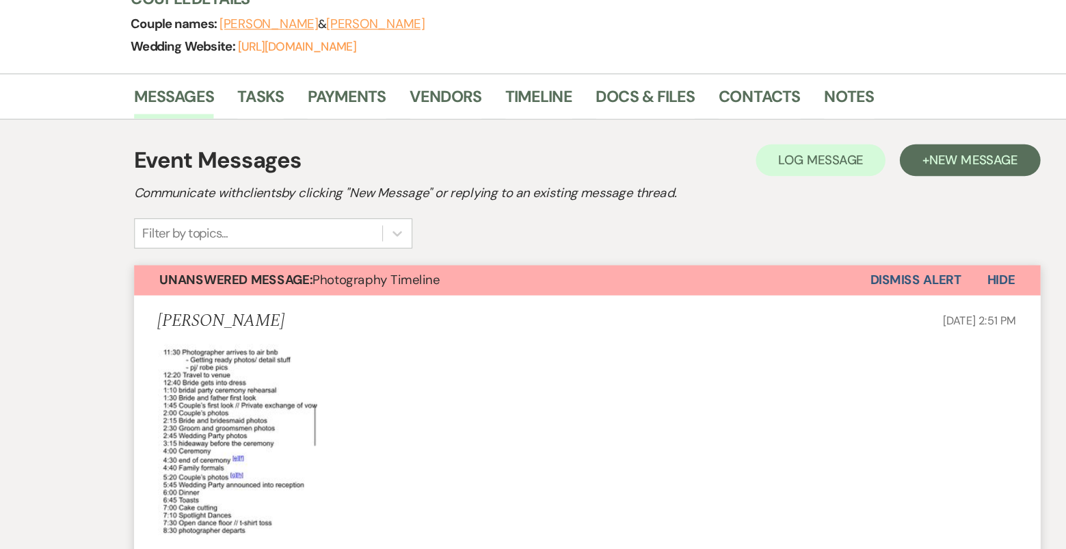
scroll to position [153, 0]
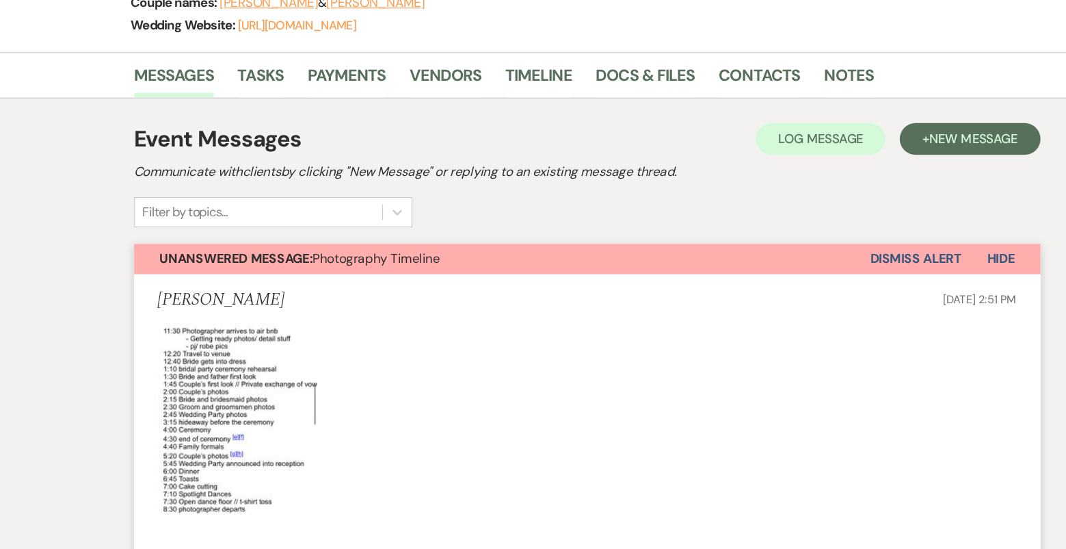
click at [206, 378] on img at bounding box center [232, 440] width 137 height 198
click at [215, 365] on img at bounding box center [232, 440] width 137 height 198
click at [742, 135] on link "Notes" at bounding box center [758, 137] width 43 height 30
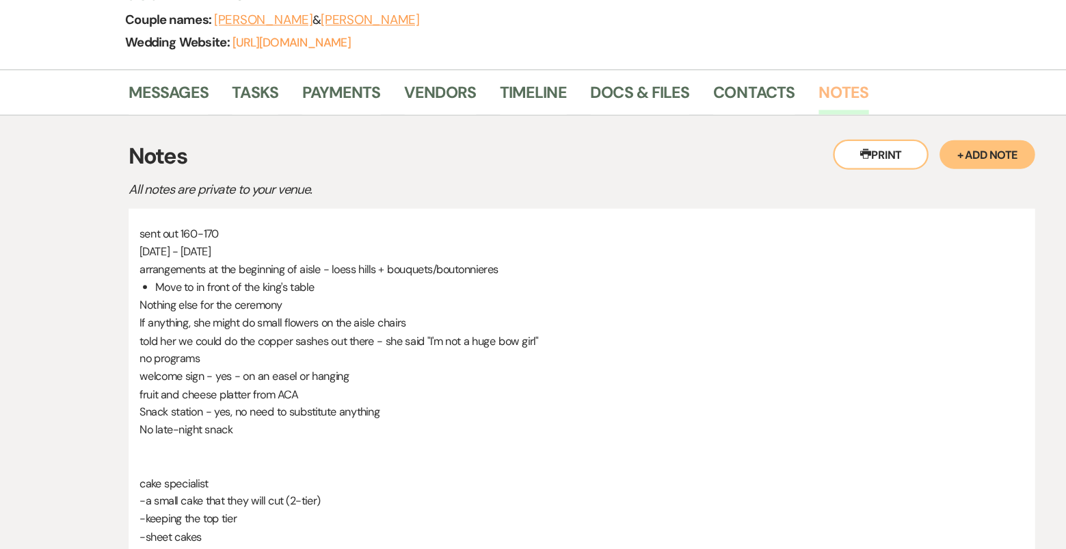
scroll to position [207, 0]
click at [174, 62] on div "Messages Tasks Payments Vendors Timeline Docs & Files Contacts Notes" at bounding box center [533, 80] width 1066 height 40
click at [174, 66] on li "Messages" at bounding box center [189, 82] width 90 height 33
click at [168, 70] on link "Messages" at bounding box center [178, 83] width 69 height 30
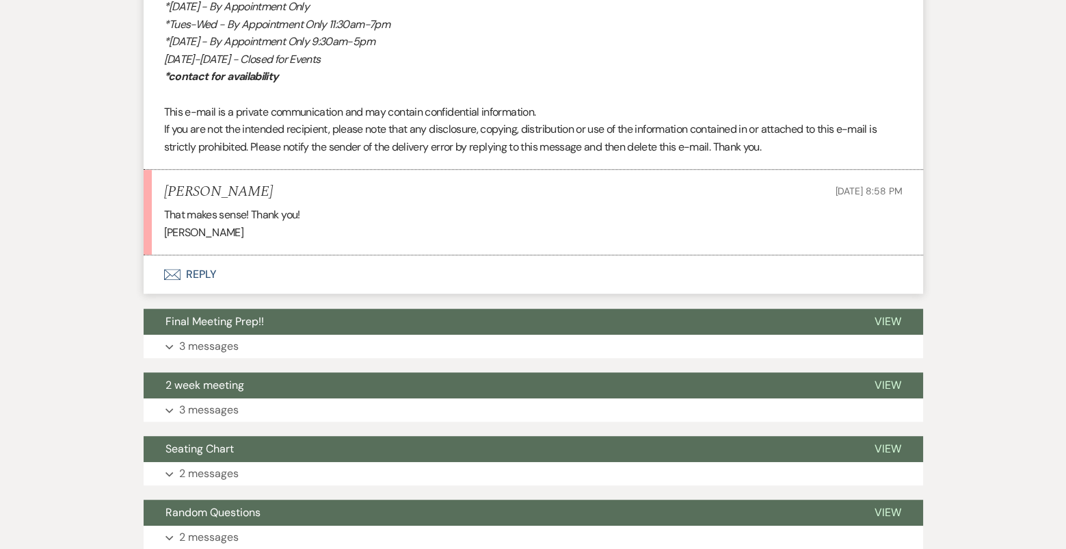
scroll to position [1835, 0]
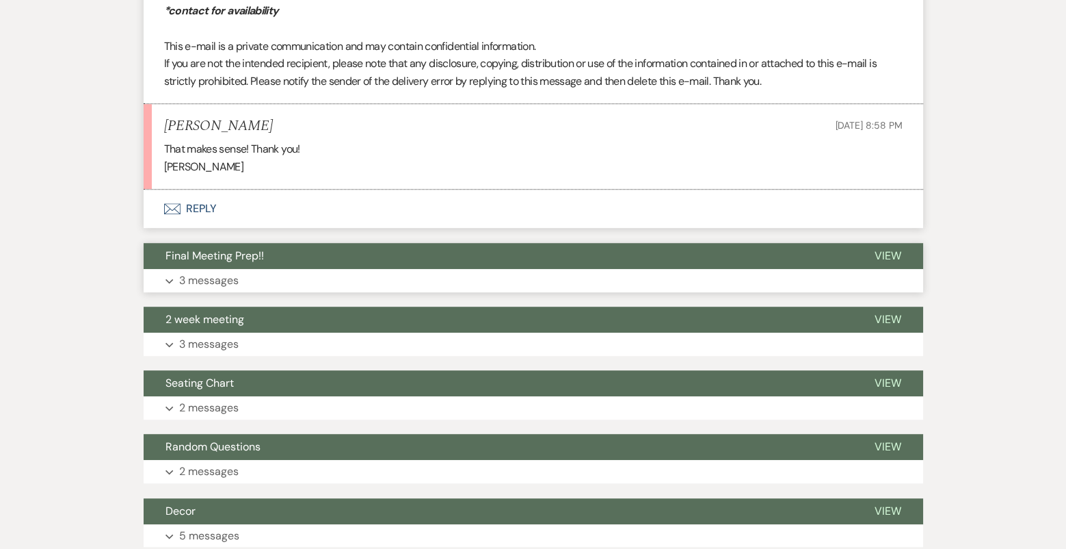
click at [357, 261] on button "Final Meeting Prep!!" at bounding box center [498, 256] width 709 height 26
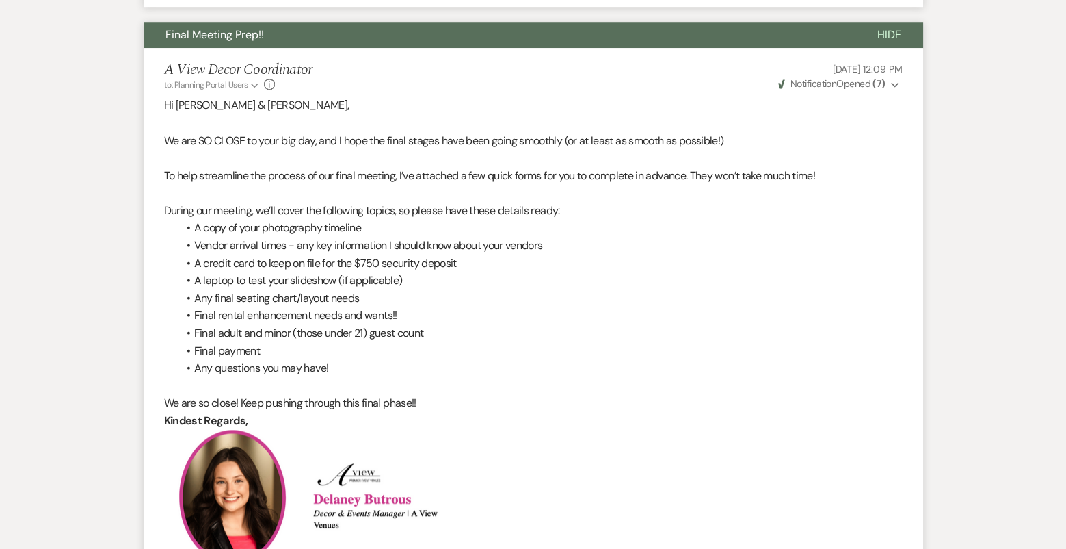
scroll to position [2055, 0]
click at [835, 80] on span "Notification" at bounding box center [814, 84] width 46 height 12
click at [667, 237] on li "Vendor arrival times - any key information I should know about your vendors" at bounding box center [540, 246] width 725 height 18
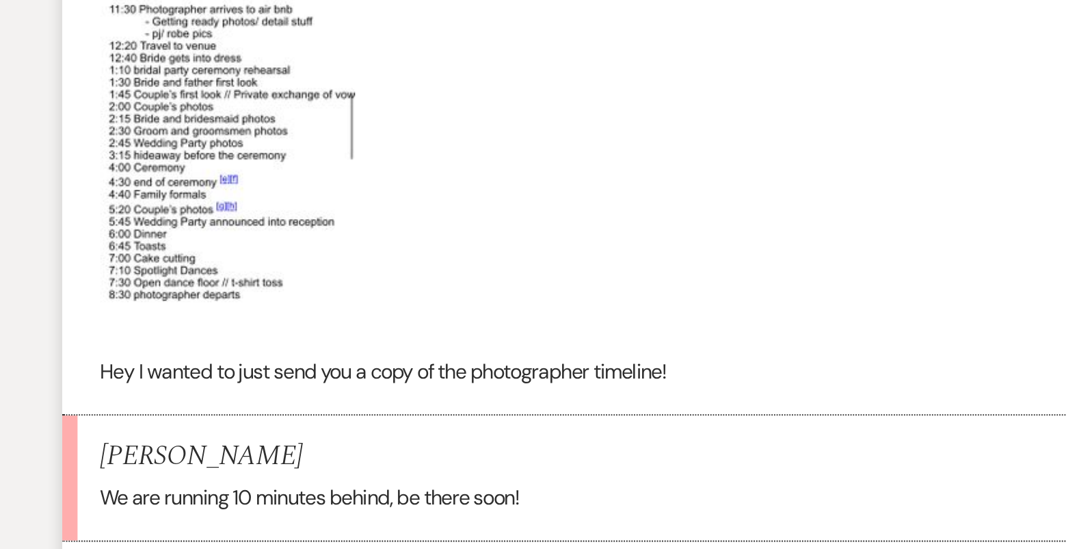
scroll to position [441, 0]
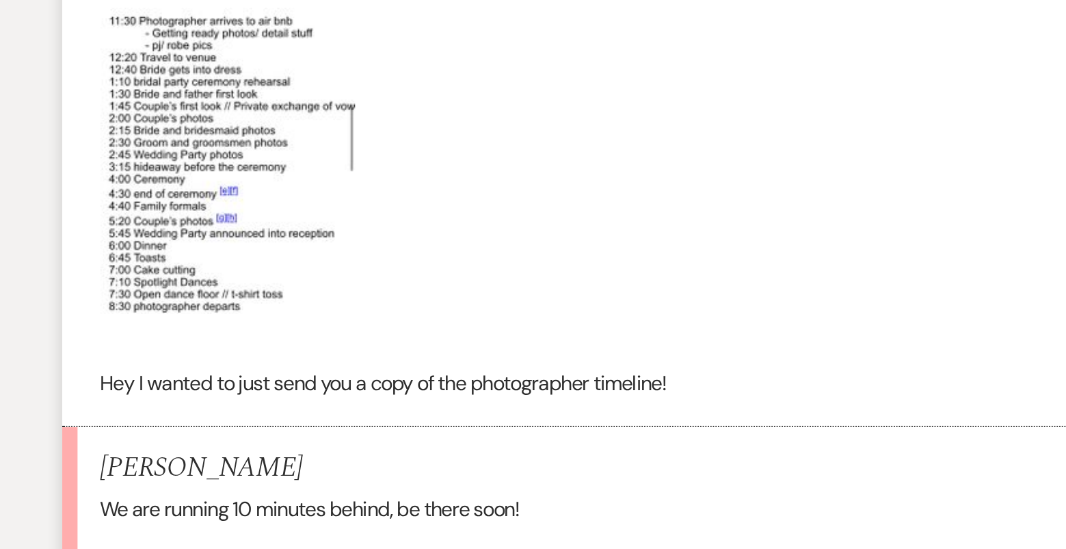
click at [222, 132] on img at bounding box center [232, 151] width 137 height 198
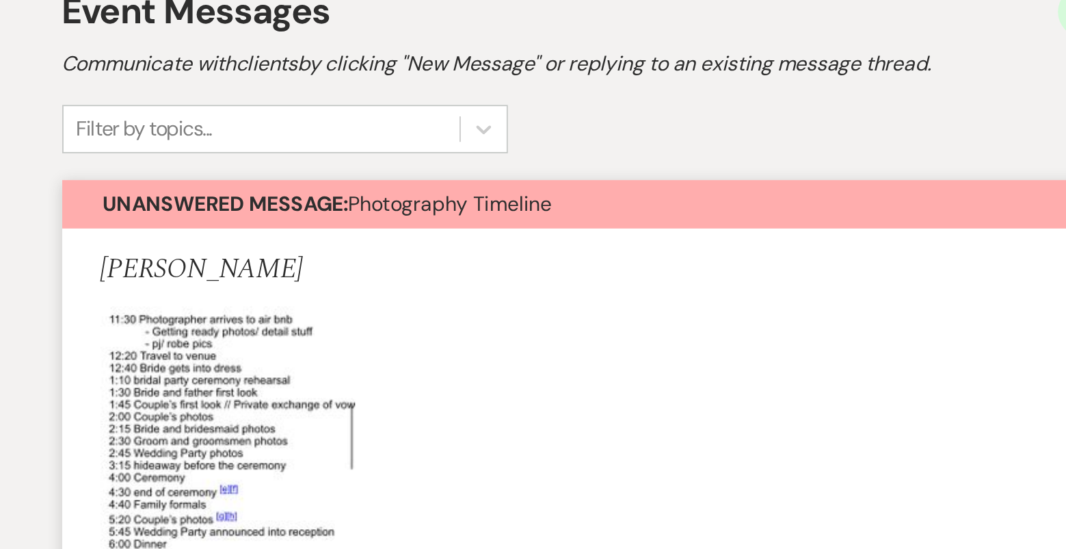
scroll to position [334, 0]
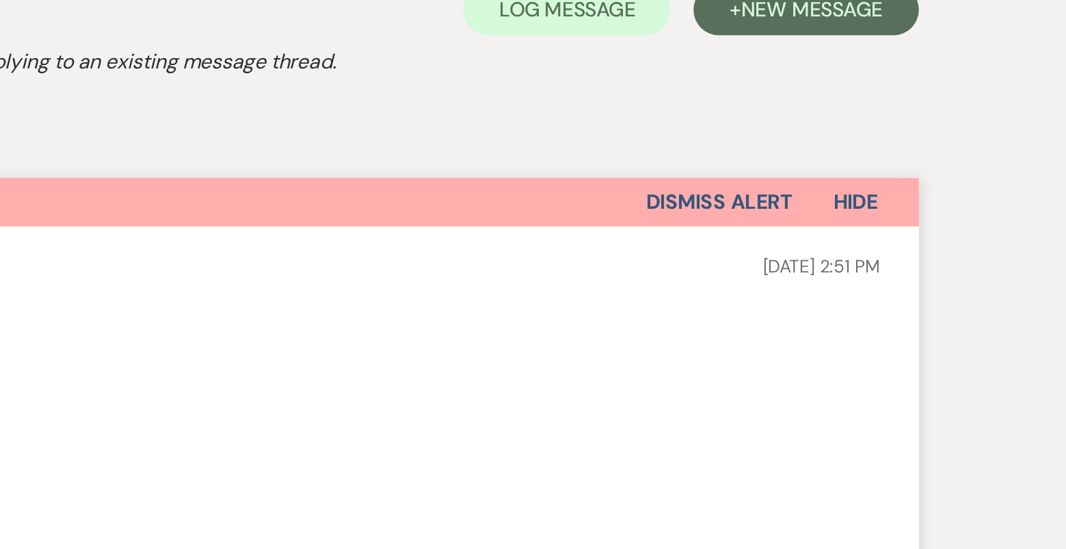
click at [813, 105] on button "Dismiss Alert" at bounding box center [816, 110] width 79 height 26
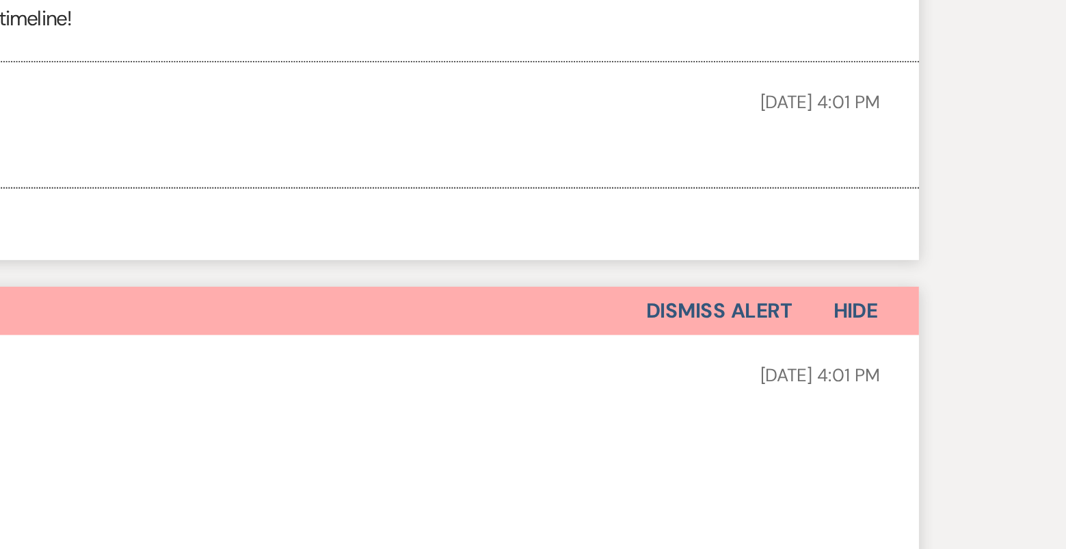
scroll to position [510, 0]
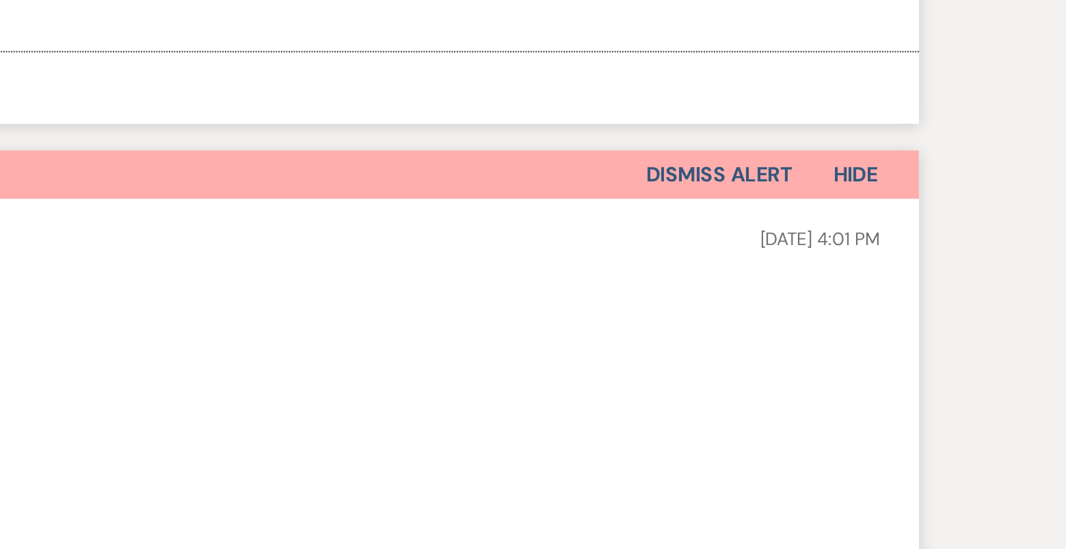
click at [787, 350] on button "Dismiss Alert" at bounding box center [816, 347] width 79 height 26
